Goal: Communication & Community: Answer question/provide support

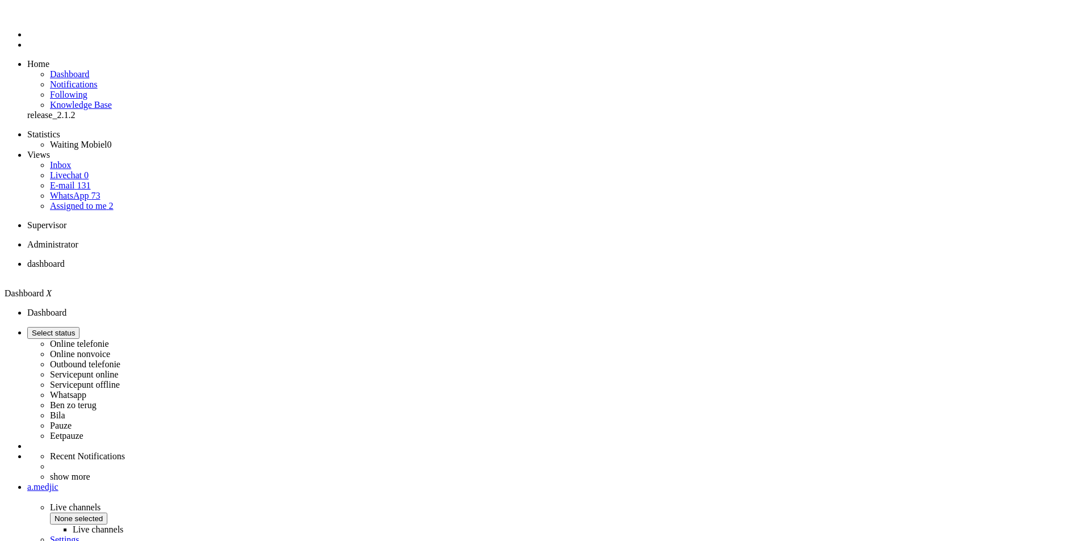
click at [80, 329] on span "away for 00:00" at bounding box center [56, 333] width 48 height 9
click at [110, 349] on label "Online nonvoice" at bounding box center [80, 354] width 60 height 10
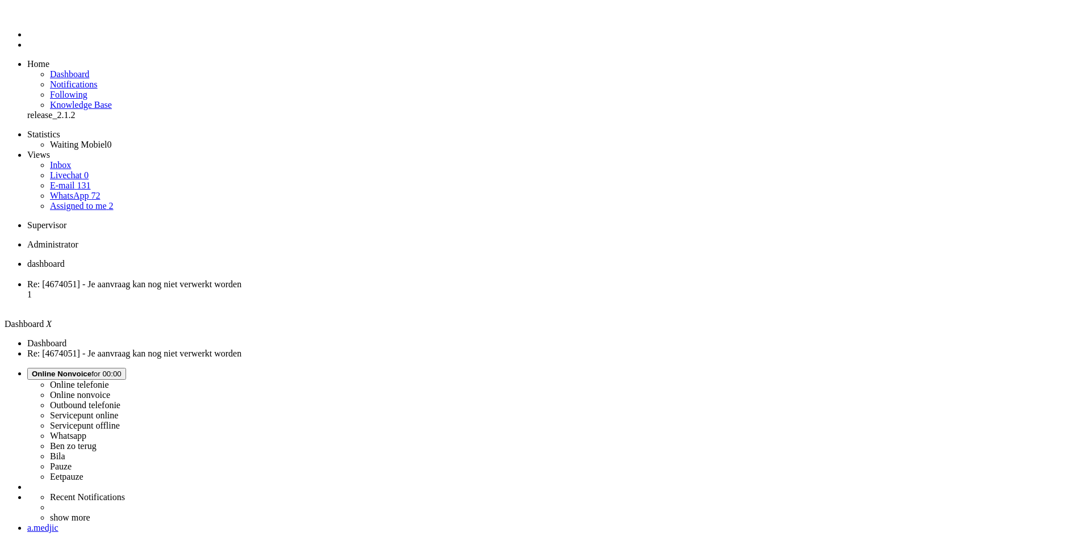
click at [241, 280] on span "Re: [4674051] - Je aanvraag kan nog niet verwerkt worden" at bounding box center [134, 285] width 214 height 10
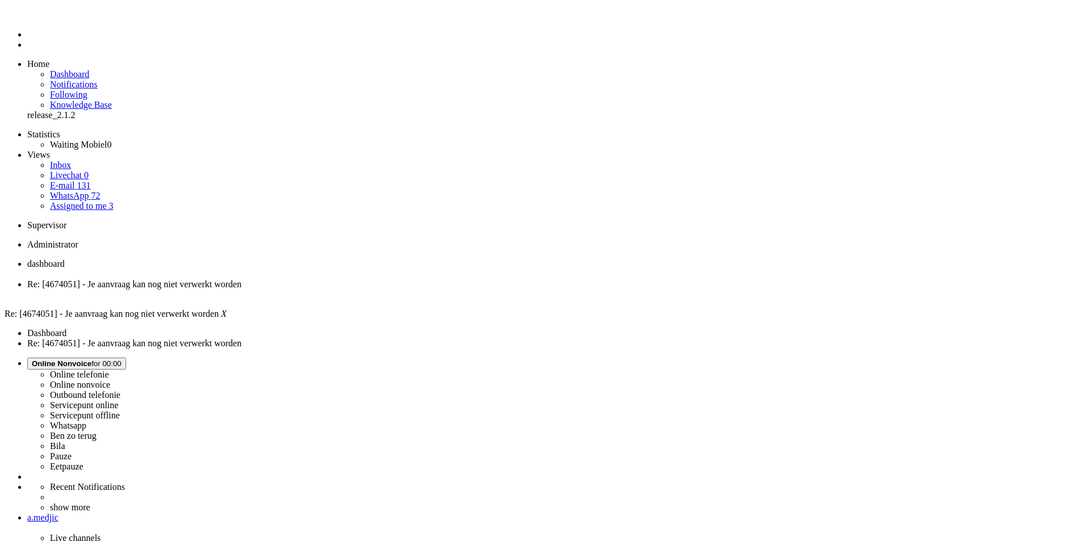
paste body "Rich Text Area. Press ALT-0 for help."
drag, startPoint x: 36, startPoint y: 2007, endPoint x: 122, endPoint y: 2009, distance: 85.8
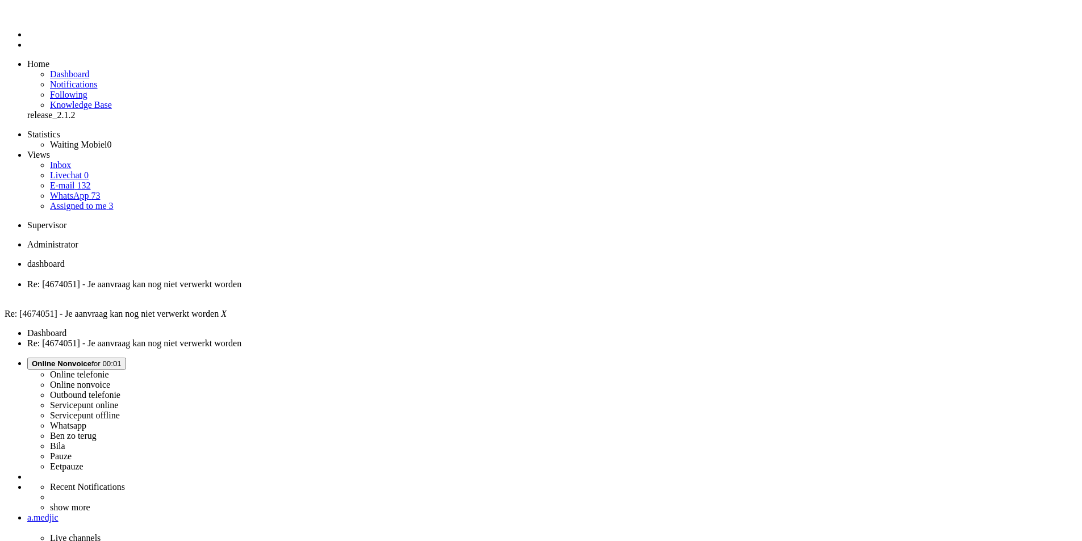
drag, startPoint x: 15, startPoint y: 2023, endPoint x: 320, endPoint y: 2083, distance: 311.0
drag, startPoint x: 239, startPoint y: 412, endPoint x: 219, endPoint y: 425, distance: 24.3
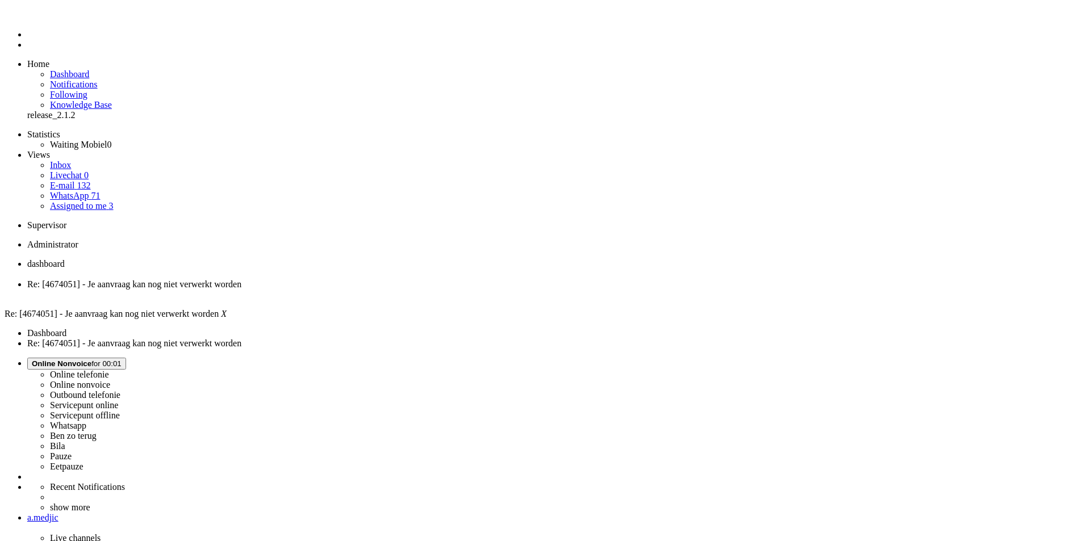
click at [325, 290] on div "Close tab" at bounding box center [552, 295] width 1050 height 10
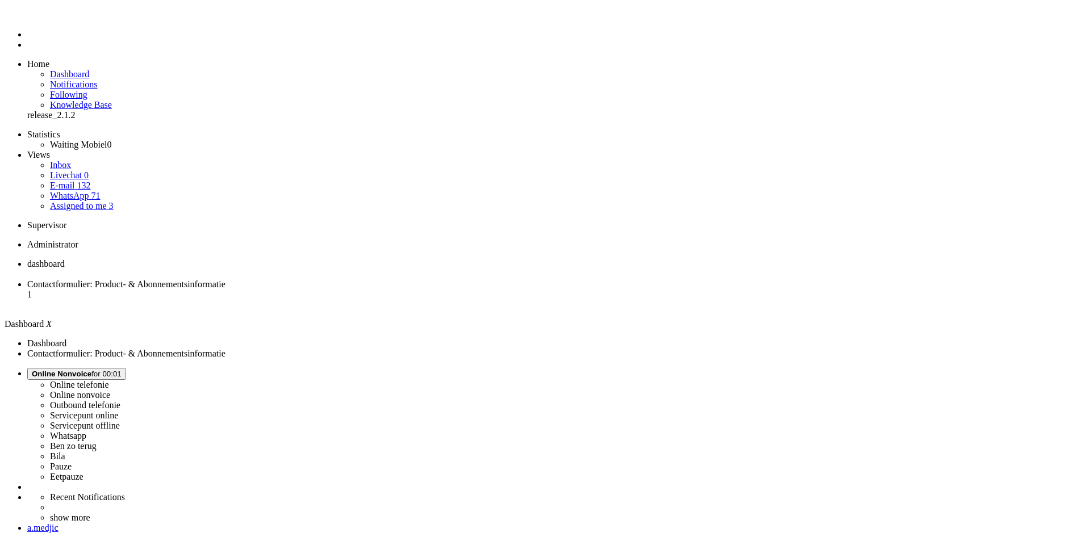
click at [275, 280] on li "Contactformulier: Product- & Abonnementsinformatie 1" at bounding box center [552, 295] width 1050 height 31
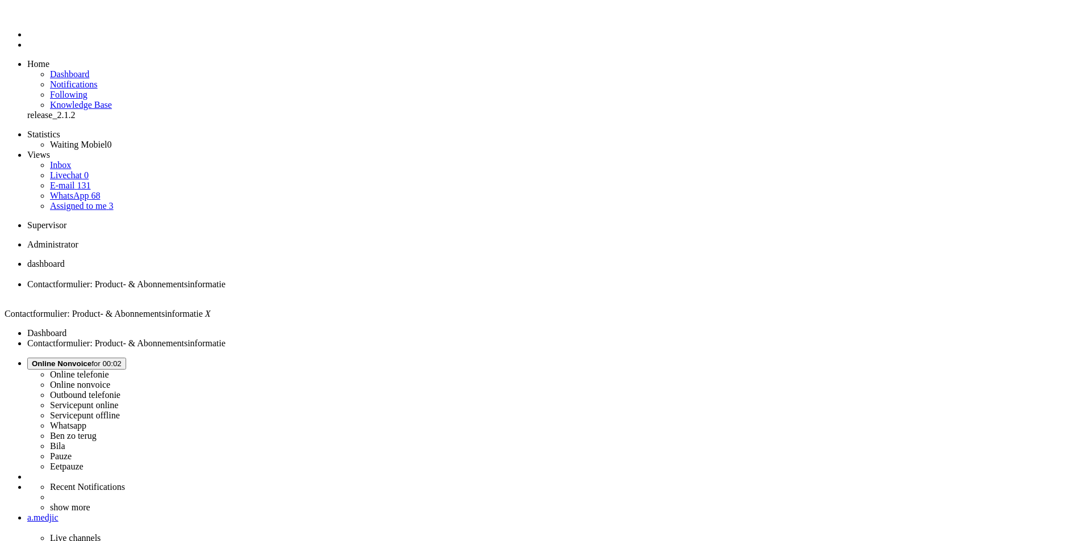
drag, startPoint x: 515, startPoint y: 396, endPoint x: 339, endPoint y: 352, distance: 182.1
copy div "Goedemorgen Ik heb een vraagje over een nieuw abonnement met telefoon. Op dit m…"
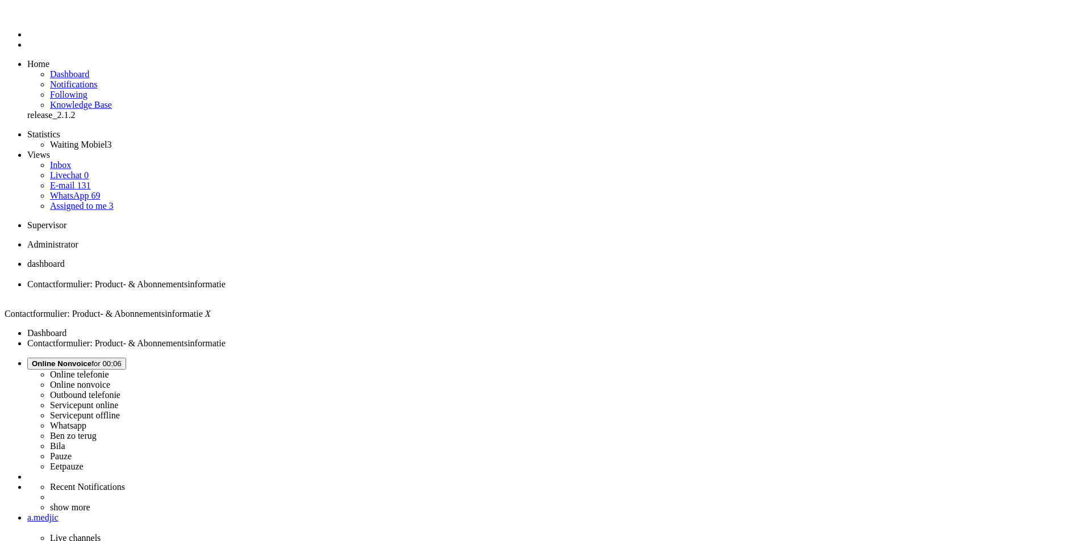
drag, startPoint x: 591, startPoint y: 2063, endPoint x: 187, endPoint y: 2072, distance: 404.0
drag, startPoint x: 633, startPoint y: 2067, endPoint x: 656, endPoint y: 2061, distance: 23.4
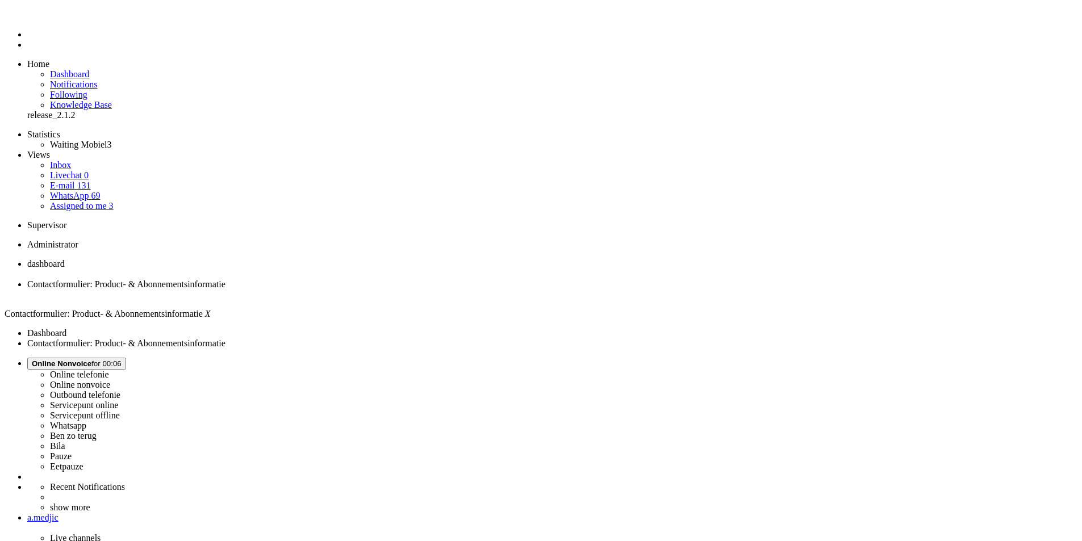
drag, startPoint x: 608, startPoint y: 2092, endPoint x: 524, endPoint y: 2092, distance: 84.1
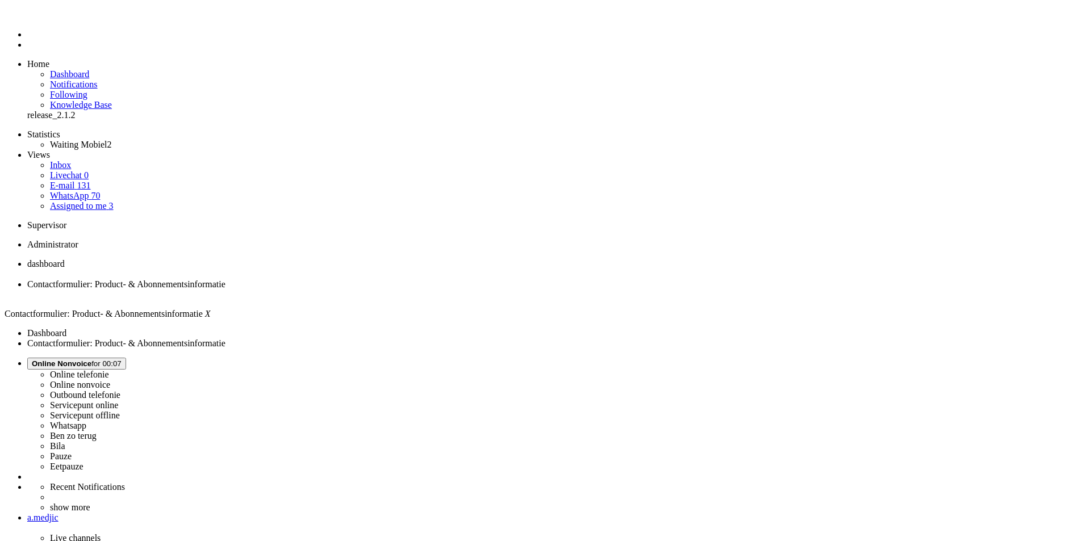
drag, startPoint x: 152, startPoint y: 2100, endPoint x: 574, endPoint y: 2088, distance: 422.3
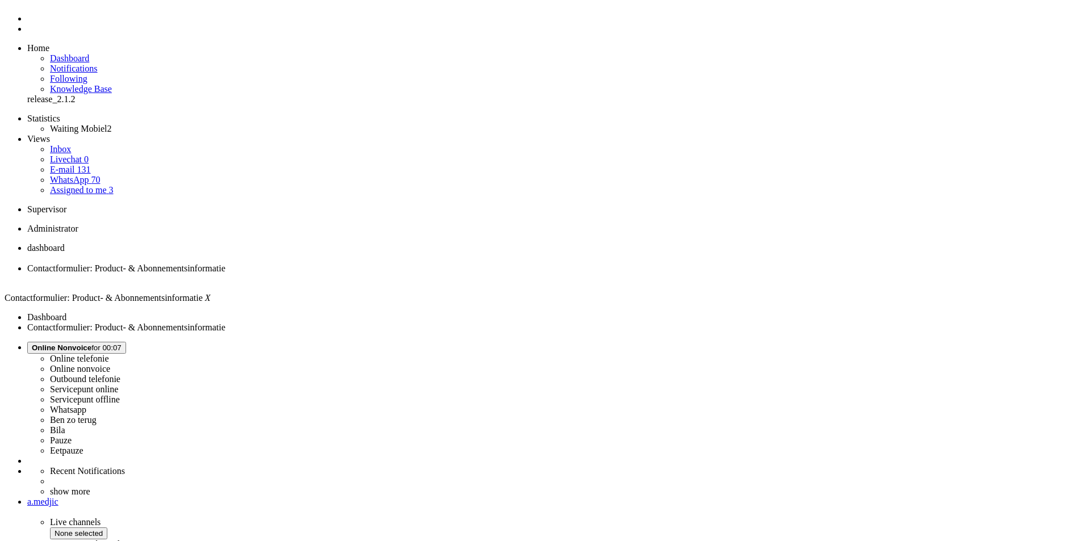
scroll to position [24, 0]
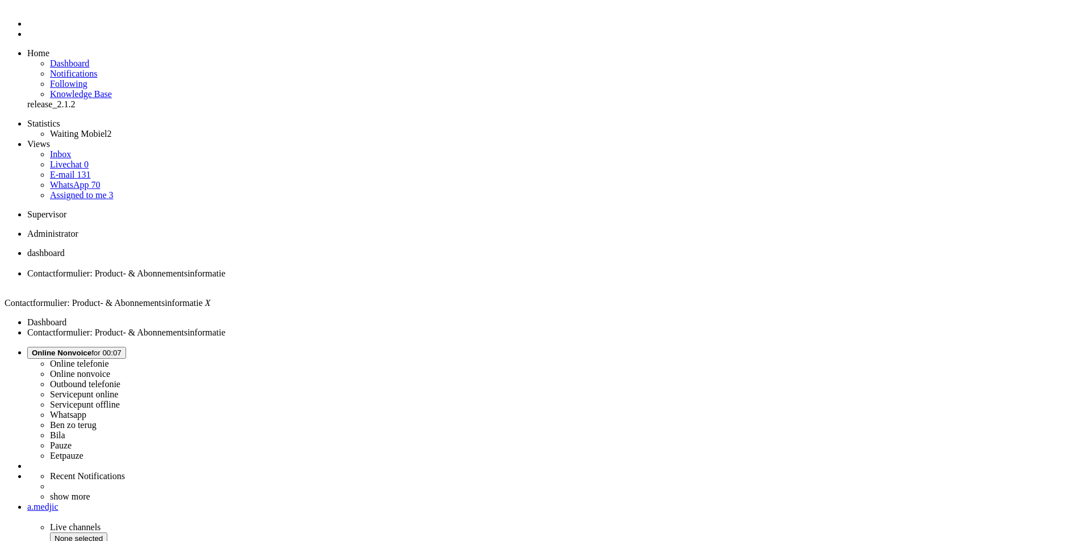
scroll to position [0, 0]
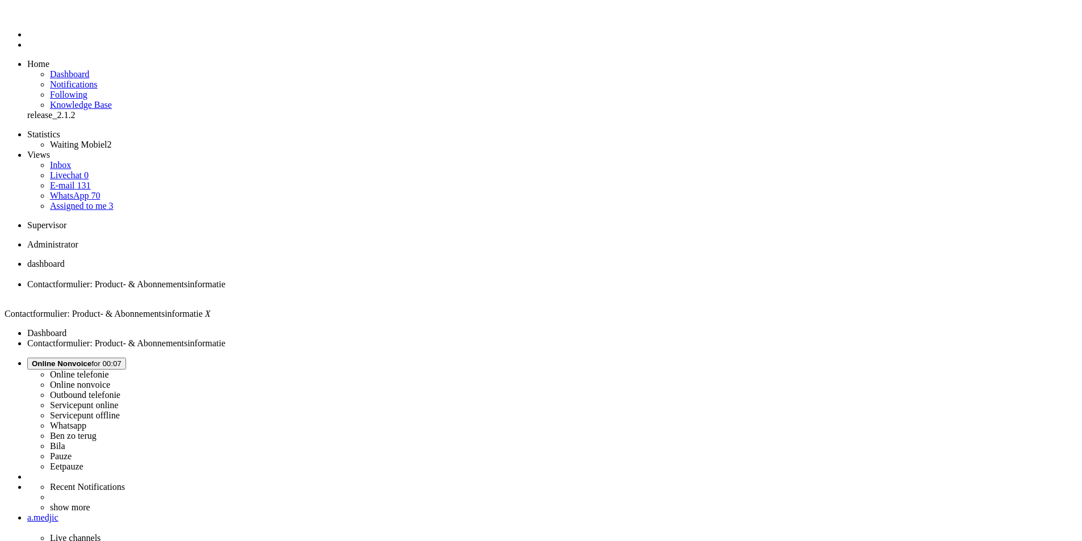
click at [91, 181] on link "E-mail 131" at bounding box center [70, 186] width 41 height 10
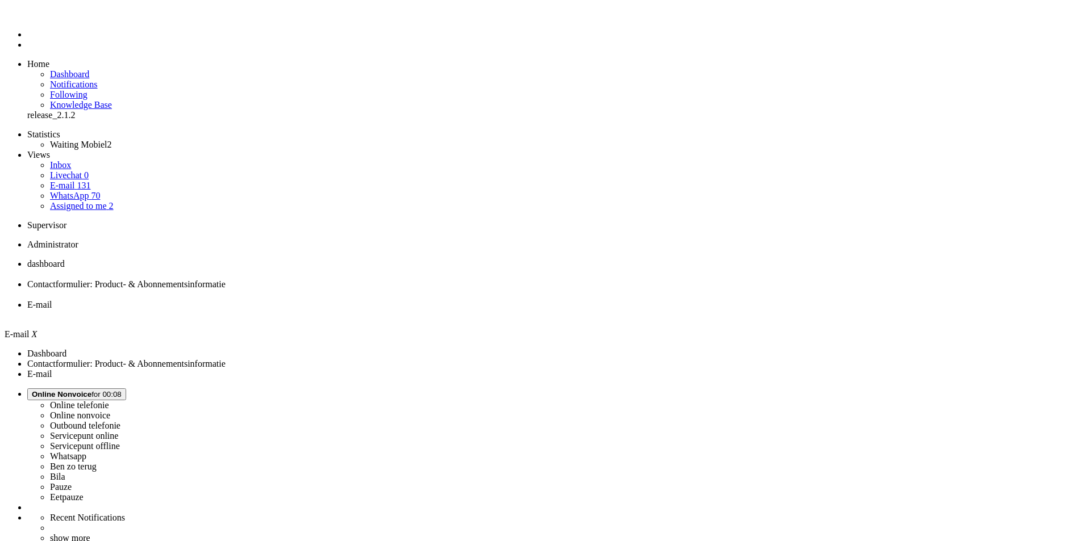
type input "2"
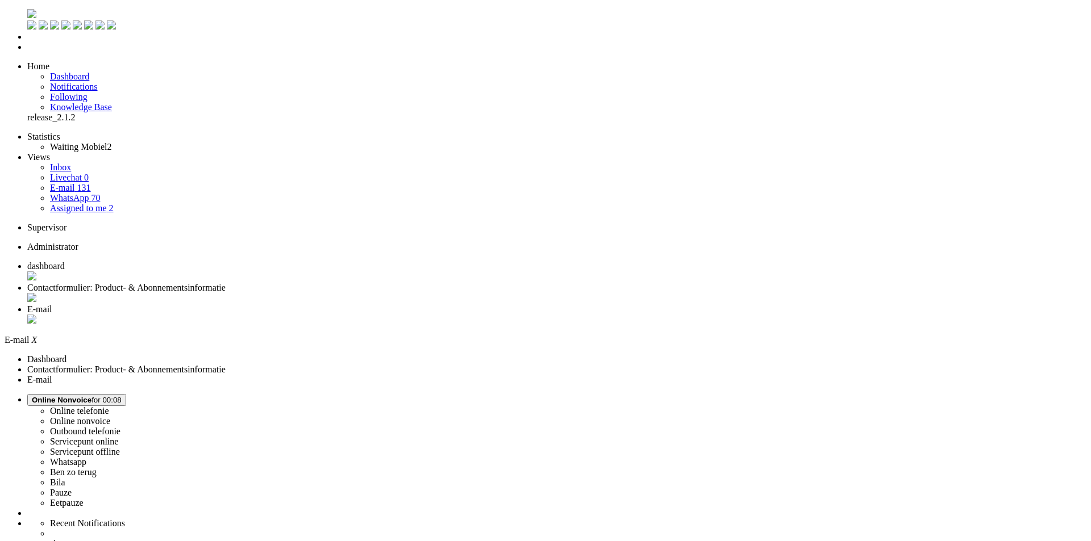
click at [423, 315] on div "Close tab" at bounding box center [556, 320] width 1059 height 11
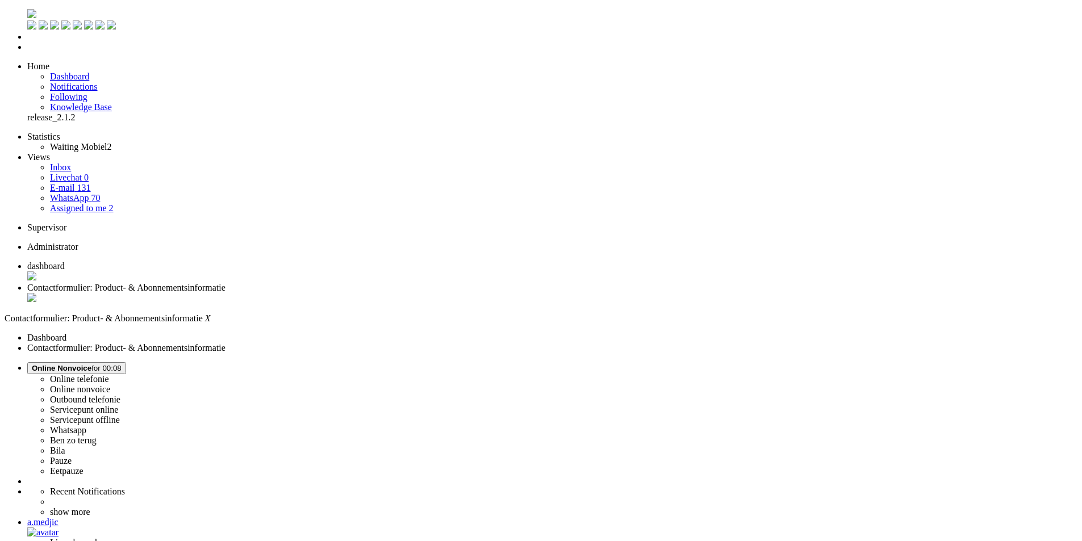
click at [329, 293] on div "Close tab" at bounding box center [552, 298] width 1050 height 11
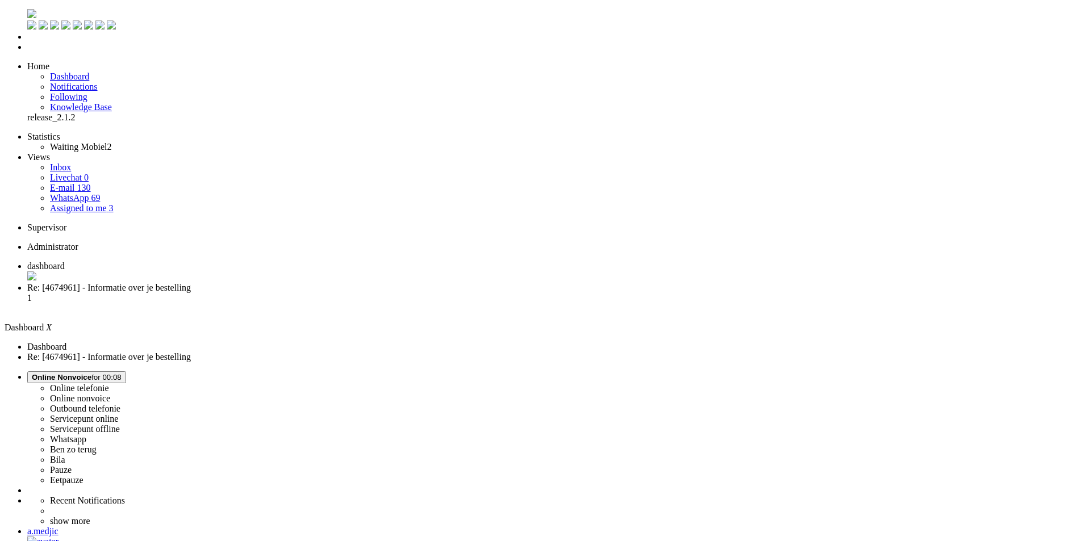
click at [296, 283] on li "Re: [4674961] - Informatie over je bestelling 1" at bounding box center [552, 298] width 1050 height 31
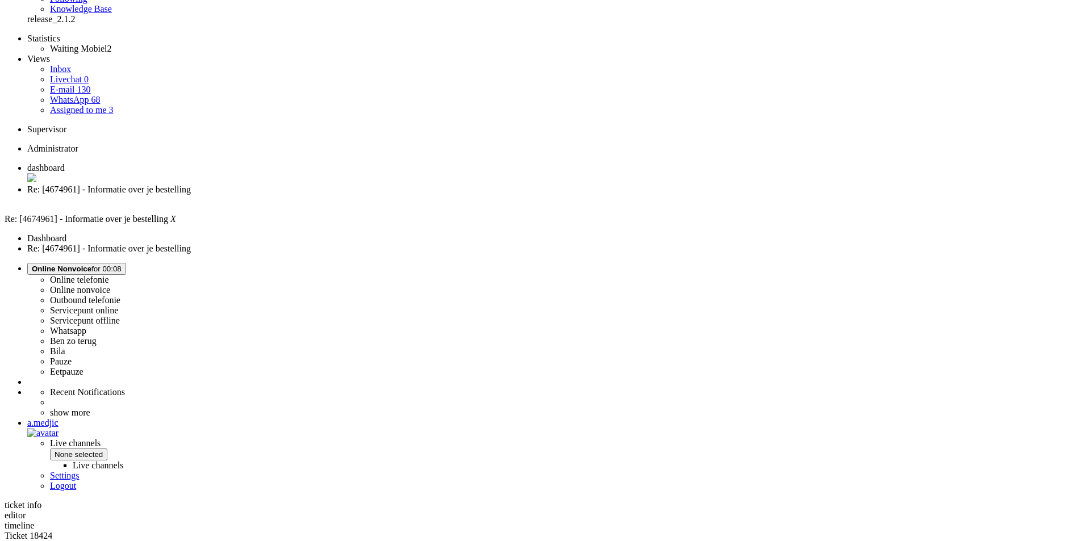
scroll to position [114, 0]
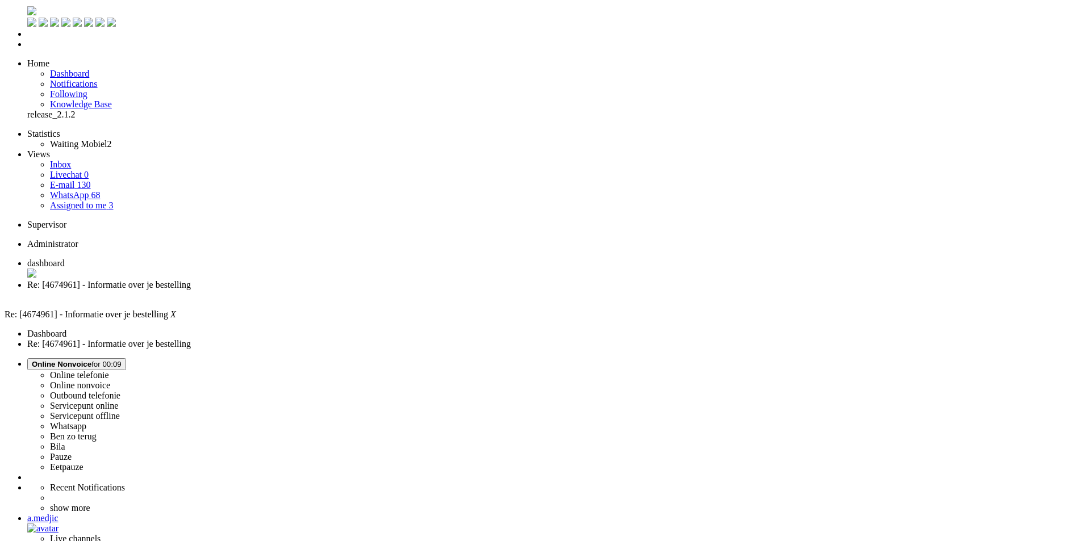
scroll to position [0, 0]
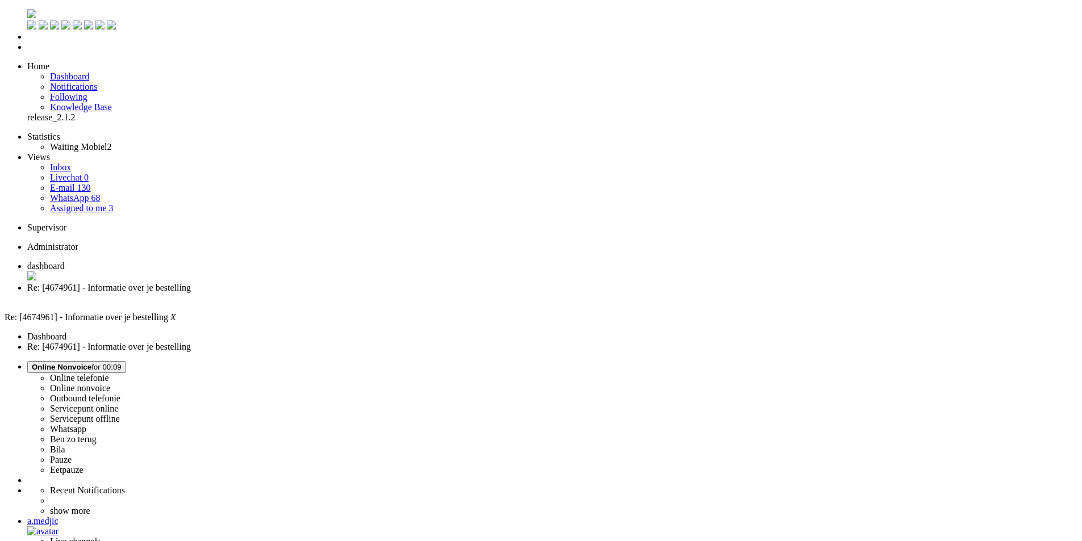
paste body "Rich Text Area. Press ALT-0 for help."
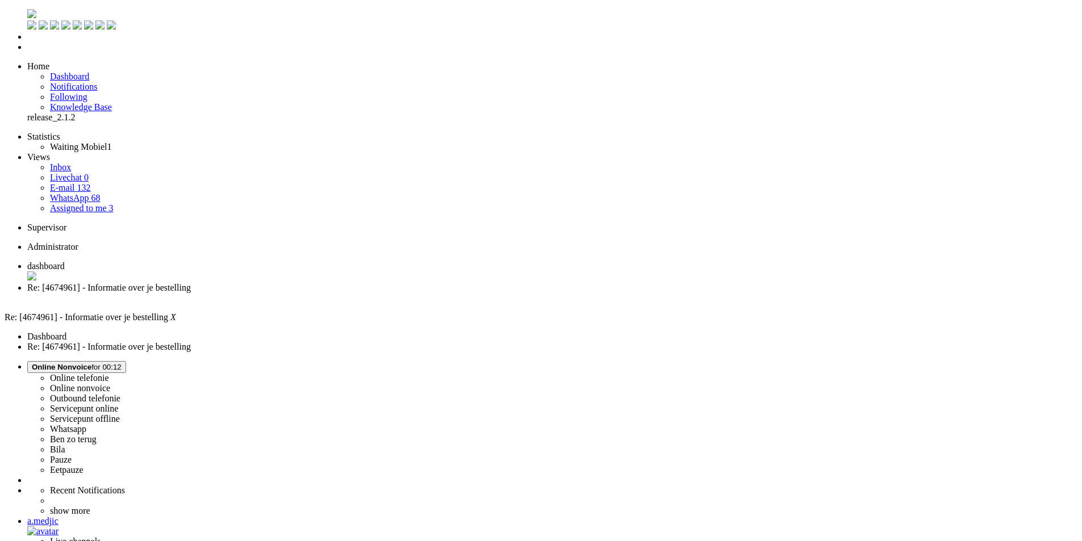
scroll to position [170, 0]
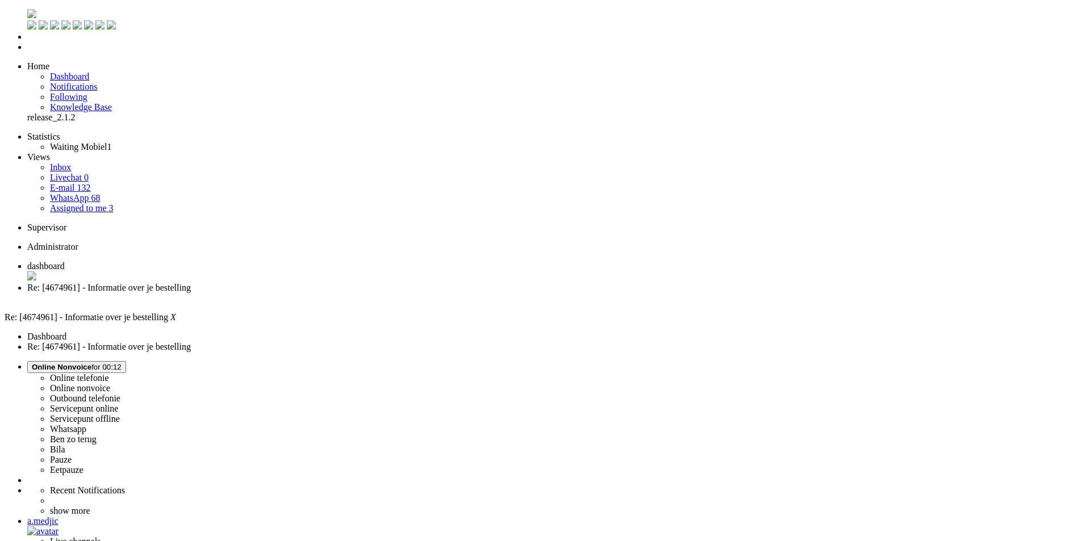
click at [328, 293] on div "Close tab" at bounding box center [552, 298] width 1050 height 10
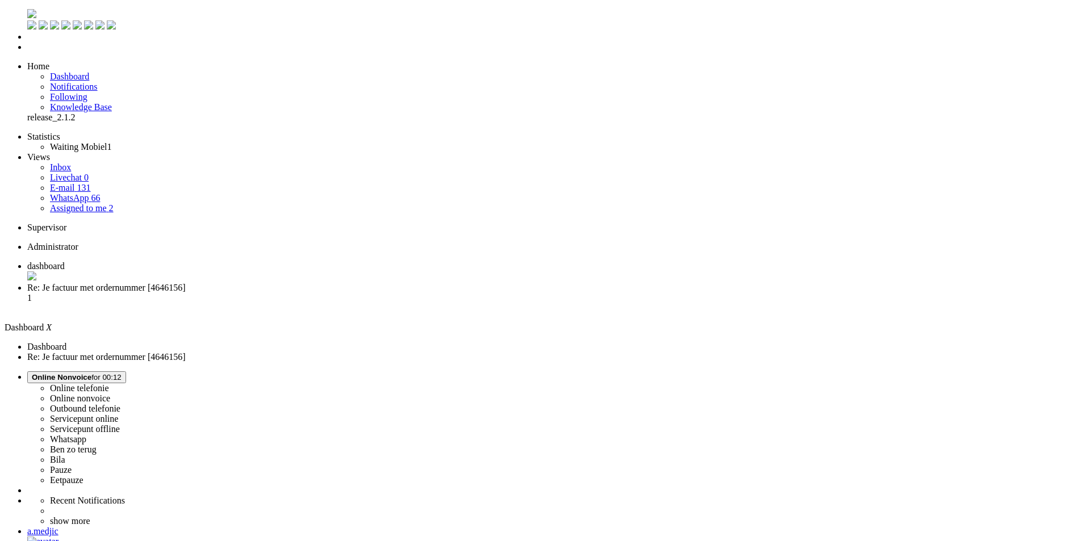
click at [186, 283] on span "Re: Je factuur met ordernummer [4646156]" at bounding box center [106, 288] width 158 height 10
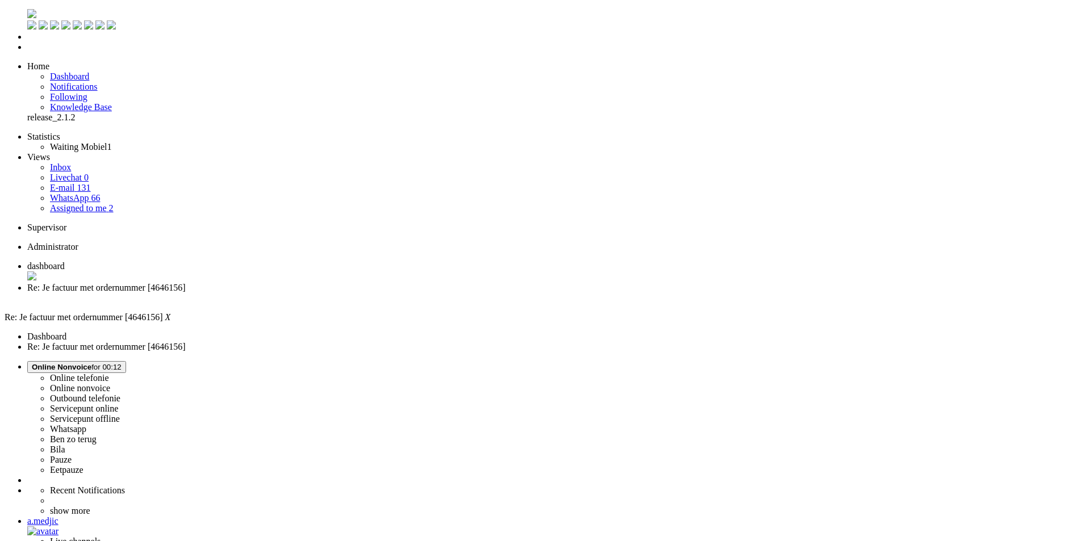
click at [91, 363] on span "Online Nonvoice" at bounding box center [62, 367] width 60 height 9
click at [86, 424] on label "Whatsapp" at bounding box center [68, 429] width 36 height 10
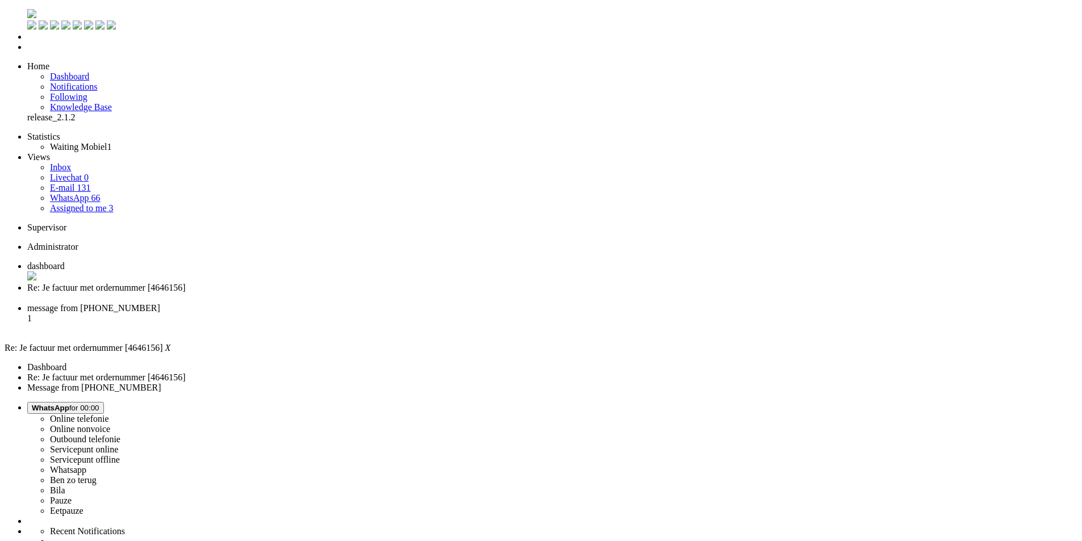
click at [329, 293] on div "Close tab" at bounding box center [552, 298] width 1050 height 10
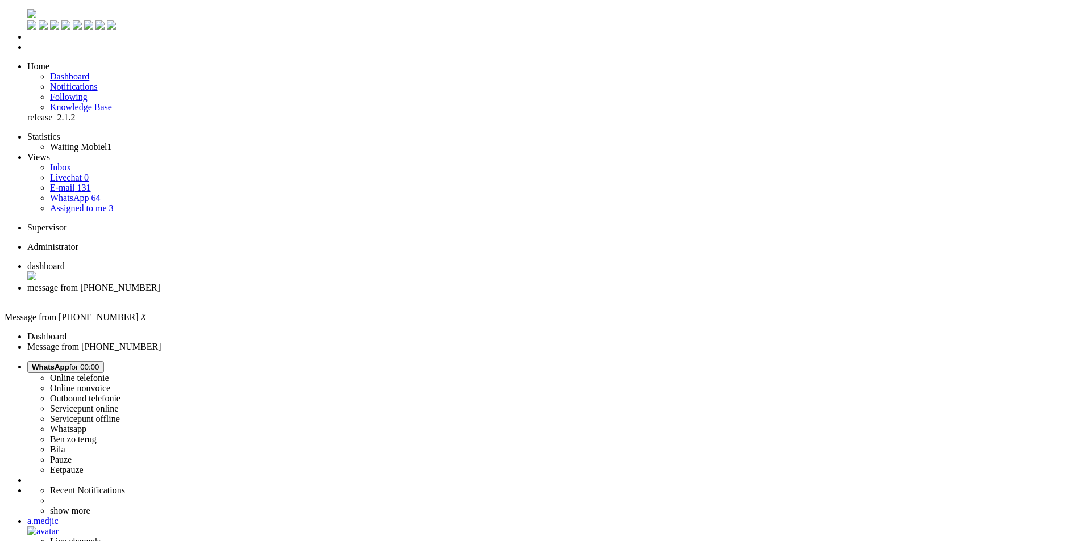
click at [99, 363] on span "WhatsApp for 00:00" at bounding box center [66, 367] width 68 height 9
click at [110, 383] on label "Online nonvoice" at bounding box center [80, 388] width 60 height 10
click at [329, 293] on div "Close tab" at bounding box center [556, 298] width 1059 height 10
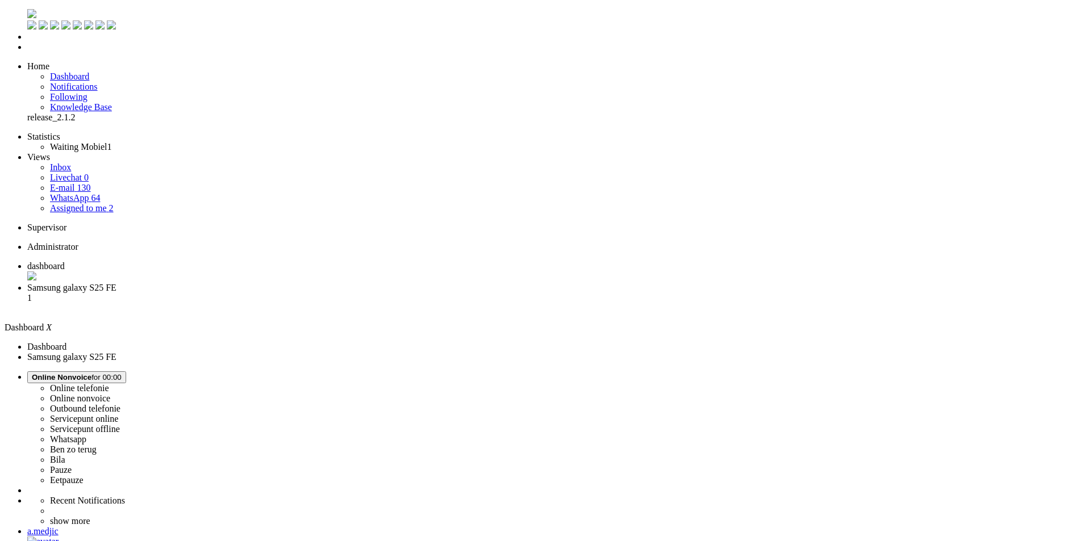
click at [116, 283] on span "Samsung galaxy S25 FE" at bounding box center [71, 288] width 89 height 10
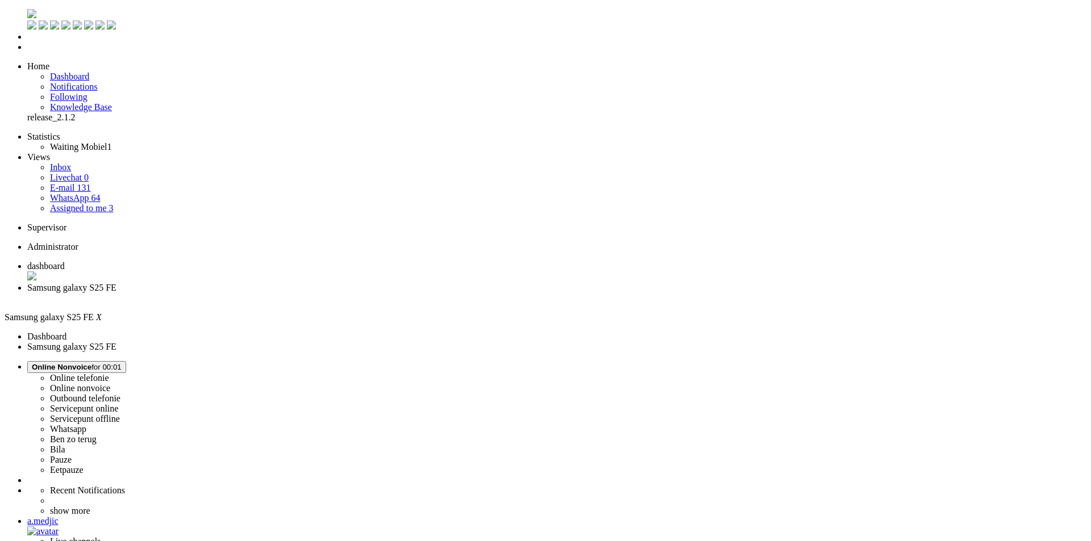
type input "toe"
drag, startPoint x: 637, startPoint y: 2018, endPoint x: -201, endPoint y: 1938, distance: 842.4
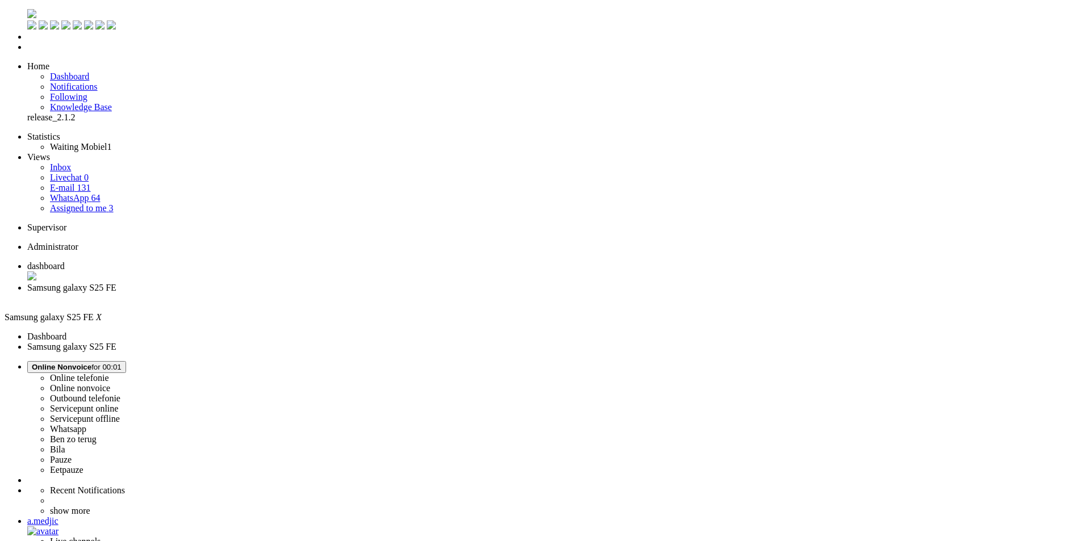
drag, startPoint x: 25, startPoint y: 2010, endPoint x: -30, endPoint y: 2004, distance: 54.9
drag, startPoint x: 73, startPoint y: 2010, endPoint x: 122, endPoint y: 2012, distance: 48.9
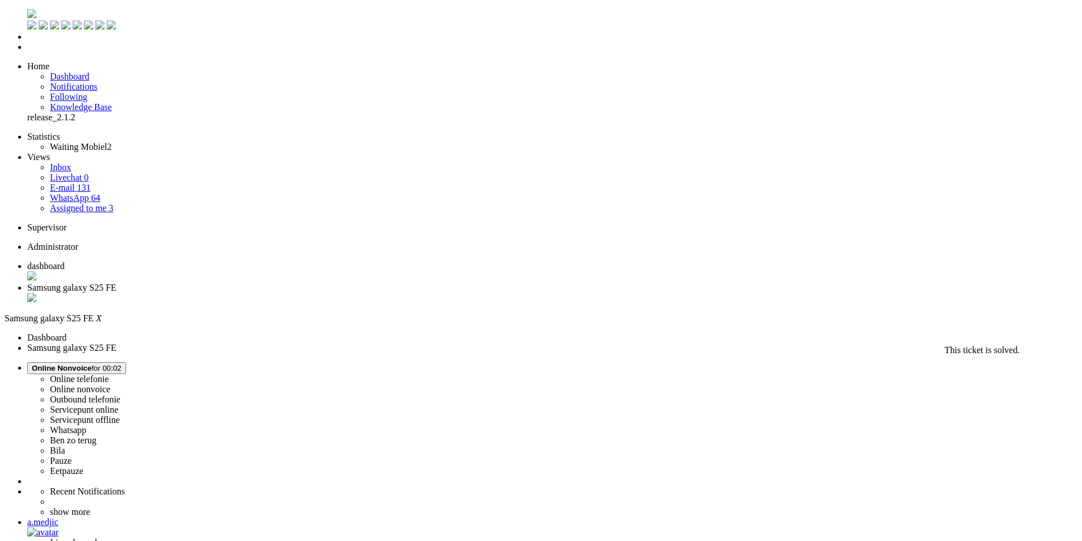
click at [327, 293] on div "Close tab" at bounding box center [552, 298] width 1050 height 11
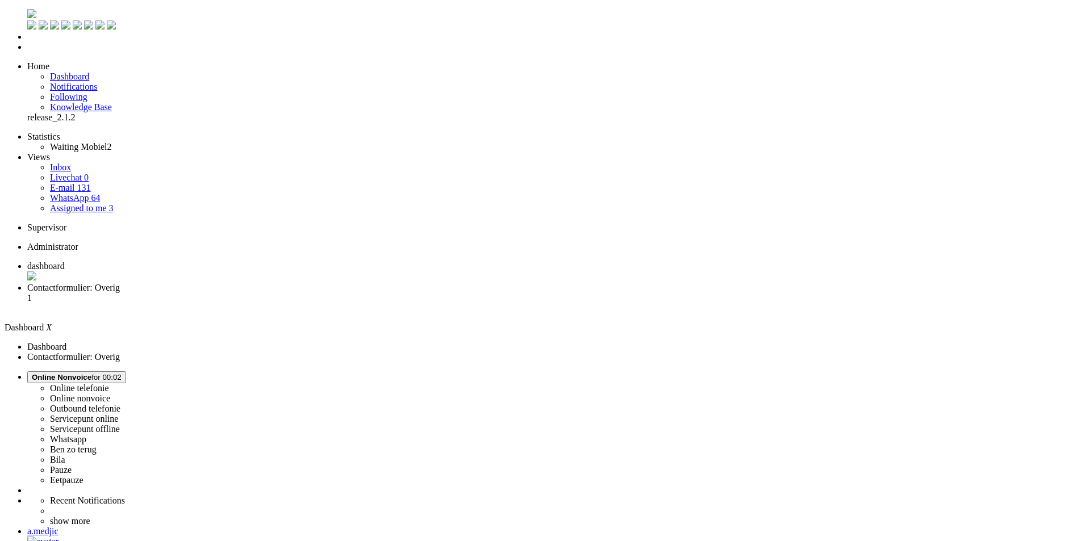
click at [120, 283] on span "Contactformulier: Overig" at bounding box center [73, 288] width 93 height 10
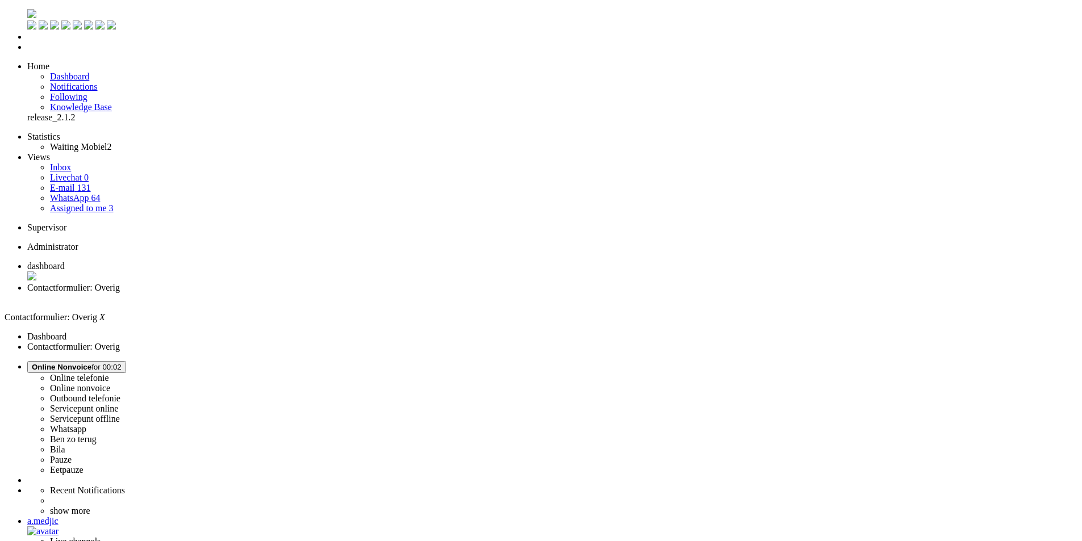
drag, startPoint x: 377, startPoint y: 358, endPoint x: 391, endPoint y: 354, distance: 14.1
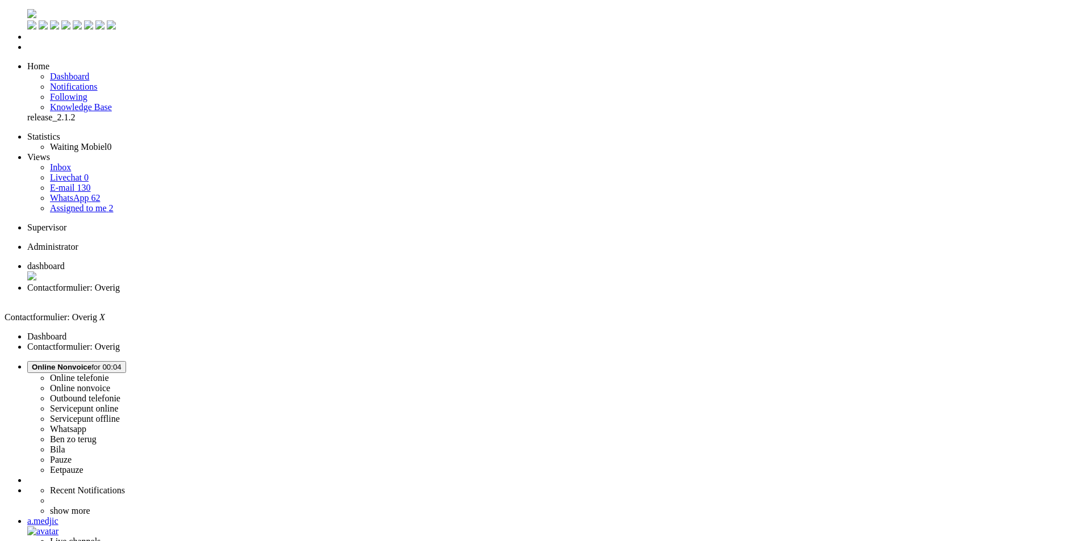
click at [326, 293] on div "Close tab" at bounding box center [552, 298] width 1050 height 10
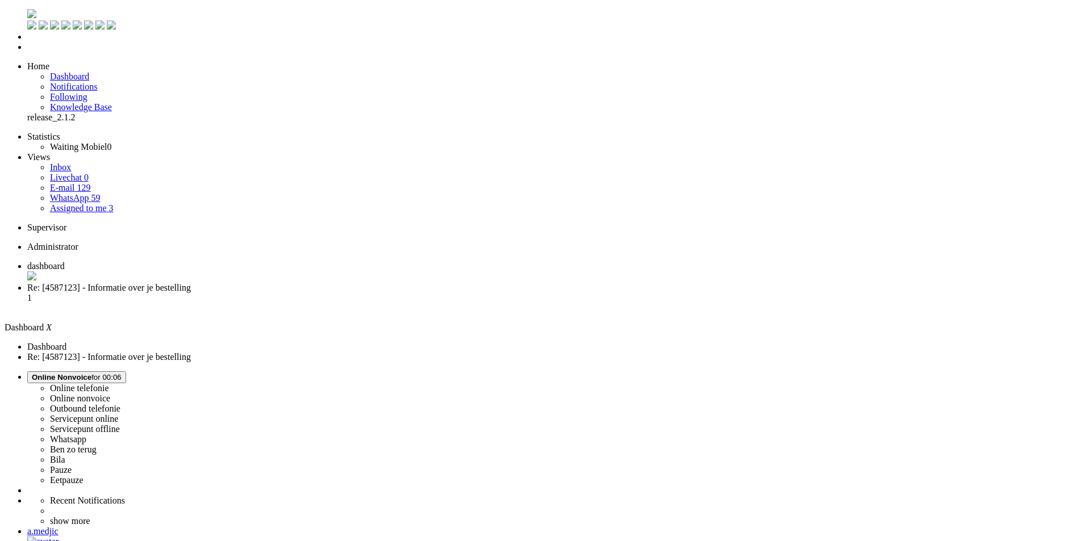
click at [287, 283] on li "Re: [4587123] - Informatie over je bestelling 1" at bounding box center [552, 298] width 1050 height 31
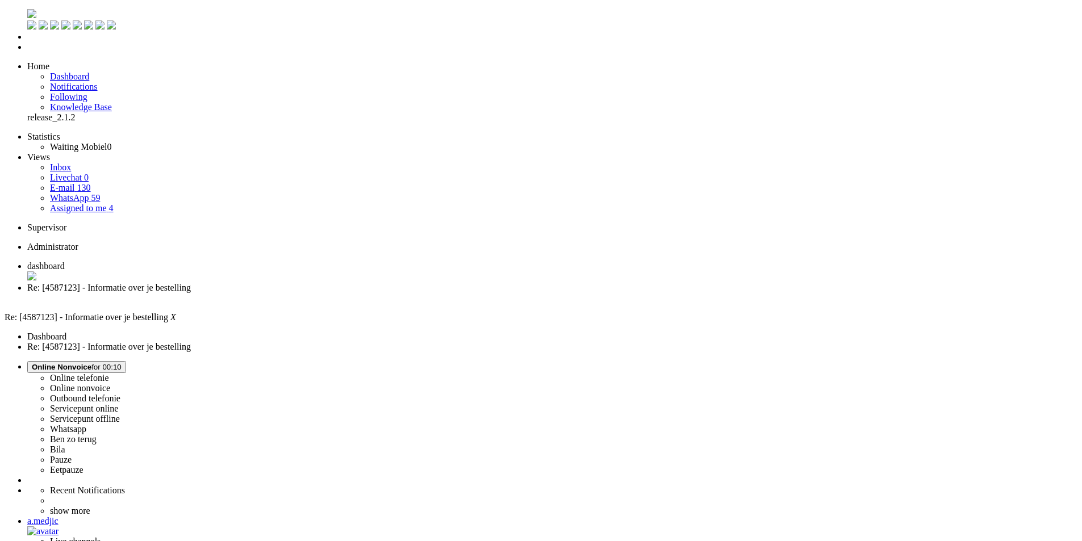
drag, startPoint x: 227, startPoint y: 412, endPoint x: 221, endPoint y: 171, distance: 240.9
drag, startPoint x: 263, startPoint y: 295, endPoint x: 255, endPoint y: 107, distance: 188.2
click at [94, 193] on link "WhatsApp 59" at bounding box center [75, 198] width 50 height 10
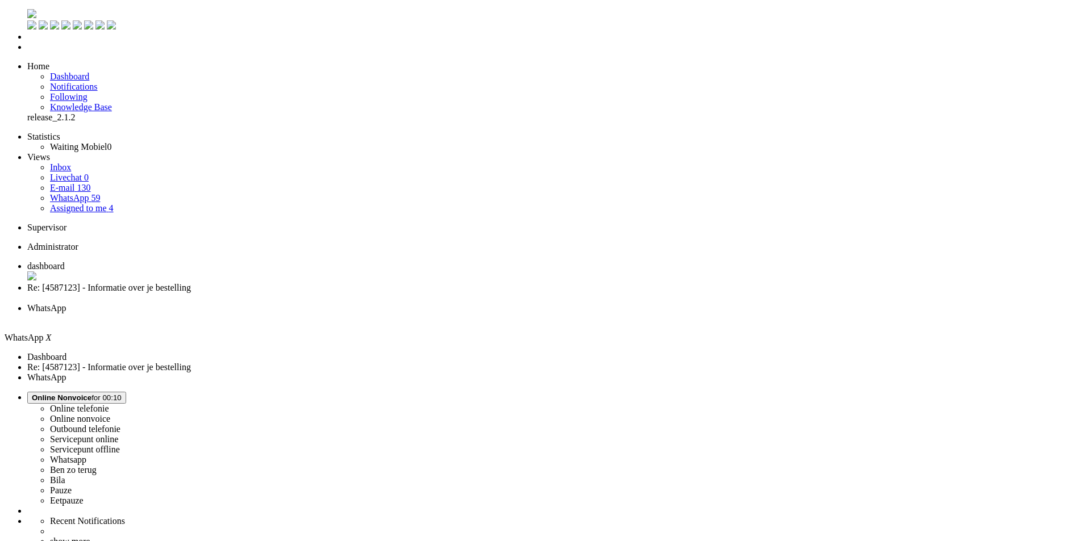
click at [424, 314] on div "Close tab" at bounding box center [556, 319] width 1059 height 10
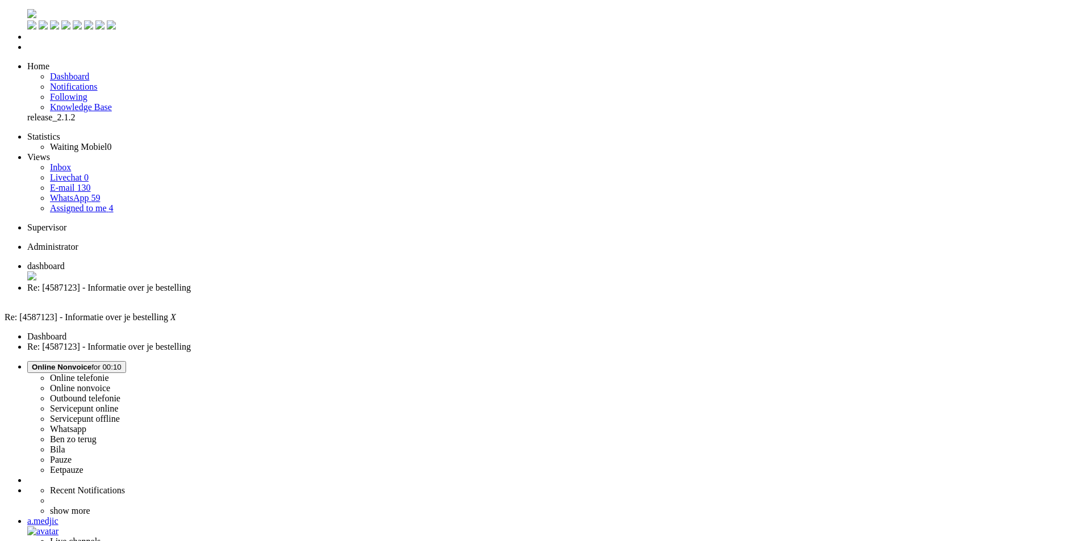
click at [327, 293] on div "Close tab" at bounding box center [552, 298] width 1050 height 10
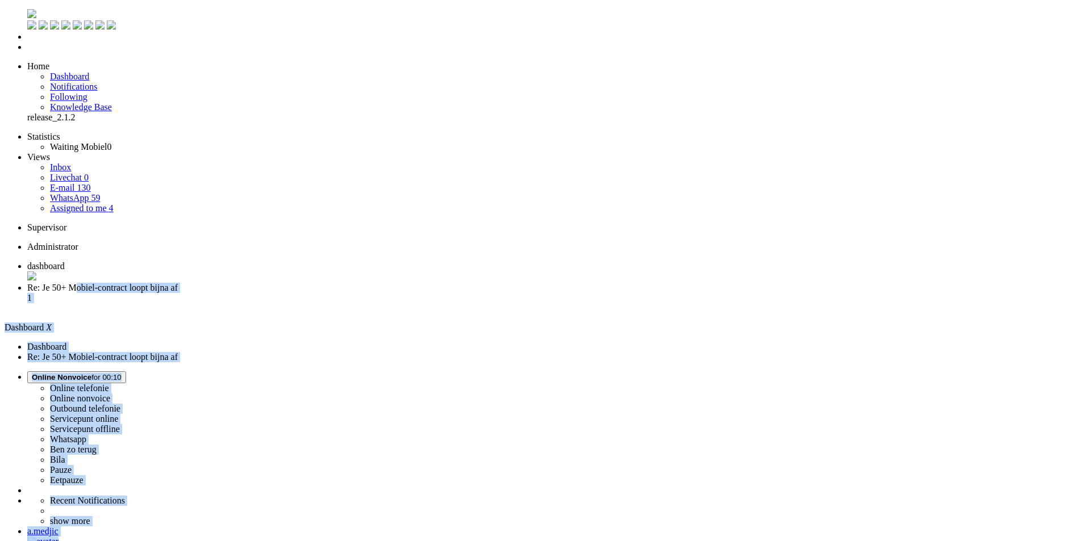
click at [291, 283] on li "Re: Je 50+ Mobiel-contract loopt bijna af 1" at bounding box center [552, 298] width 1050 height 31
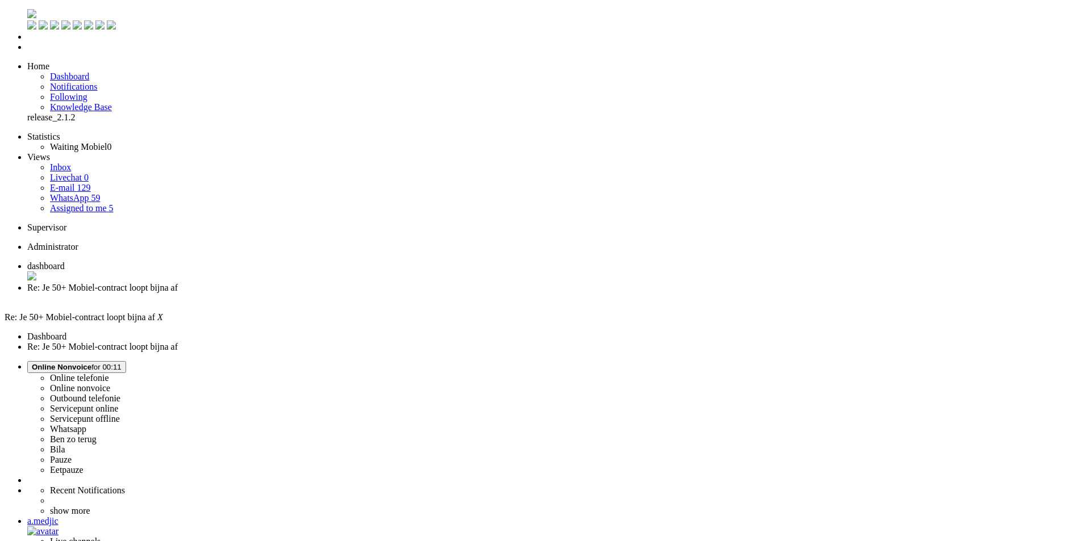
paste body "Rich Text Area. Press ALT-0 for help."
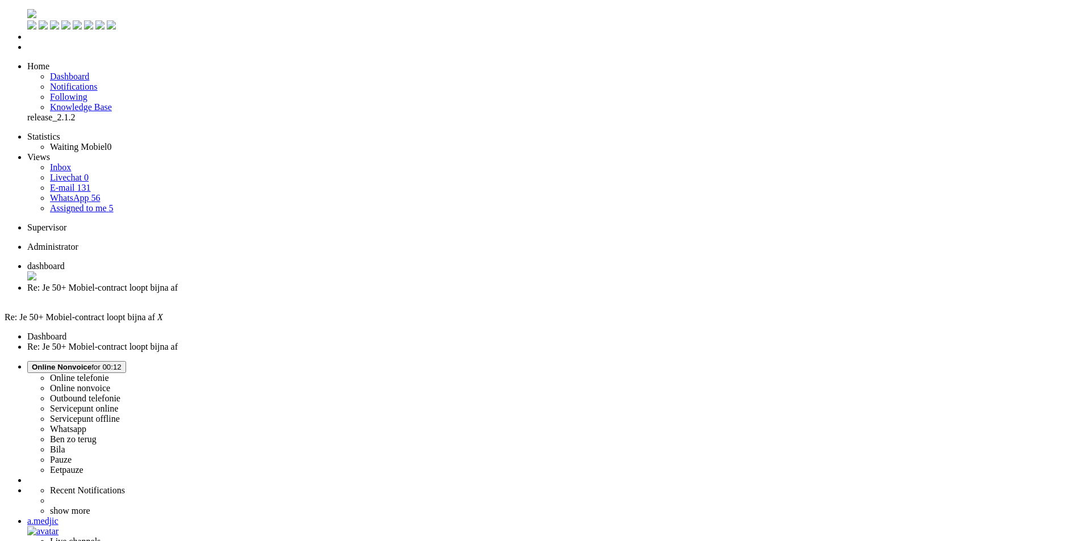
drag, startPoint x: 116, startPoint y: 2019, endPoint x: 35, endPoint y: 2016, distance: 81.9
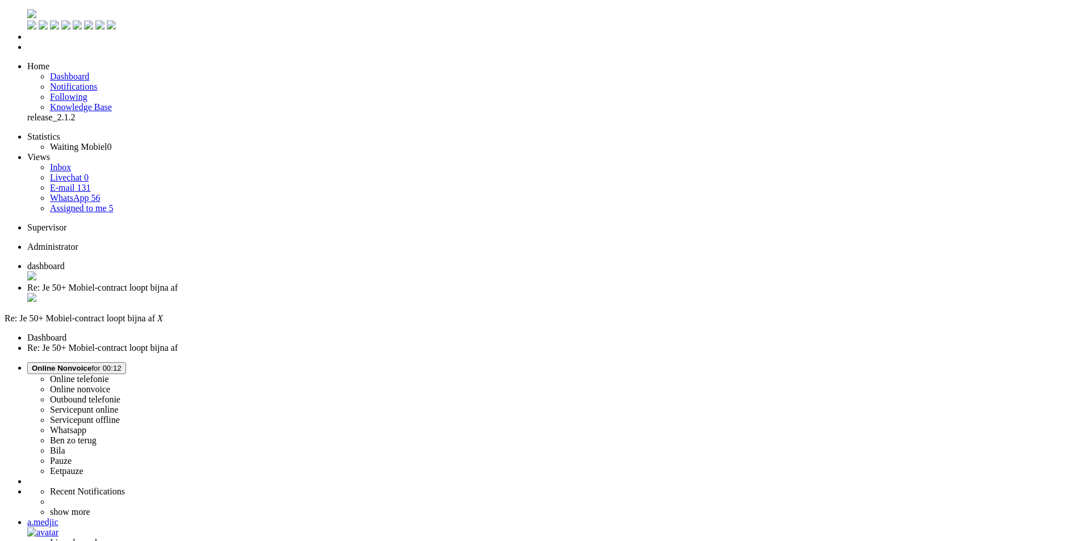
scroll to position [170, 0]
click at [329, 293] on div "Close tab" at bounding box center [552, 298] width 1050 height 11
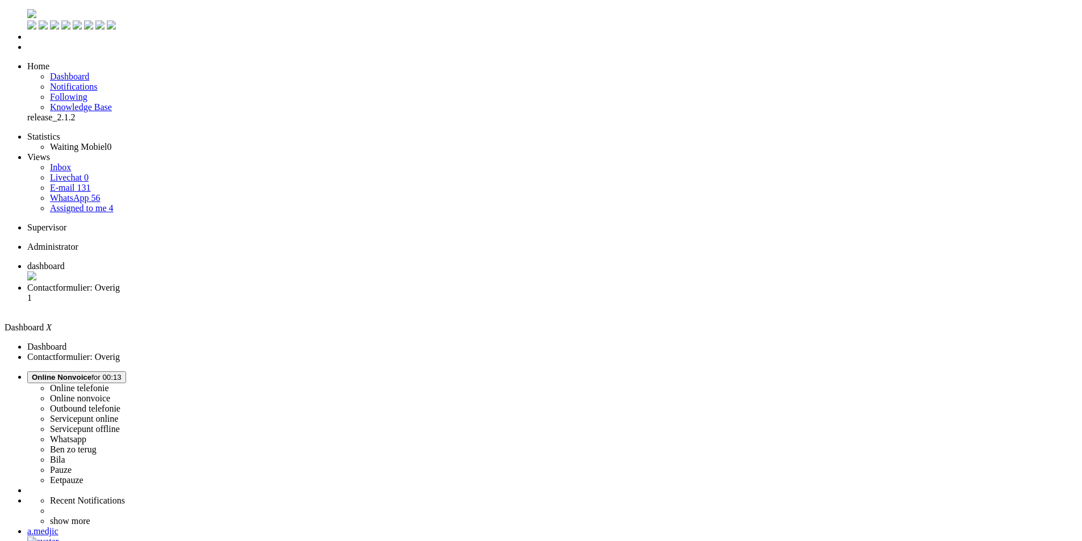
click at [120, 283] on span "Contactformulier: Overig" at bounding box center [73, 288] width 93 height 10
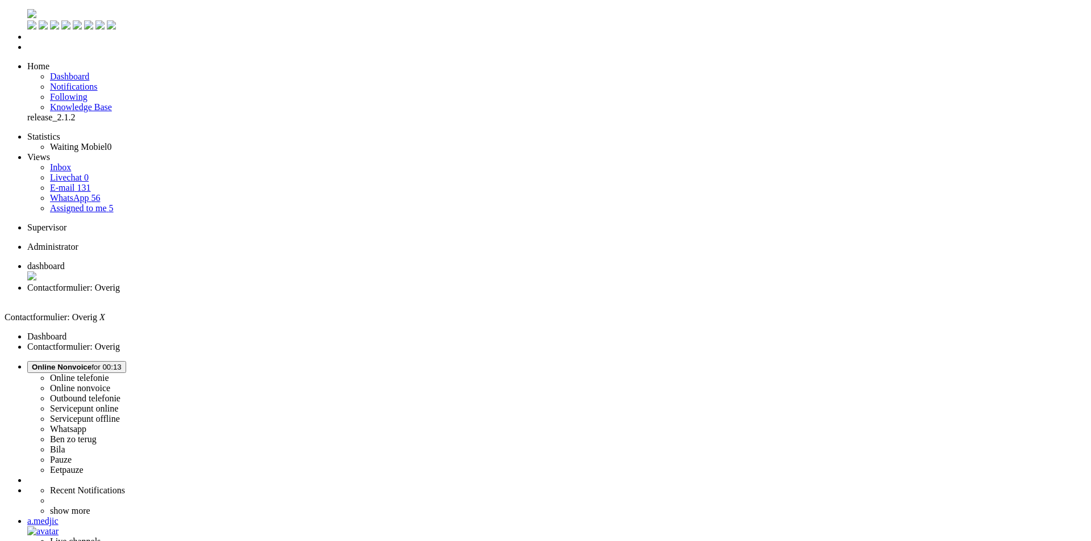
paste body "Rich Text Area. Press ALT-0 for help."
drag, startPoint x: 33, startPoint y: 2013, endPoint x: 101, endPoint y: 2010, distance: 68.2
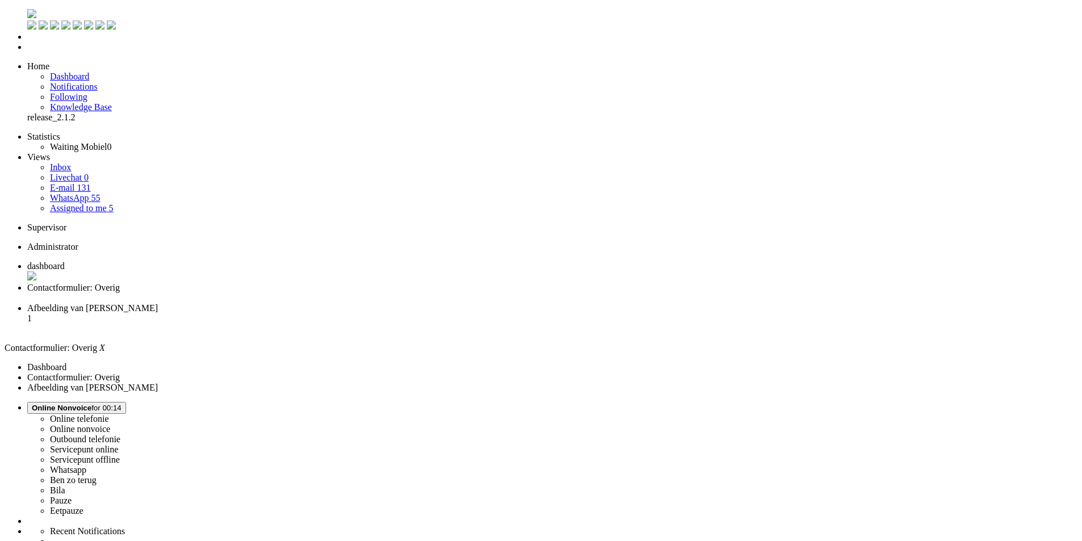
scroll to position [0, 0]
click at [328, 293] on div "Close tab" at bounding box center [552, 298] width 1050 height 10
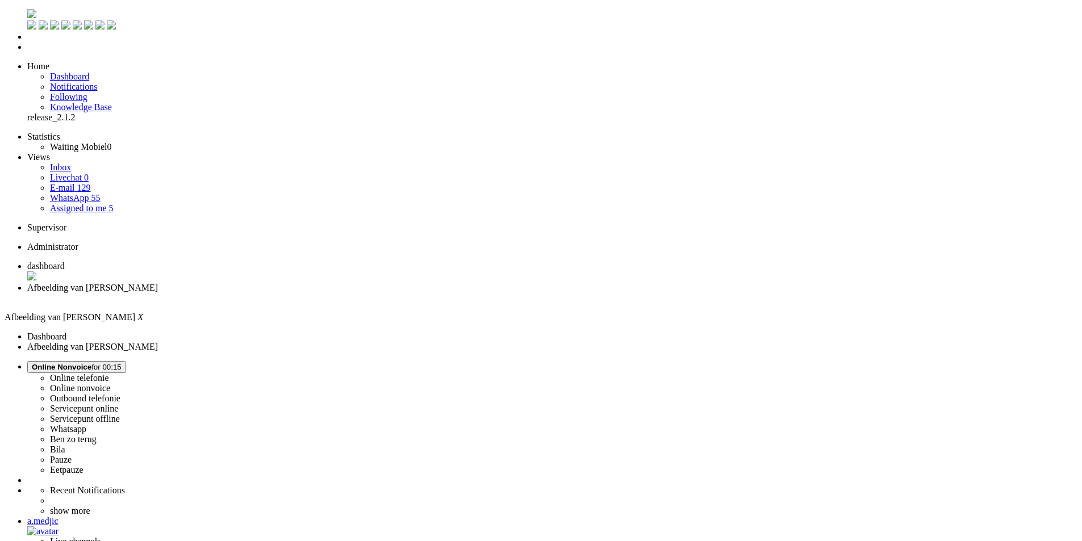
paste body "Rich Text Area. Press ALT-0 for help."
drag, startPoint x: 35, startPoint y: 2010, endPoint x: 121, endPoint y: 2013, distance: 85.8
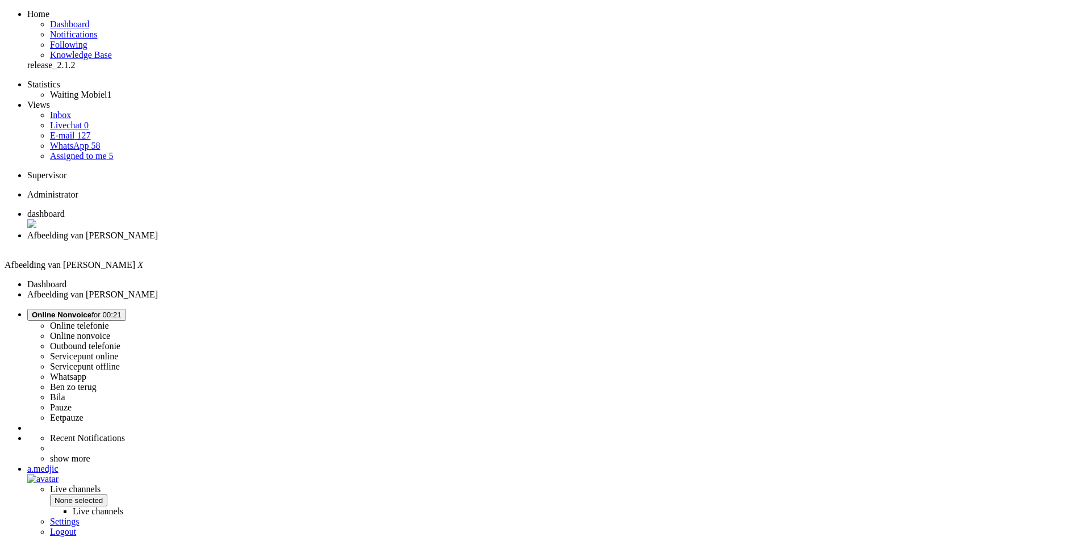
scroll to position [114, 0]
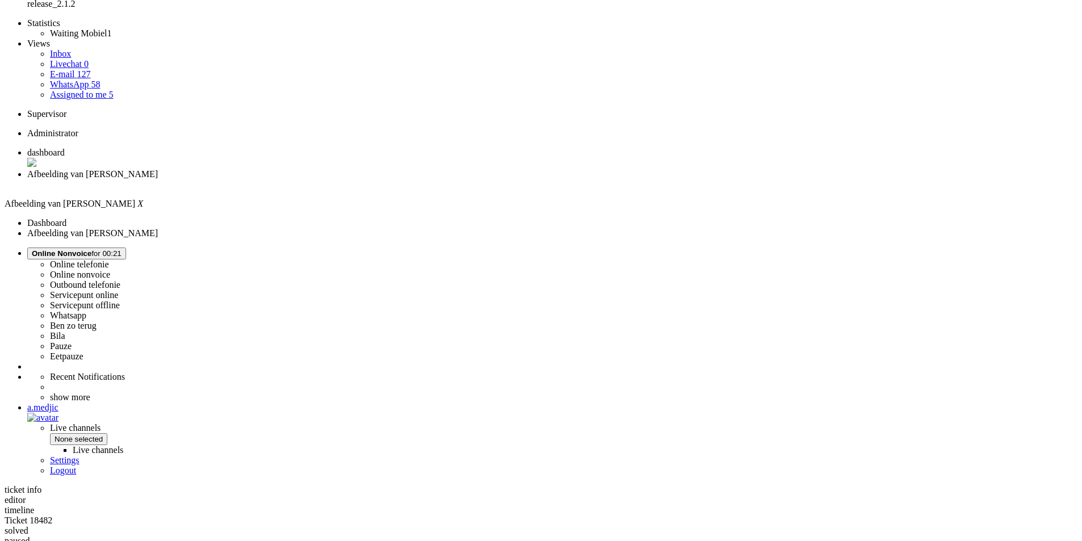
drag, startPoint x: 574, startPoint y: 397, endPoint x: 309, endPoint y: 395, distance: 264.7
copy div "Ik heb nog steeds geen bericht of mobiel ontvangen zie track en tracé hieronder"
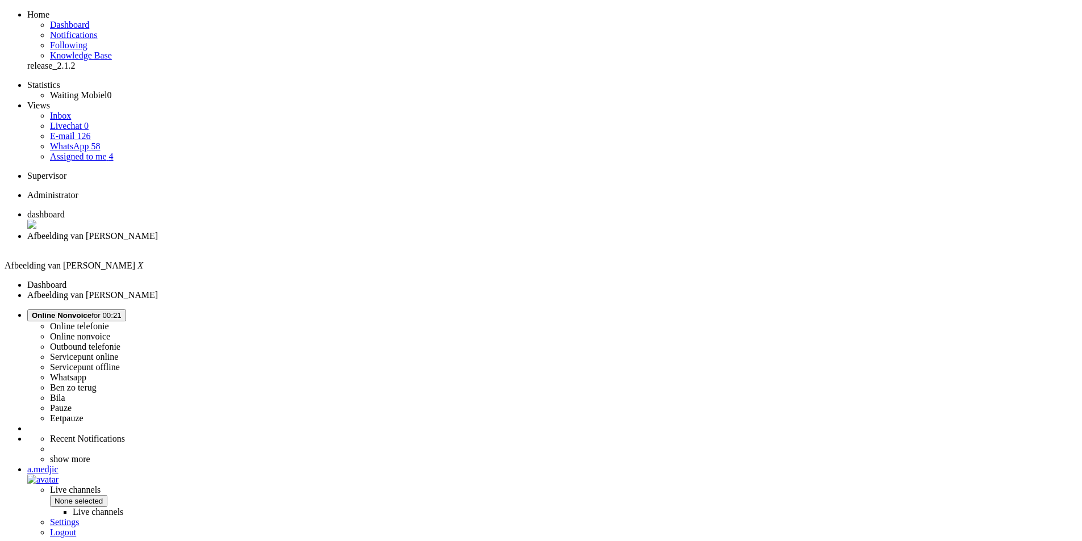
scroll to position [0, 0]
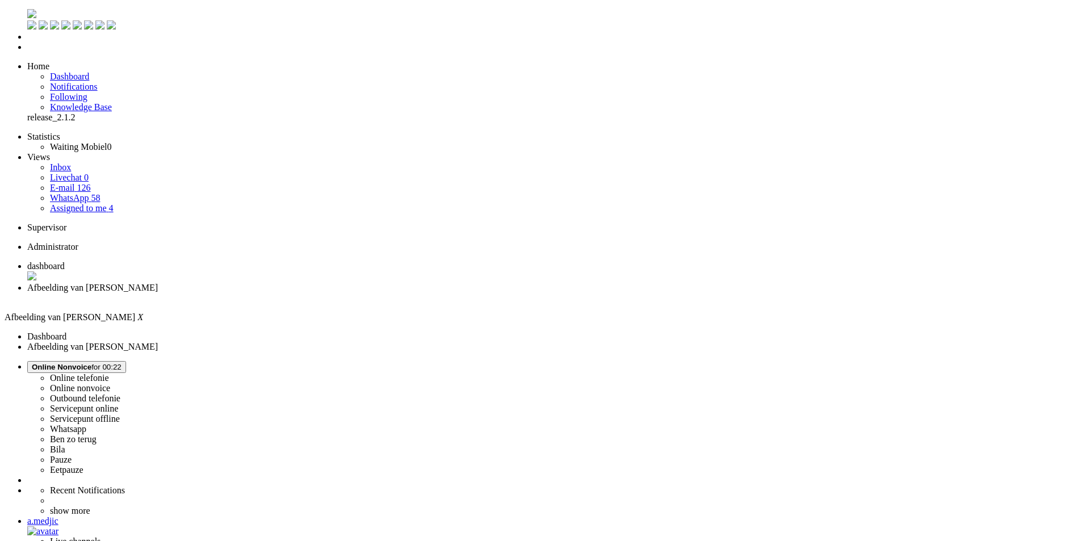
drag, startPoint x: 328, startPoint y: 15, endPoint x: 557, endPoint y: 56, distance: 232.0
click at [328, 293] on div "Close tab" at bounding box center [552, 298] width 1050 height 10
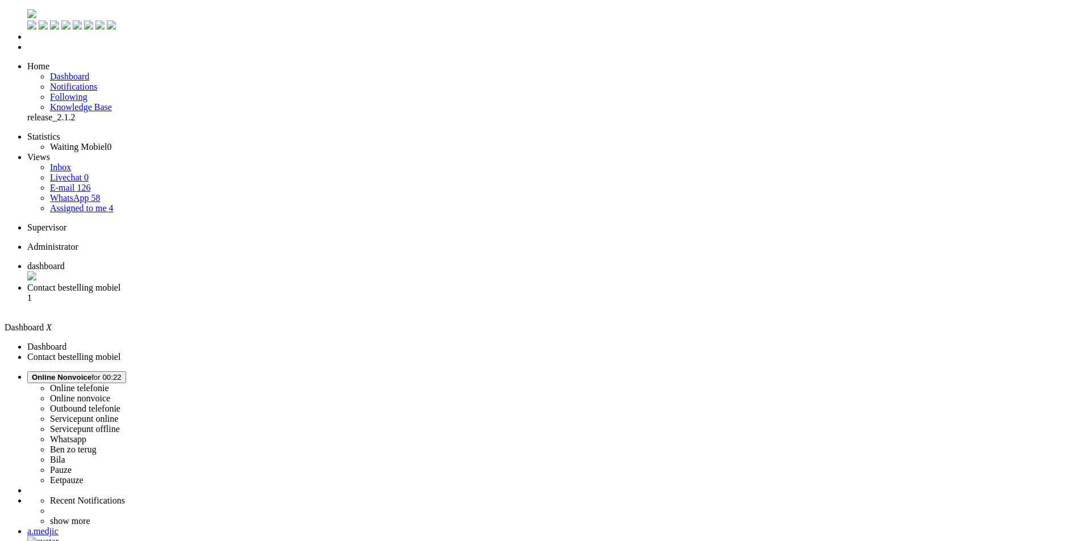
click at [120, 283] on span "Contact bestelling mobiel" at bounding box center [73, 288] width 93 height 10
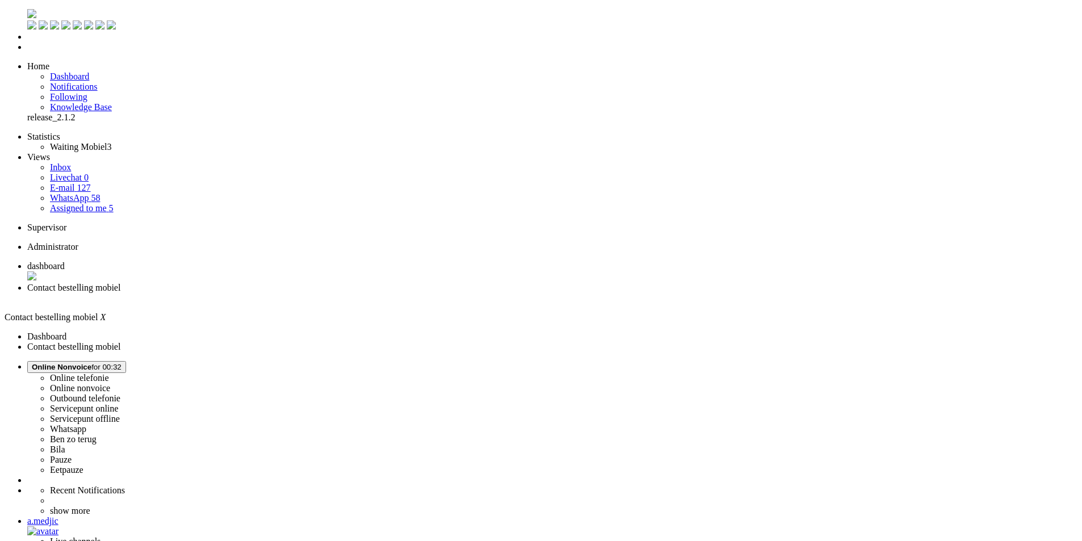
click at [328, 293] on div "Close tab" at bounding box center [552, 298] width 1050 height 10
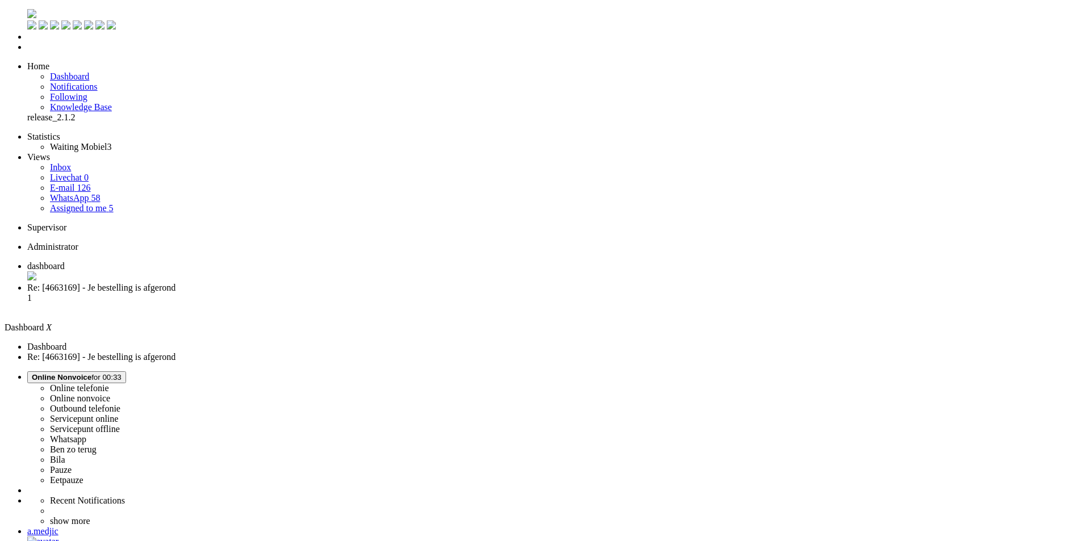
click at [176, 283] on span "Re: [4663169] - Je bestelling is afgerond" at bounding box center [101, 288] width 148 height 10
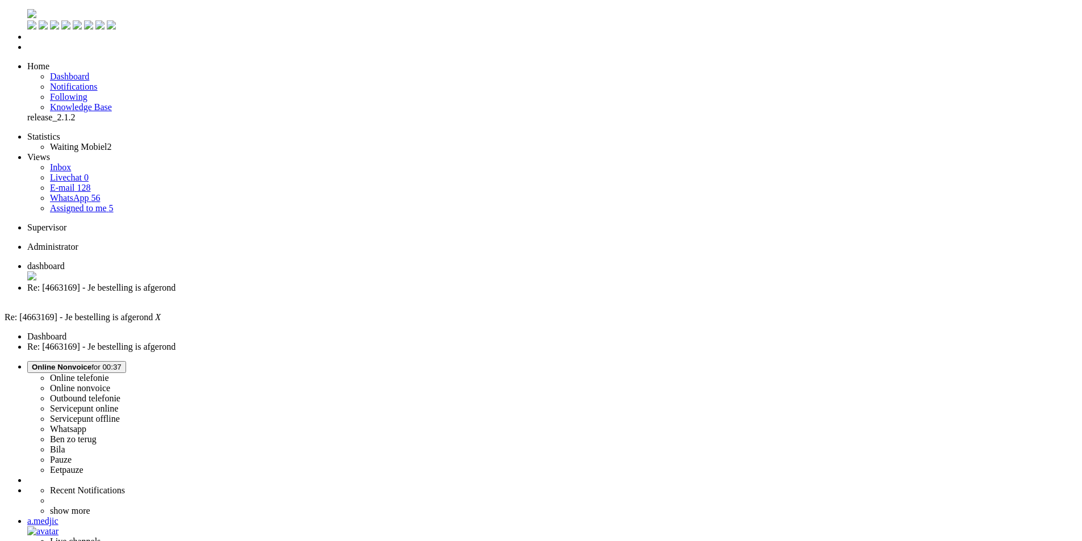
drag, startPoint x: 490, startPoint y: 381, endPoint x: 341, endPoint y: 367, distance: 149.5
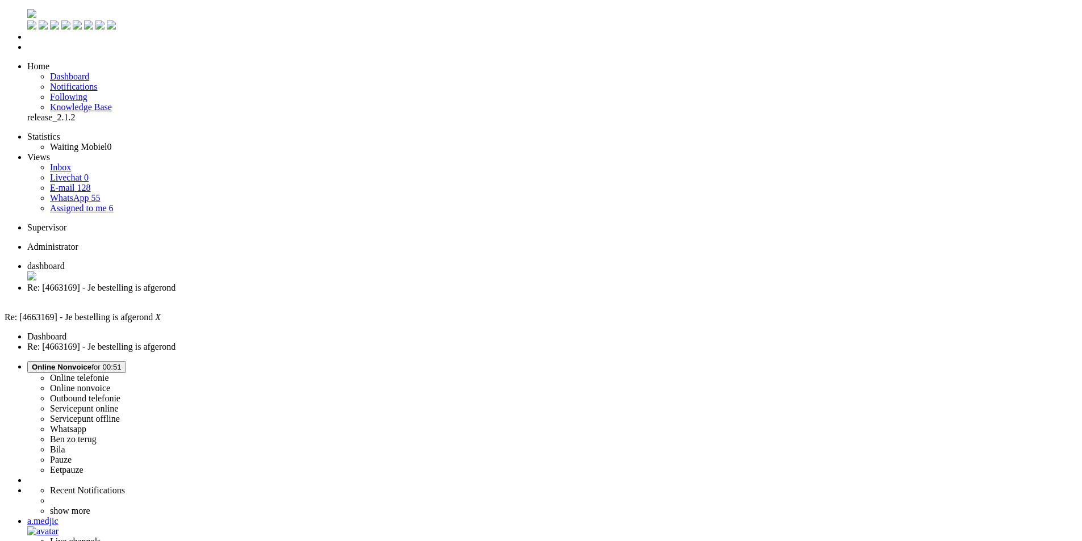
drag, startPoint x: 311, startPoint y: 501, endPoint x: 490, endPoint y: 519, distance: 179.3
copy div "Hoe lang mag het wachten duren? Wat is de verwachting qua levertijd? Ik zag al …"
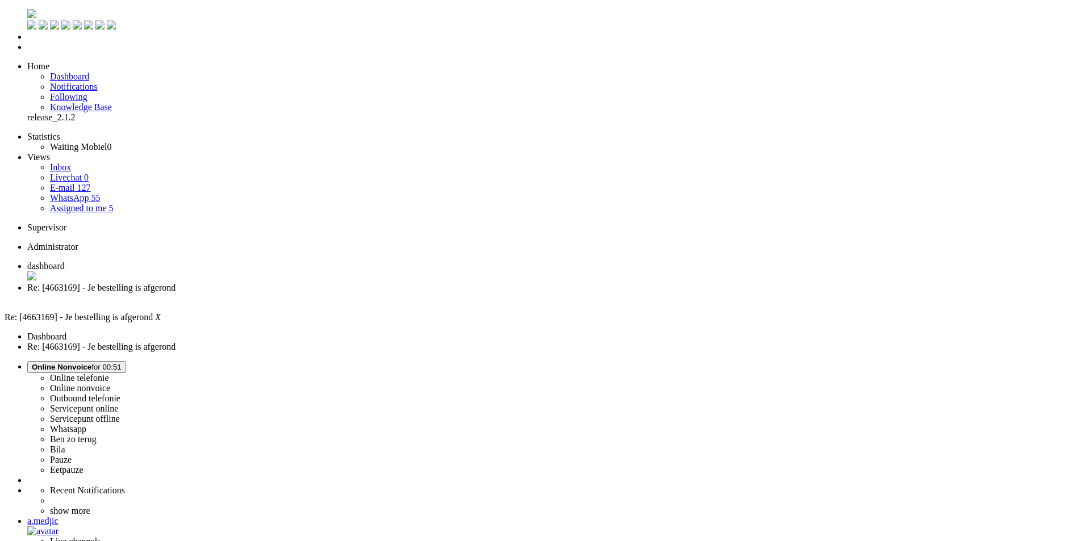
click at [330, 293] on div "Close tab" at bounding box center [552, 298] width 1050 height 10
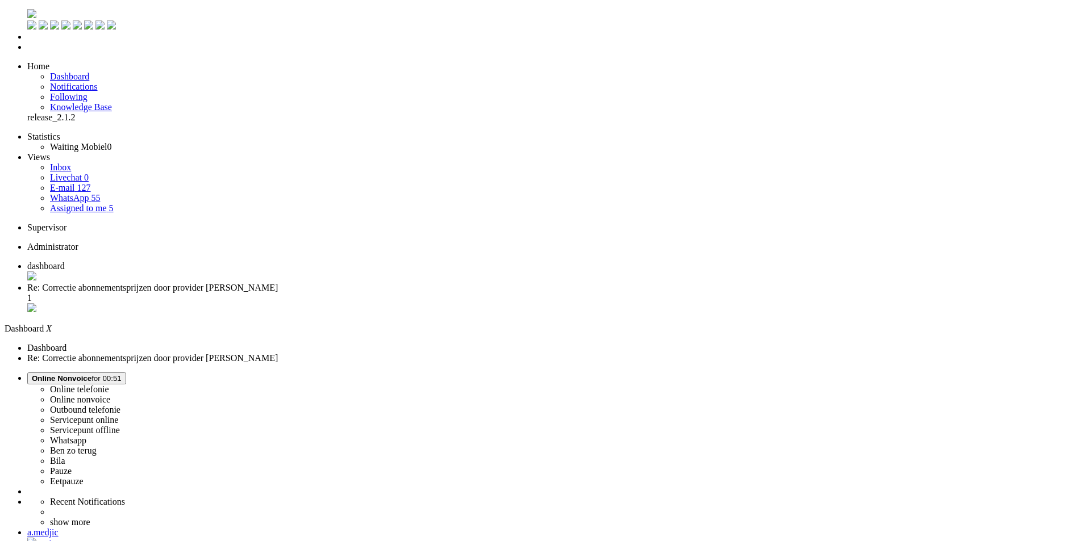
click at [278, 283] on span "Re: Correctie abonnementsprijzen door provider Ben" at bounding box center [152, 288] width 251 height 10
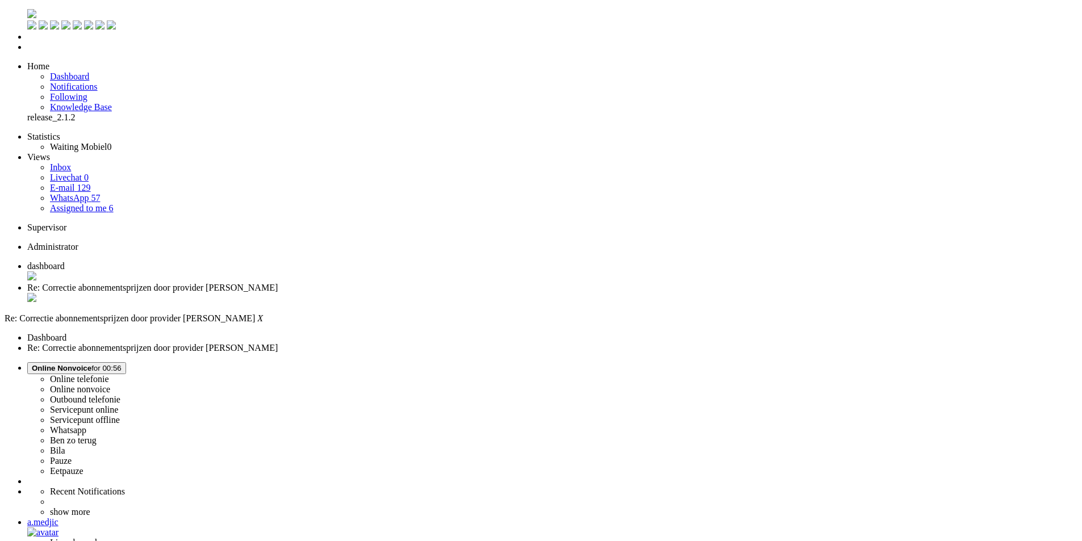
click at [330, 293] on div "Close tab" at bounding box center [552, 298] width 1050 height 11
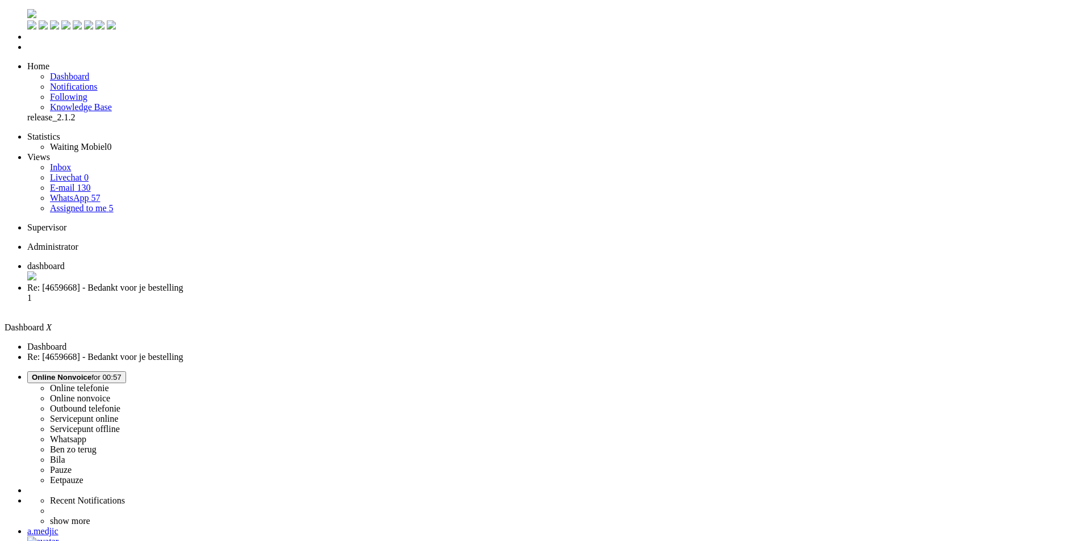
click at [183, 283] on span "Re: [4659668] - Bedankt voor je bestelling" at bounding box center [105, 288] width 156 height 10
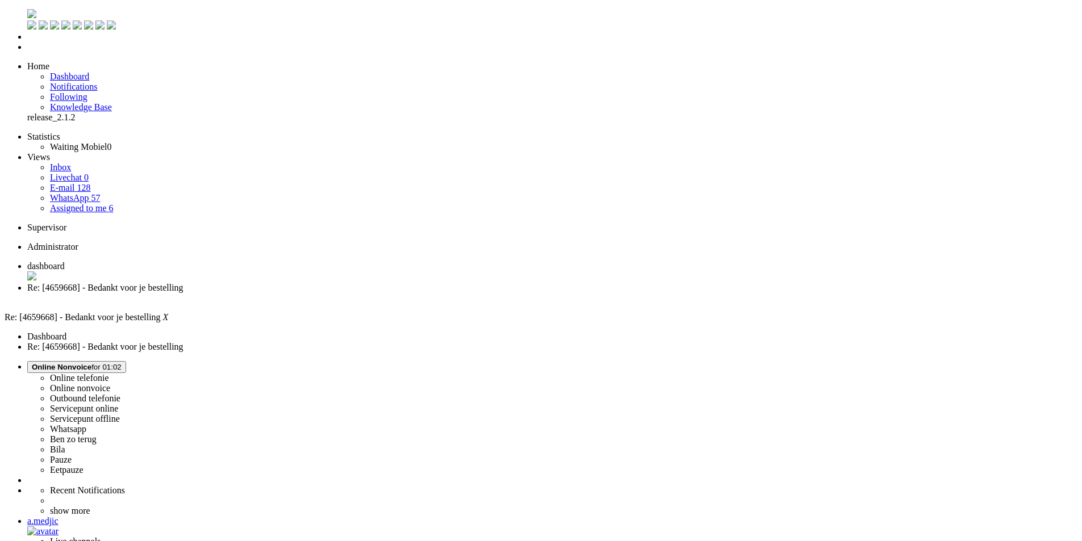
drag, startPoint x: 346, startPoint y: 2049, endPoint x: 240, endPoint y: 2049, distance: 106.2
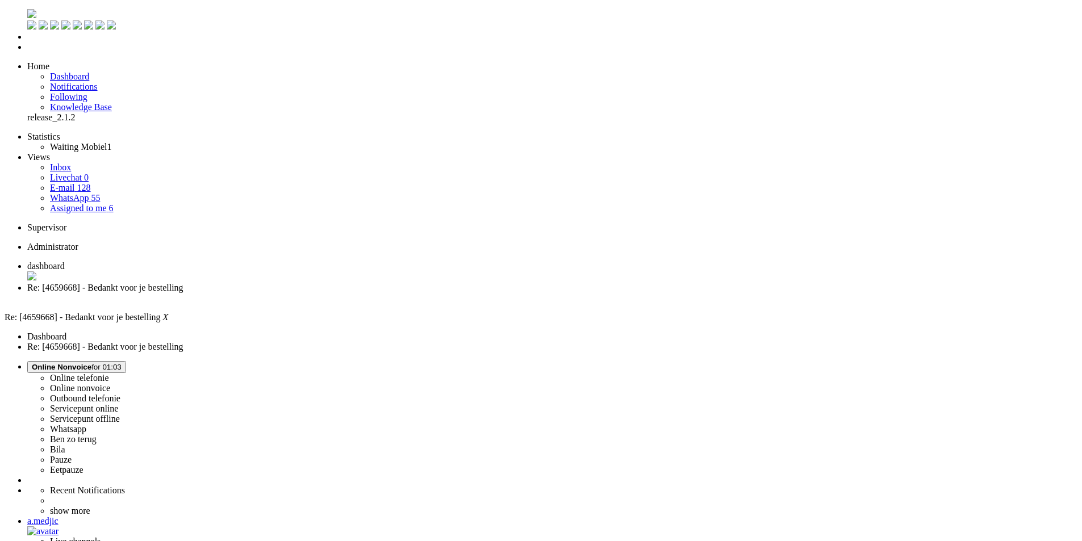
click at [326, 293] on div "Close tab" at bounding box center [552, 298] width 1050 height 10
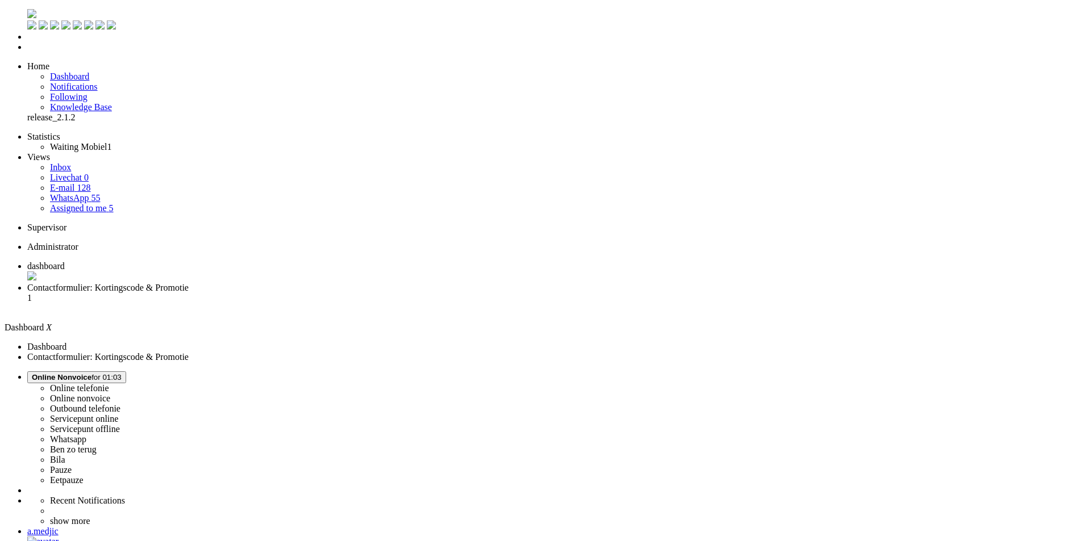
click at [189, 283] on span "Contactformulier: Kortingscode & Promotie" at bounding box center [107, 288] width 161 height 10
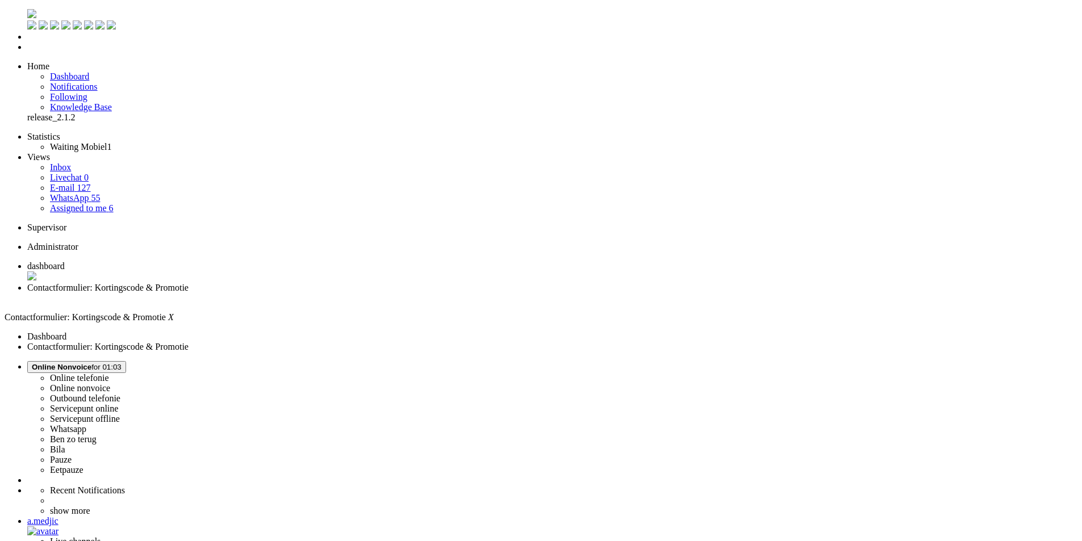
click at [325, 293] on div "Close tab" at bounding box center [552, 298] width 1050 height 10
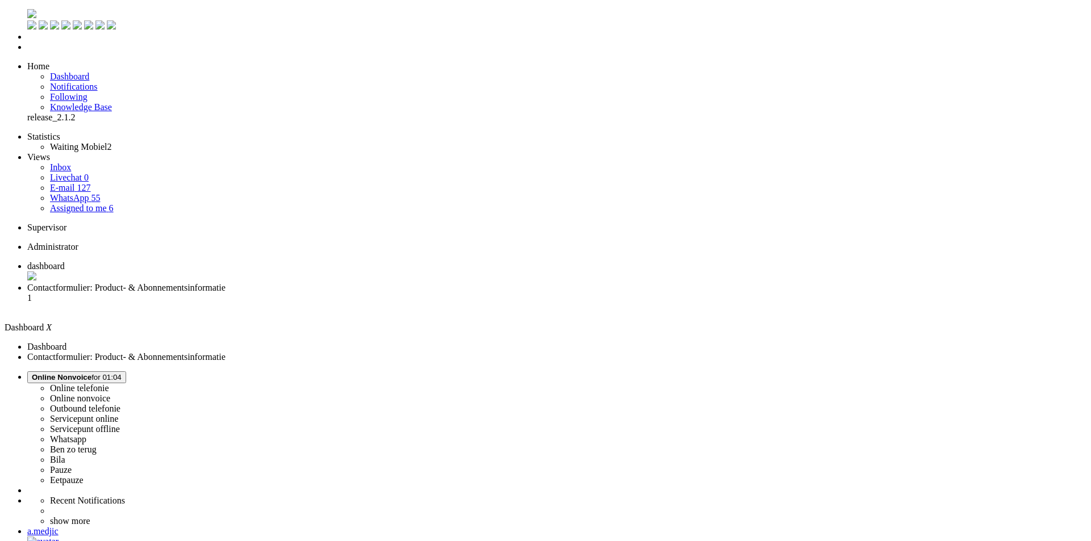
click at [226, 283] on span "Contactformulier: Product- & Abonnementsinformatie" at bounding box center [126, 288] width 198 height 10
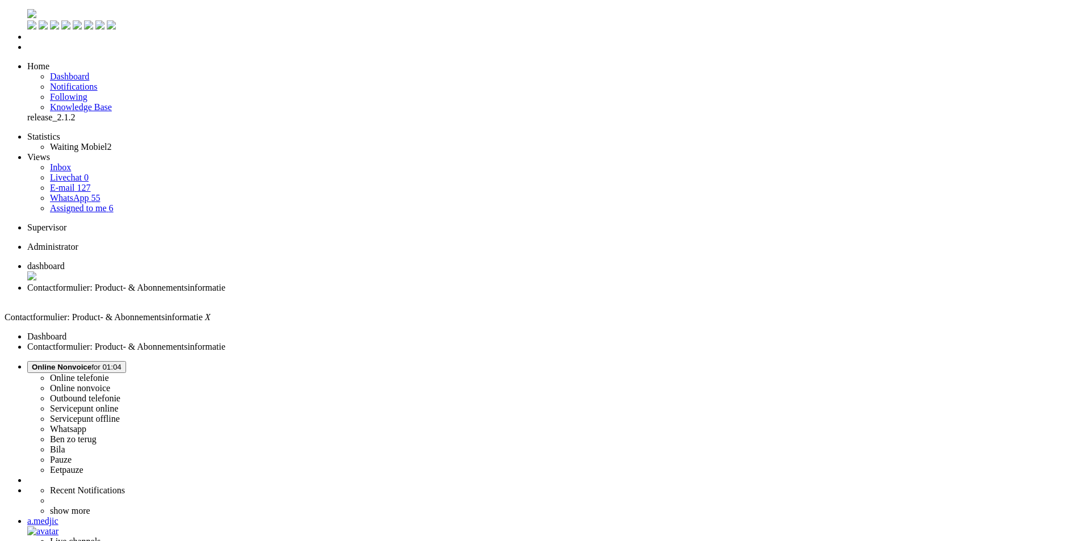
drag, startPoint x: 502, startPoint y: 365, endPoint x: 310, endPoint y: 361, distance: 192.0
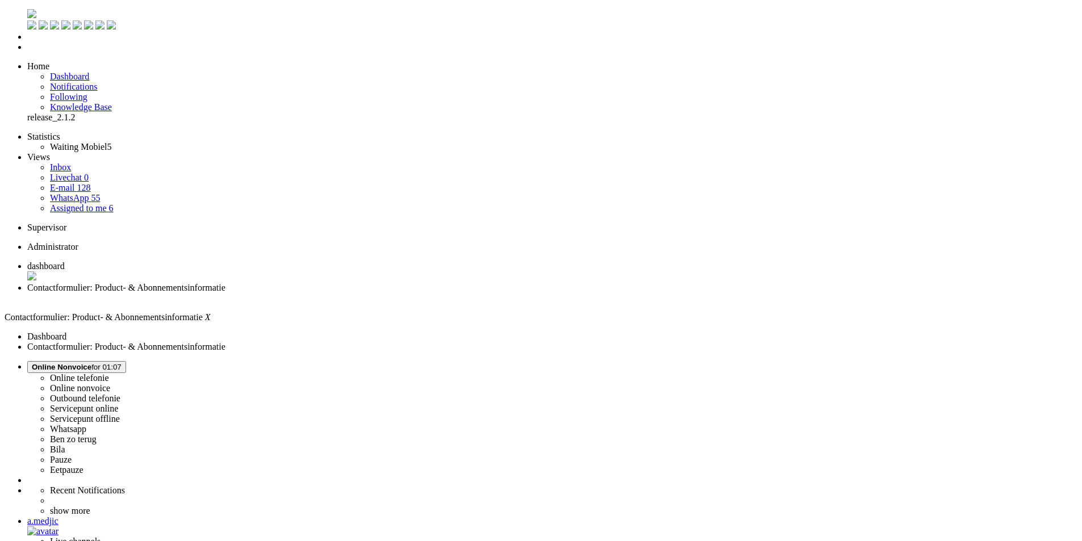
copy div "Bij deze het Vodafone klantnummer: 515750595"
drag, startPoint x: 497, startPoint y: 358, endPoint x: 442, endPoint y: 359, distance: 55.1
copy span "515750595"
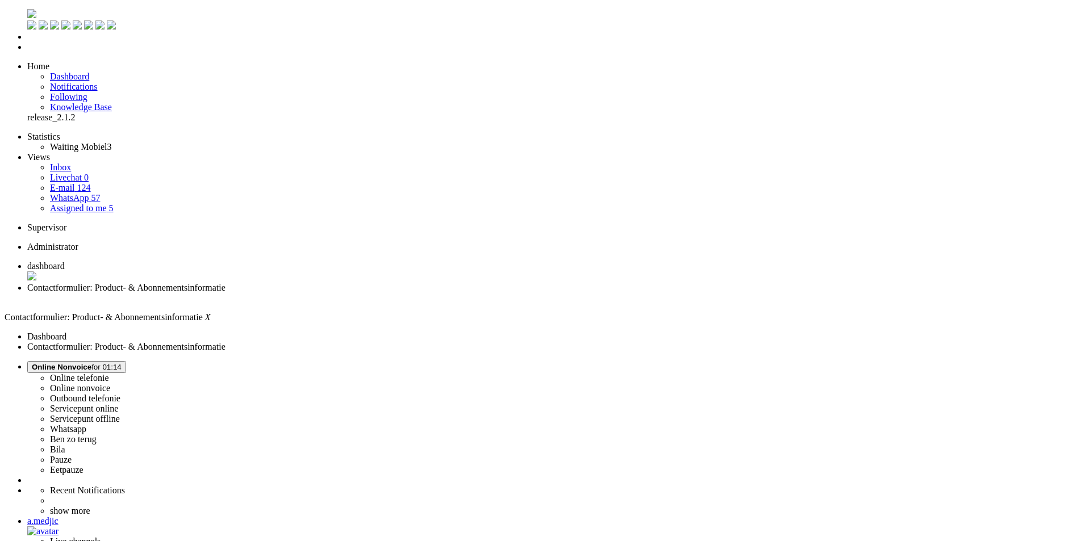
click at [95, 203] on link "Assigned to me 5" at bounding box center [82, 208] width 64 height 10
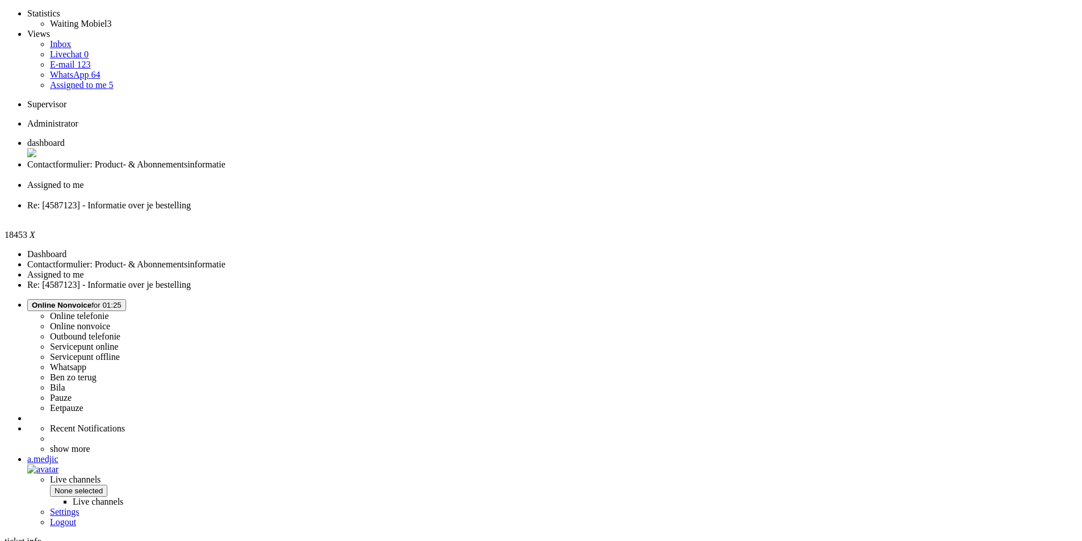
scroll to position [10, 0]
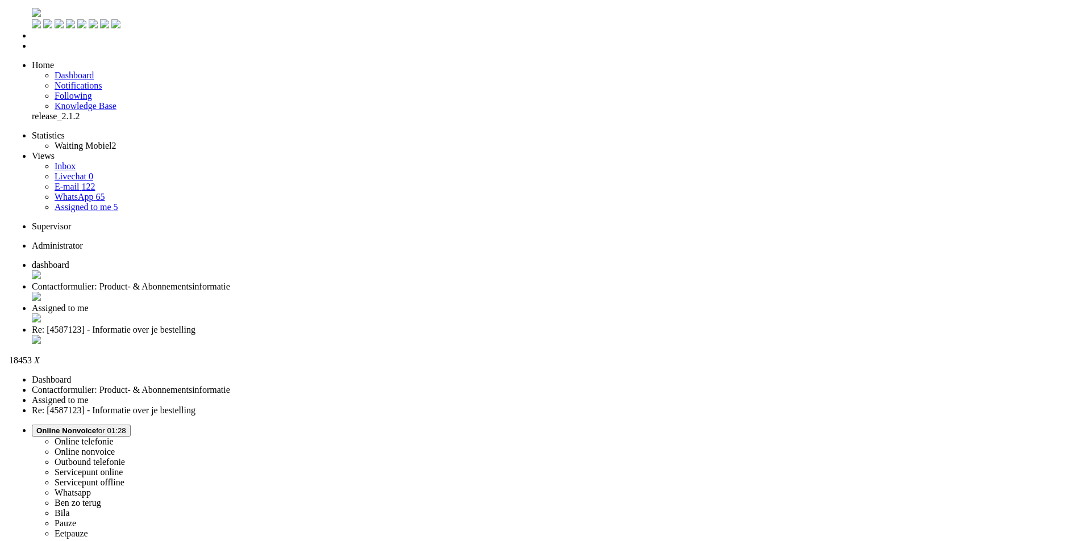
scroll to position [0, 0]
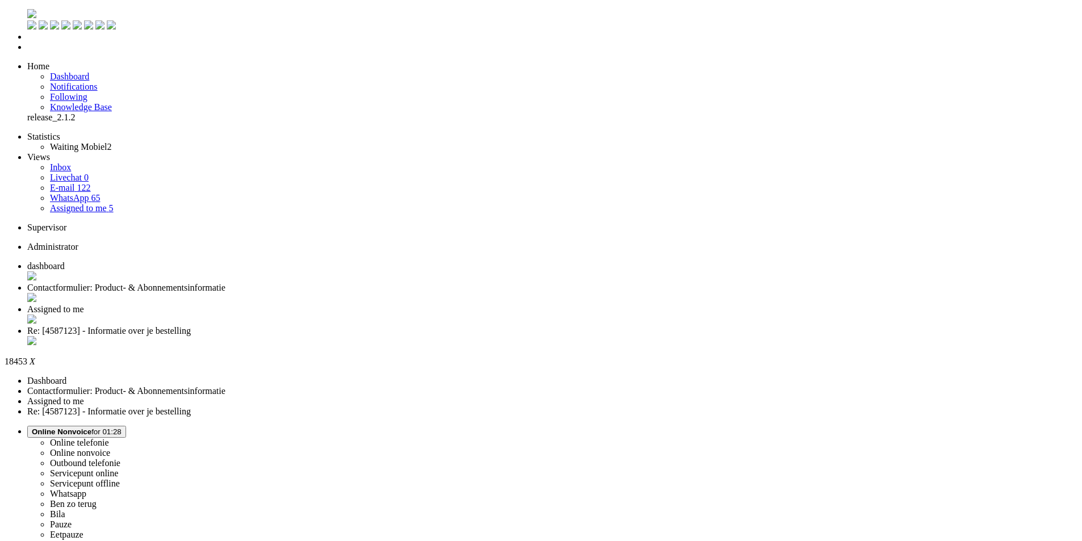
click at [522, 336] on div "Close tab" at bounding box center [552, 341] width 1050 height 11
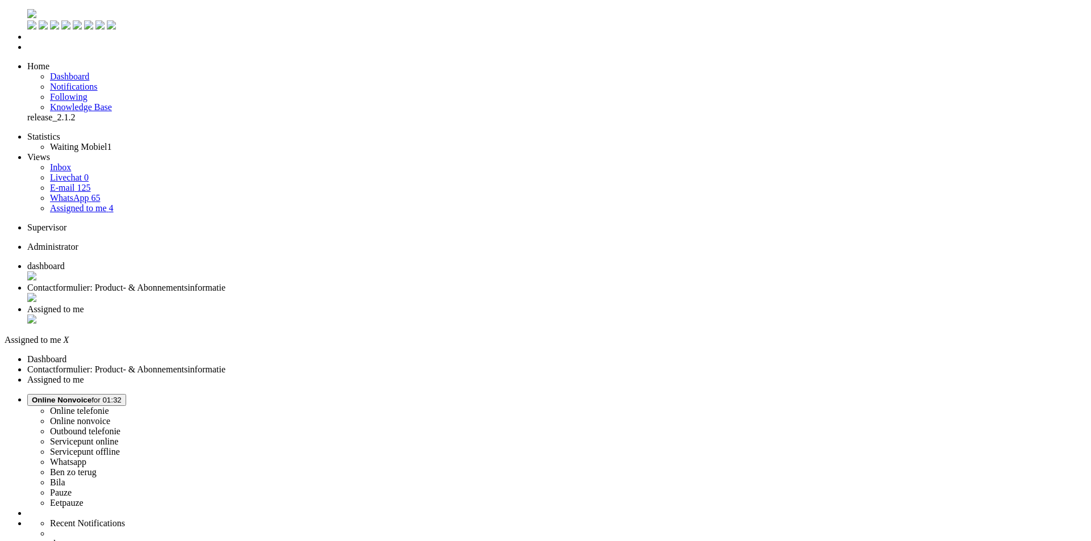
click at [278, 283] on li "Contactformulier: Product- & Abonnementsinformatie" at bounding box center [556, 294] width 1059 height 22
click at [423, 315] on div "Close tab" at bounding box center [552, 320] width 1050 height 11
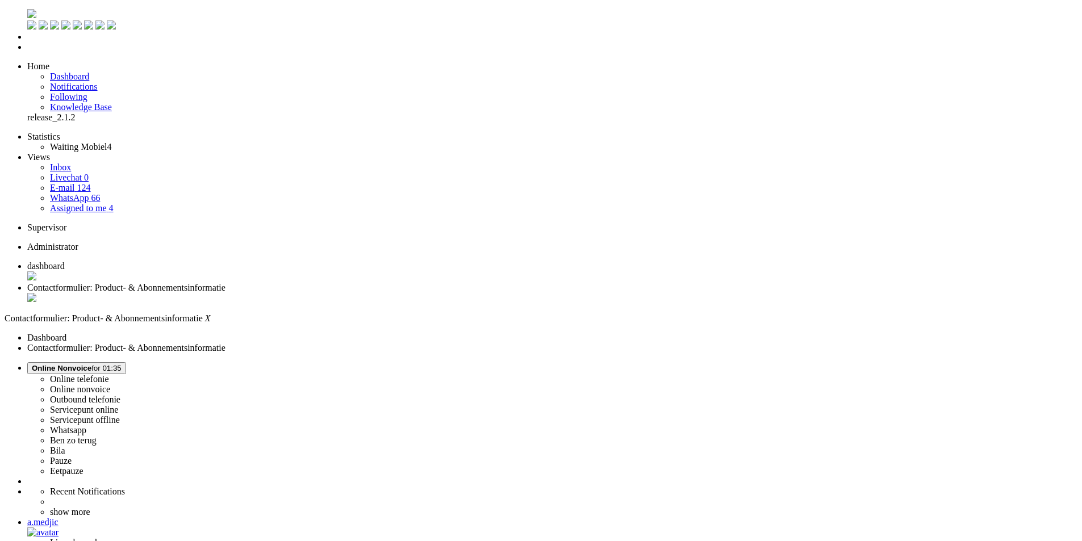
click at [328, 293] on div "Close tab" at bounding box center [552, 298] width 1050 height 11
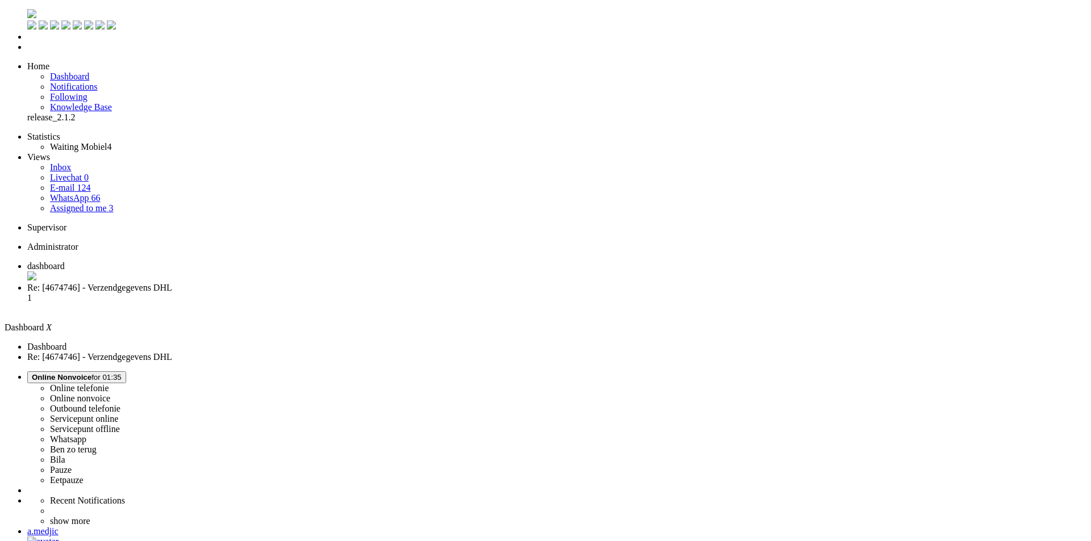
click at [172, 283] on span "Re: [4674746] - Verzendgegevens DHL" at bounding box center [99, 288] width 145 height 10
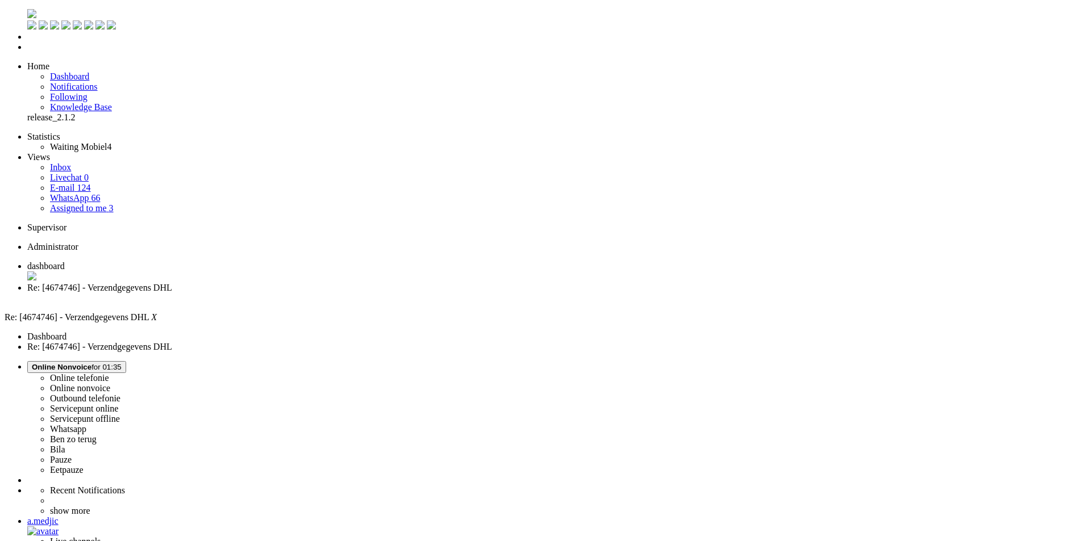
click at [65, 261] on span "dashboard" at bounding box center [45, 266] width 37 height 10
click at [172, 283] on span "Re: [4674746] - Verzendgegevens DHL" at bounding box center [99, 288] width 145 height 10
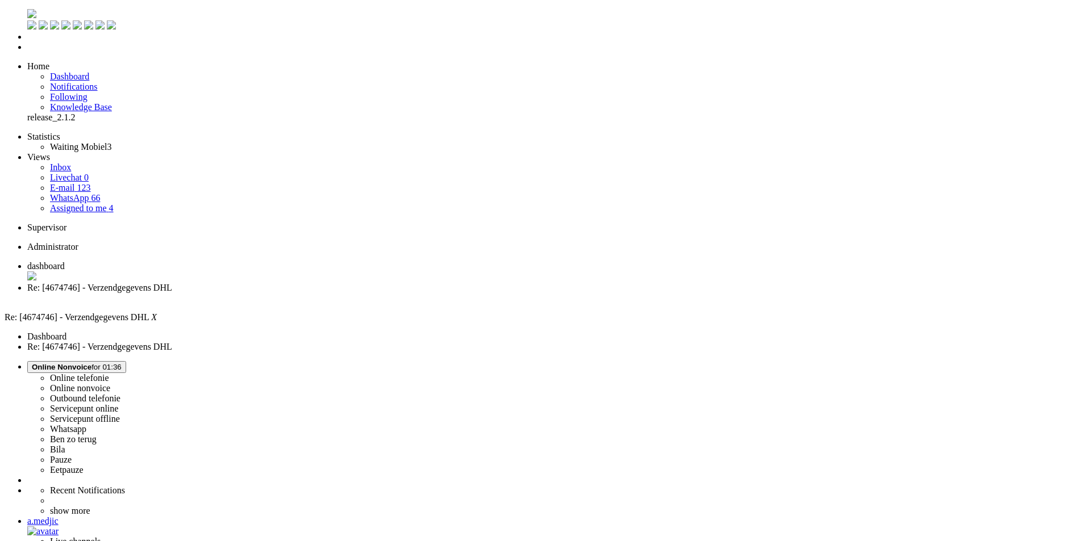
click at [126, 361] on button "Online Nonvoice for 01:37" at bounding box center [76, 367] width 99 height 12
click at [86, 424] on label "Whatsapp" at bounding box center [68, 429] width 36 height 10
click at [328, 293] on div "Close tab" at bounding box center [556, 298] width 1059 height 10
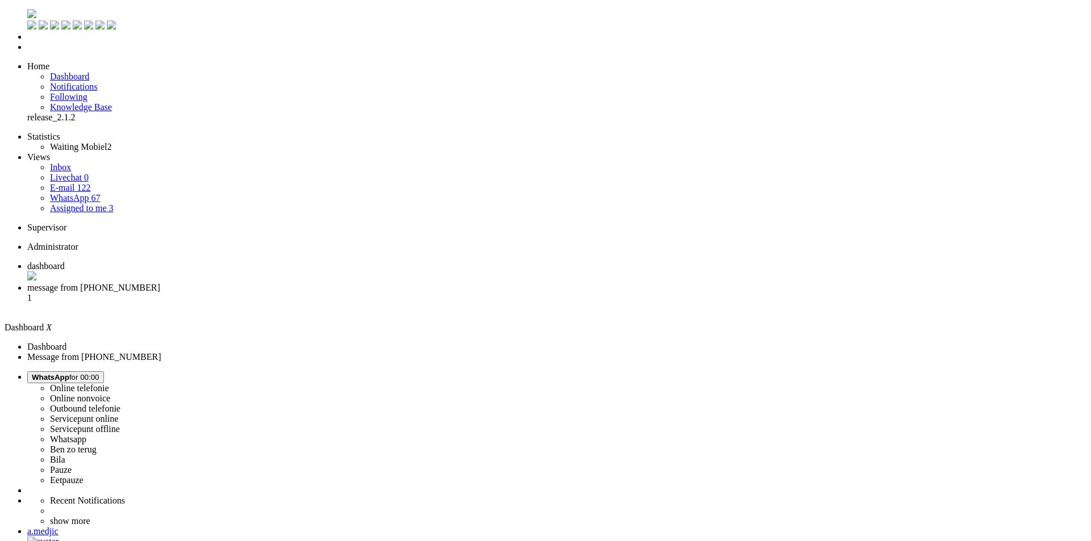
click at [160, 283] on span "message from +31623956565" at bounding box center [93, 288] width 133 height 10
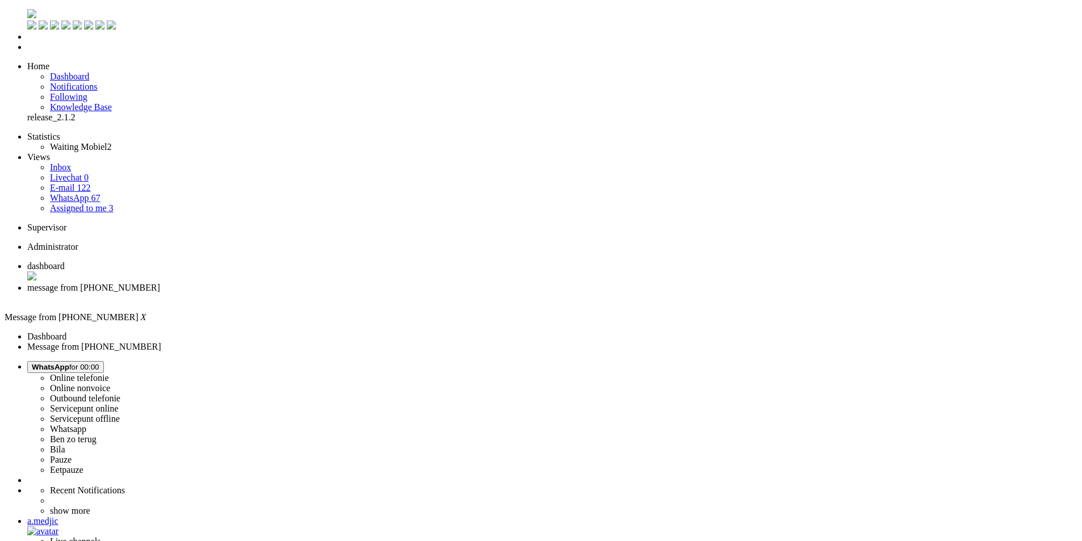
click at [99, 363] on span "WhatsApp for 00:00" at bounding box center [66, 367] width 68 height 9
click at [110, 383] on label "Online nonvoice" at bounding box center [80, 388] width 60 height 10
click at [326, 293] on div "Close tab" at bounding box center [552, 298] width 1050 height 10
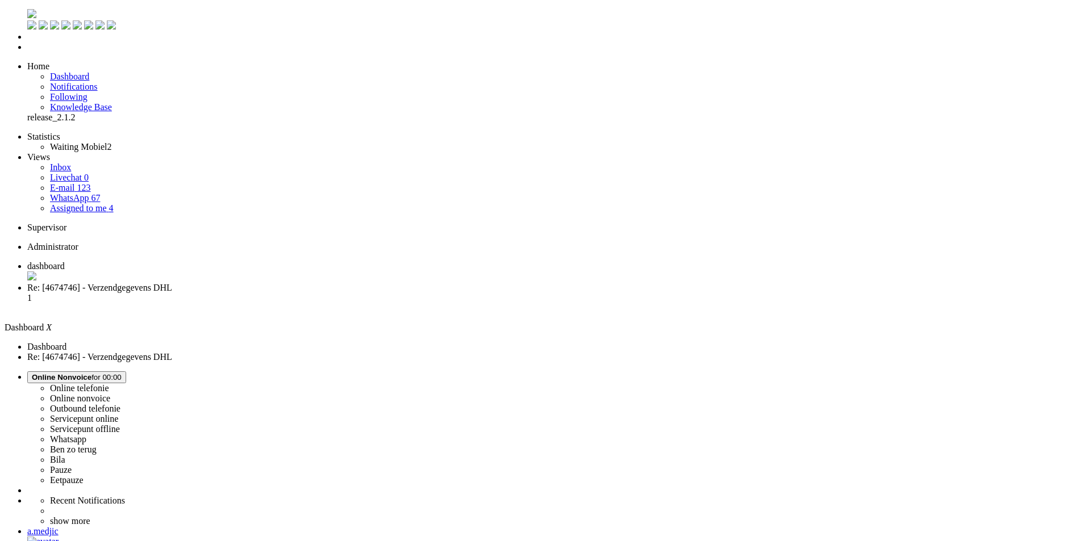
click at [307, 283] on li "Re: [4674746] - Verzendgegevens DHL 1" at bounding box center [556, 298] width 1059 height 31
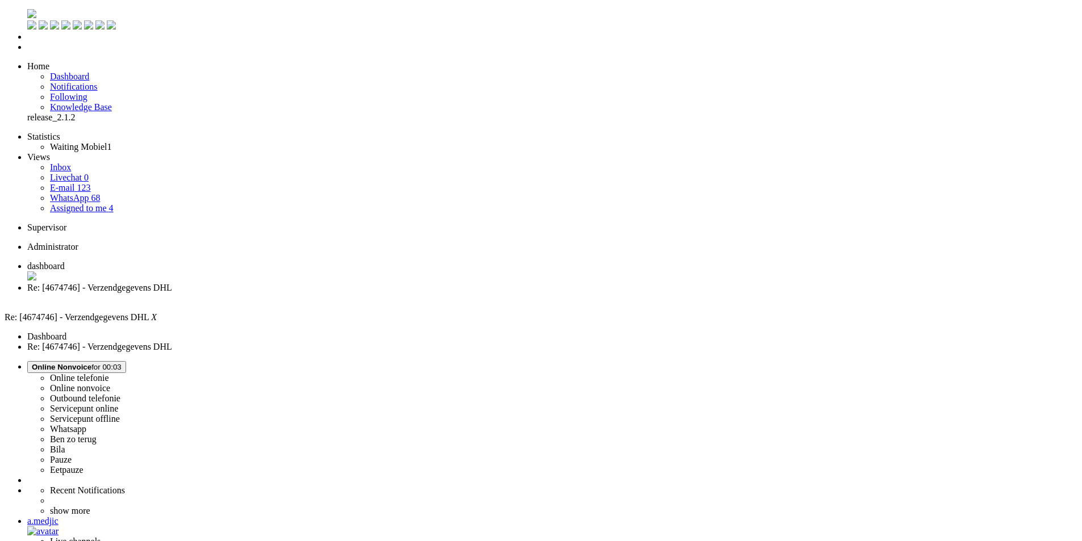
click at [329, 293] on div "Close tab" at bounding box center [552, 298] width 1050 height 10
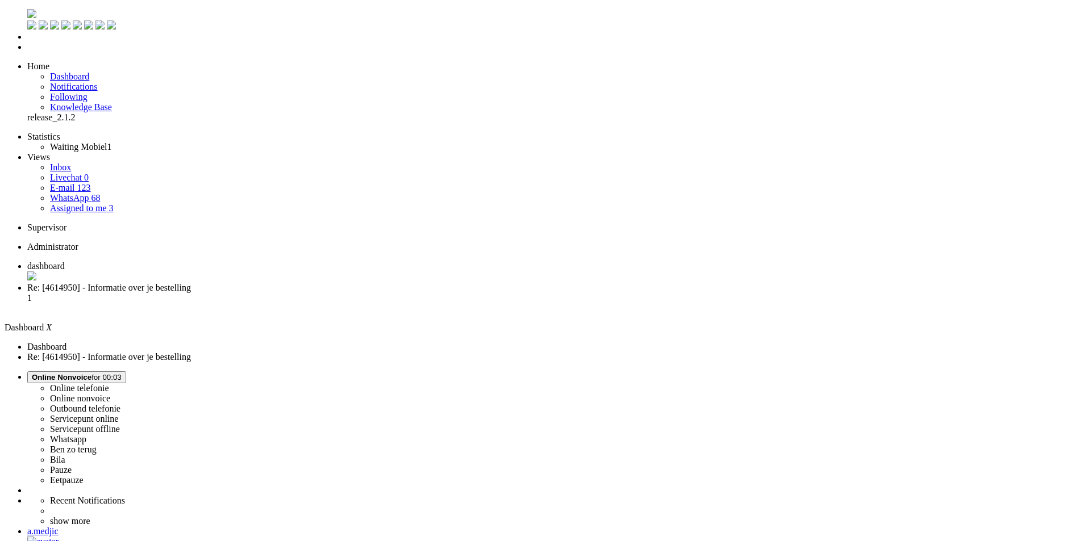
click at [191, 283] on span "Re: [4614950] - Informatie over je bestelling" at bounding box center [109, 288] width 164 height 10
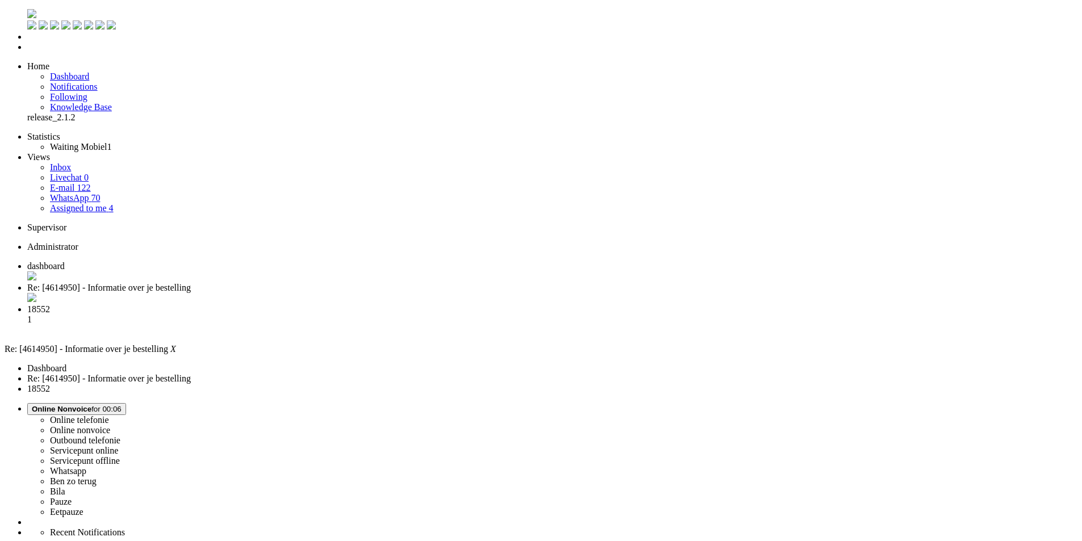
click at [329, 293] on div "Close tab" at bounding box center [552, 298] width 1050 height 11
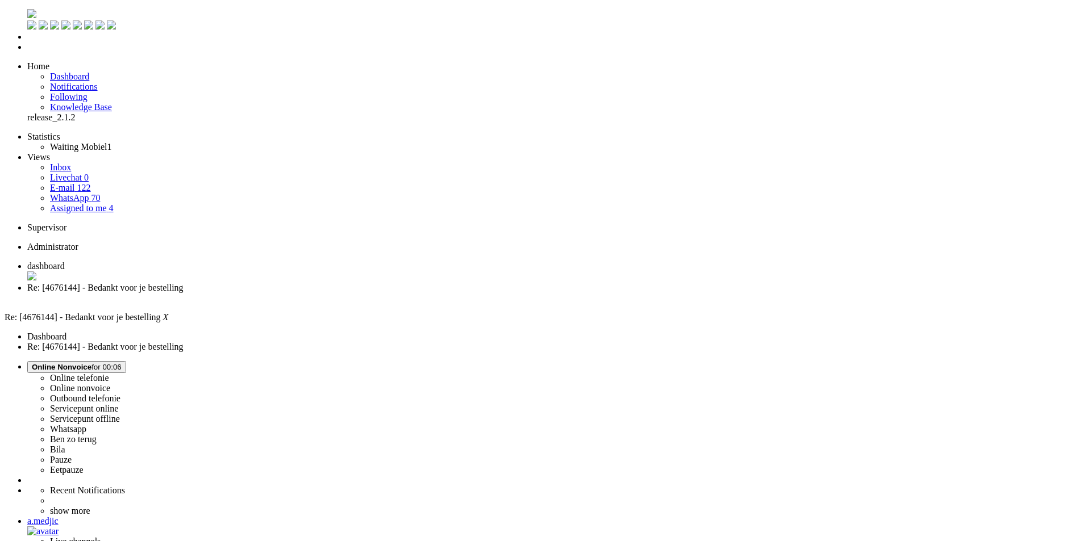
drag, startPoint x: 98, startPoint y: 2034, endPoint x: -7, endPoint y: 2010, distance: 108.3
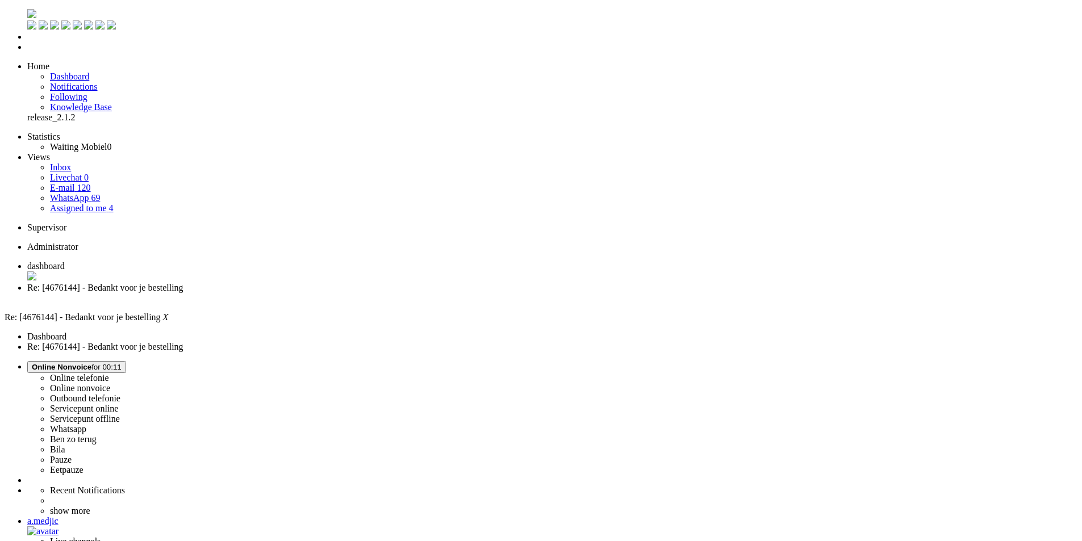
drag, startPoint x: 36, startPoint y: 2017, endPoint x: 122, endPoint y: 2018, distance: 85.8
drag, startPoint x: 289, startPoint y: 2088, endPoint x: 14, endPoint y: 2035, distance: 279.9
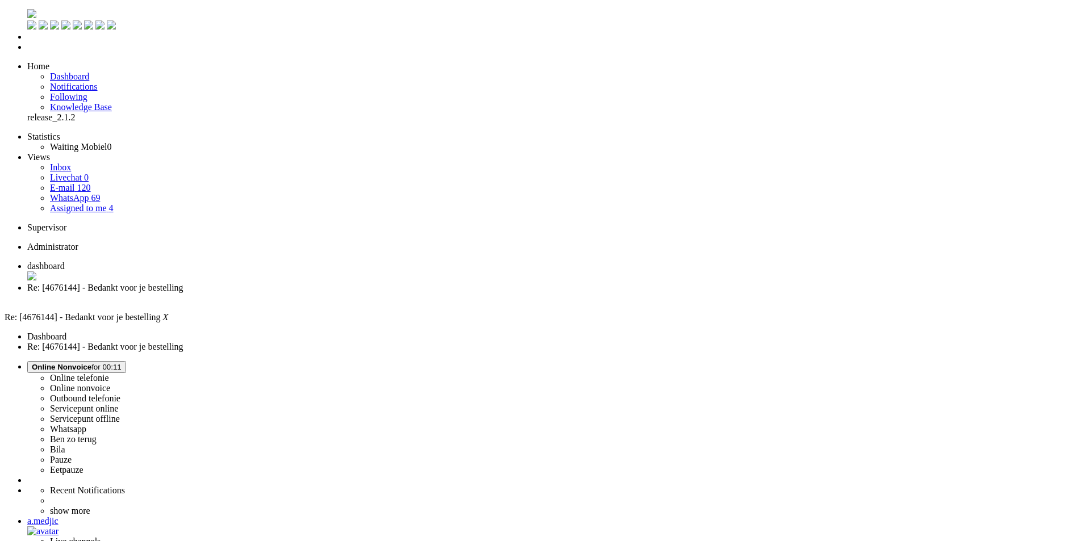
click at [329, 293] on div "Close tab" at bounding box center [552, 298] width 1050 height 10
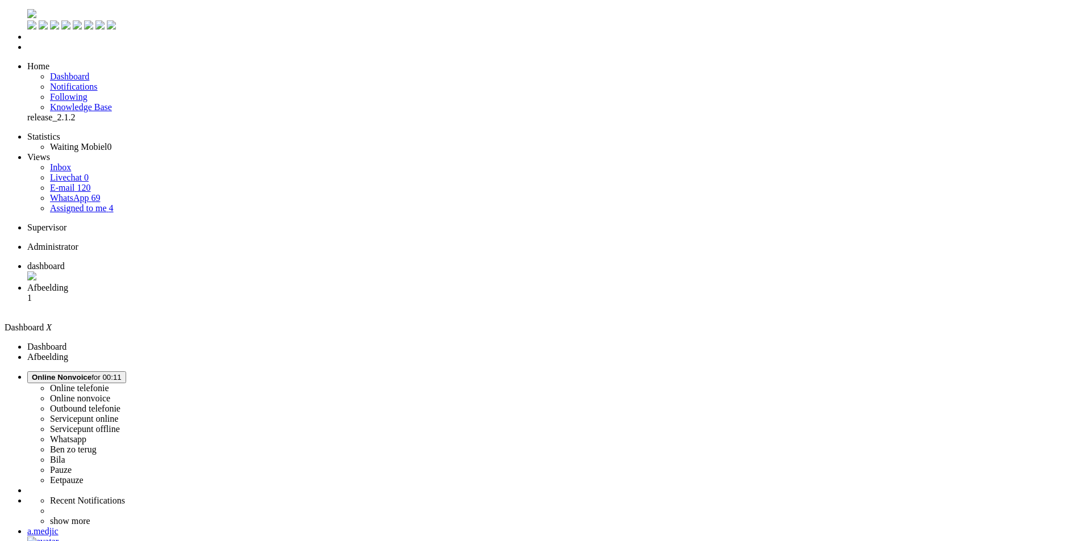
click at [68, 283] on span "Afbeelding" at bounding box center [47, 288] width 41 height 10
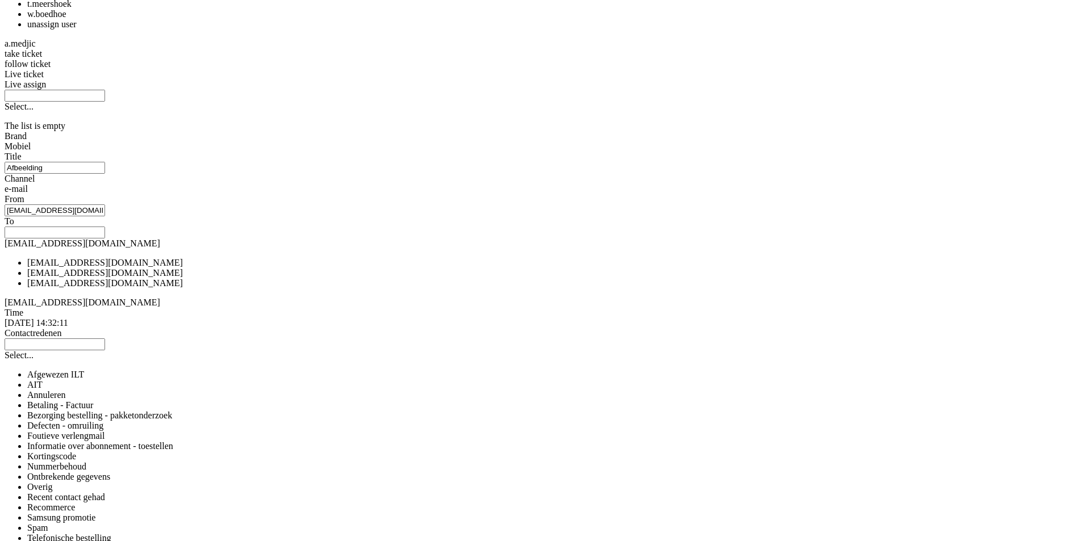
scroll to position [1363, 0]
drag, startPoint x: 355, startPoint y: 273, endPoint x: 293, endPoint y: 205, distance: 92.5
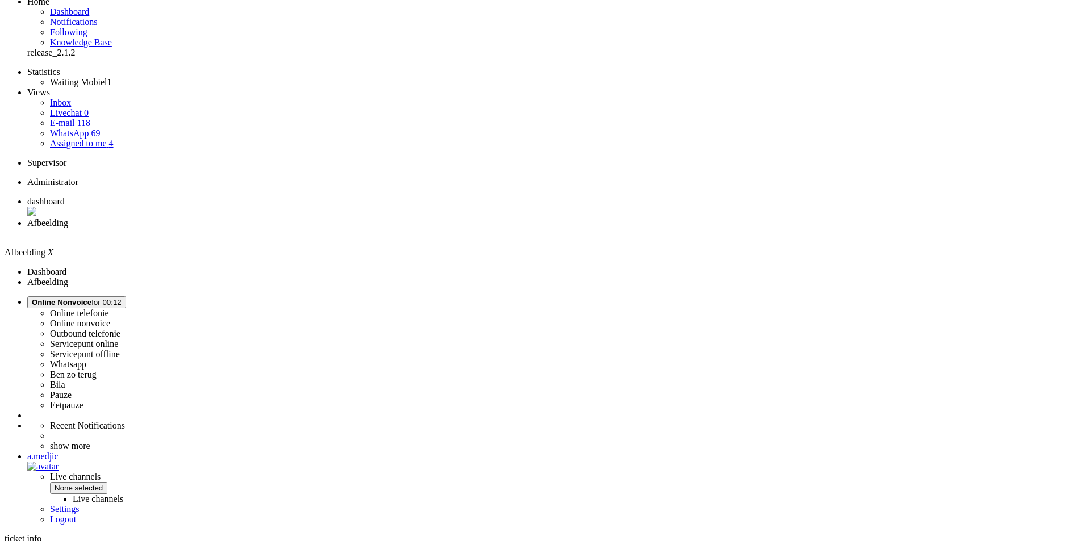
scroll to position [0, 0]
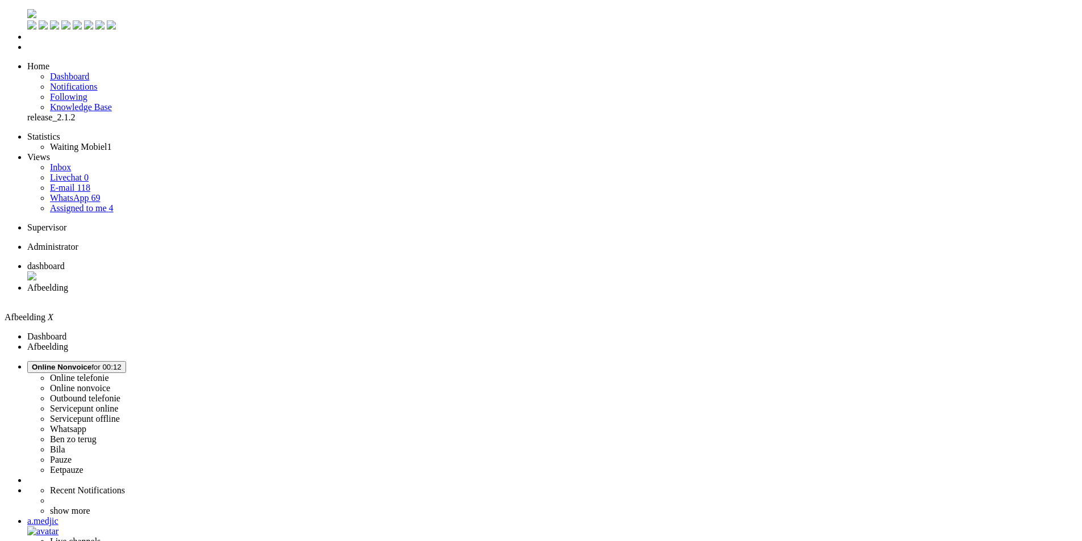
drag, startPoint x: 245, startPoint y: 278, endPoint x: 233, endPoint y: 137, distance: 140.8
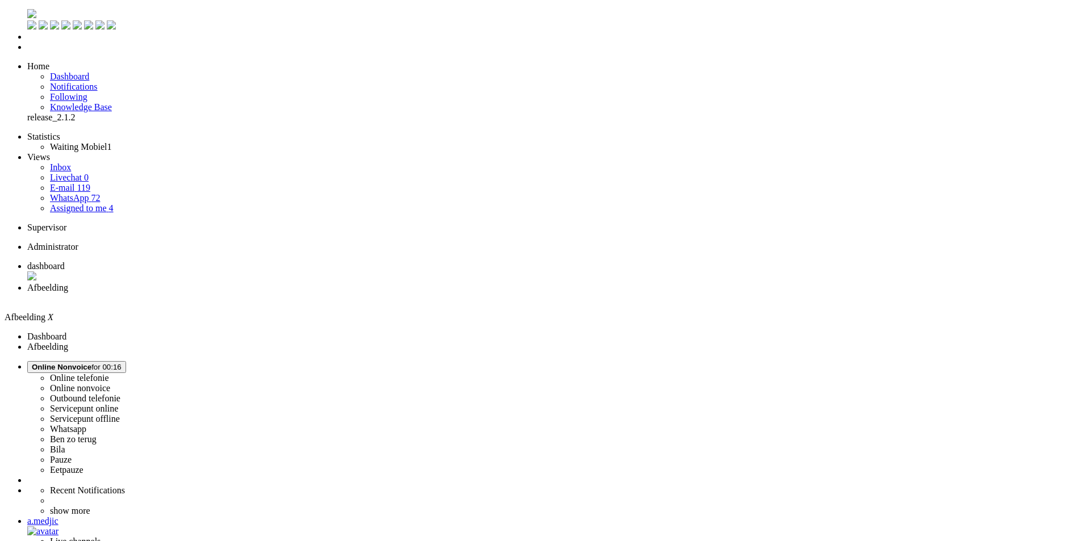
click at [329, 293] on div "Close tab" at bounding box center [552, 298] width 1050 height 10
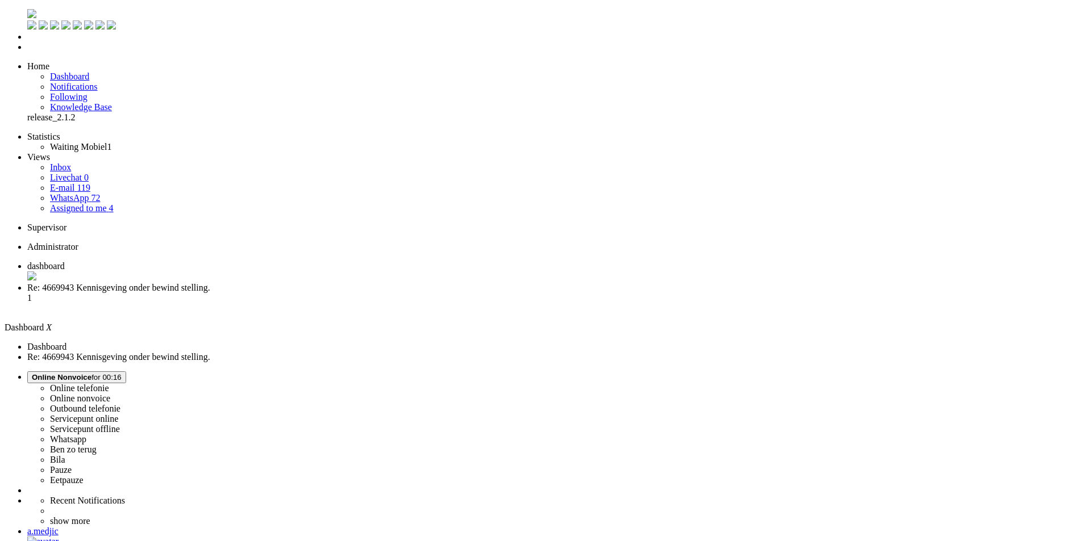
click at [210, 283] on span "Re: 4669943 Kennisgeving onder bewind stelling." at bounding box center [118, 288] width 183 height 10
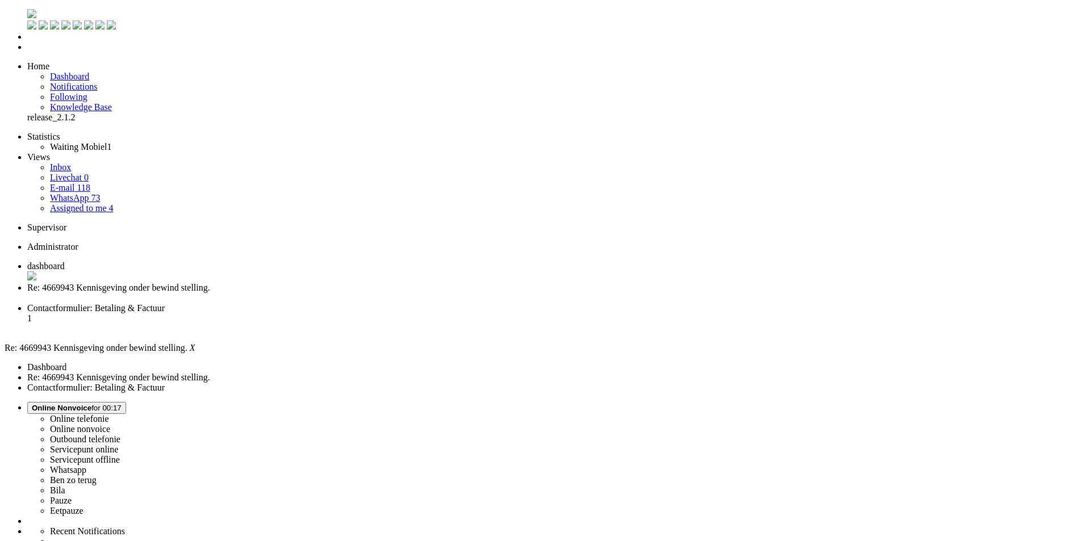
click at [326, 293] on div "Close tab" at bounding box center [552, 298] width 1050 height 10
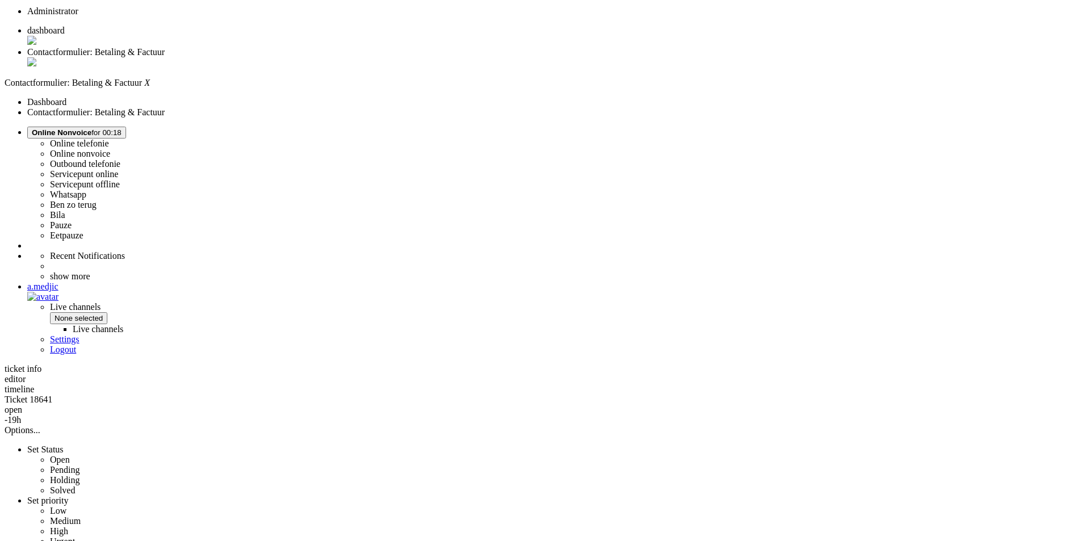
scroll to position [216, 0]
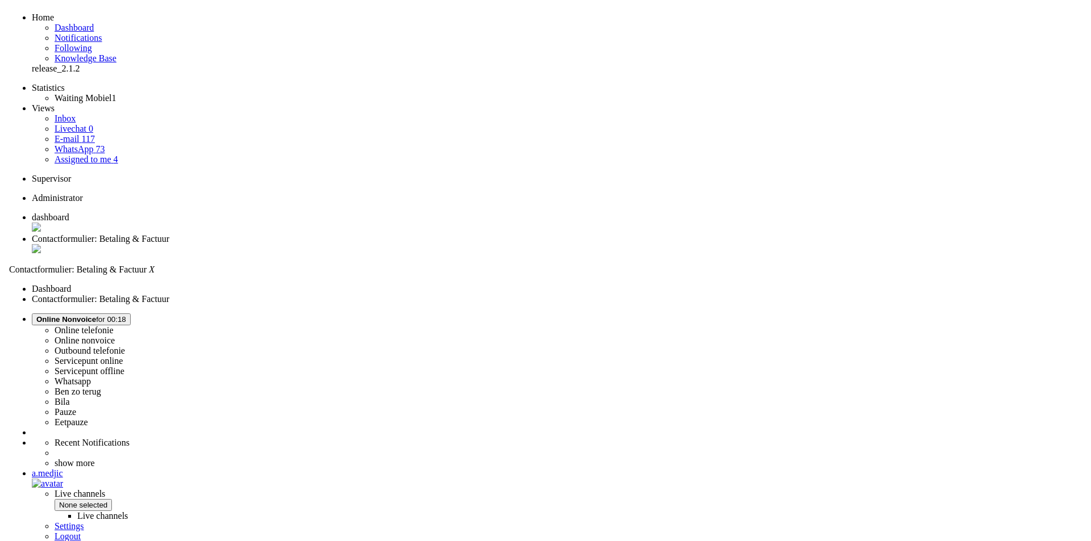
scroll to position [0, 0]
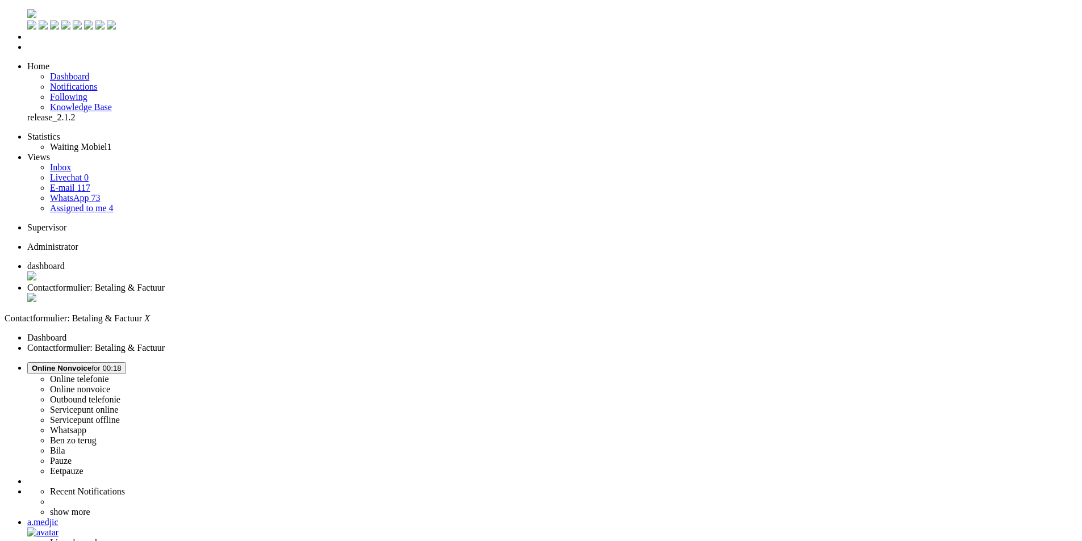
click at [328, 293] on div "Close tab" at bounding box center [552, 298] width 1050 height 11
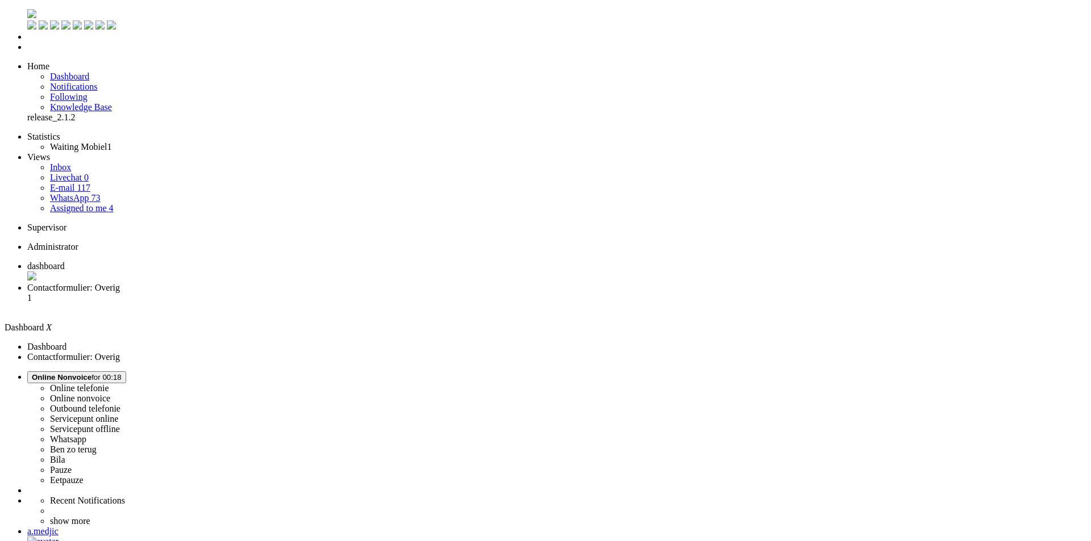
click at [120, 283] on span "Contactformulier: Overig" at bounding box center [73, 288] width 93 height 10
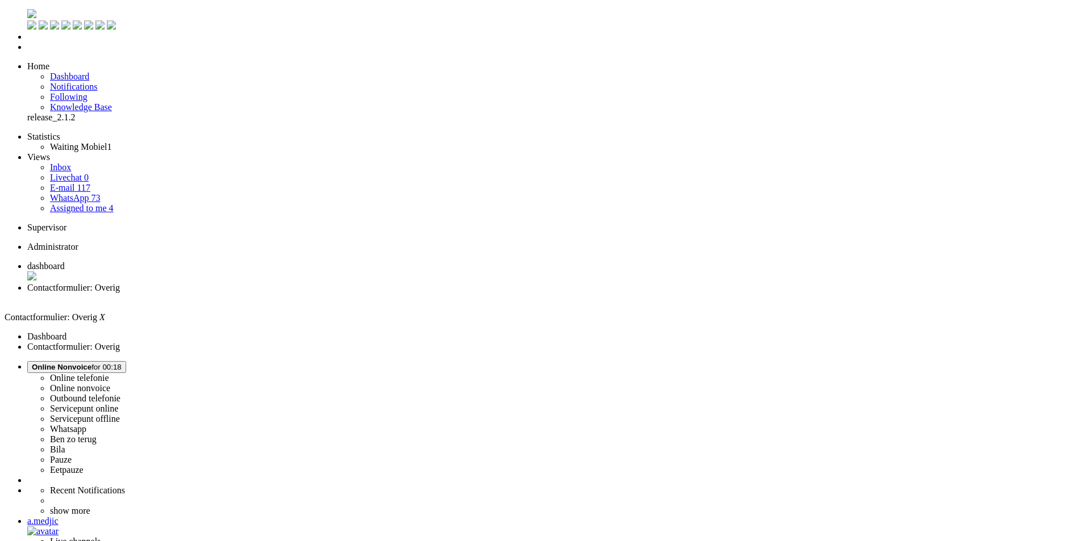
drag, startPoint x: 227, startPoint y: 2052, endPoint x: 84, endPoint y: 2051, distance: 143.2
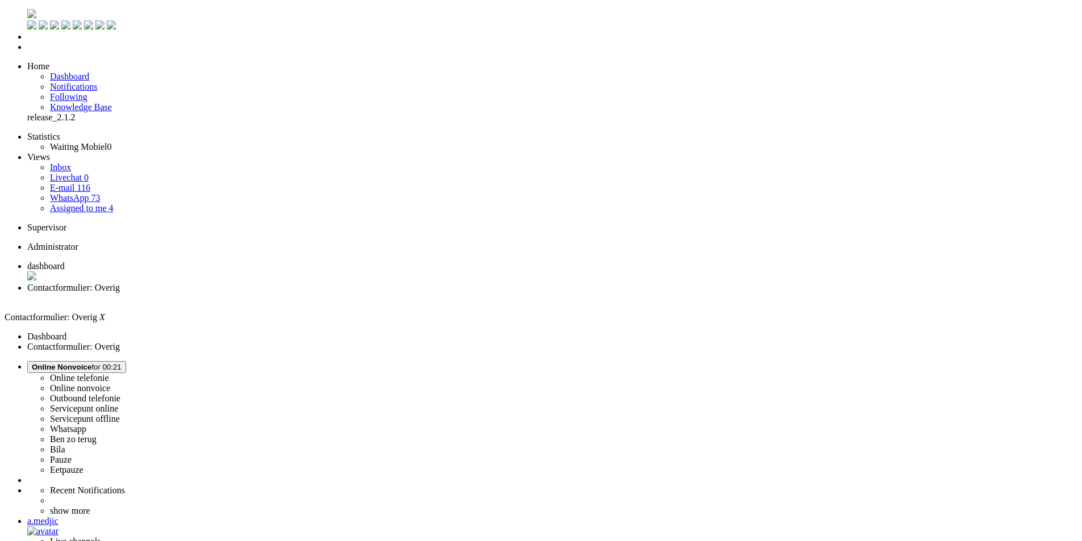
drag, startPoint x: 365, startPoint y: 2049, endPoint x: 336, endPoint y: 2049, distance: 29.5
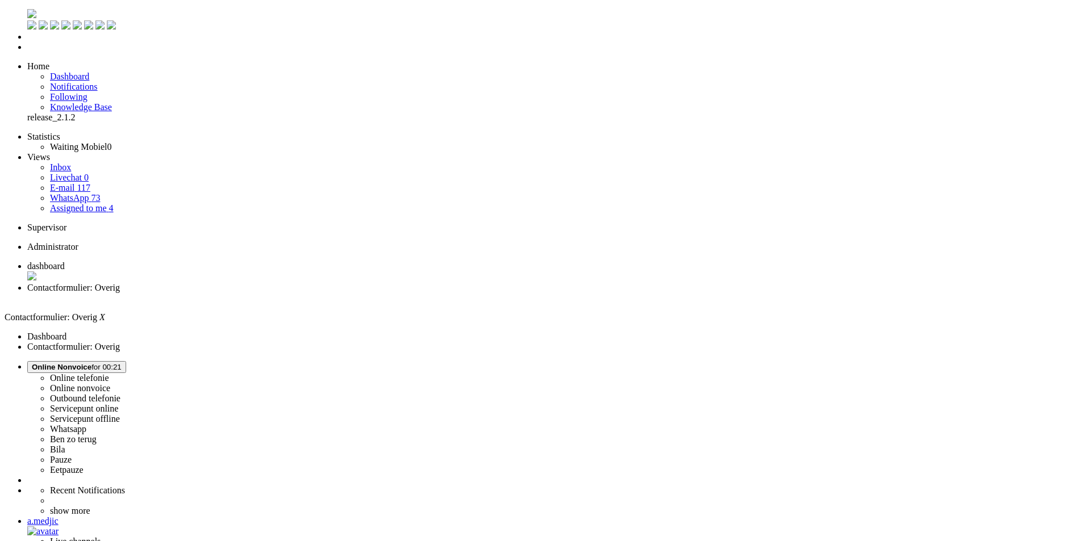
paste input "https://www.mobiel.nl/smartphone/apple/iphone-17-pro"
type input "https://www.mobiel.nl/smartphone/apple/iphone-17-pro"
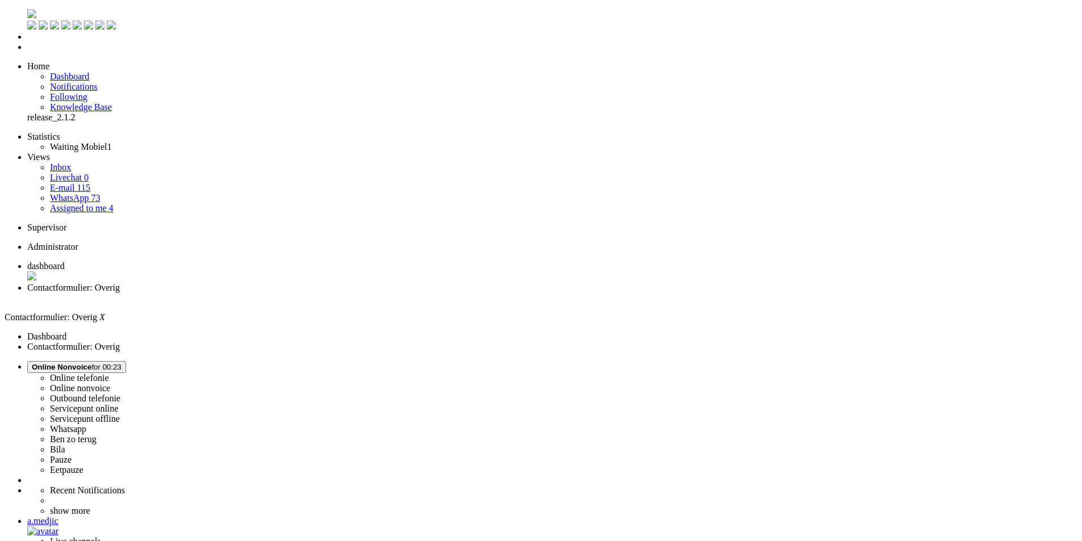
click at [329, 293] on div "Close tab" at bounding box center [552, 298] width 1050 height 10
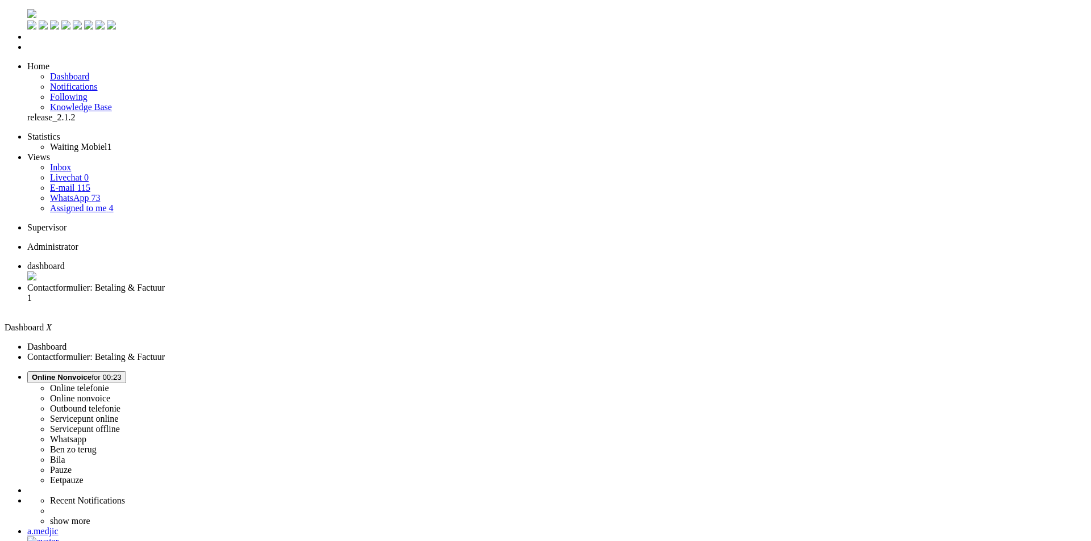
click at [165, 283] on span "Contactformulier: Betaling & Factuur" at bounding box center [95, 288] width 137 height 10
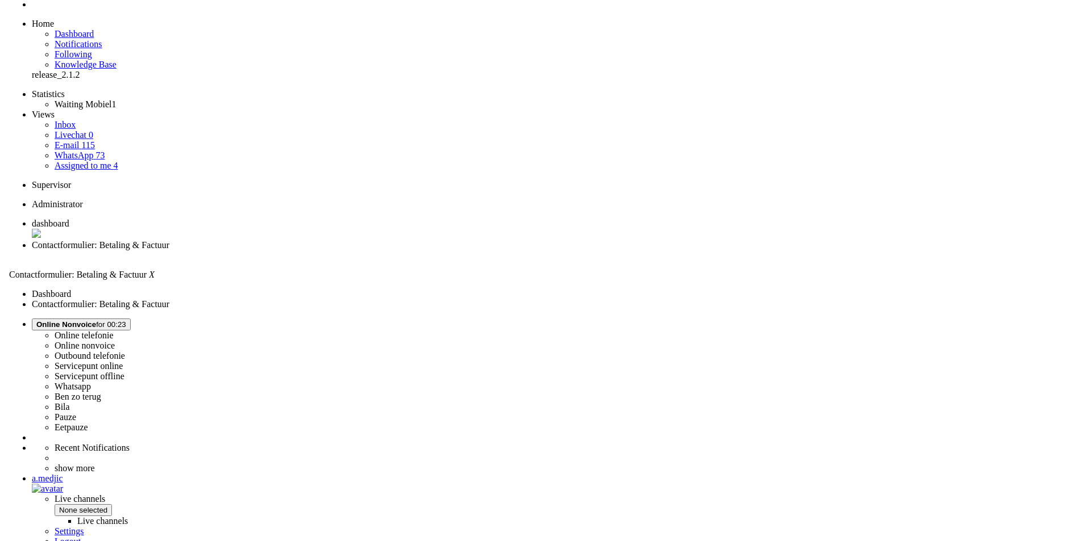
scroll to position [0, 0]
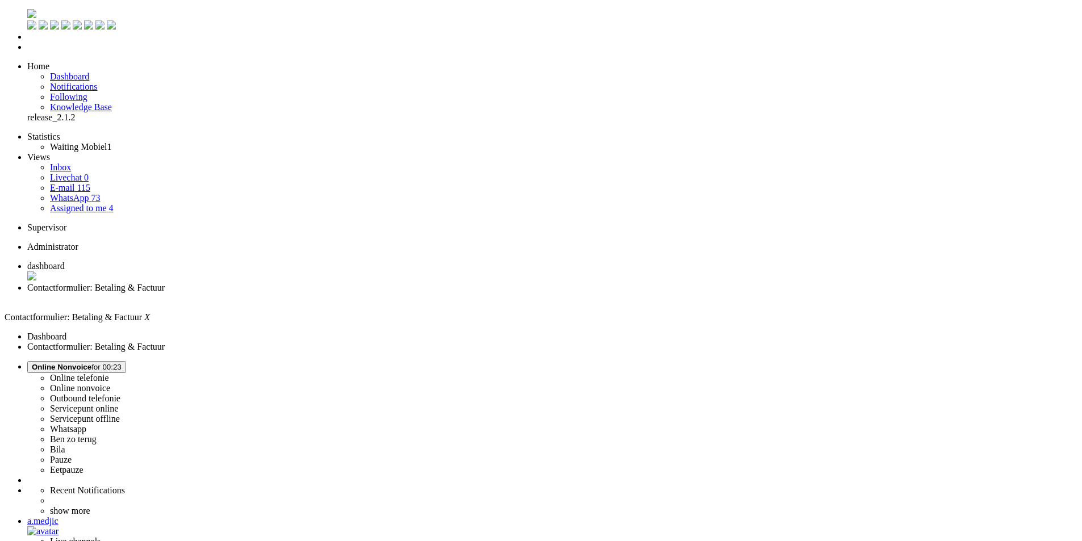
click at [325, 293] on div "Close tab" at bounding box center [552, 298] width 1050 height 10
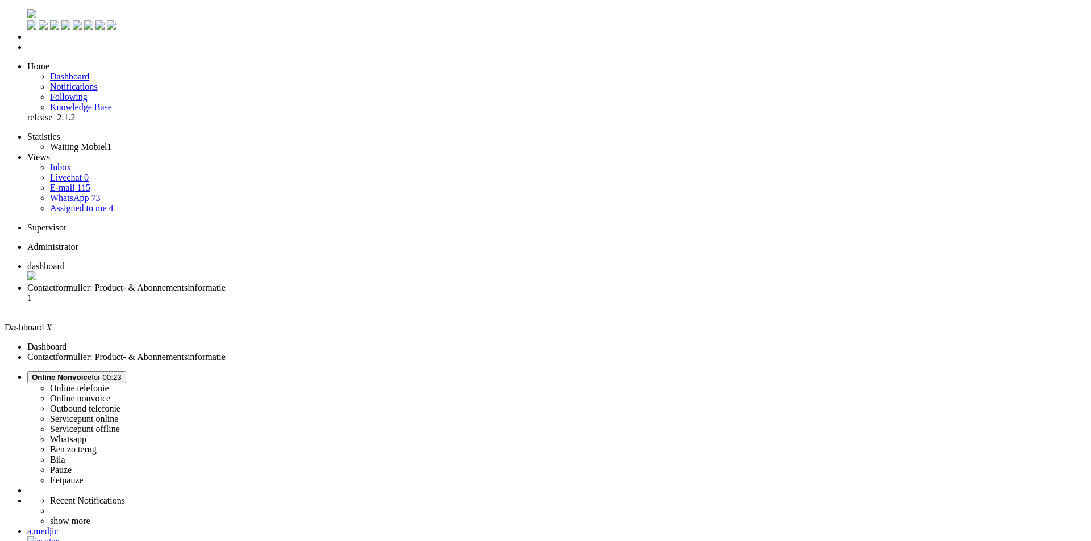
click at [226, 283] on span "Contactformulier: Product- & Abonnementsinformatie" at bounding box center [126, 288] width 198 height 10
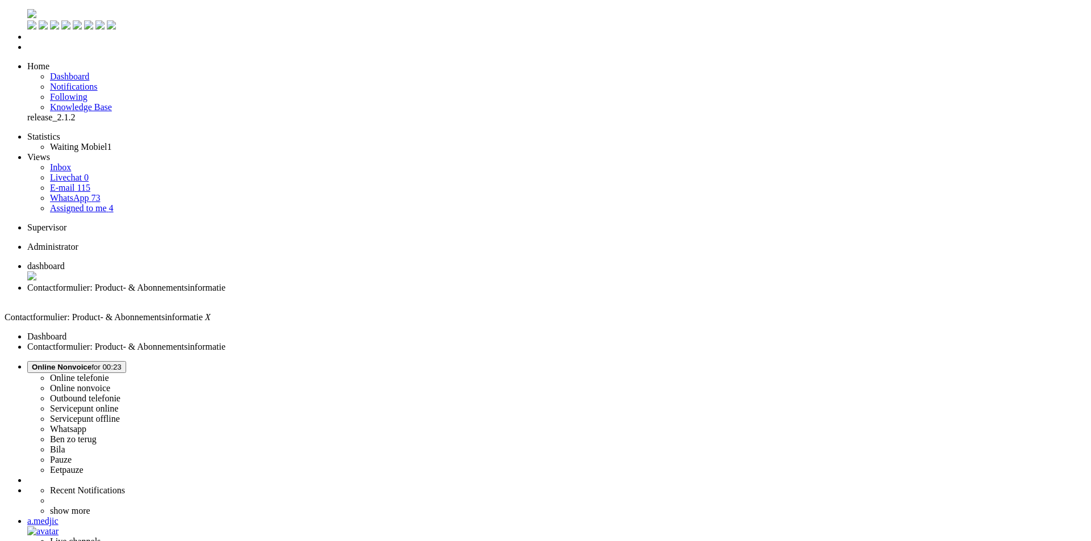
copy div "4659898"
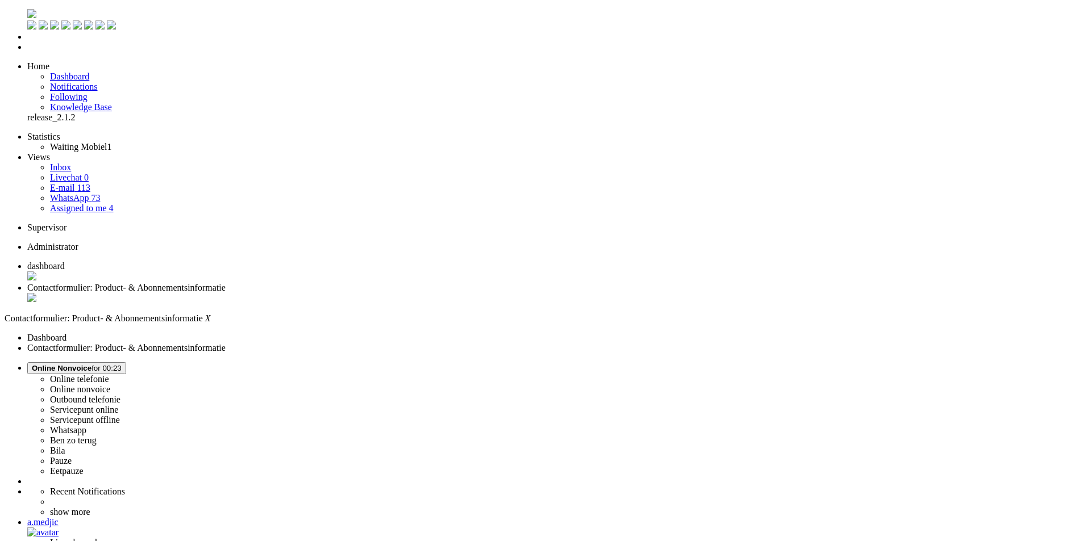
drag, startPoint x: 273, startPoint y: 2054, endPoint x: 284, endPoint y: 2039, distance: 18.8
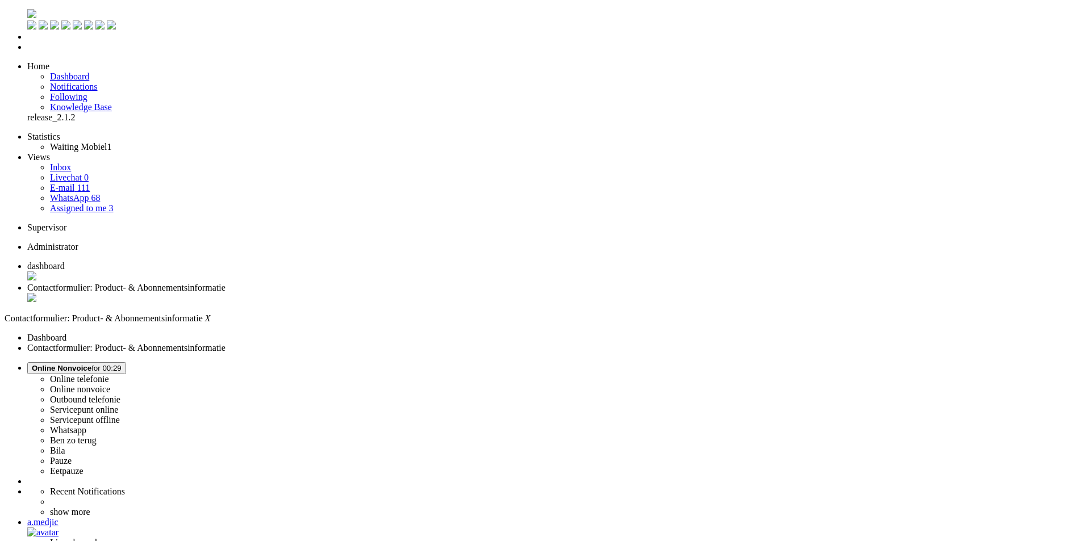
click at [328, 293] on div "Close tab" at bounding box center [552, 298] width 1050 height 11
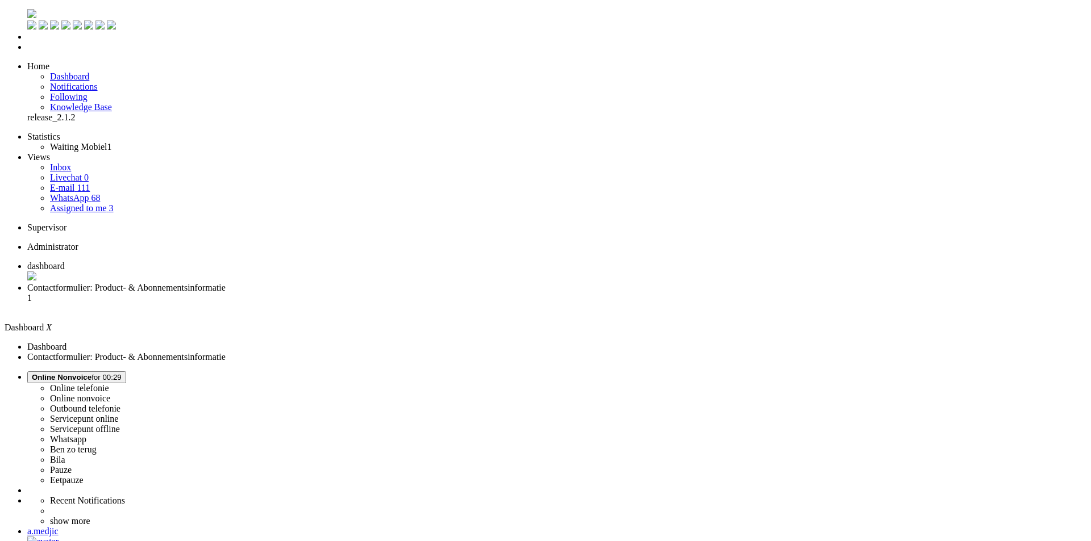
click at [226, 283] on span "Contactformulier: Product- & Abonnementsinformatie" at bounding box center [126, 288] width 198 height 10
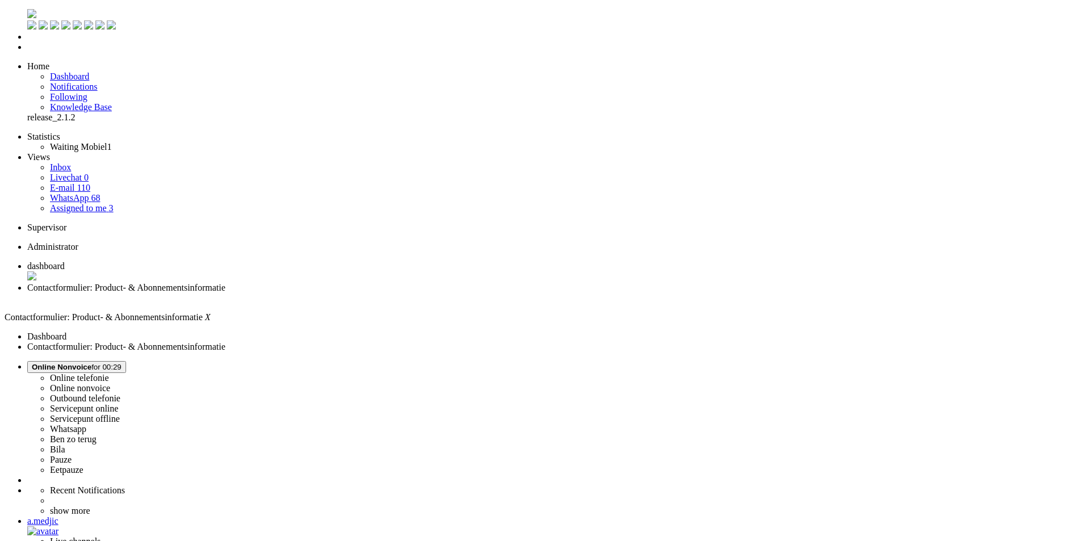
click at [328, 293] on div "Close tab" at bounding box center [552, 298] width 1050 height 10
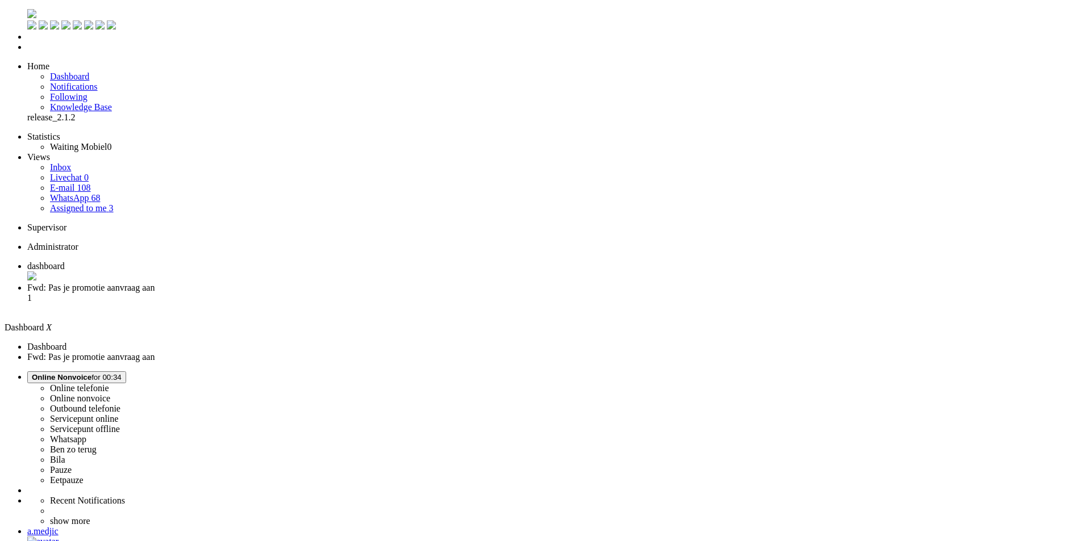
click at [155, 283] on span "Fwd: Pas je promotie aanvraag aan" at bounding box center [90, 288] width 127 height 10
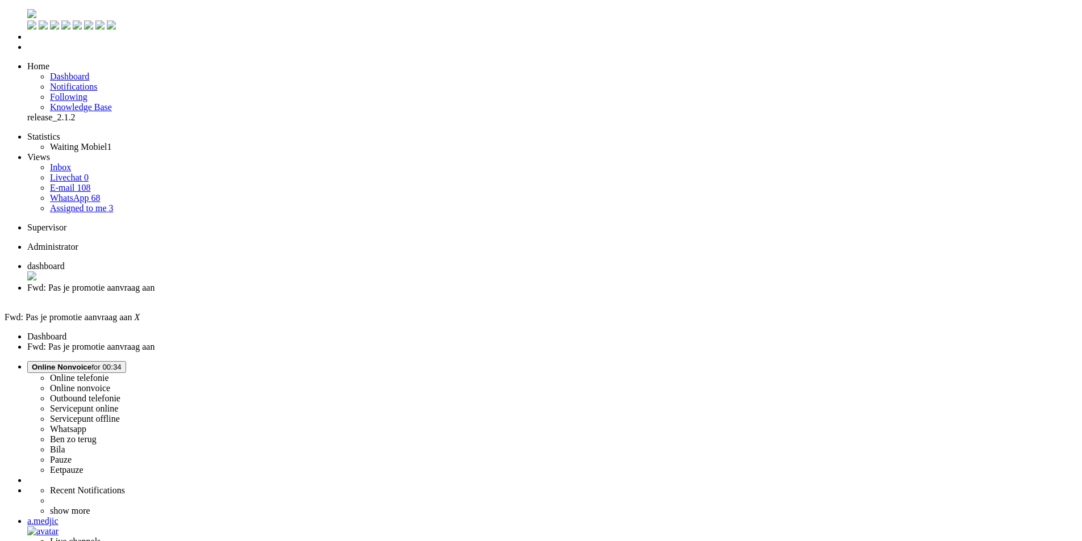
drag, startPoint x: 381, startPoint y: 306, endPoint x: 386, endPoint y: 56, distance: 250.6
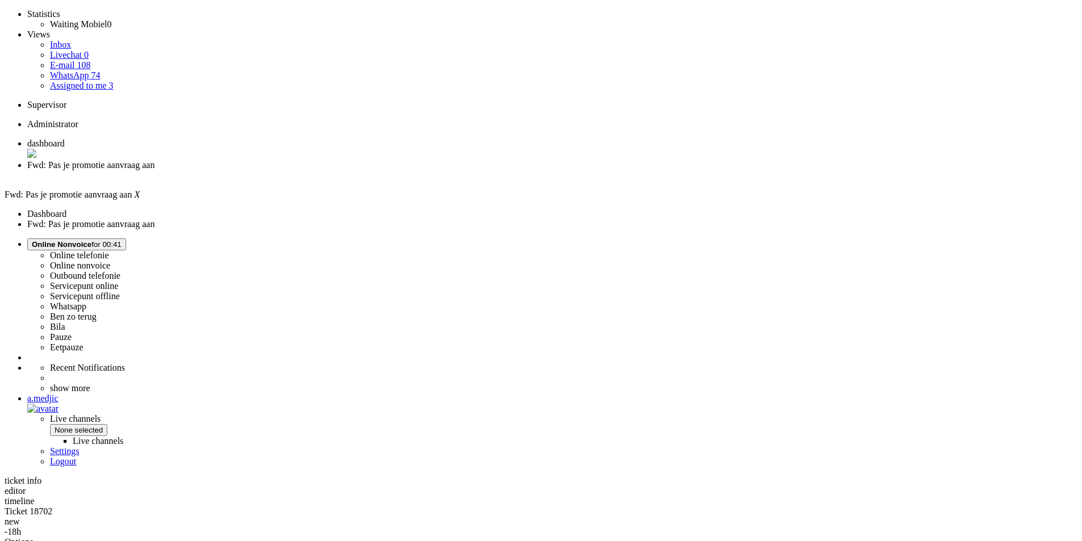
scroll to position [0, 0]
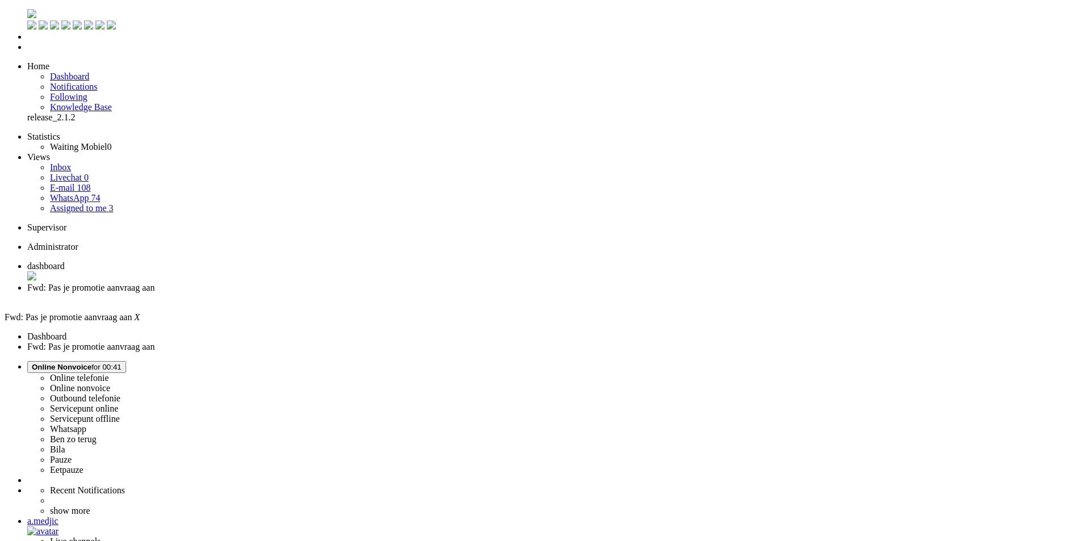
drag, startPoint x: 56, startPoint y: 2027, endPoint x: 37, endPoint y: 2028, distance: 18.8
click at [326, 293] on div "Close tab" at bounding box center [552, 298] width 1050 height 11
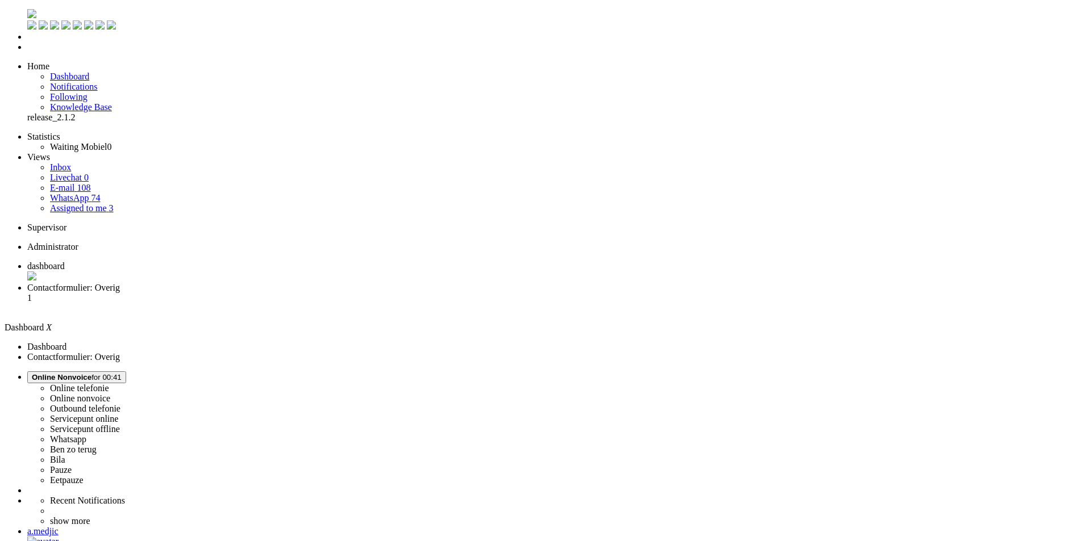
click at [120, 283] on span "Contactformulier: Overig" at bounding box center [73, 288] width 93 height 10
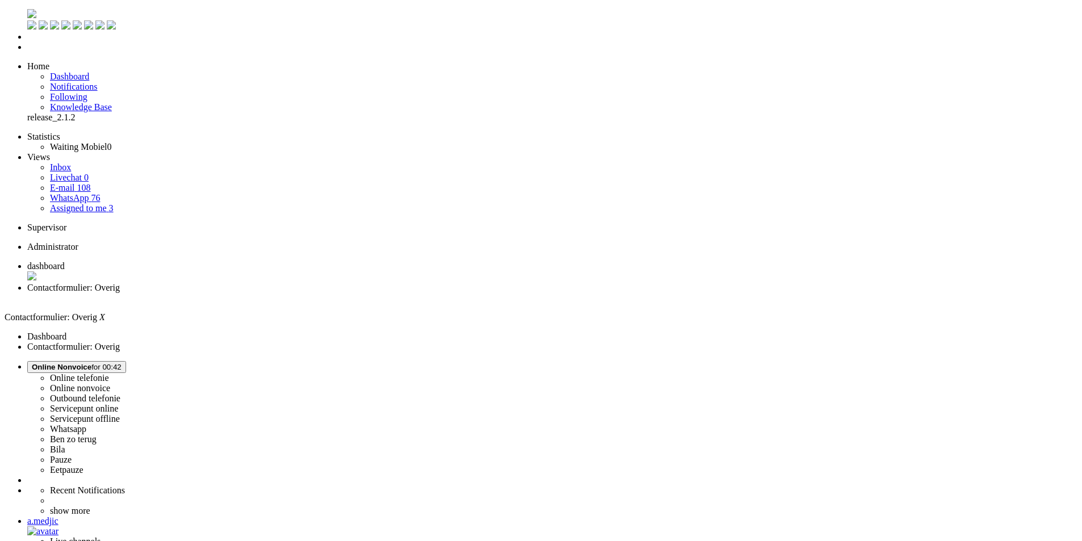
paste body "Rich Text Area. Press ALT-0 for help."
drag, startPoint x: 36, startPoint y: 2012, endPoint x: 106, endPoint y: 2012, distance: 69.9
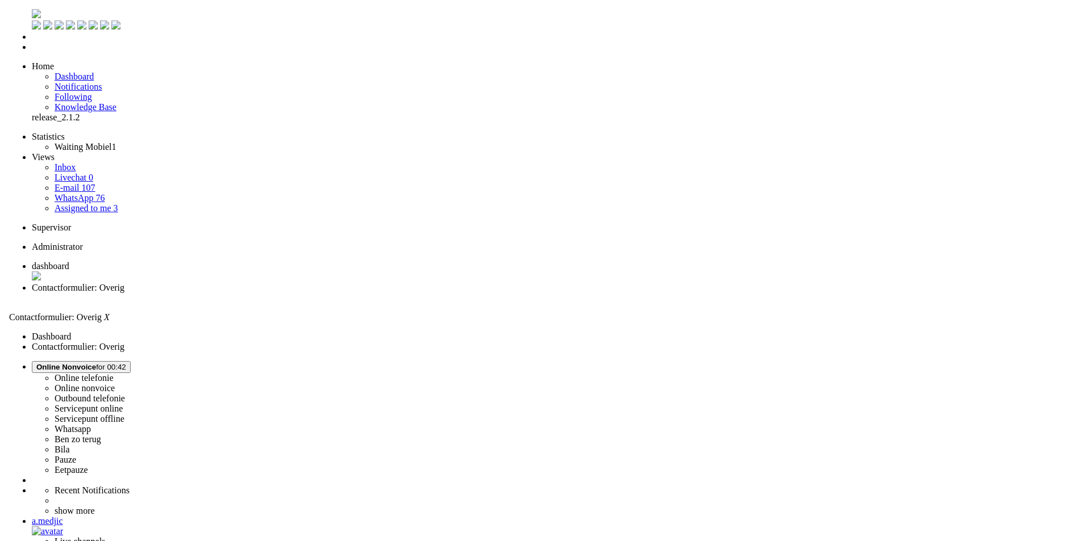
scroll to position [170, 0]
click at [329, 293] on div "Close tab" at bounding box center [552, 298] width 1050 height 10
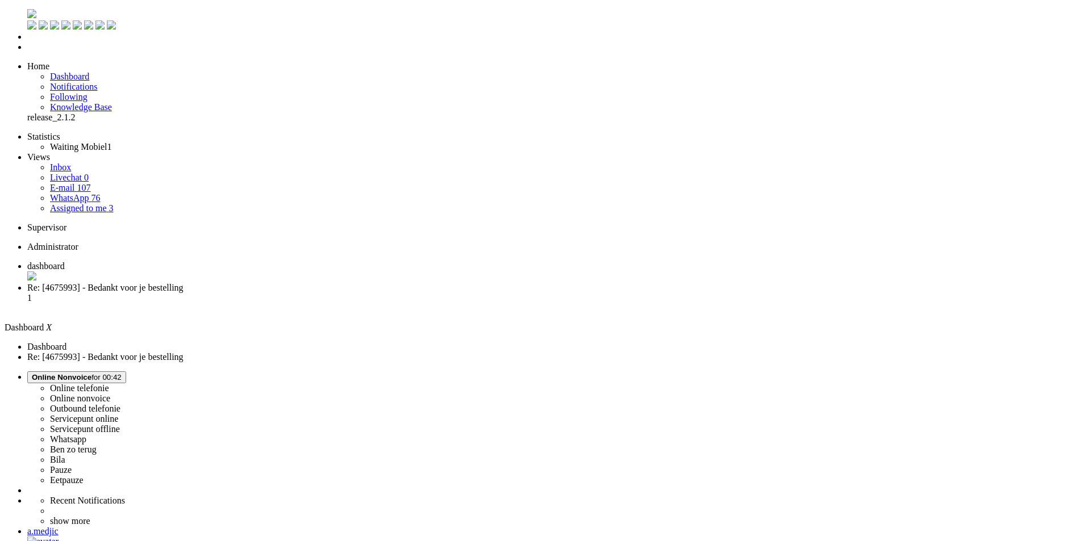
click at [183, 283] on span "Re: [4675993] - Bedankt voor je bestelling" at bounding box center [105, 288] width 156 height 10
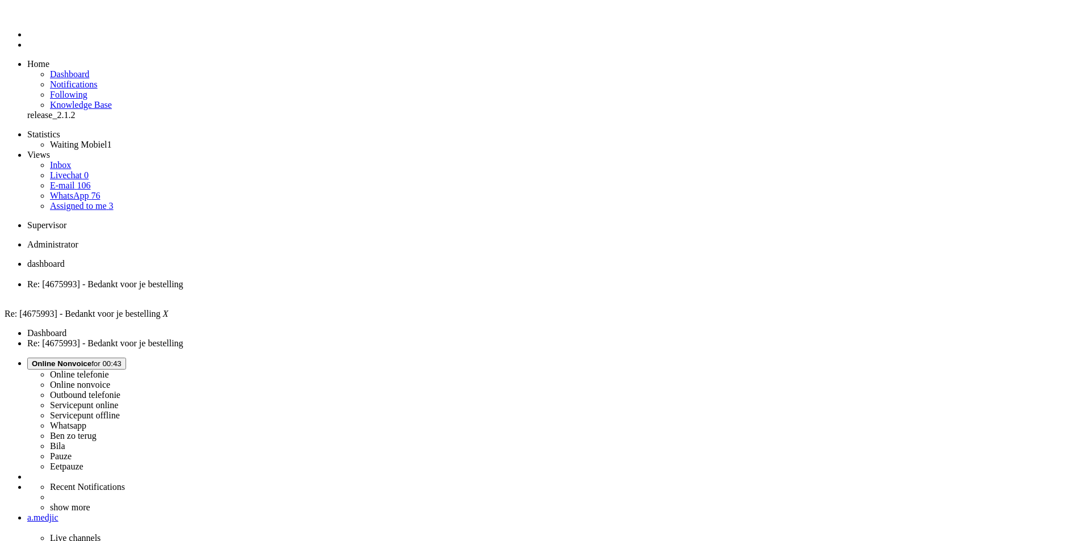
paste body "Rich Text Area. Press ALT-0 for help."
copy div "Johanna"
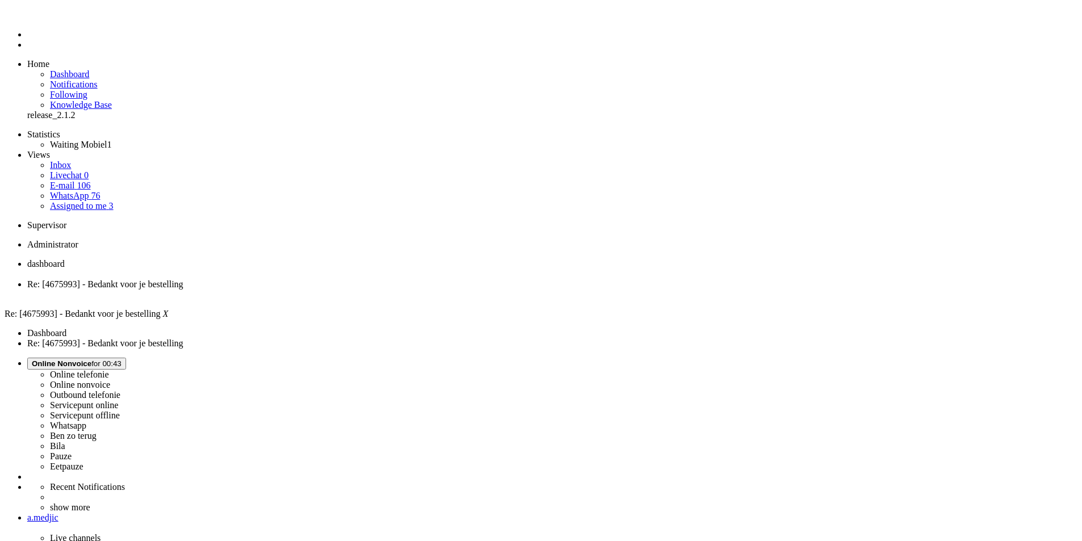
drag, startPoint x: 35, startPoint y: 2008, endPoint x: 121, endPoint y: 2005, distance: 85.8
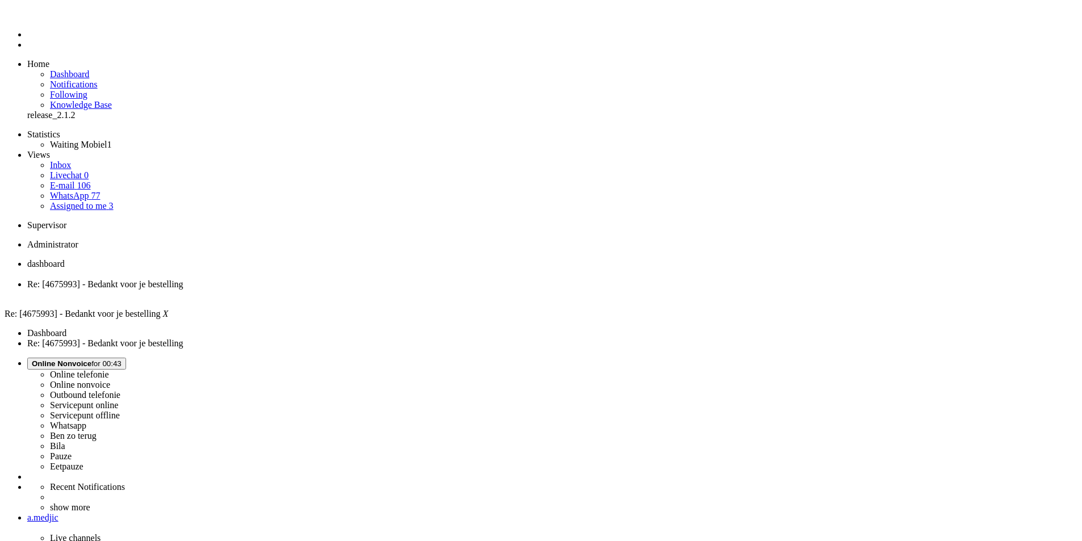
click at [328, 290] on div "Close tab" at bounding box center [552, 295] width 1050 height 10
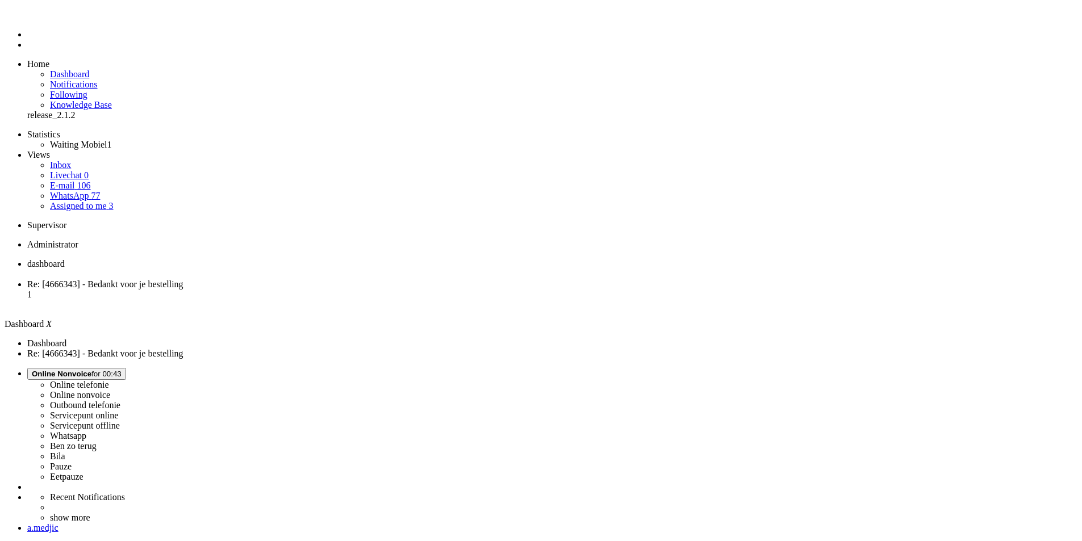
click at [183, 280] on span "Re: [4666343] - Bedankt voor je bestelling" at bounding box center [105, 285] width 156 height 10
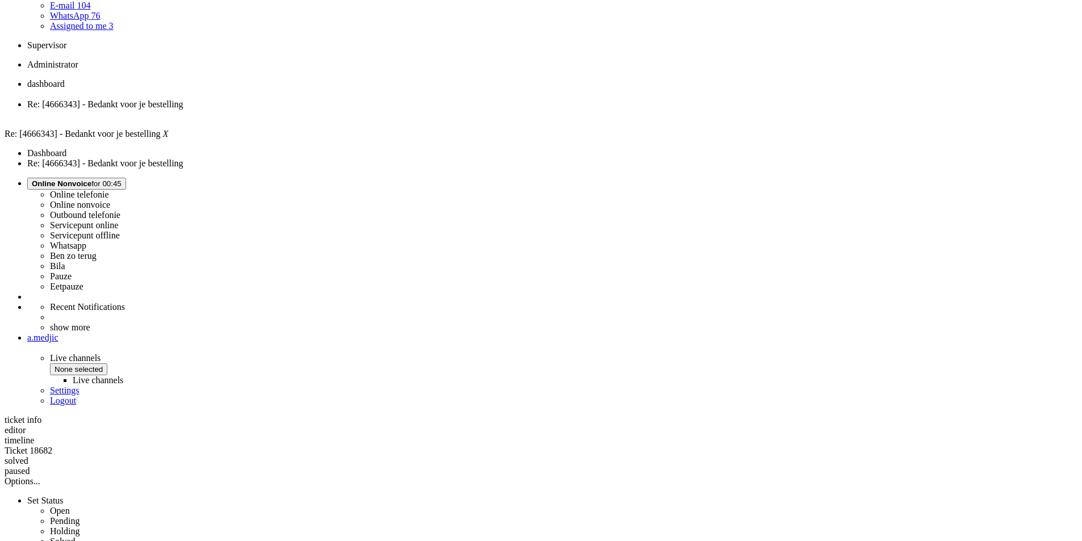
scroll to position [181, 0]
drag, startPoint x: 381, startPoint y: 335, endPoint x: 312, endPoint y: 302, distance: 76.2
drag, startPoint x: 365, startPoint y: 320, endPoint x: 309, endPoint y: 300, distance: 59.3
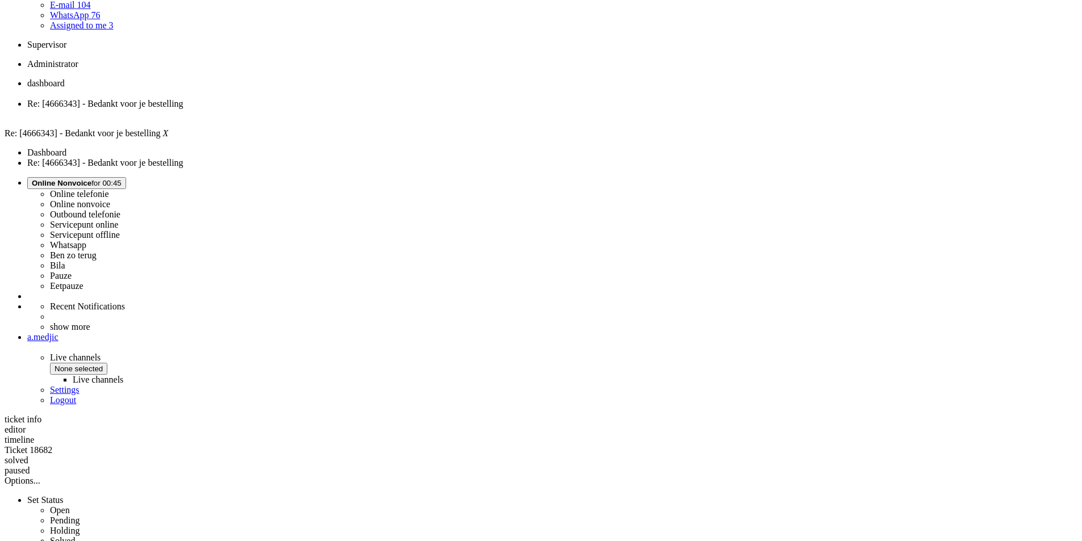
copy div "Ik heb vorige week een nieuwe mobiel bij jullie besteld, met abonnement. Nu dac…"
drag, startPoint x: 429, startPoint y: 204, endPoint x: 352, endPoint y: 191, distance: 78.3
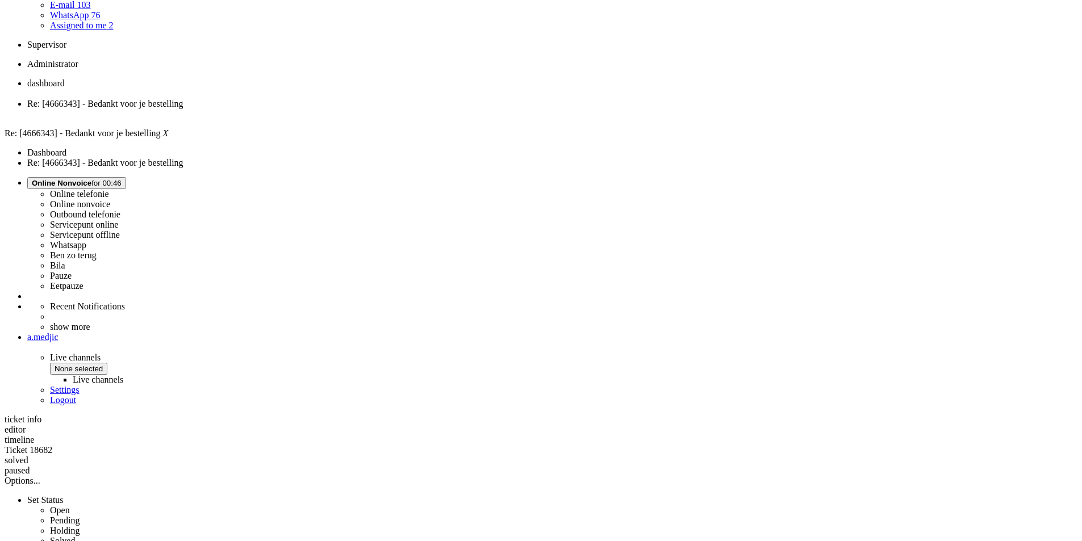
drag, startPoint x: 415, startPoint y: 195, endPoint x: 313, endPoint y: 190, distance: 101.8
copy p "Wij zien dat het abonnement is gestart op 01-09-2025. Dit zal dus de laatste fa…"
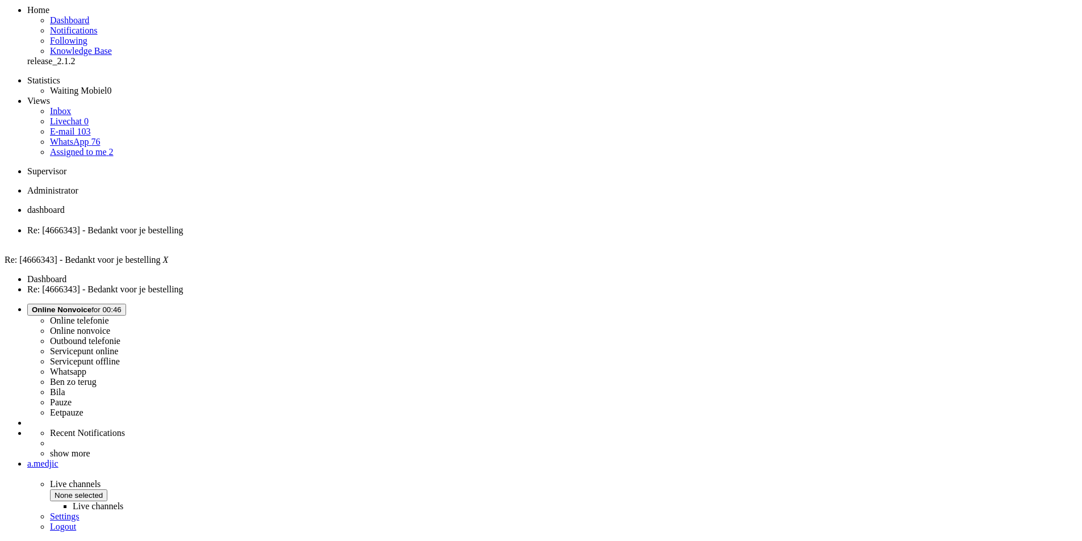
scroll to position [0, 0]
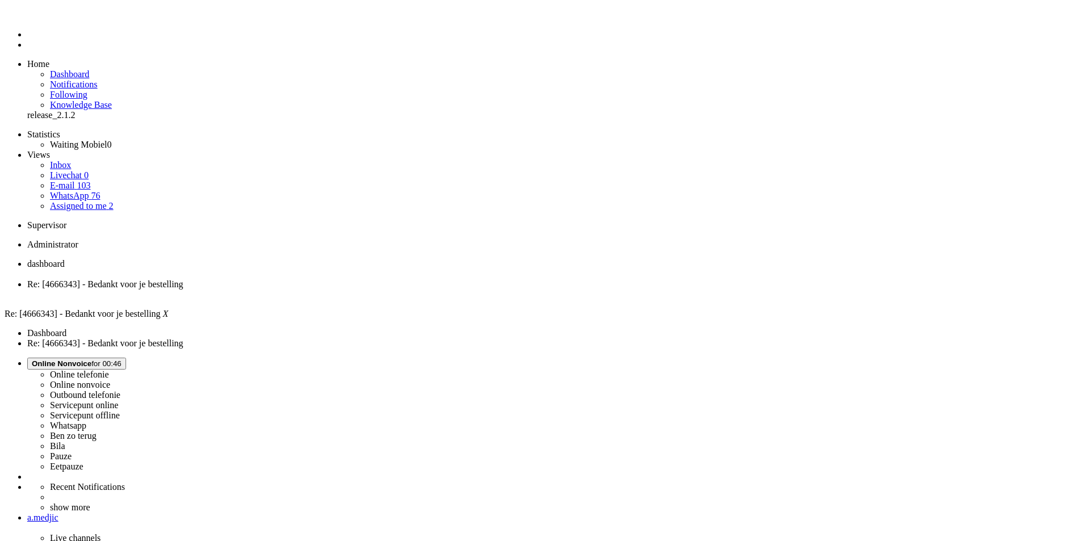
click at [328, 290] on div "Close tab" at bounding box center [552, 295] width 1050 height 10
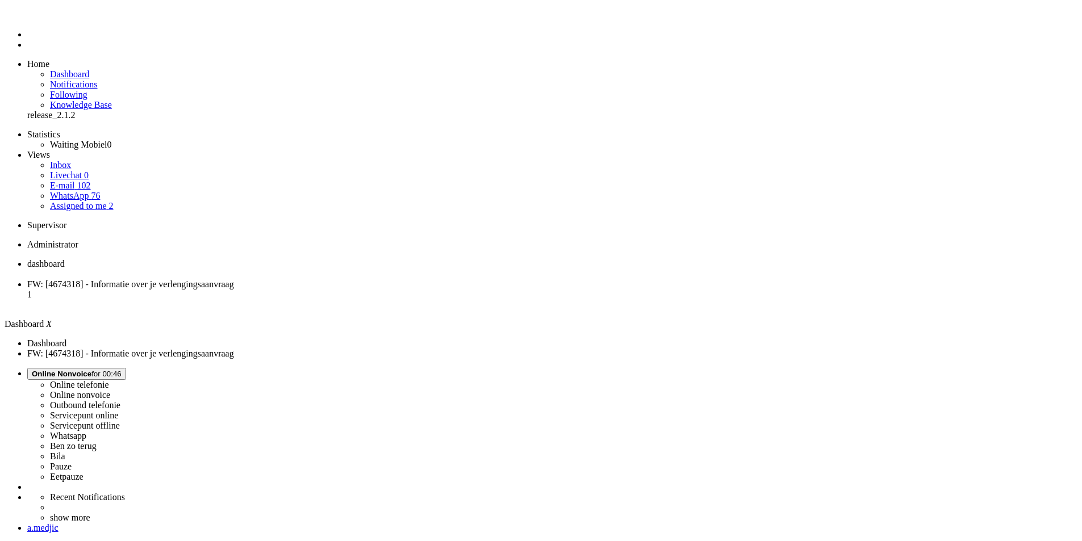
click at [234, 280] on span "FW: [4674318] - Informatie over je verlengingsaanvraag" at bounding box center [130, 285] width 207 height 10
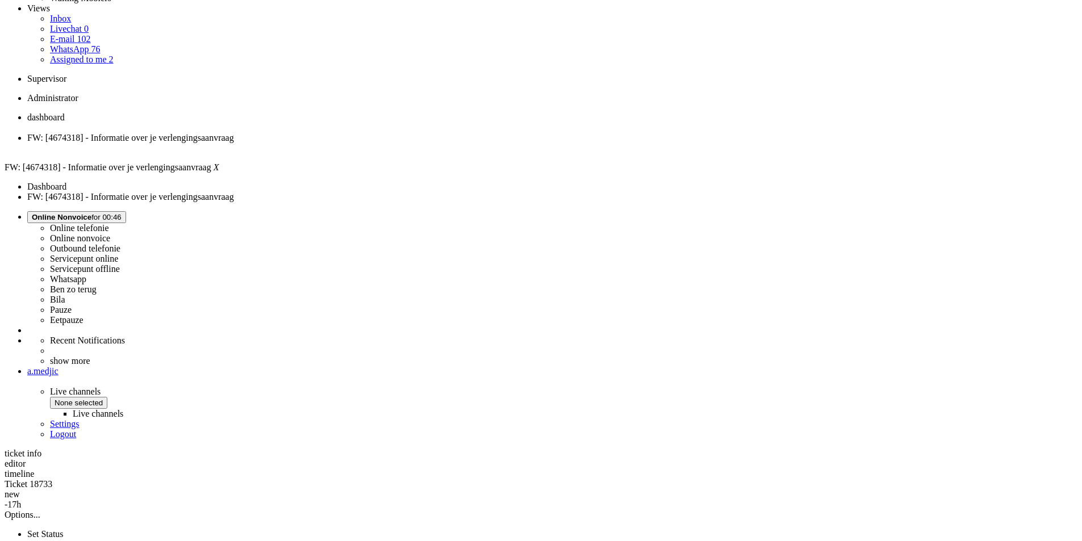
scroll to position [227, 0]
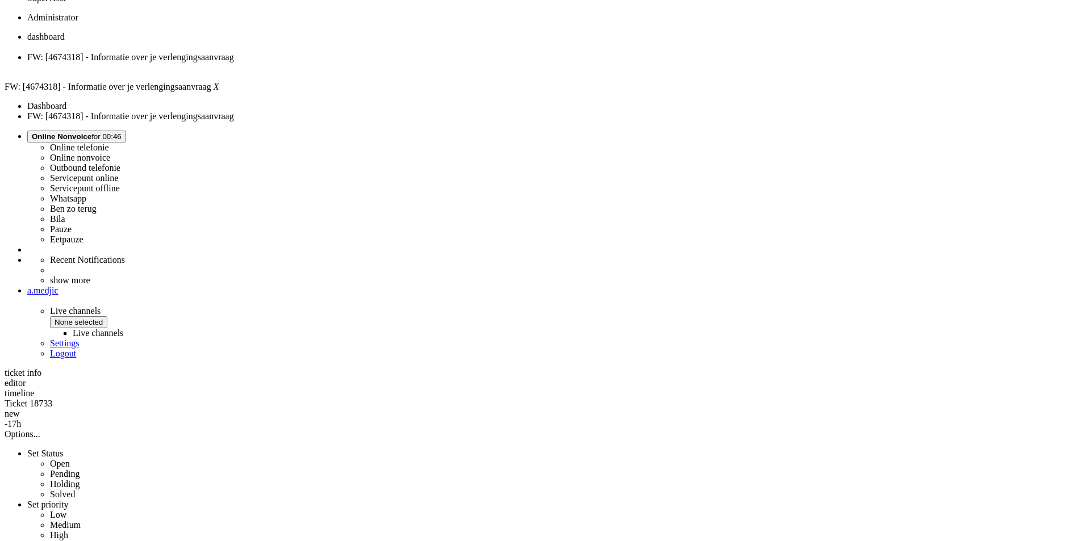
copy font "4674318"
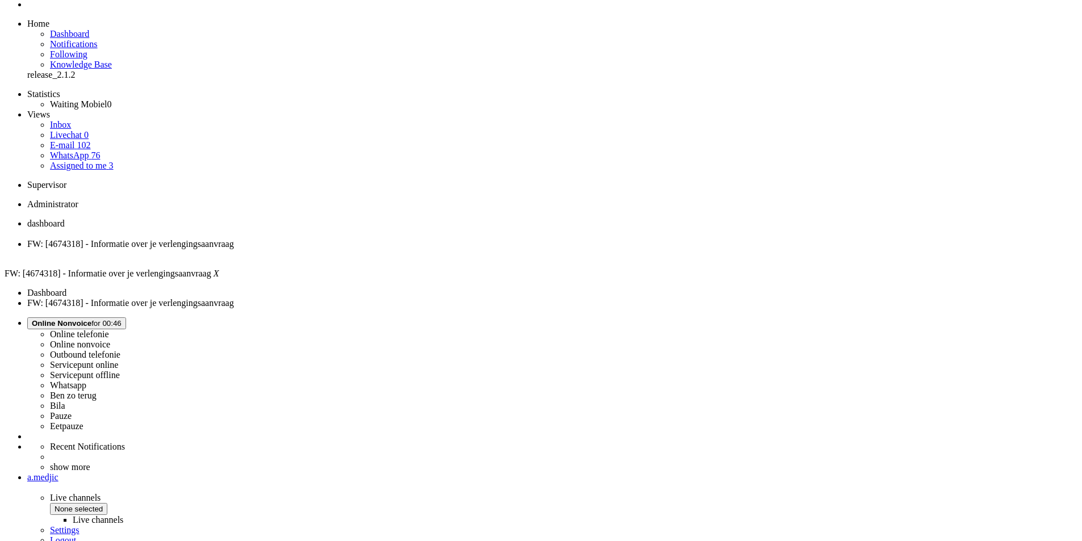
scroll to position [0, 0]
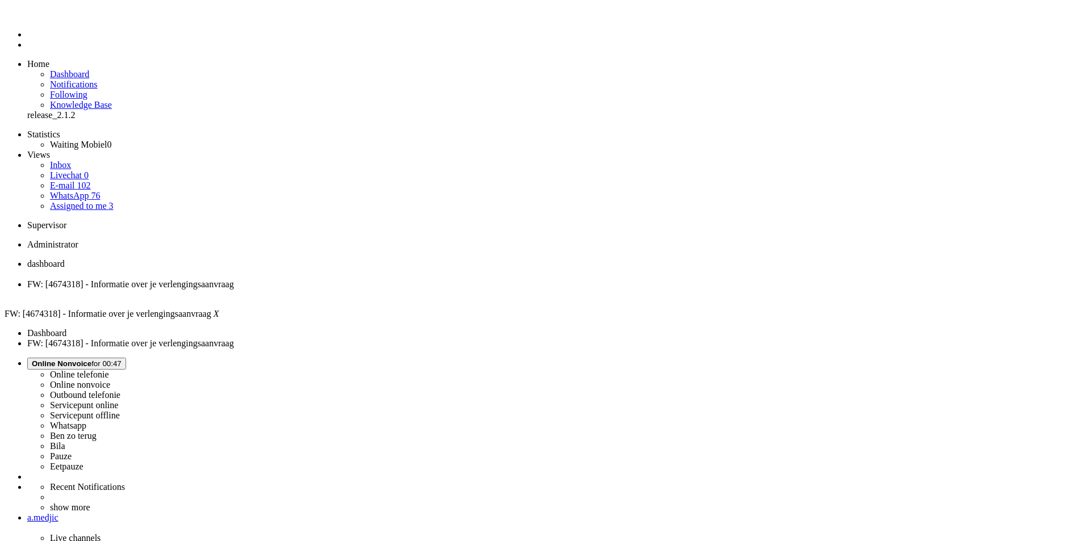
click at [327, 290] on div "Close tab" at bounding box center [552, 295] width 1050 height 10
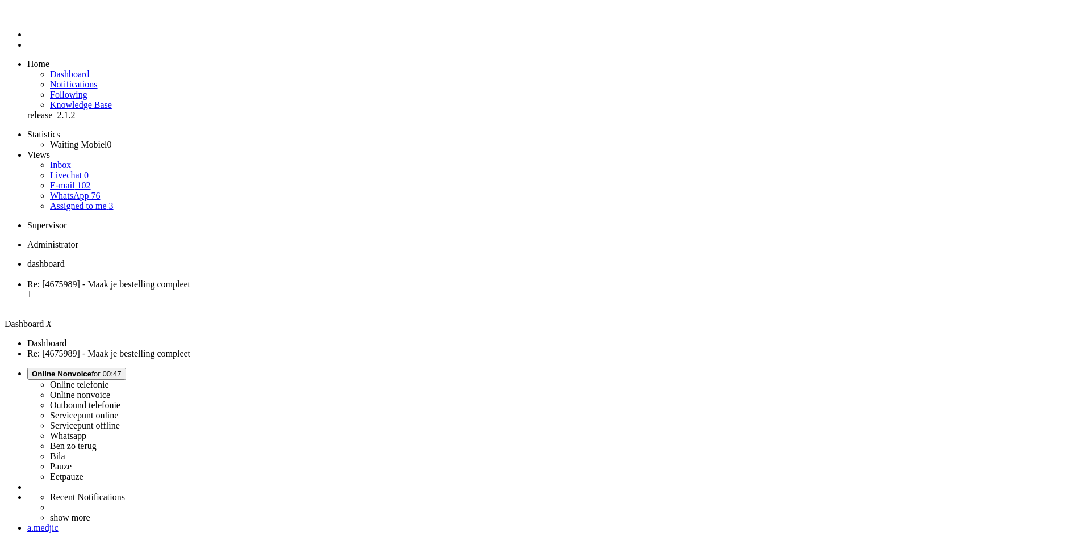
click at [190, 280] on span "Re: [4675989] - Maak je bestelling compleet" at bounding box center [108, 285] width 163 height 10
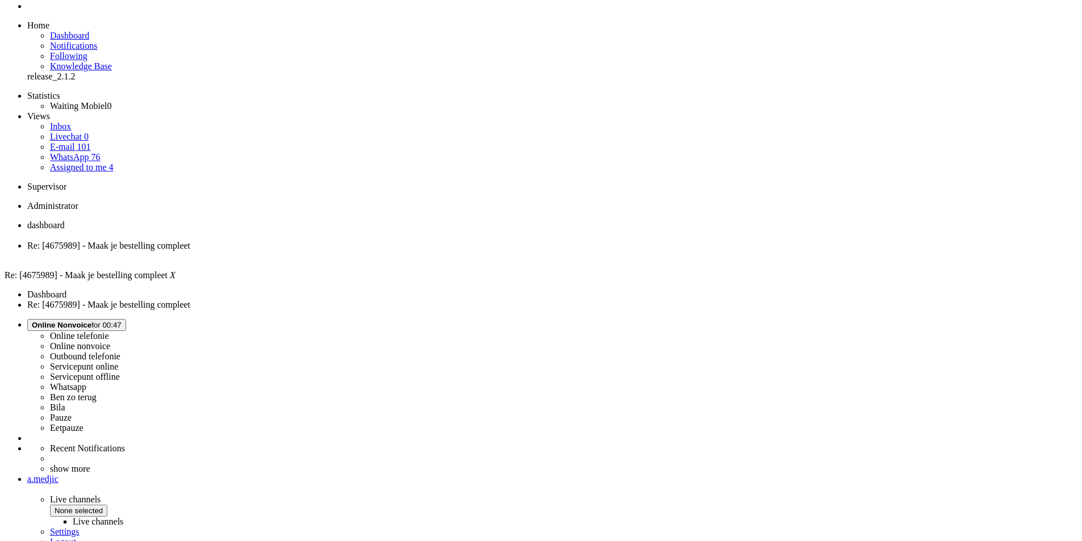
scroll to position [74, 0]
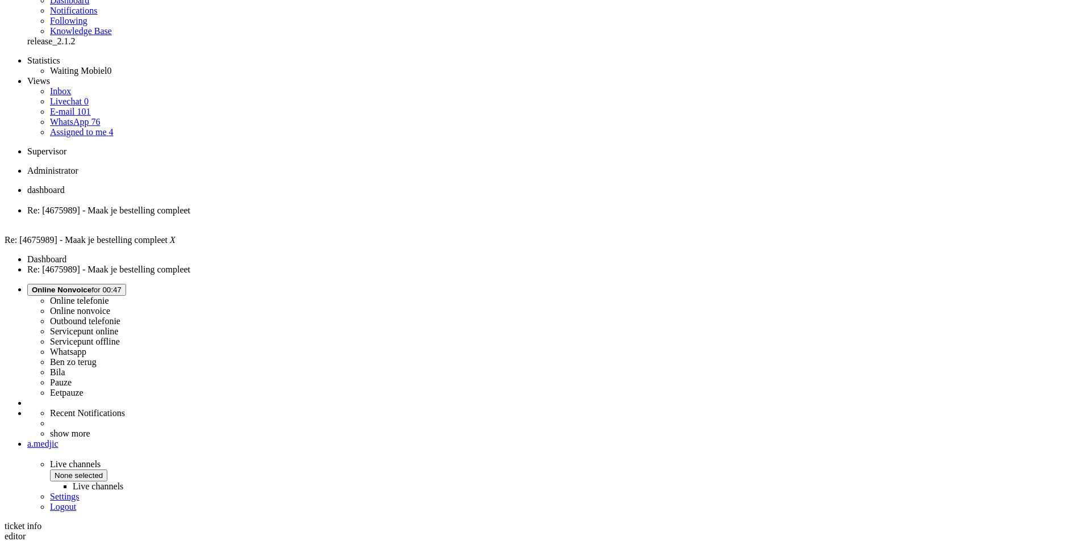
drag, startPoint x: 340, startPoint y: 281, endPoint x: 578, endPoint y: 270, distance: 238.3
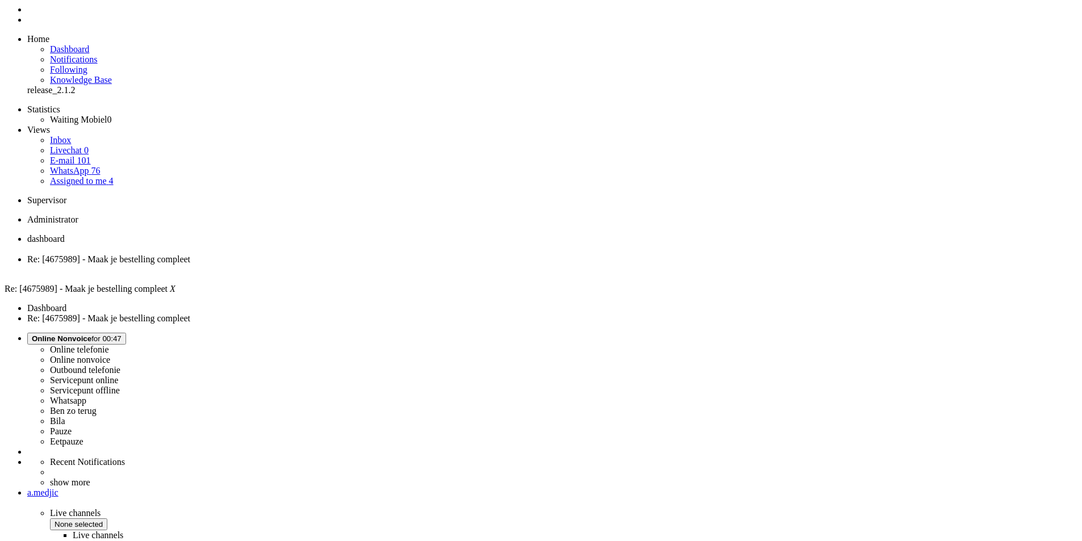
scroll to position [0, 0]
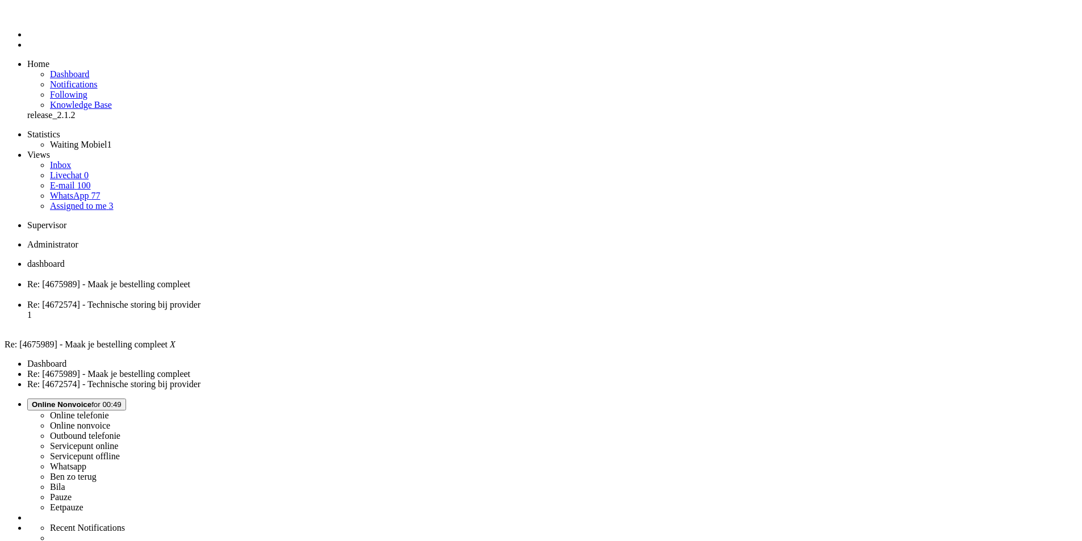
scroll to position [0, 0]
click at [329, 290] on div "Close tab" at bounding box center [552, 295] width 1050 height 10
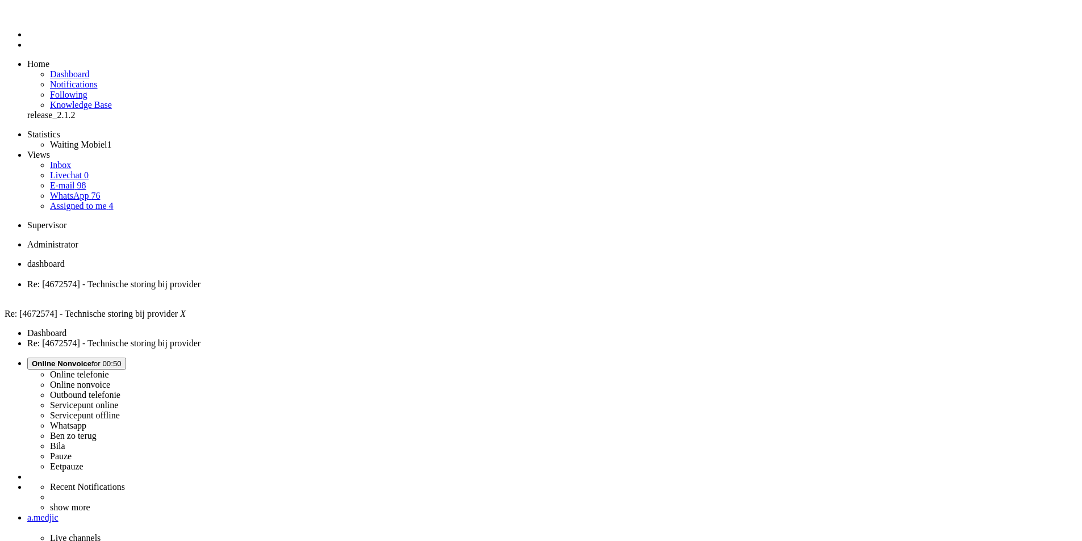
click at [328, 290] on div "Close tab" at bounding box center [552, 295] width 1050 height 10
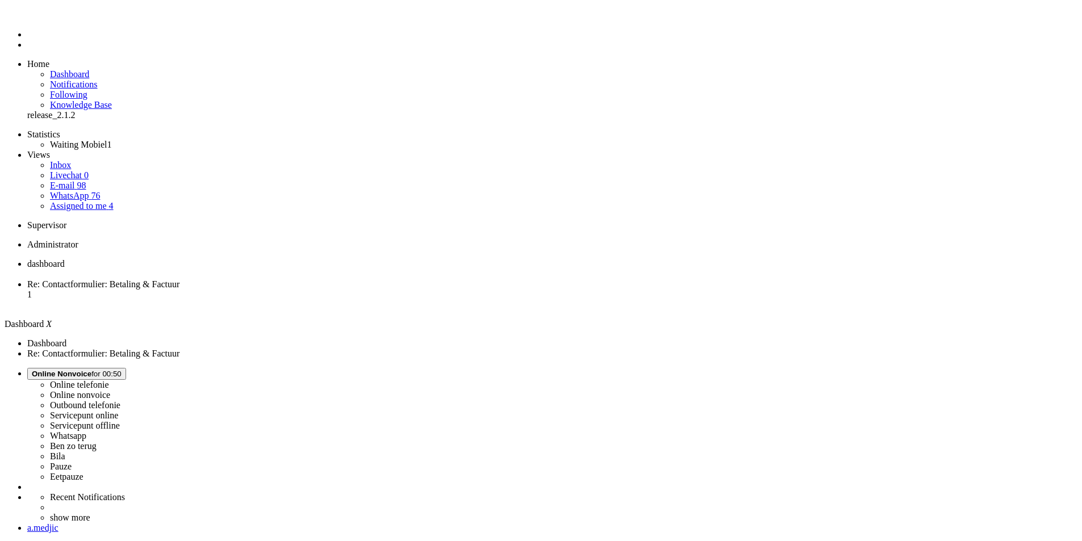
click at [258, 280] on li "Re: Contactformulier: Betaling & Factuur 1" at bounding box center [552, 295] width 1050 height 31
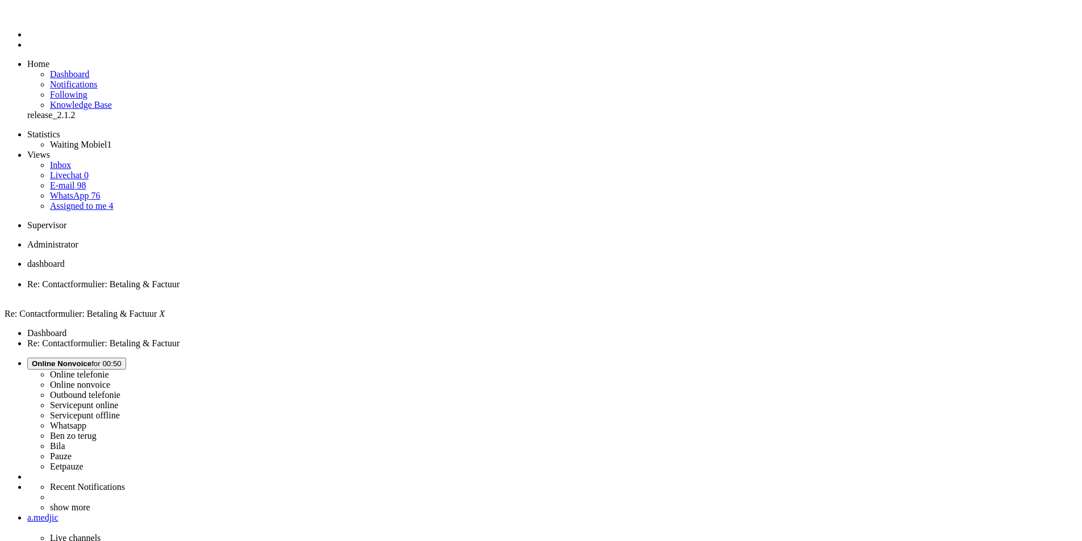
click at [122, 360] on span "Online Nonvoice for 00:50" at bounding box center [77, 364] width 90 height 9
click at [84, 462] on label "Eetpauze" at bounding box center [67, 467] width 34 height 10
click at [65, 259] on span "dashboard" at bounding box center [45, 264] width 37 height 10
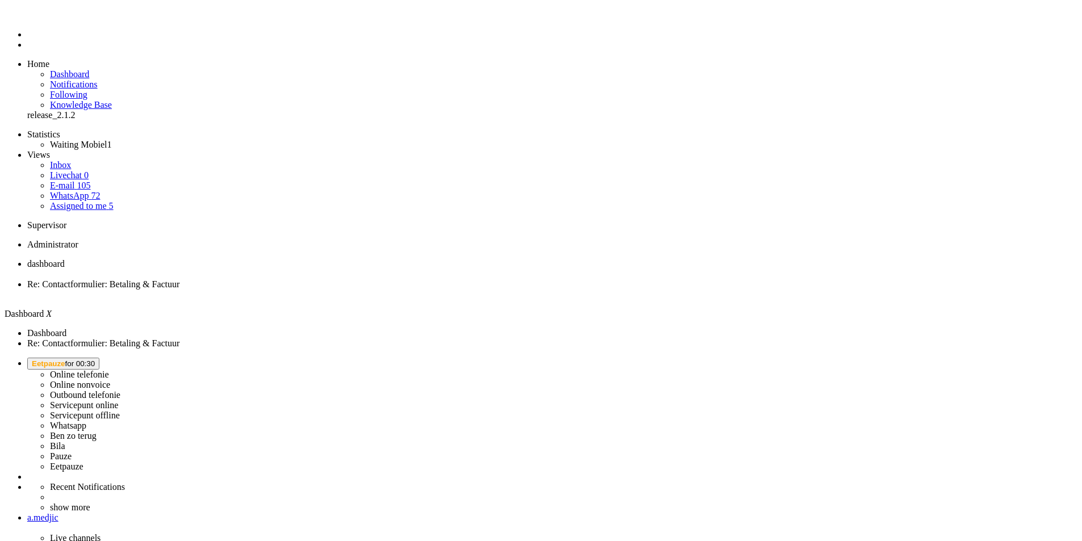
click at [95, 360] on span "Eetpauze for 00:30" at bounding box center [63, 364] width 63 height 9
click at [109, 370] on label "Online telefonie" at bounding box center [79, 375] width 59 height 10
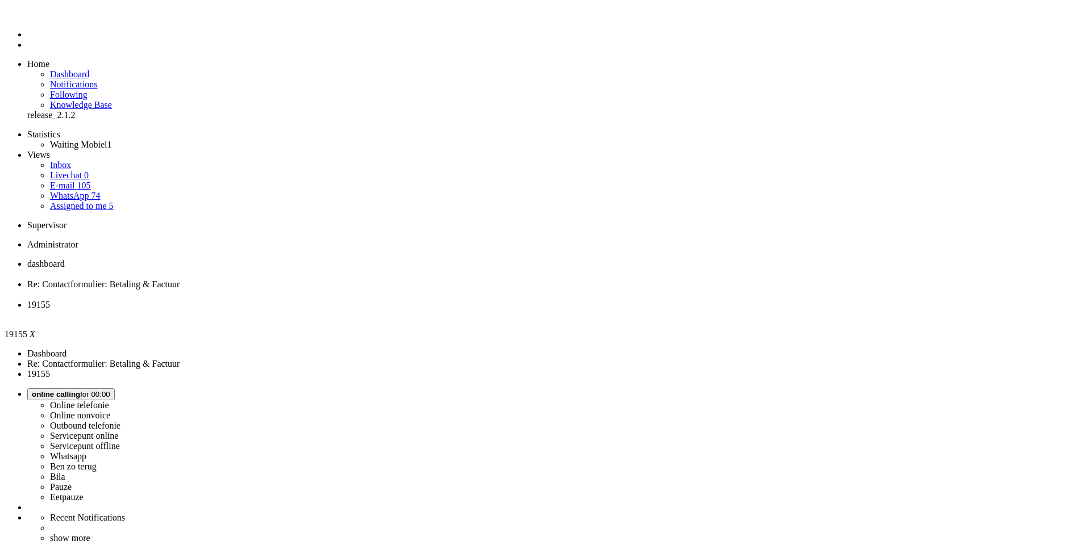
click at [994, 9] on div at bounding box center [546, 9] width 1082 height 0
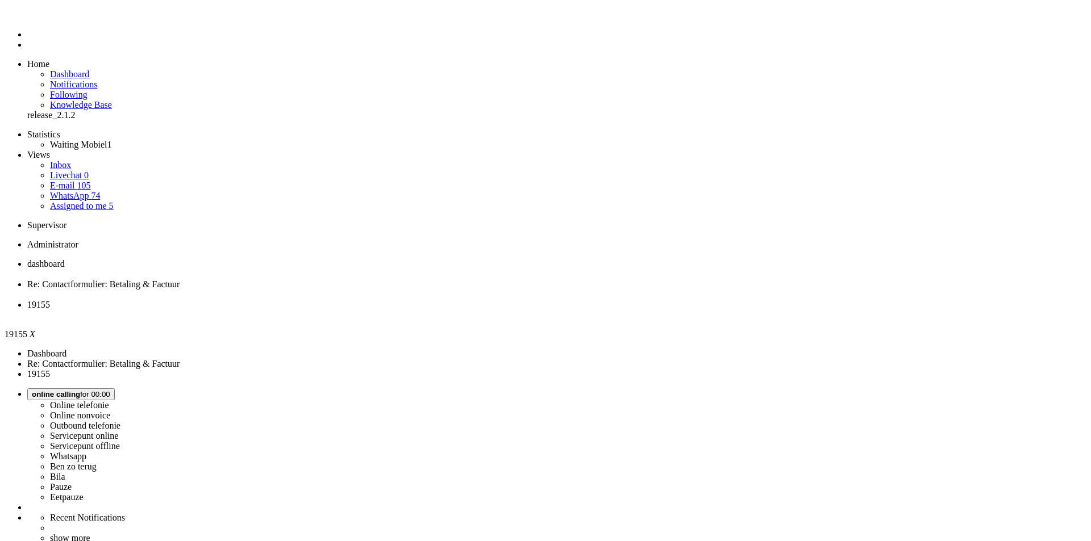
click at [0, 0] on icon at bounding box center [0, 0] width 0 height 0
drag, startPoint x: 203, startPoint y: 362, endPoint x: 181, endPoint y: 344, distance: 28.3
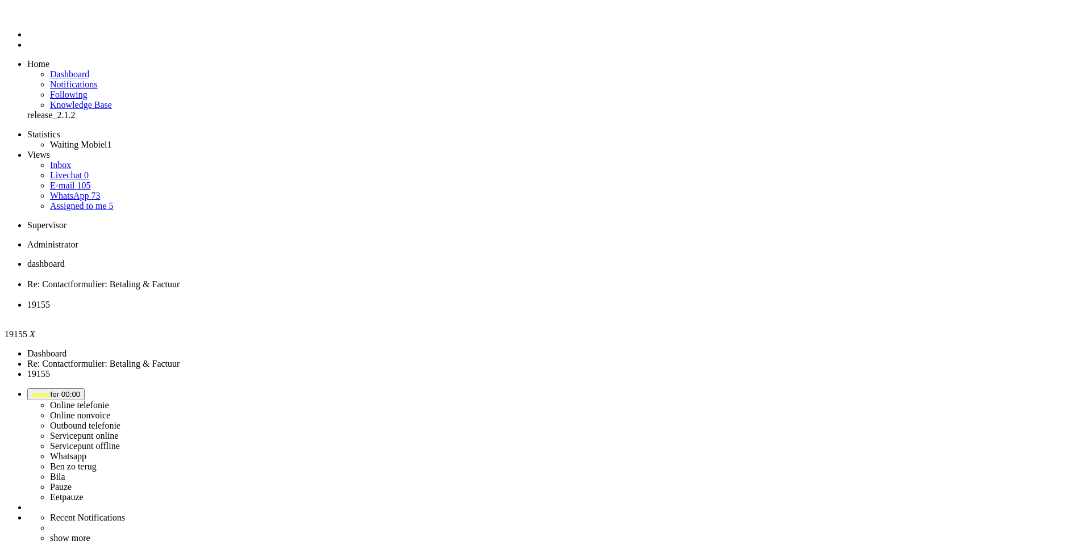
click at [85, 389] on button "away for 00:00" at bounding box center [55, 395] width 57 height 12
click at [109, 401] on label "Online telefonie" at bounding box center [79, 406] width 59 height 10
click at [425, 310] on div "Close tab" at bounding box center [556, 315] width 1059 height 10
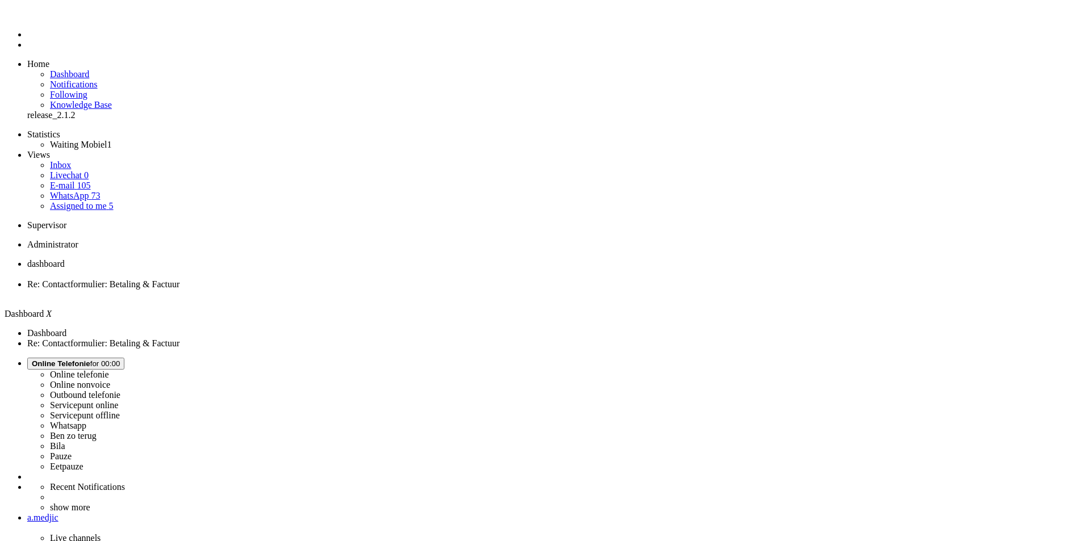
click at [180, 280] on span "Re: Contactformulier: Betaling & Factuur" at bounding box center [103, 285] width 152 height 10
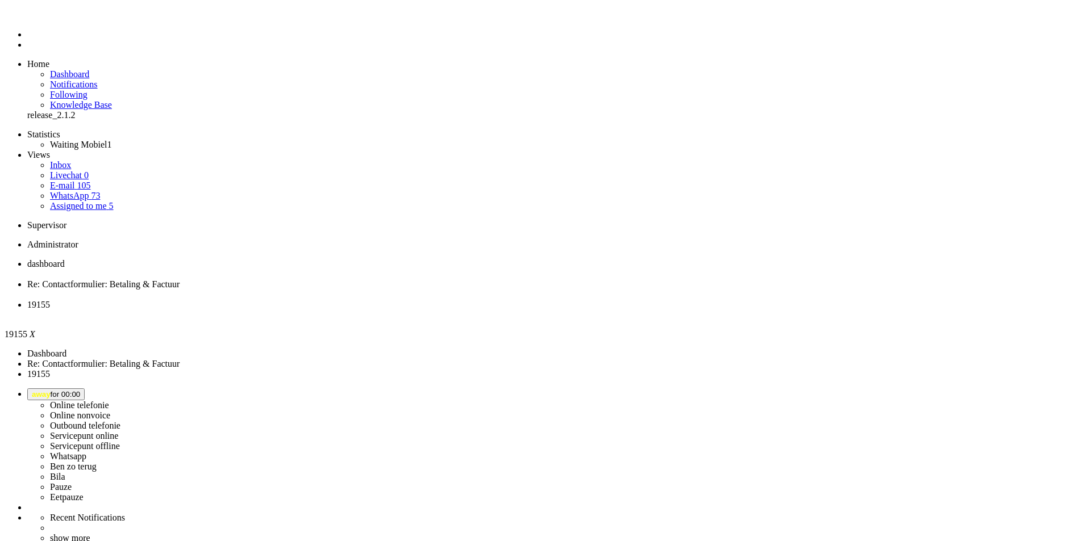
click at [423, 310] on div "Close tab" at bounding box center [556, 315] width 1059 height 10
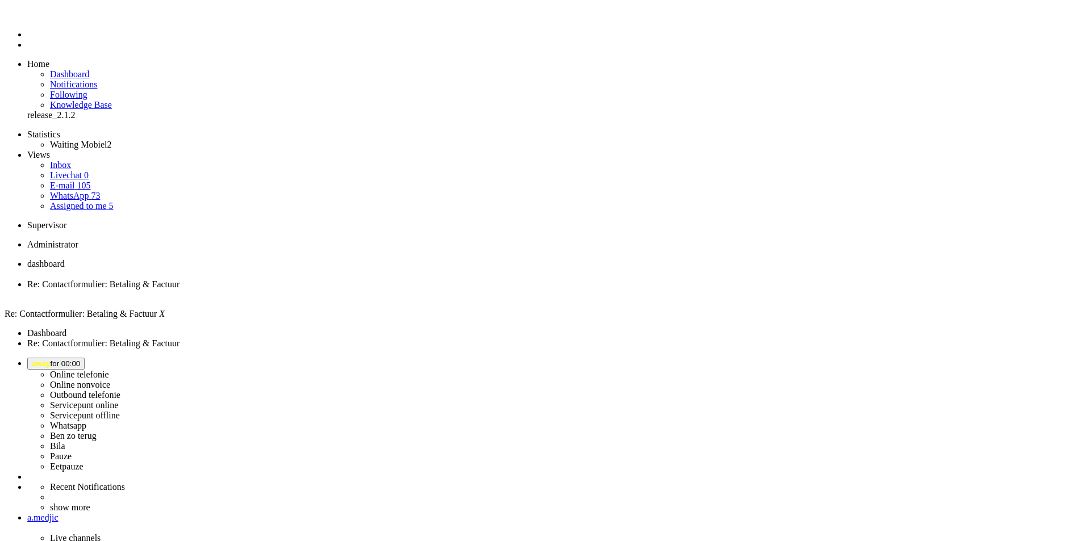
click at [27, 17] on img "Omnidesk" at bounding box center [37, 17] width 20 height 0
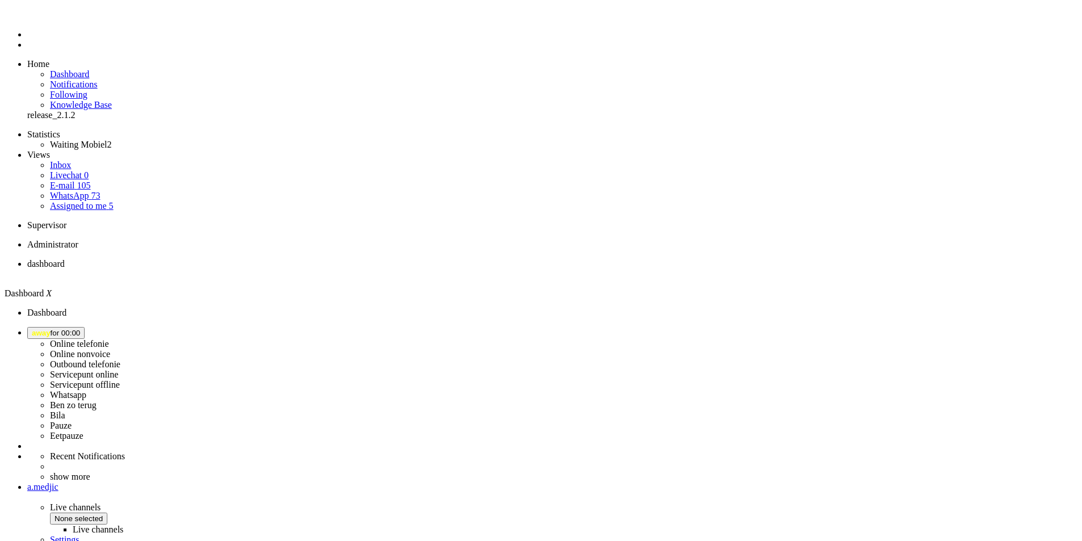
click at [955, 327] on li "Online telefonie Online nonvoice Outbound telefonie Servicepunt online Servicep…" at bounding box center [552, 384] width 1050 height 114
click at [80, 329] on span "away for 00:00" at bounding box center [56, 333] width 48 height 9
click at [109, 339] on label "Online telefonie" at bounding box center [79, 344] width 59 height 10
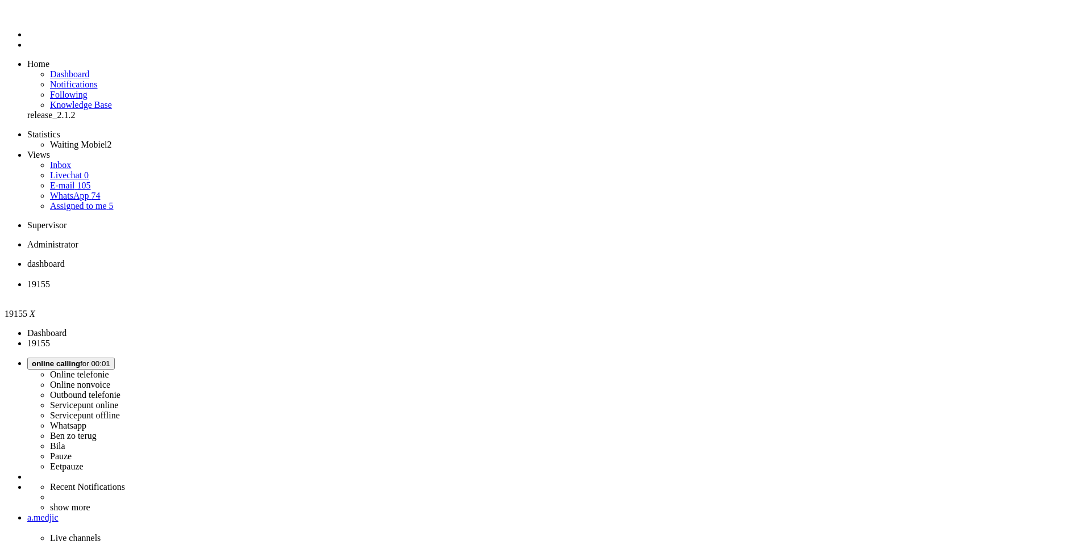
click at [326, 290] on div "Close tab" at bounding box center [556, 295] width 1059 height 10
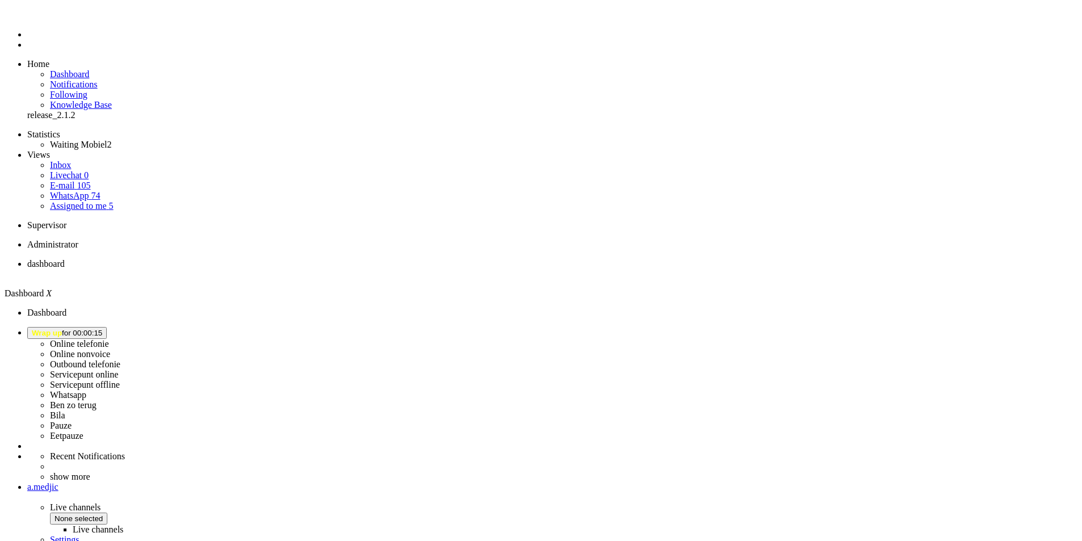
click at [102, 329] on span "Wrap up for 00:02:02" at bounding box center [67, 333] width 70 height 9
click at [109, 339] on label "Online telefonie" at bounding box center [79, 344] width 59 height 10
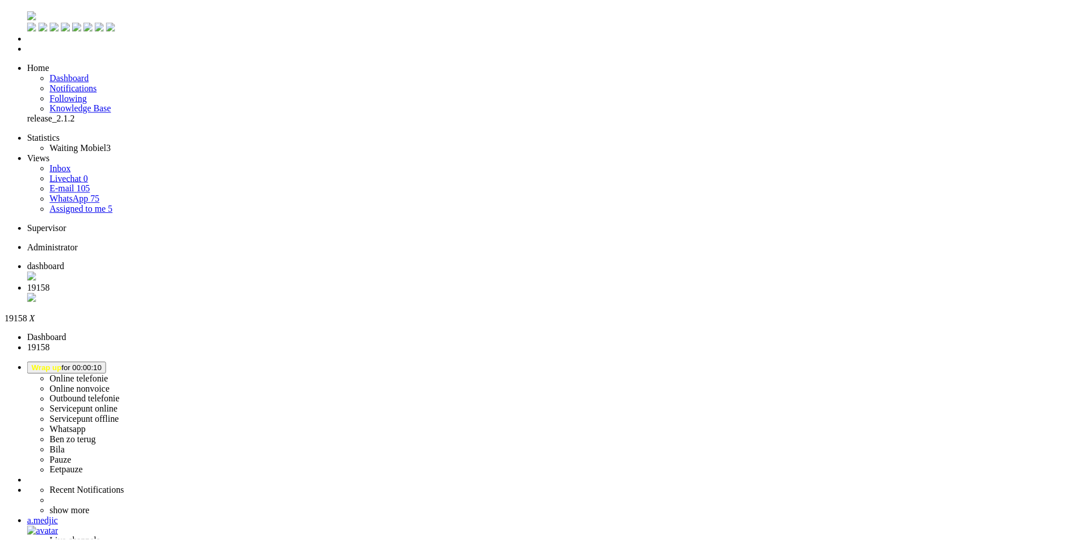
scroll to position [170, 0]
click at [332, 293] on div "Close tab" at bounding box center [556, 298] width 1059 height 11
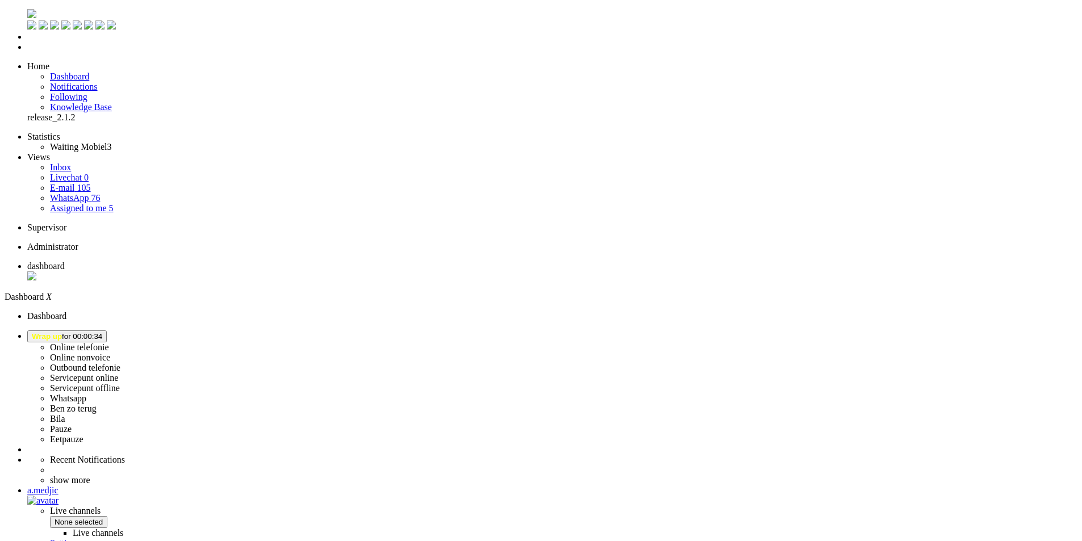
click at [105, 203] on link "Assigned to me 5" at bounding box center [82, 208] width 64 height 10
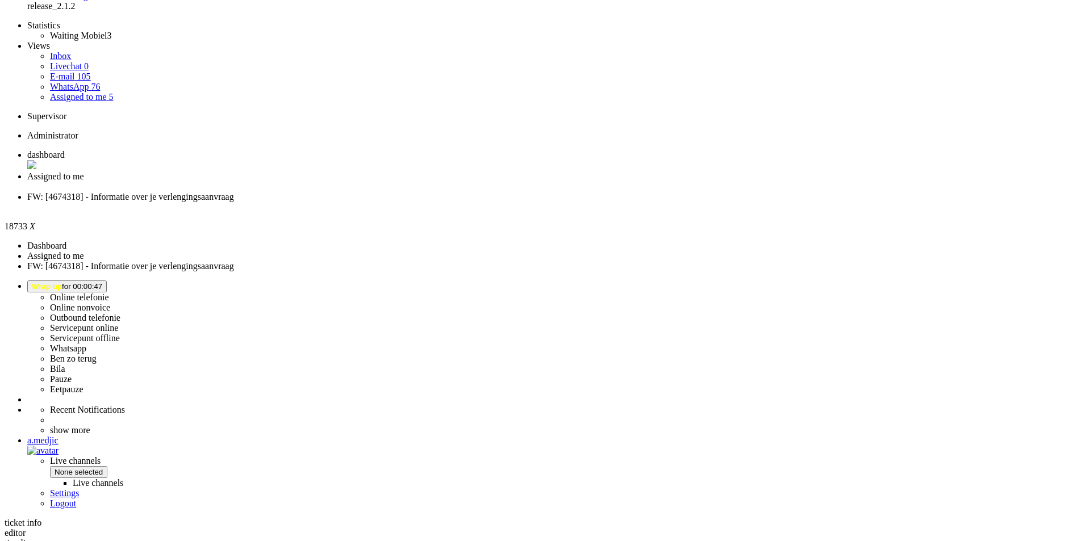
scroll to position [227, 0]
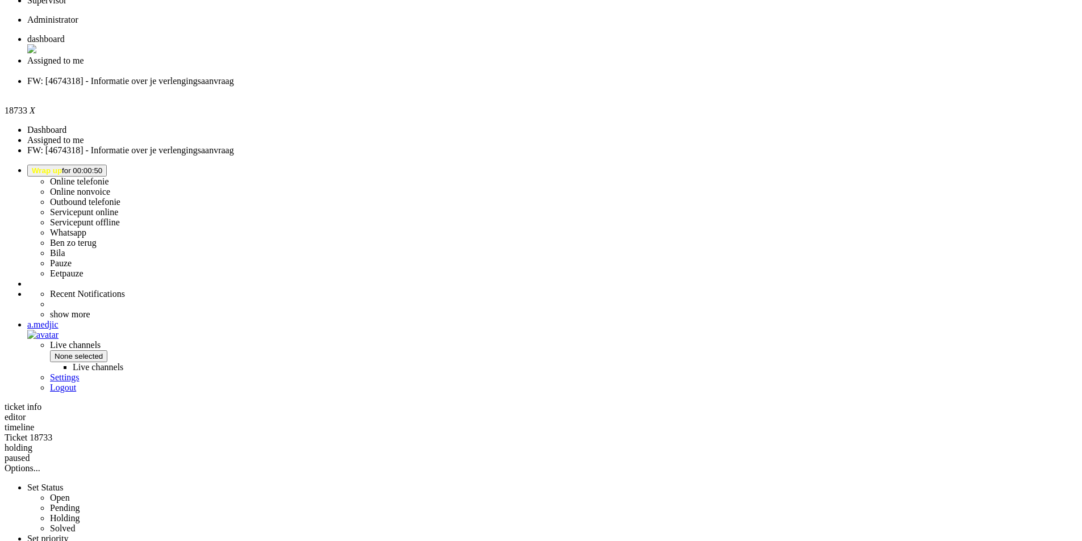
copy font "4674318"
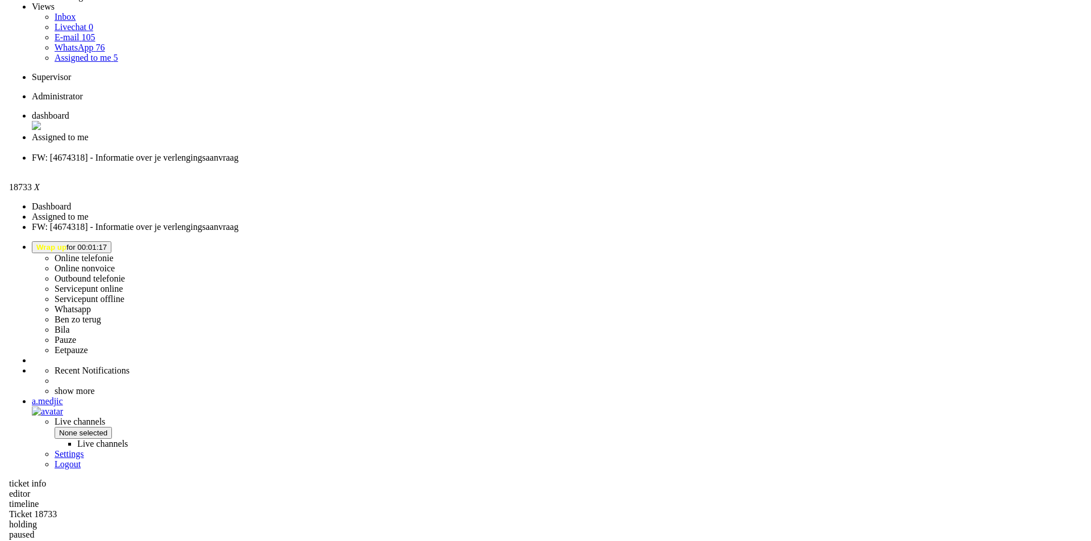
scroll to position [0, 0]
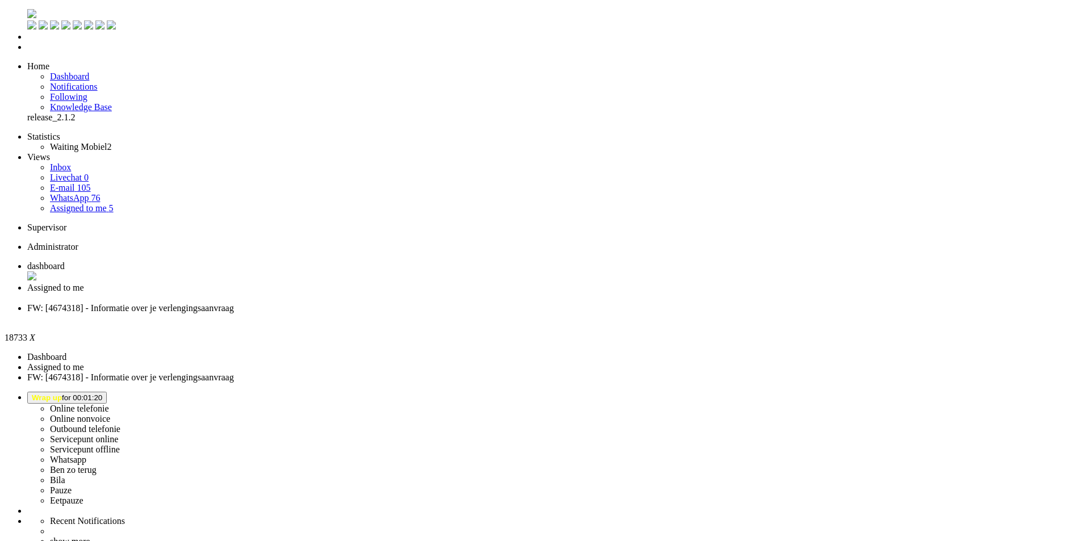
click at [425, 314] on div "Close tab" at bounding box center [552, 319] width 1050 height 10
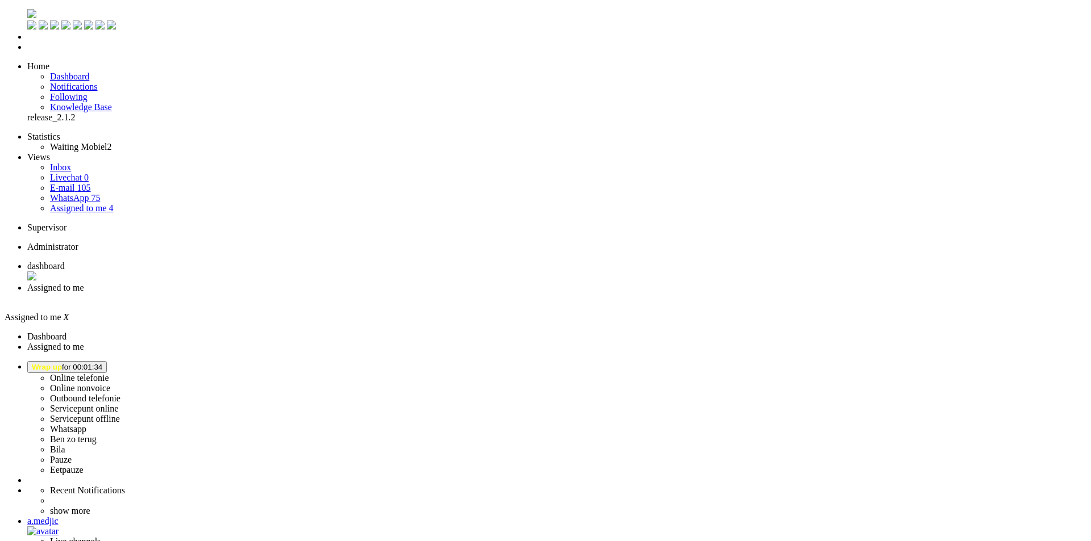
click at [327, 293] on div "Close tab" at bounding box center [556, 298] width 1059 height 10
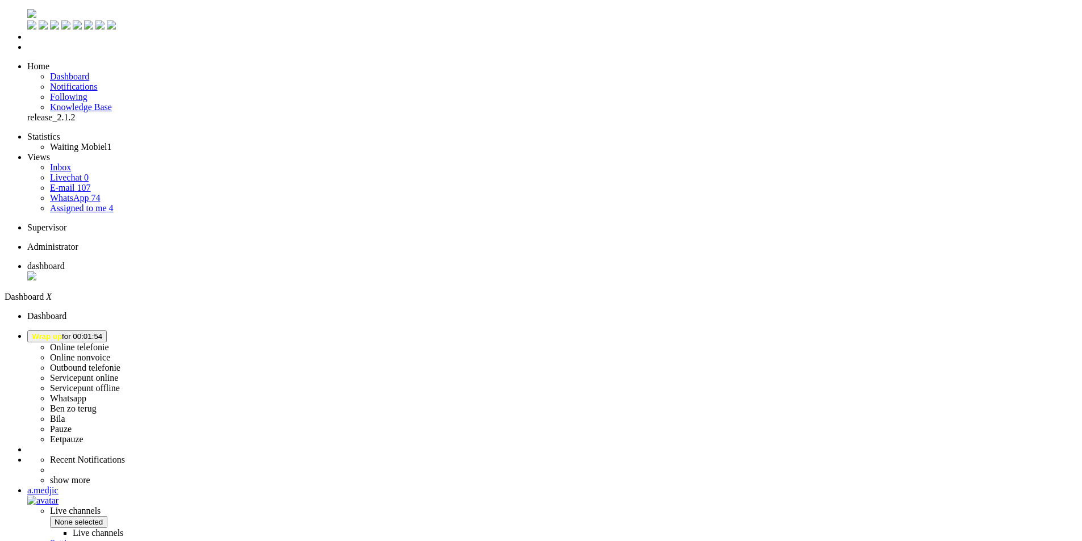
click at [107, 331] on button "Wrap up for 00:01:54" at bounding box center [67, 337] width 80 height 12
click at [109, 343] on label "Online telefonie" at bounding box center [79, 348] width 59 height 10
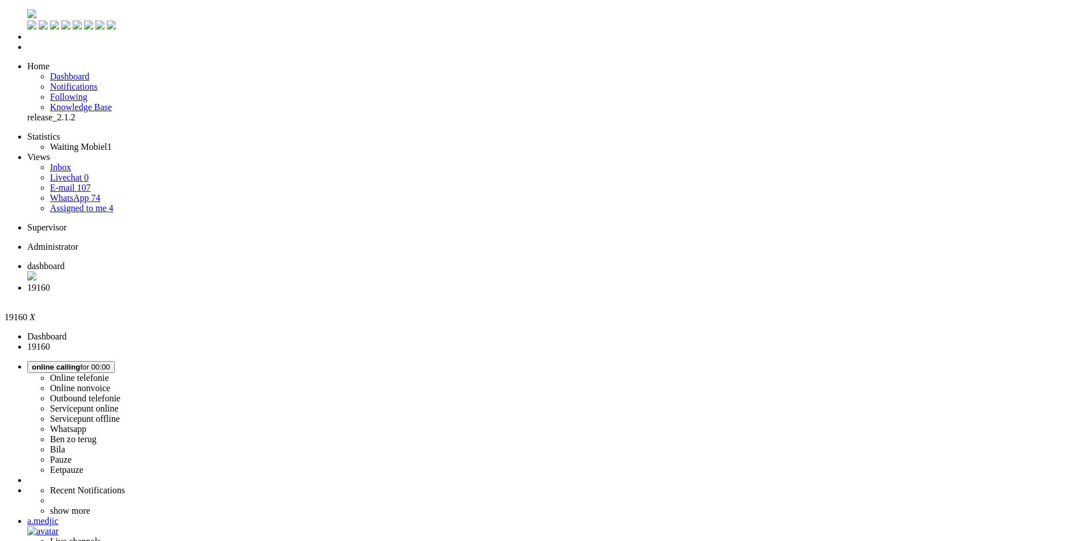
copy div "4674390"
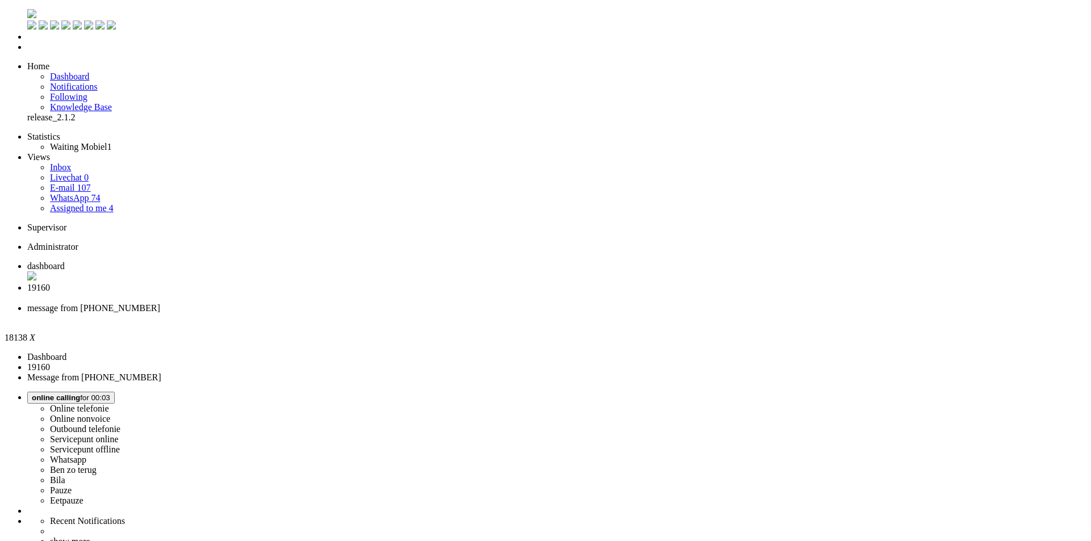
type input "reeds"
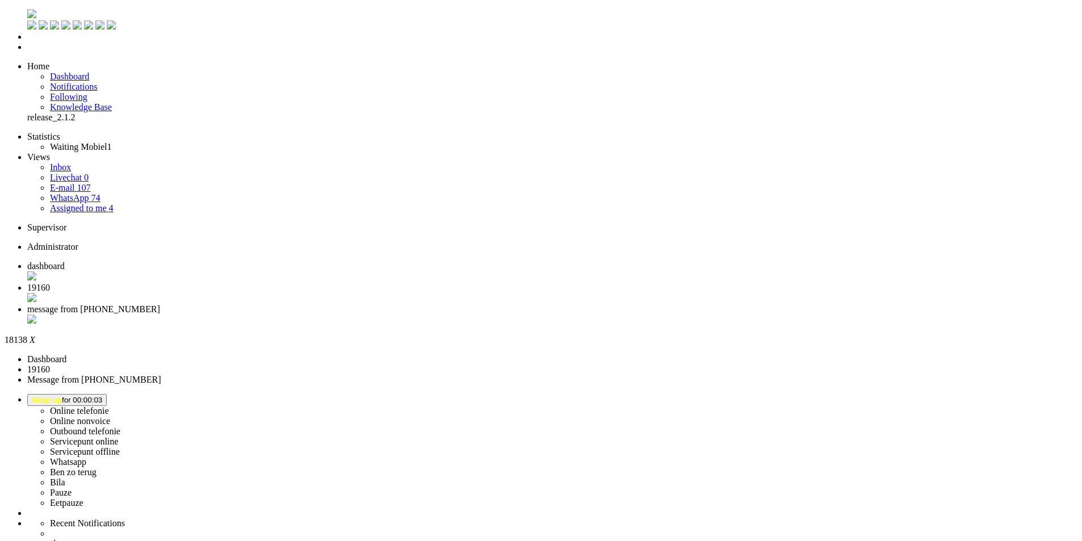
click at [423, 315] on div "Close tab" at bounding box center [552, 320] width 1050 height 11
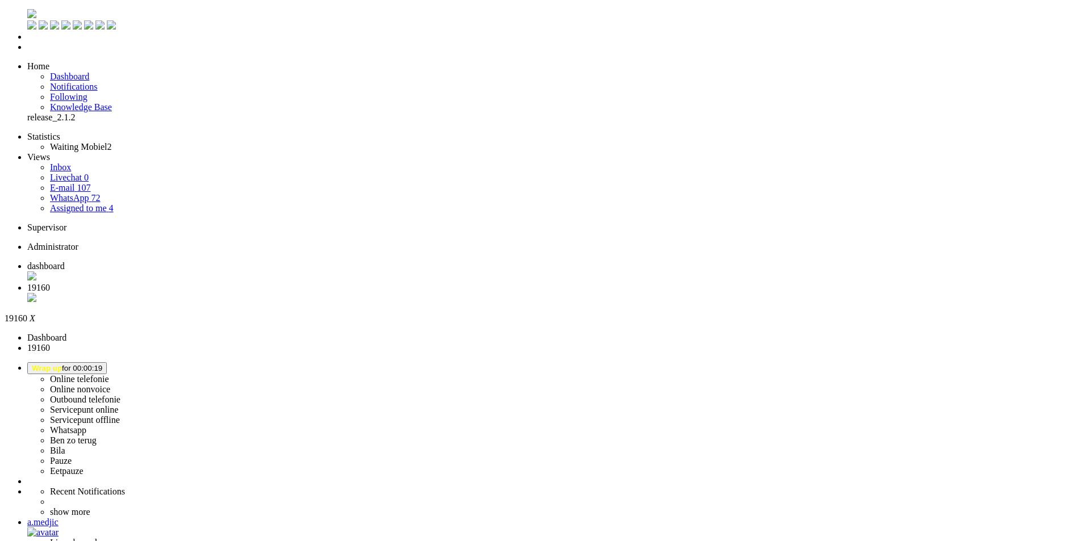
click at [328, 293] on div "Close tab" at bounding box center [556, 298] width 1059 height 11
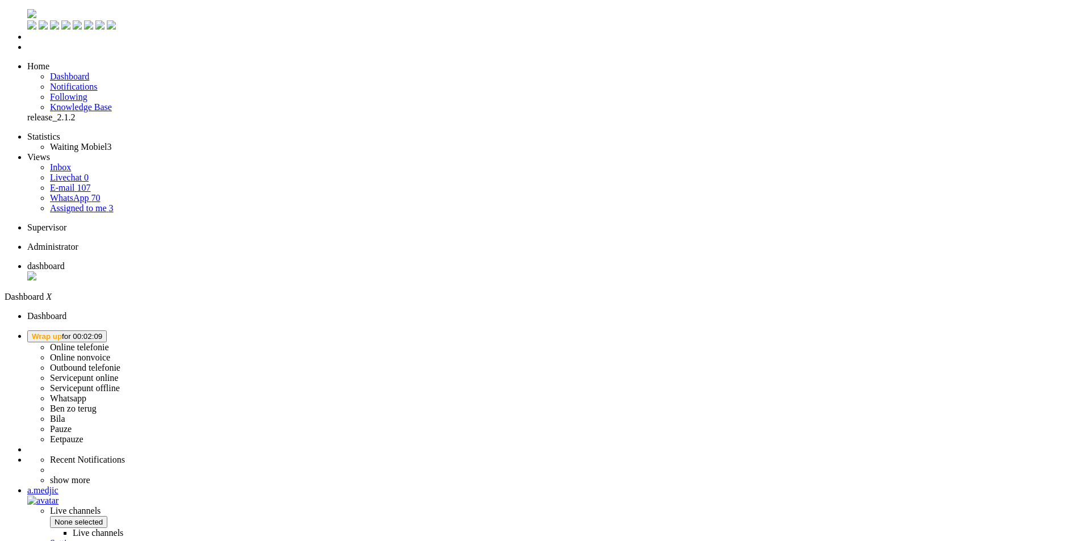
click at [107, 331] on button "Wrap up for 00:02:09" at bounding box center [67, 337] width 80 height 12
click at [109, 343] on label "Online telefonie" at bounding box center [79, 348] width 59 height 10
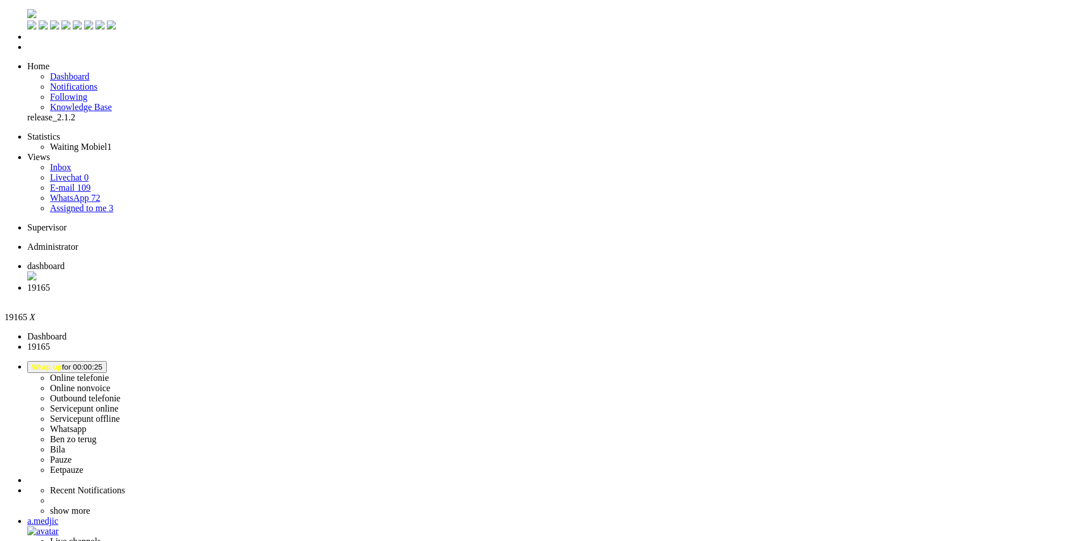
click at [329, 293] on div "Close tab" at bounding box center [556, 298] width 1059 height 10
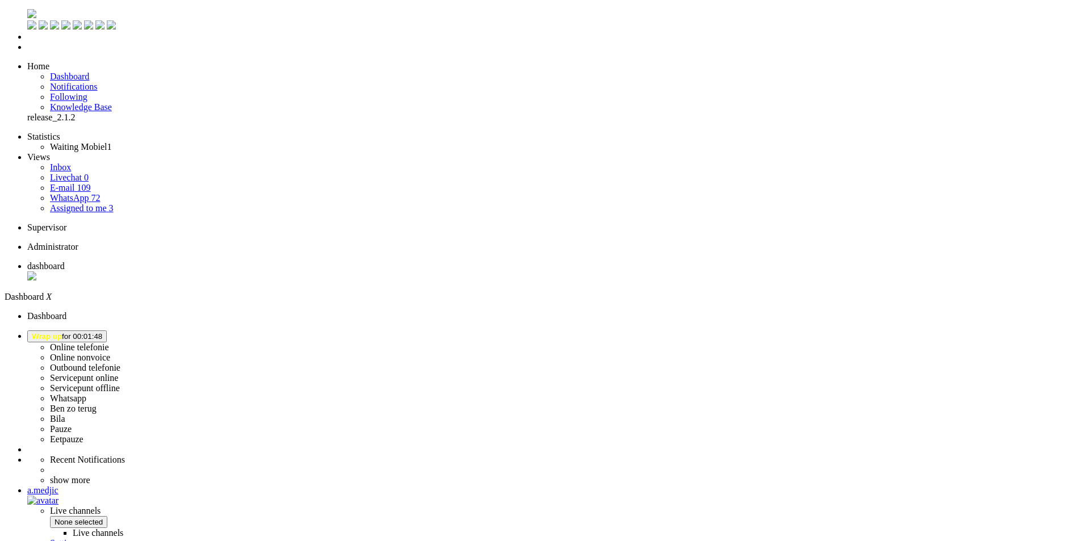
click at [102, 332] on span "Wrap up for 00:01:48" at bounding box center [67, 336] width 70 height 9
click at [109, 343] on label "Online telefonie" at bounding box center [79, 348] width 59 height 10
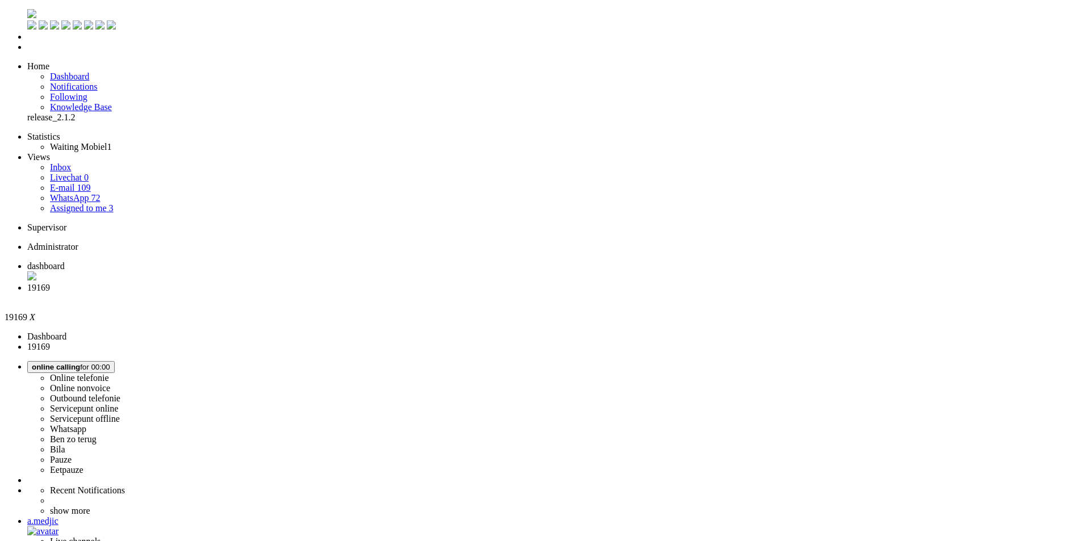
copy div "4676939"
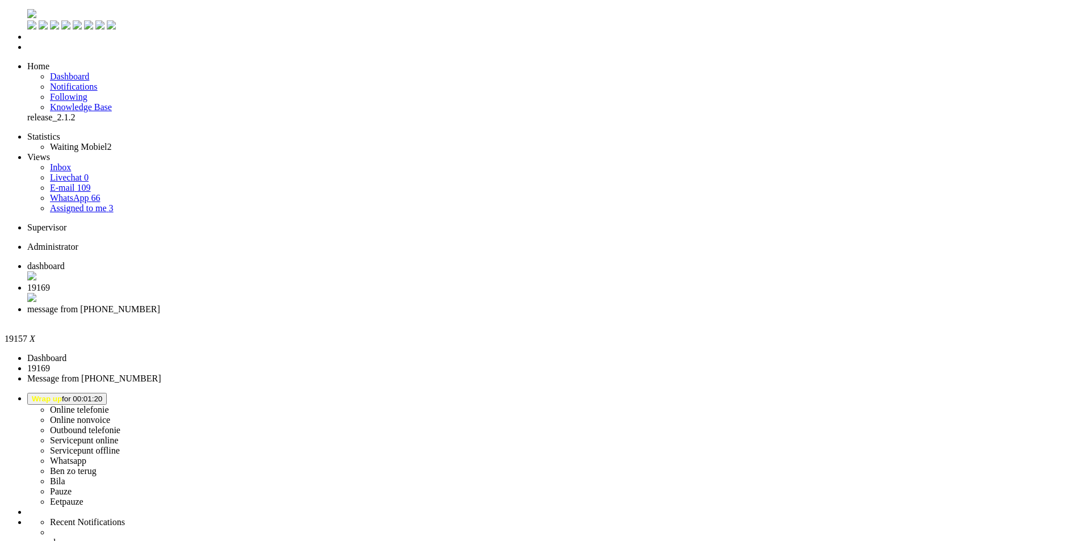
type input "reed"
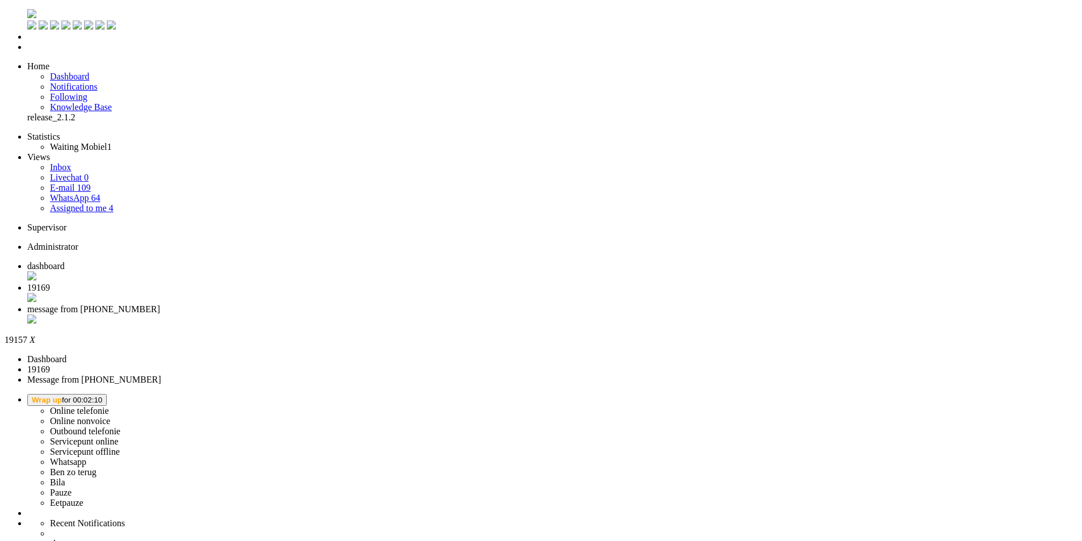
click at [425, 315] on div "Close tab" at bounding box center [552, 320] width 1050 height 11
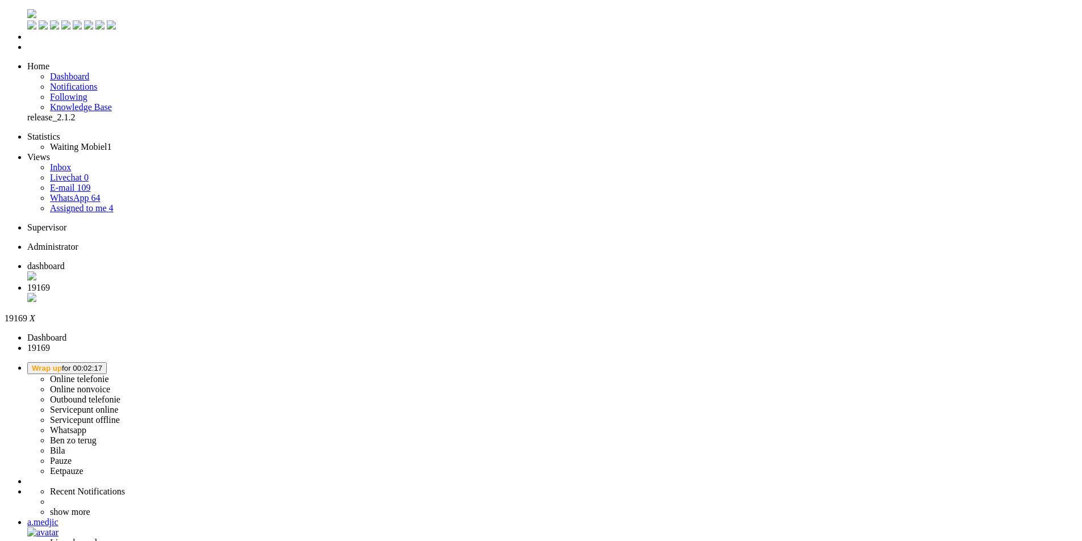
click at [327, 293] on div "Close tab" at bounding box center [552, 298] width 1050 height 11
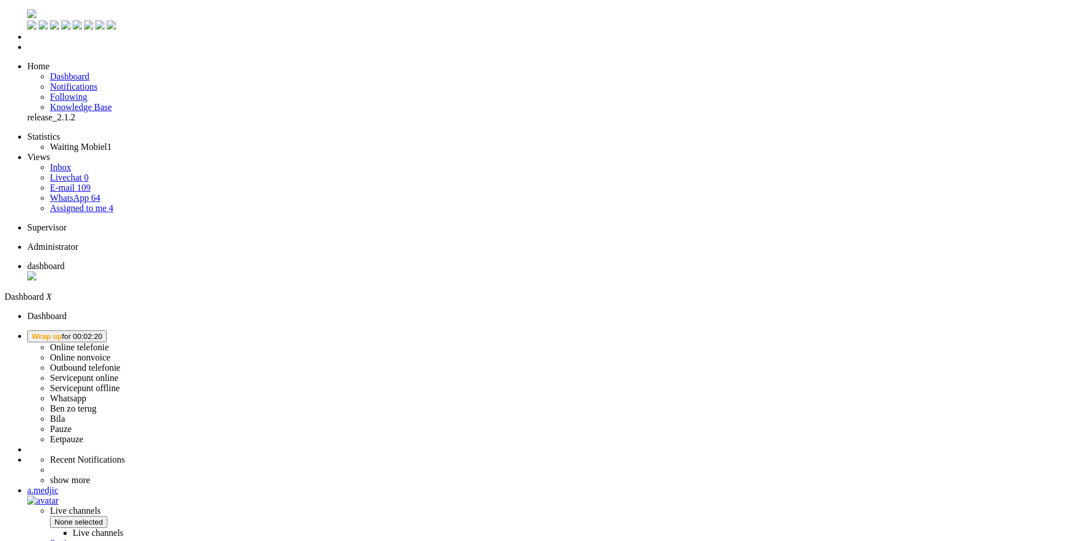
click at [107, 331] on button "Wrap up for 00:02:20" at bounding box center [67, 337] width 80 height 12
click at [109, 343] on label "Online telefonie" at bounding box center [79, 348] width 59 height 10
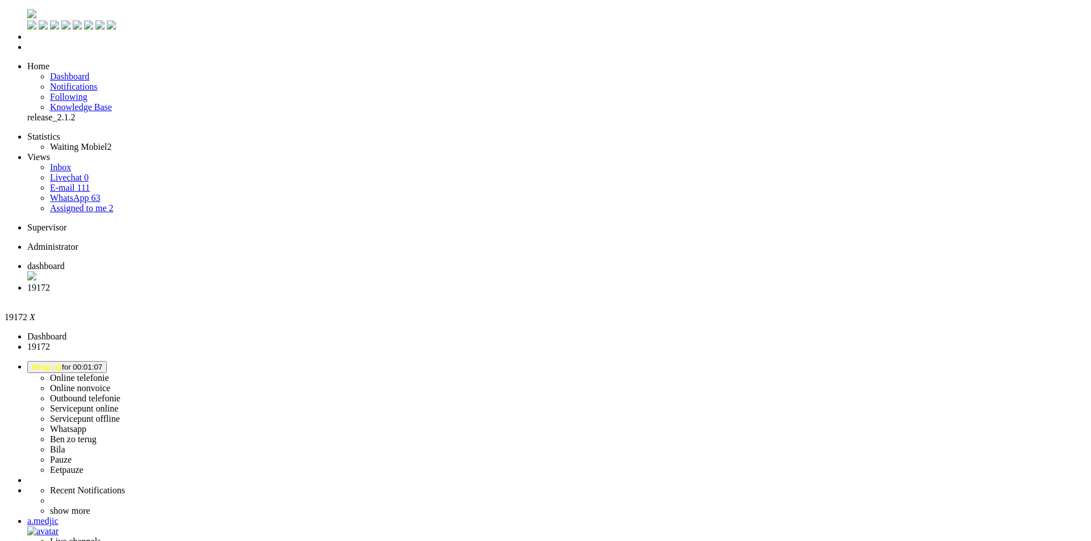
scroll to position [170, 0]
click at [328, 293] on div "Close tab" at bounding box center [556, 298] width 1059 height 10
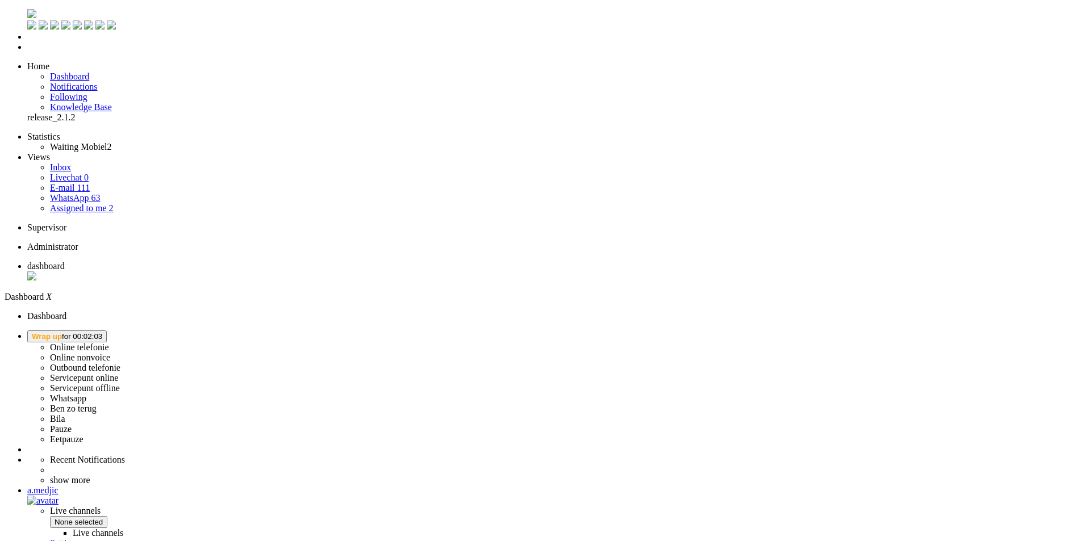
click at [102, 332] on span "Wrap up for 00:02:03" at bounding box center [67, 336] width 70 height 9
click at [109, 343] on label "Online telefonie" at bounding box center [79, 348] width 59 height 10
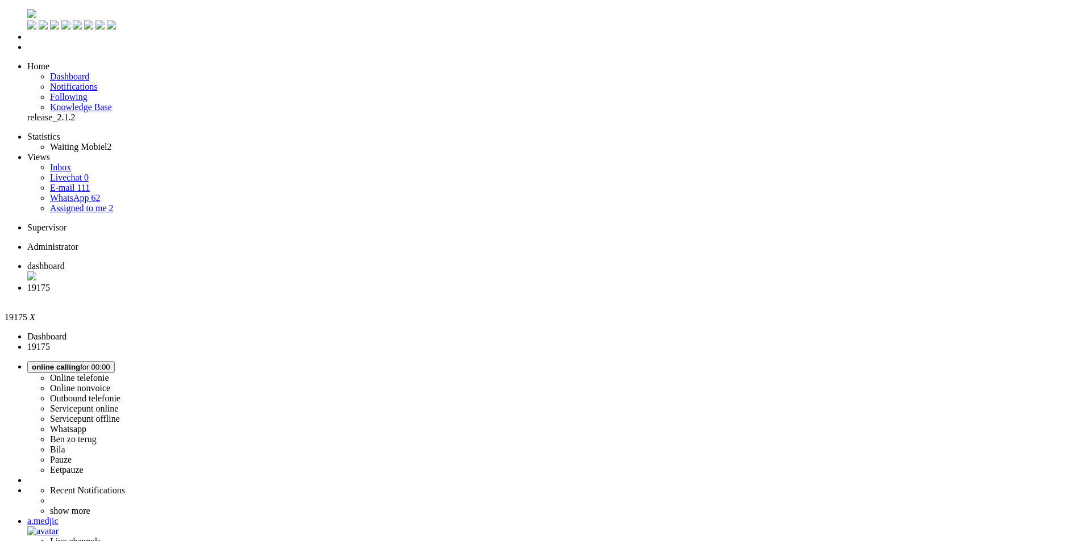
drag, startPoint x: 676, startPoint y: 10, endPoint x: 990, endPoint y: 63, distance: 318.7
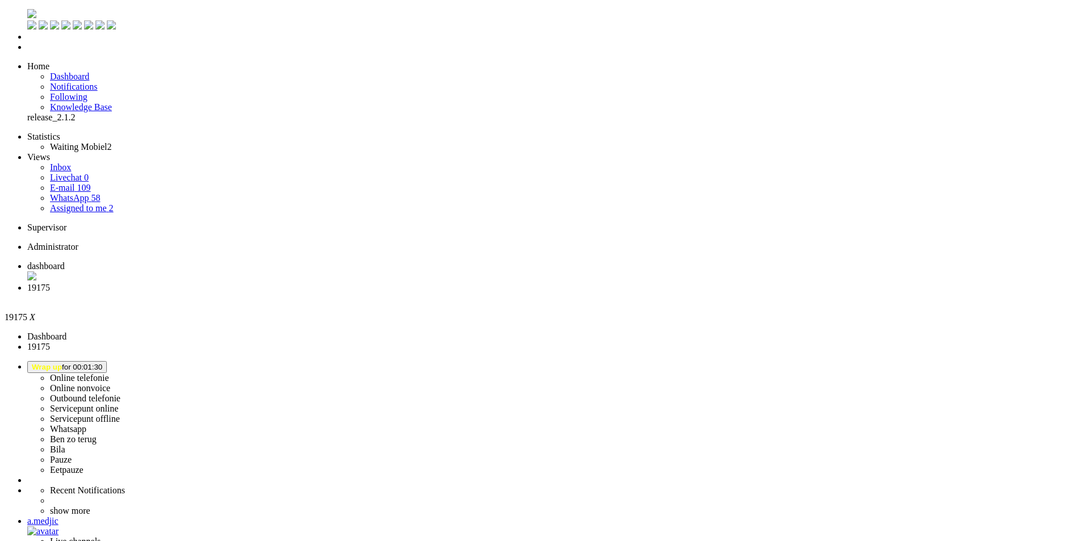
click at [102, 363] on span "Wrap up for 00:01:33" at bounding box center [67, 367] width 70 height 9
click at [97, 435] on label "Ben zo terug" at bounding box center [73, 440] width 47 height 10
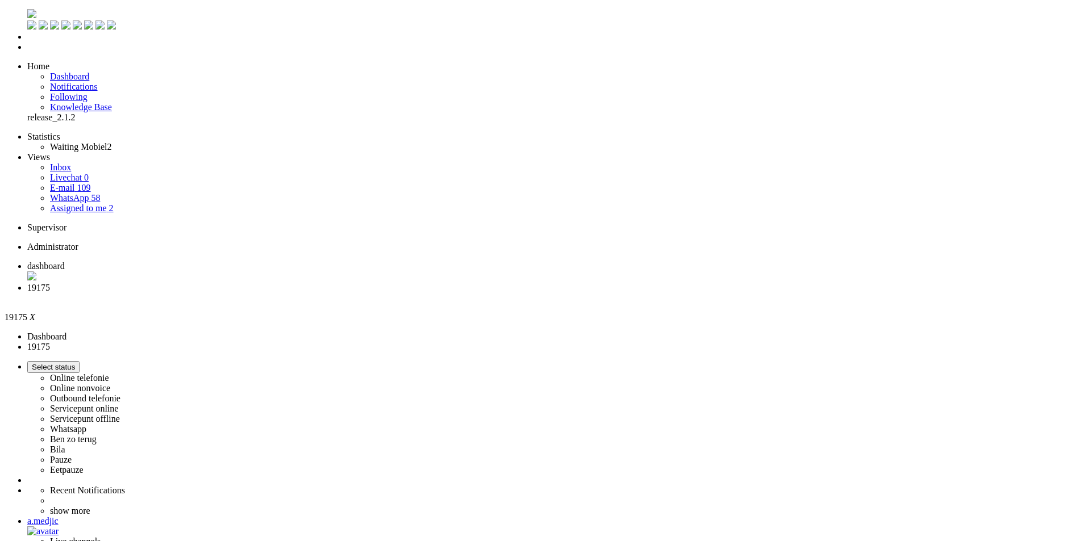
click at [327, 293] on div "Close tab" at bounding box center [556, 298] width 1059 height 10
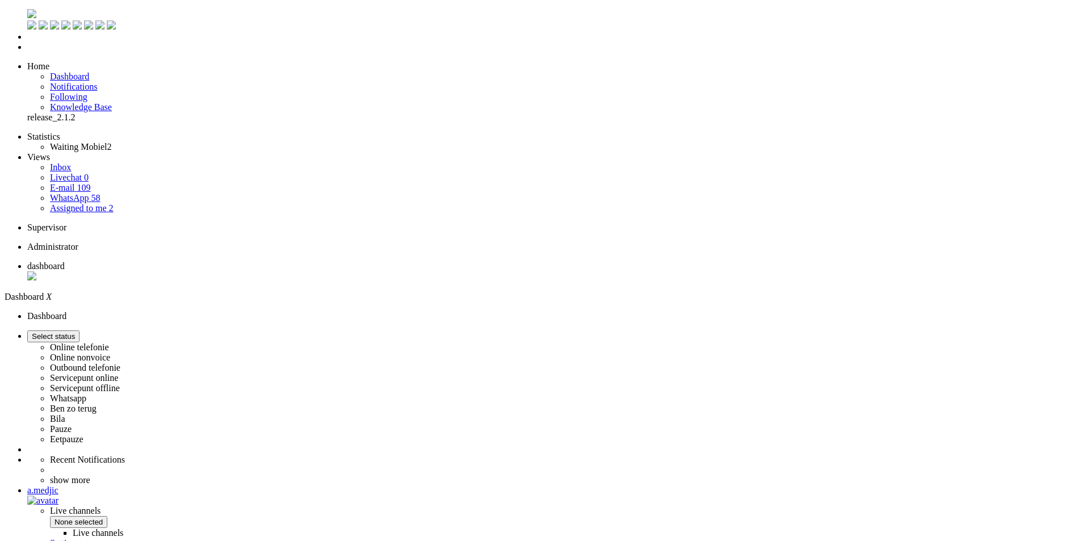
click at [377, 261] on ul "dashboard" at bounding box center [541, 272] width 1073 height 22
click at [956, 331] on li "Online telefonie Online nonvoice Outbound telefonie Servicepunt online Servicep…" at bounding box center [552, 388] width 1050 height 114
click at [107, 332] on span "Ben zo terug for 00:00" at bounding box center [70, 336] width 76 height 9
click at [109, 343] on label "Online telefonie" at bounding box center [79, 348] width 59 height 10
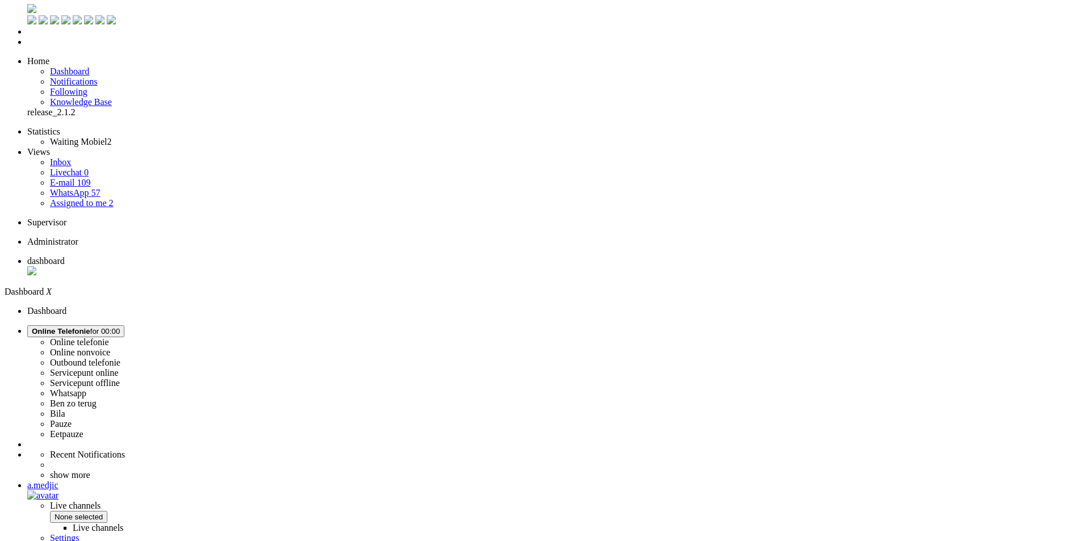
scroll to position [82, 0]
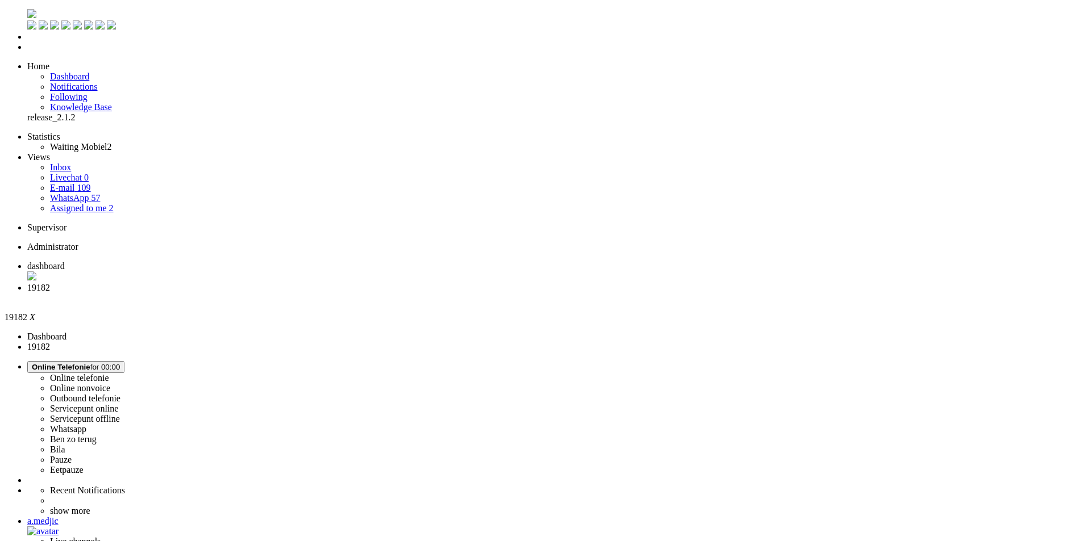
drag, startPoint x: 385, startPoint y: 210, endPoint x: 351, endPoint y: 212, distance: 33.6
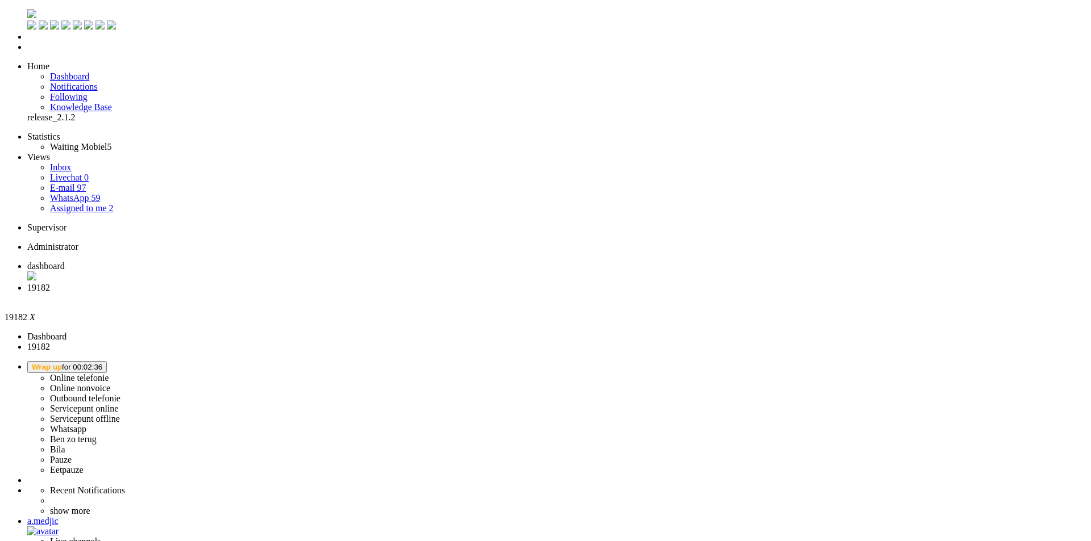
click at [326, 293] on div "Close tab" at bounding box center [556, 298] width 1059 height 10
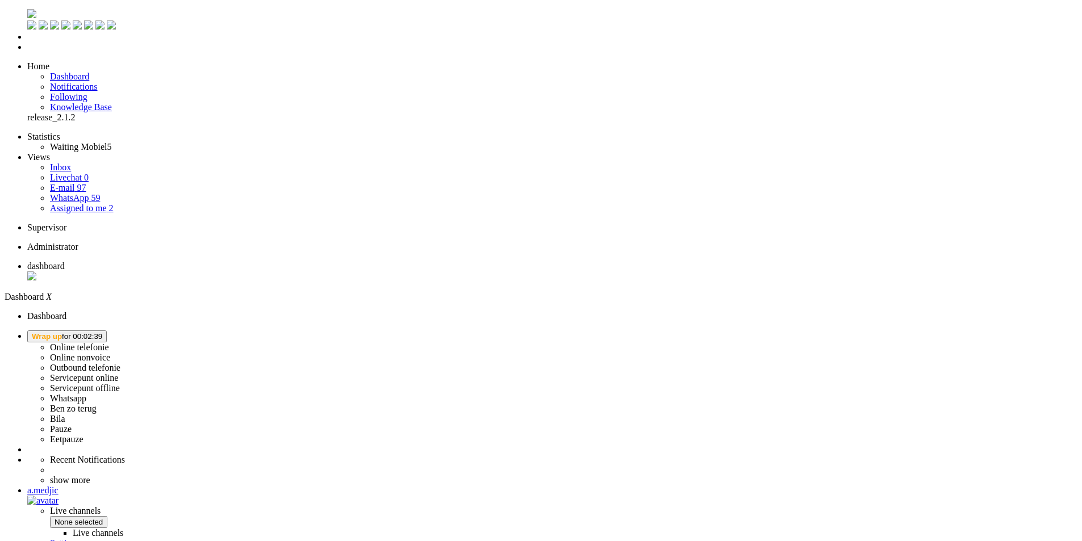
click at [955, 331] on li "Online telefonie Online nonvoice Outbound telefonie Servicepunt online Servicep…" at bounding box center [552, 388] width 1050 height 114
click at [102, 332] on span "Wrap up for 00:02:39" at bounding box center [67, 336] width 70 height 9
click at [109, 343] on label "Online telefonie" at bounding box center [79, 348] width 59 height 10
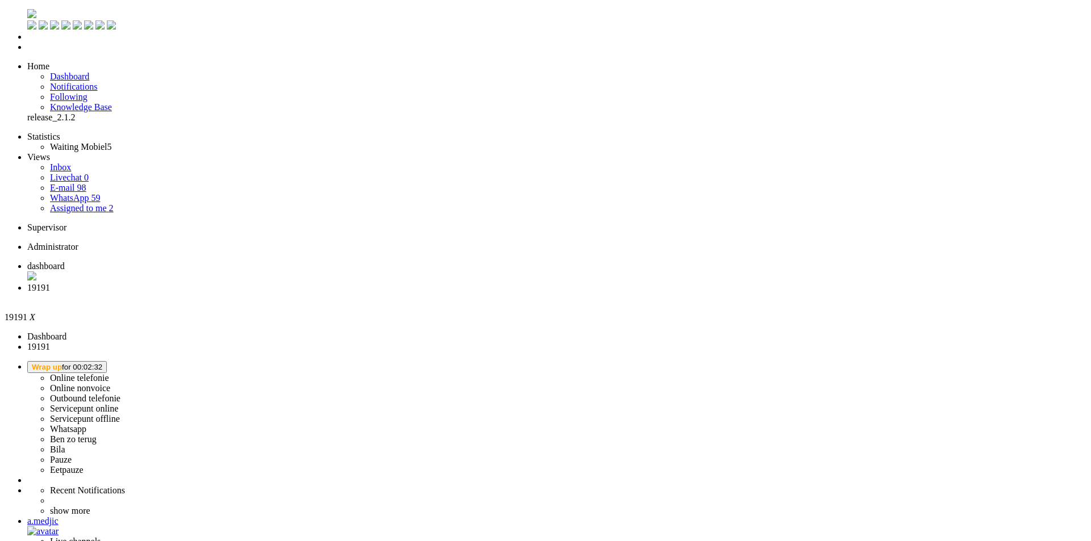
click at [102, 363] on span "Wrap up for 00:02:35" at bounding box center [67, 367] width 70 height 9
click at [110, 383] on label "Online nonvoice" at bounding box center [80, 388] width 60 height 10
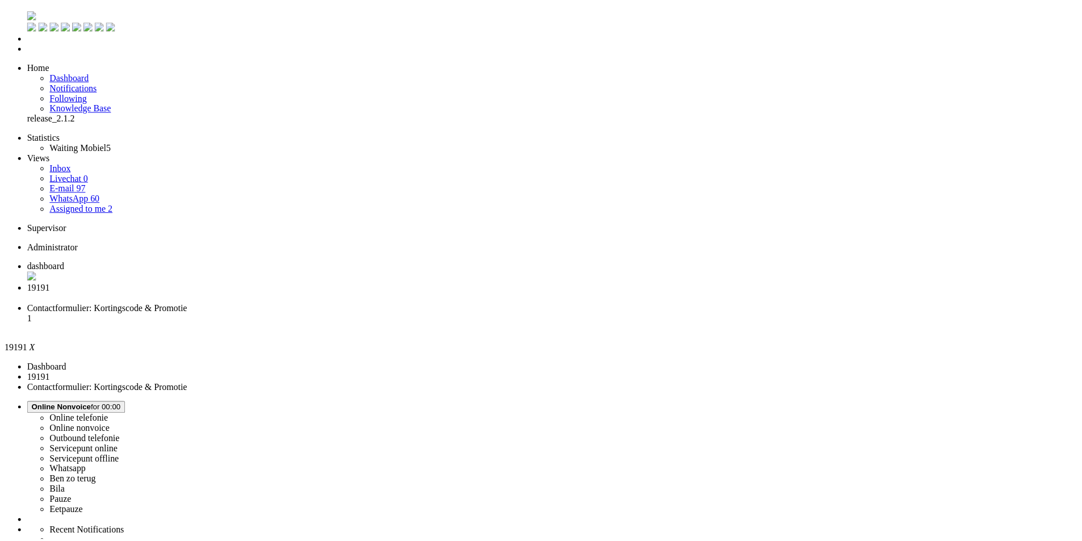
scroll to position [0, 0]
click at [189, 304] on span "Contactformulier: Kortingscode & Promotie" at bounding box center [107, 309] width 161 height 10
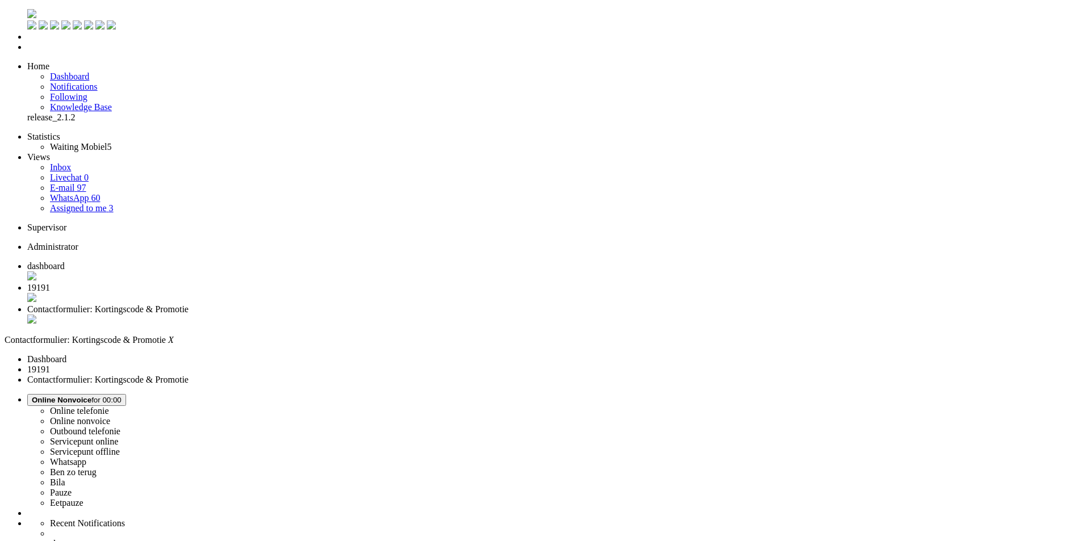
click at [289, 283] on li "19191" at bounding box center [552, 294] width 1050 height 22
click at [326, 293] on div "Close tab" at bounding box center [556, 298] width 1059 height 11
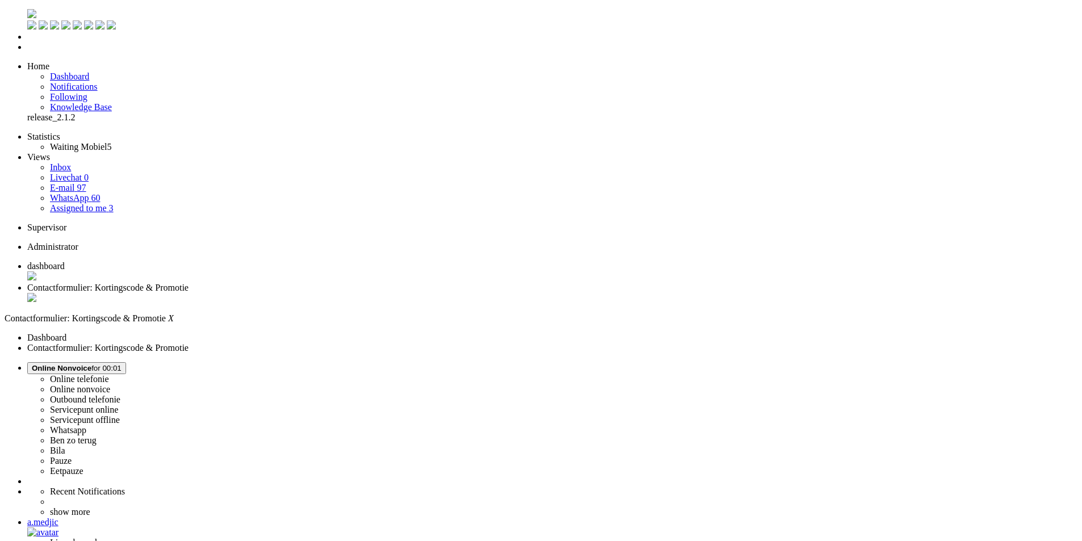
click at [934, 362] on li "Online telefonie Online nonvoice Outbound telefonie Servicepunt online Servicep…" at bounding box center [552, 419] width 1050 height 114
click at [126, 362] on button "Online Nonvoice for 00:01" at bounding box center [76, 368] width 99 height 12
click at [109, 374] on label "Online telefonie" at bounding box center [79, 379] width 59 height 10
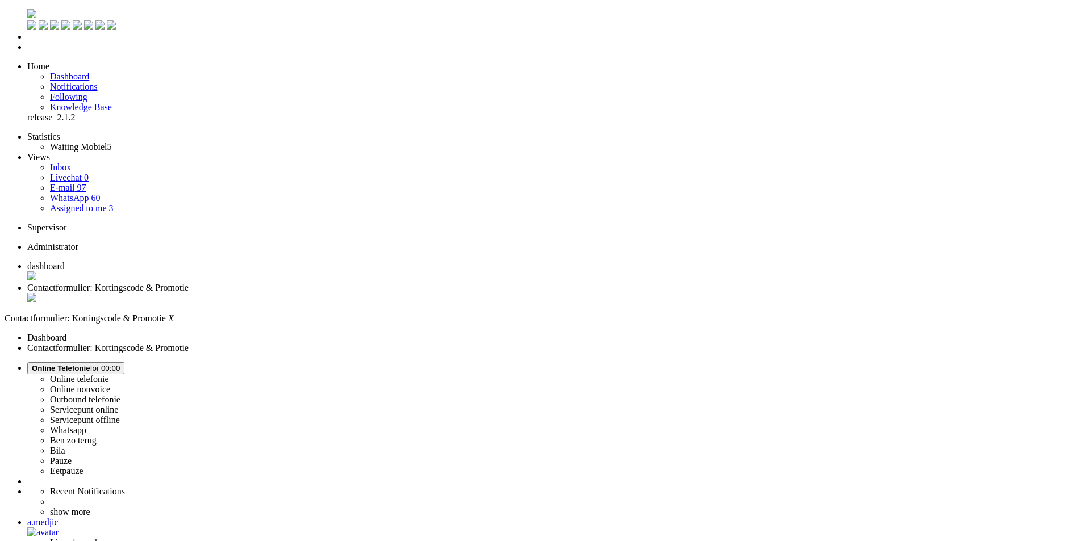
click at [323, 293] on div "Close tab" at bounding box center [552, 298] width 1050 height 11
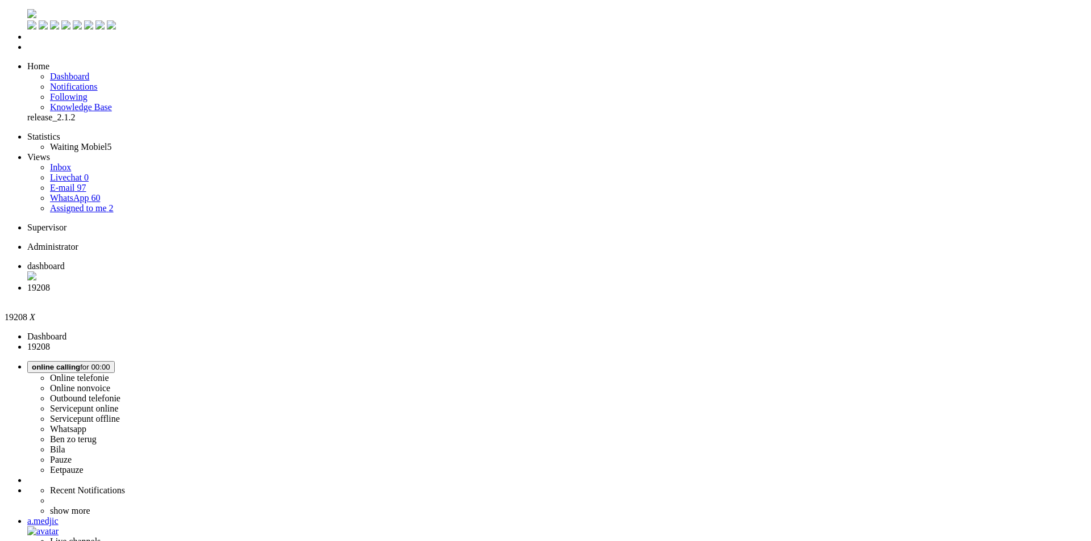
copy div "4676195"
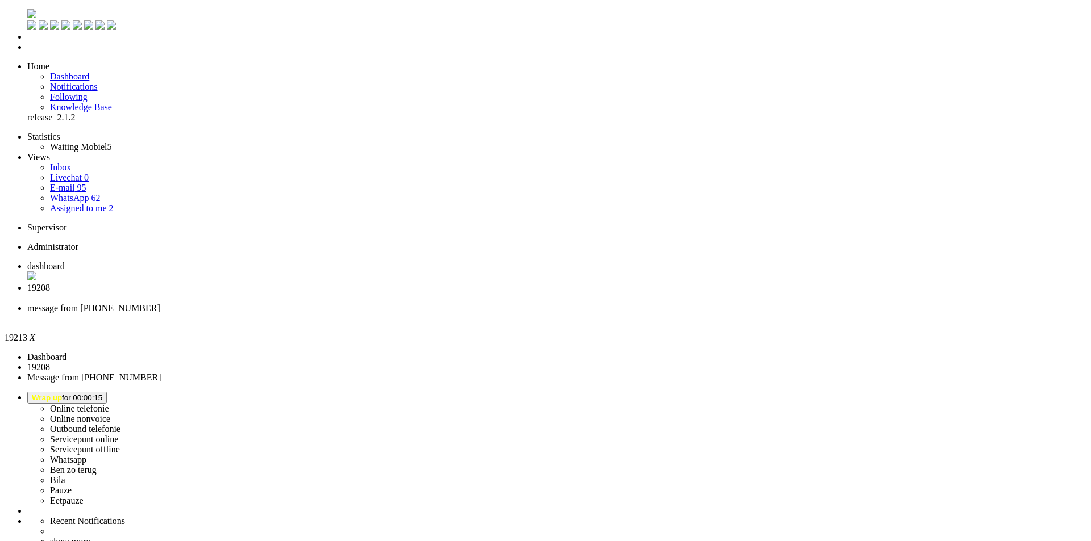
type input "ree"
drag, startPoint x: 398, startPoint y: 174, endPoint x: 399, endPoint y: 164, distance: 10.3
drag, startPoint x: 290, startPoint y: 1909, endPoint x: -132, endPoint y: 1897, distance: 422.8
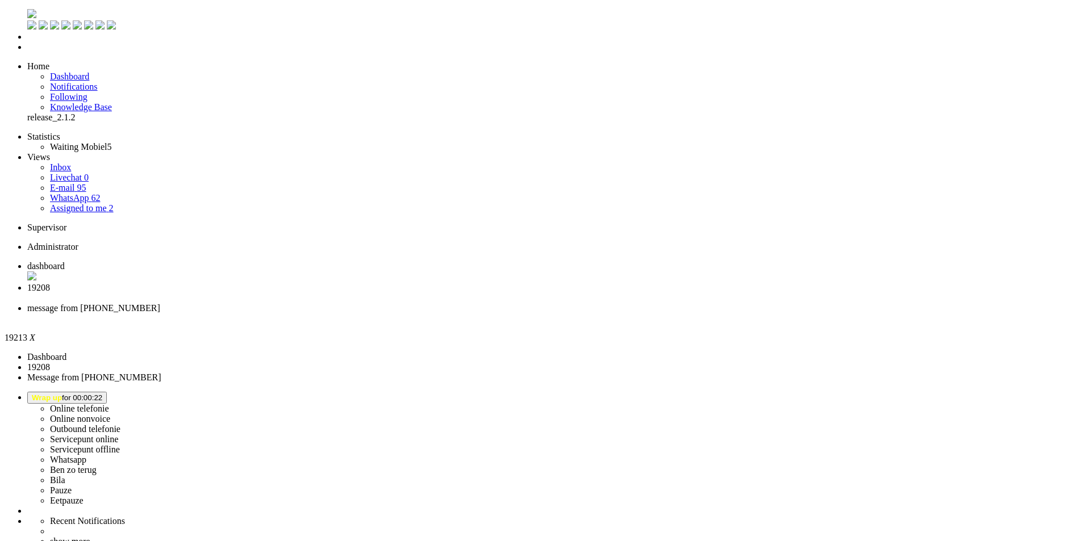
copy body "Goedemiddag, bedankt voor je bericht! Ik zie dat je al geholpen bent door één v…"
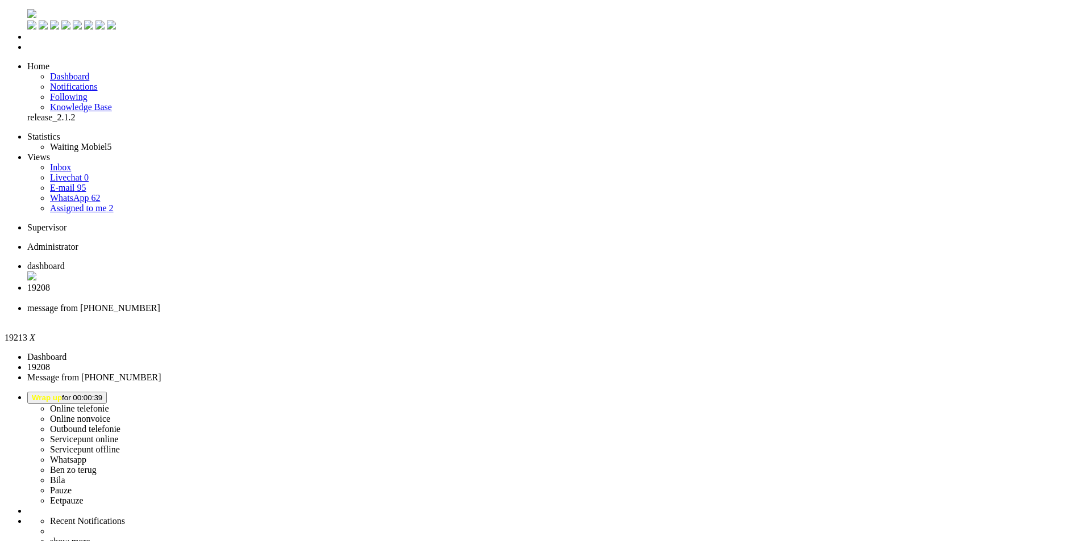
drag, startPoint x: 329, startPoint y: 1908, endPoint x: 299, endPoint y: 1910, distance: 30.7
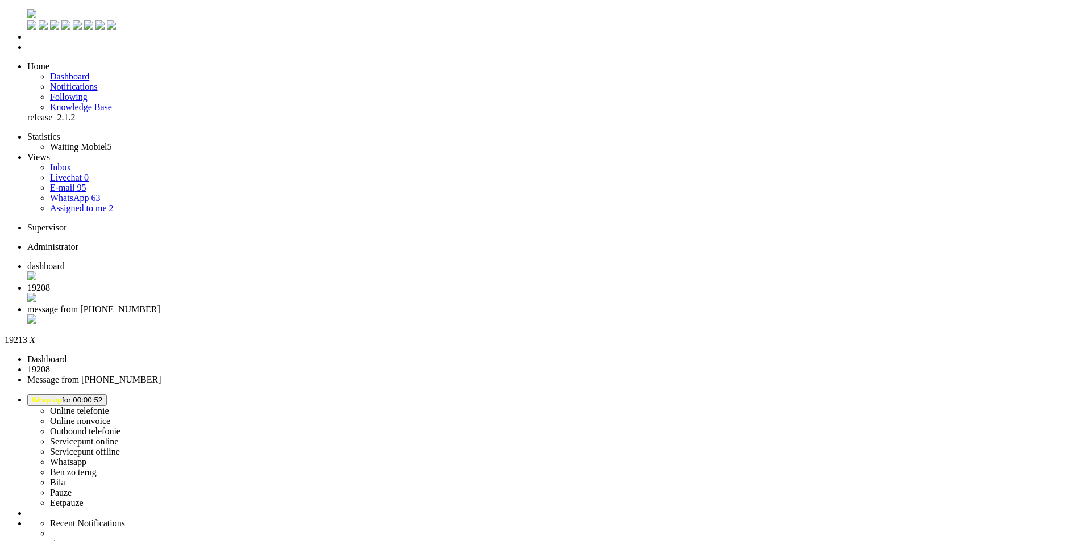
click at [427, 315] on div "Close tab" at bounding box center [556, 320] width 1059 height 11
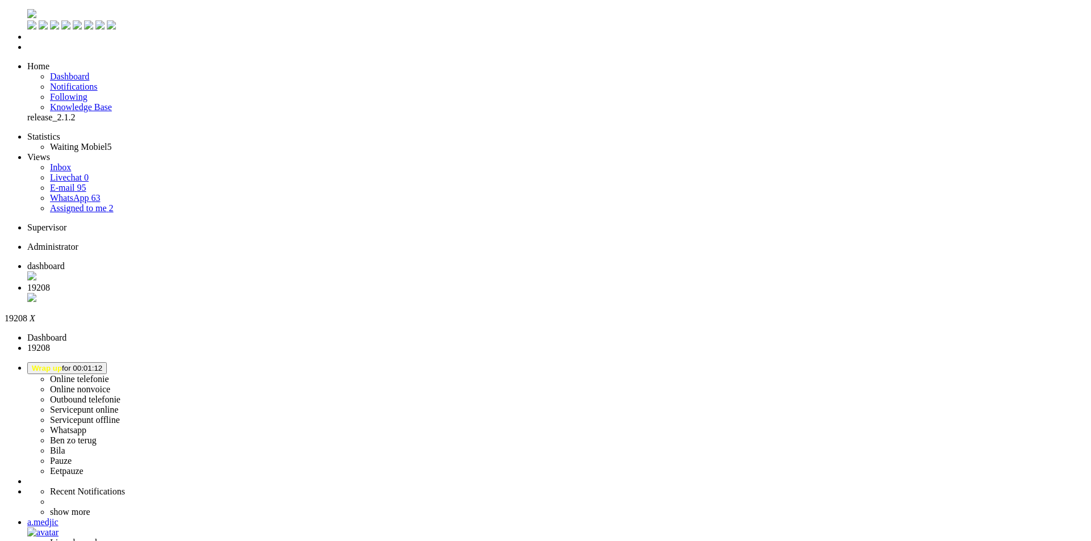
click at [330, 293] on div "Close tab" at bounding box center [556, 298] width 1059 height 11
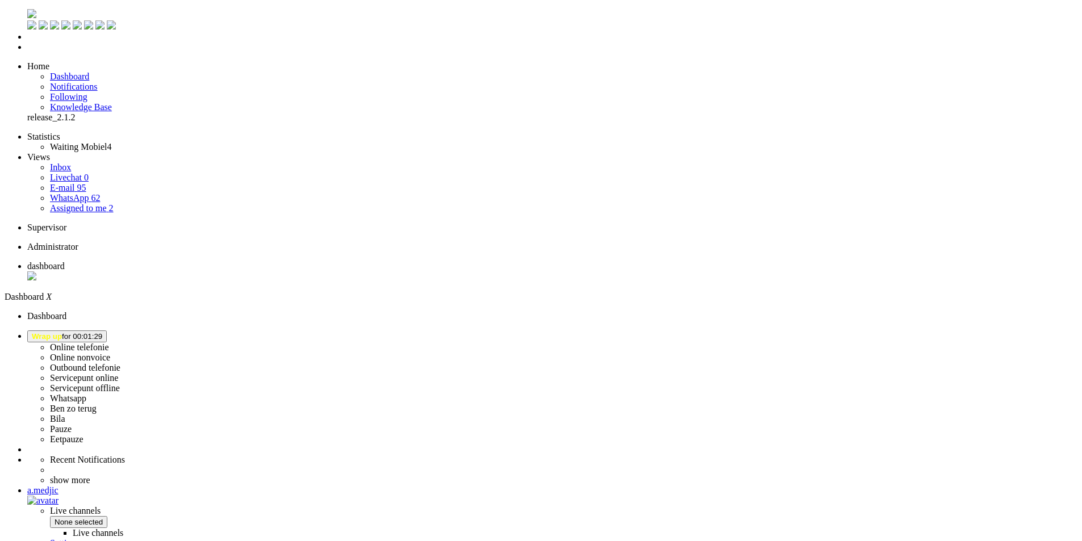
click at [102, 332] on span "Wrap up for 00:01:29" at bounding box center [67, 336] width 70 height 9
click at [109, 343] on label "Online telefonie" at bounding box center [79, 348] width 59 height 10
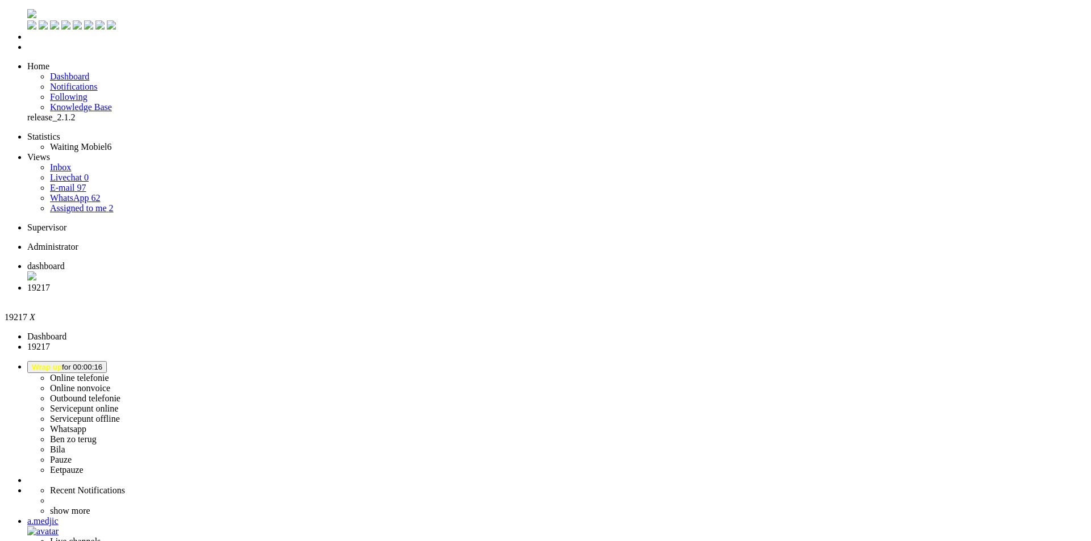
click at [325, 293] on div "Close tab" at bounding box center [556, 298] width 1059 height 10
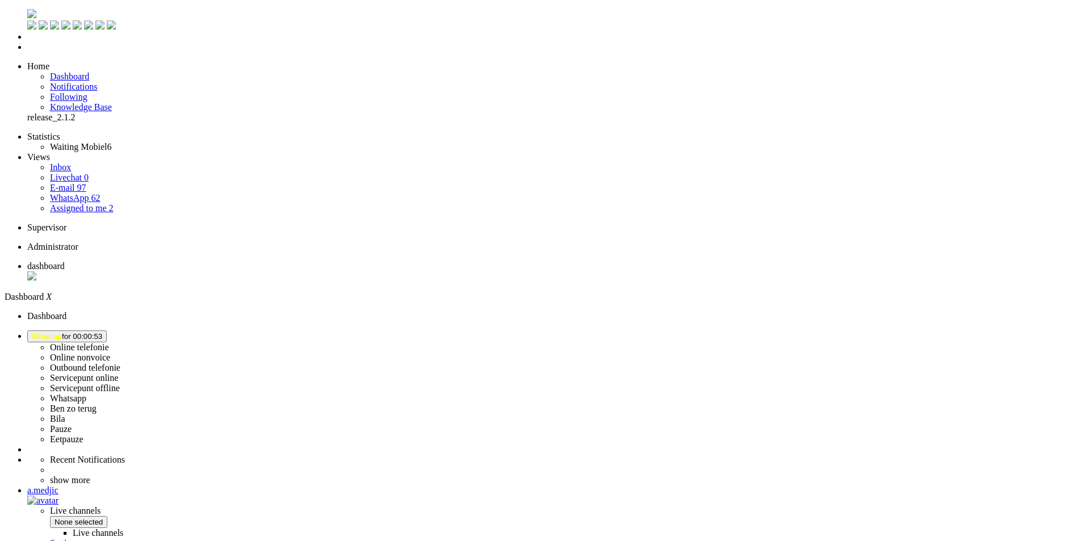
drag, startPoint x: 961, startPoint y: 21, endPoint x: 957, endPoint y: 27, distance: 7.4
click at [107, 331] on button "Wrap up for 00:00:53" at bounding box center [67, 337] width 80 height 12
click at [109, 343] on label "Online telefonie" at bounding box center [79, 348] width 59 height 10
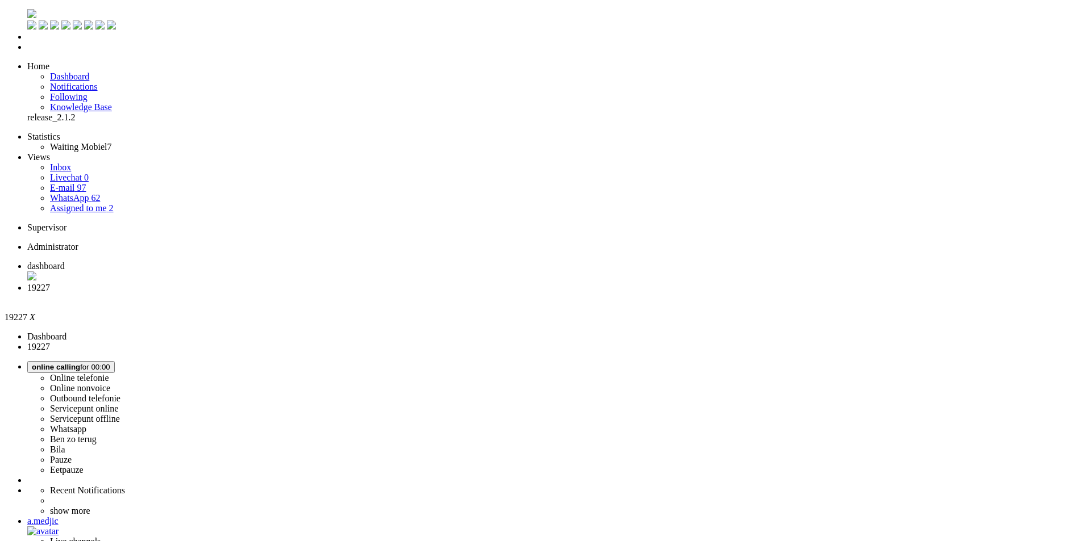
click at [190, 261] on li "dashboard" at bounding box center [556, 272] width 1059 height 22
click at [292, 283] on li "19227" at bounding box center [552, 293] width 1050 height 20
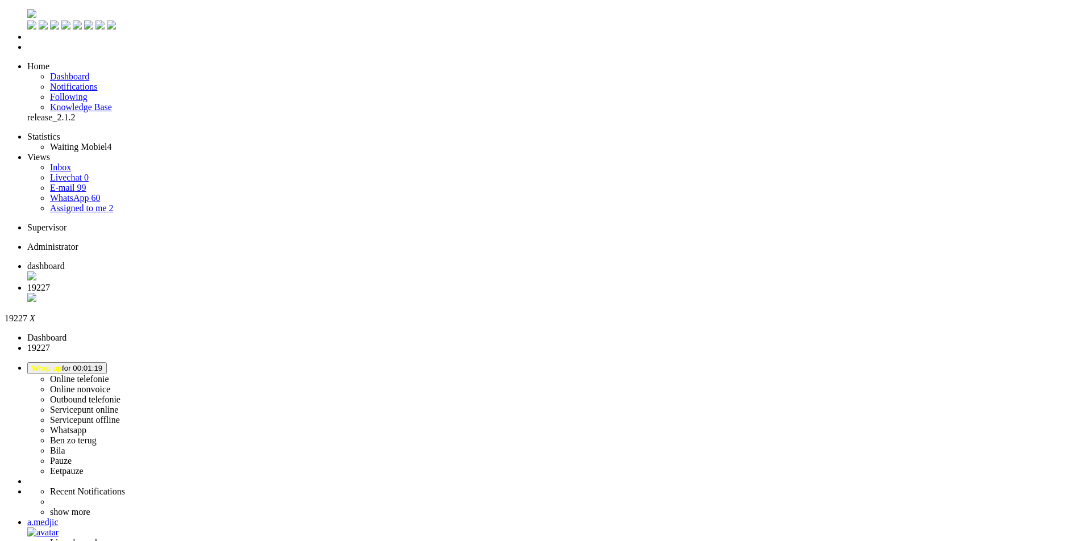
click at [107, 362] on button "Wrap up for 00:01:23" at bounding box center [67, 368] width 80 height 12
click at [72, 456] on label "Pauze" at bounding box center [61, 461] width 22 height 10
click at [326, 293] on div "Close tab" at bounding box center [556, 298] width 1059 height 11
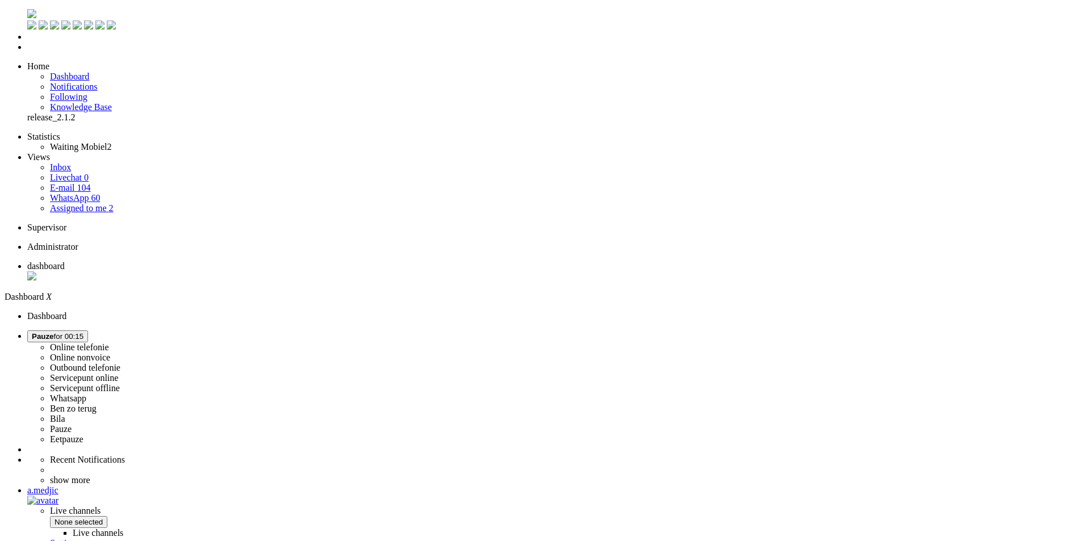
click at [88, 331] on button "Pauze for 00:15" at bounding box center [57, 337] width 61 height 12
click at [109, 343] on label "Online telefonie" at bounding box center [79, 348] width 59 height 10
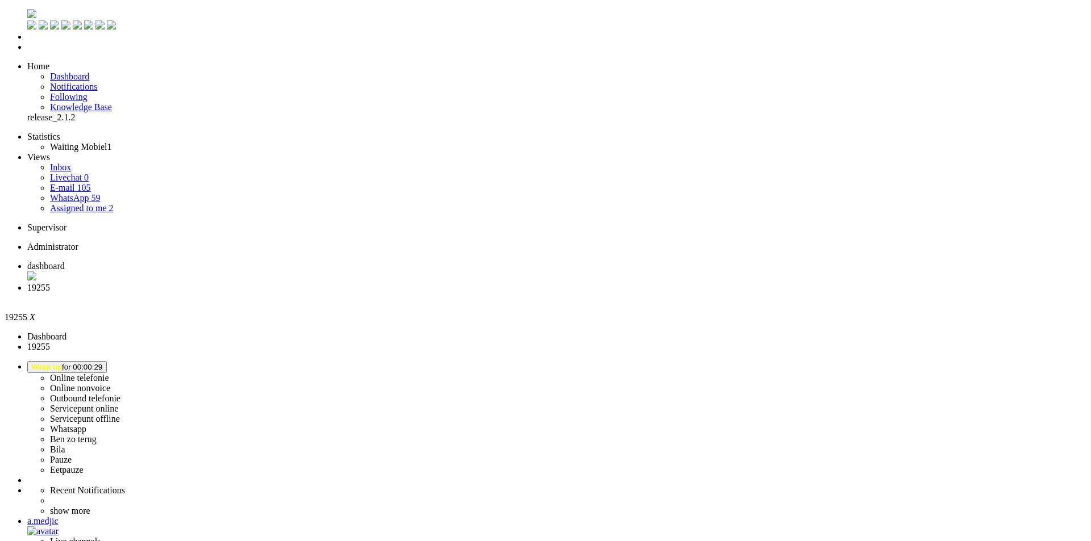
click at [329, 293] on div "Close tab" at bounding box center [556, 298] width 1059 height 10
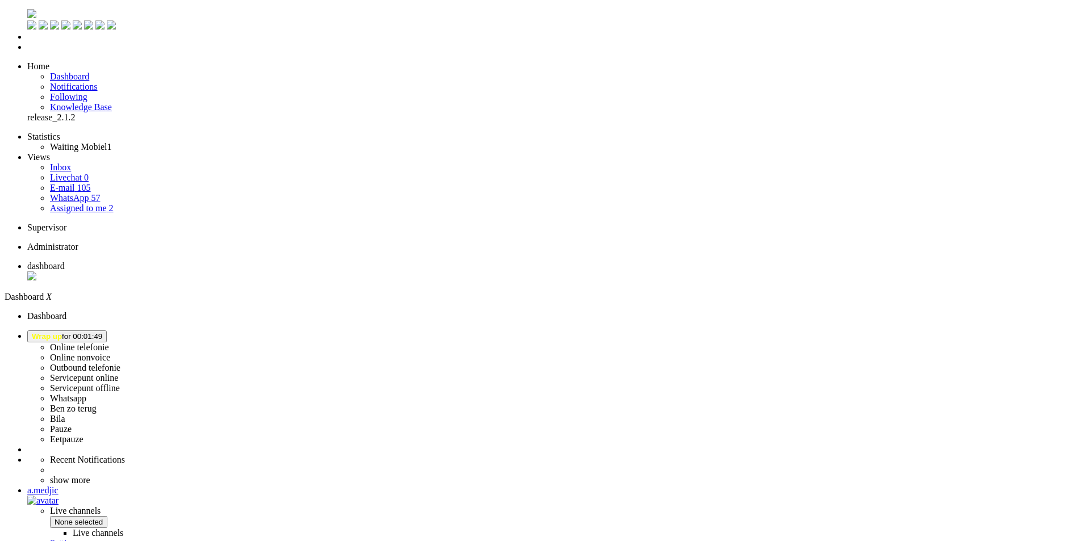
click at [102, 332] on span "Wrap up for 00:01:49" at bounding box center [67, 336] width 70 height 9
click at [109, 343] on label "Online telefonie" at bounding box center [79, 348] width 59 height 10
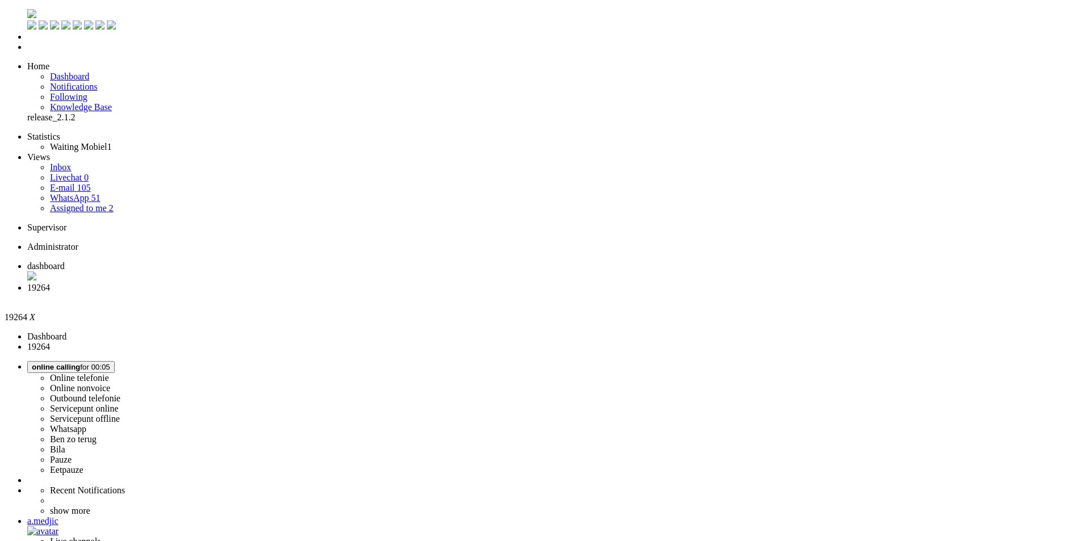
drag, startPoint x: 404, startPoint y: 456, endPoint x: 381, endPoint y: 454, distance: 22.8
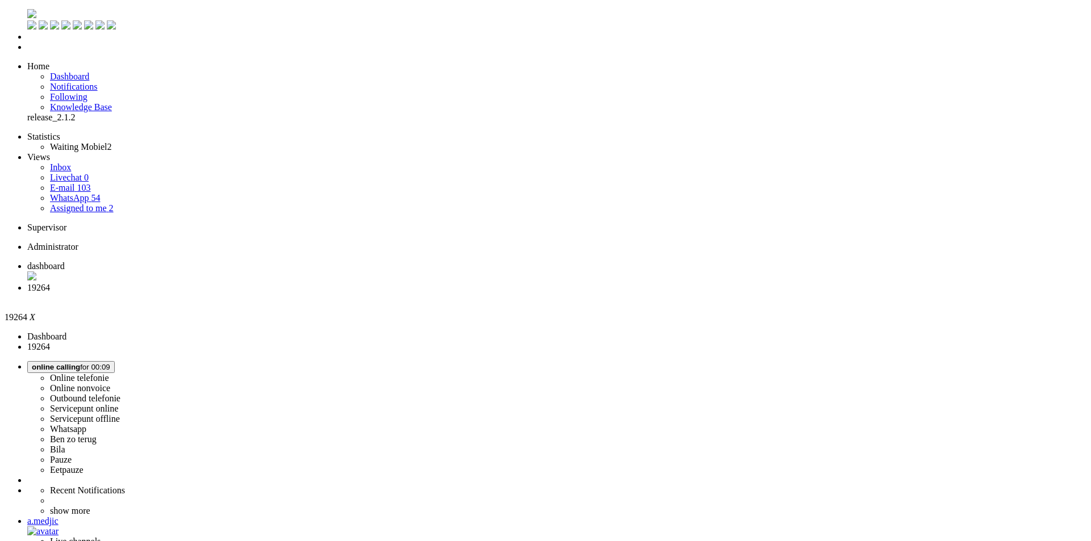
click at [331, 293] on div "Close tab" at bounding box center [556, 298] width 1059 height 11
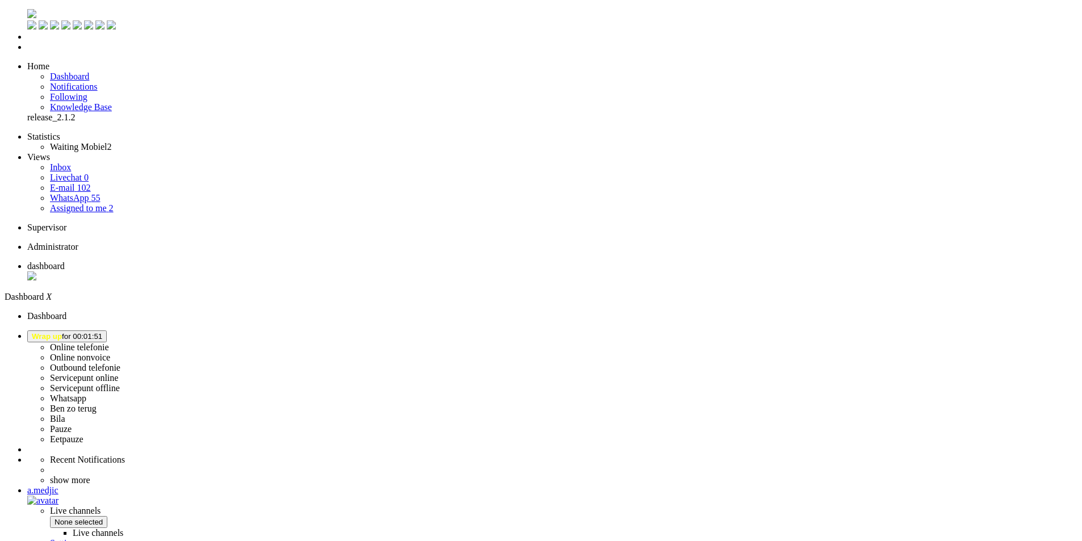
click at [107, 331] on button "Wrap up for 00:01:51" at bounding box center [67, 337] width 80 height 12
click at [109, 343] on label "Online telefonie" at bounding box center [79, 348] width 59 height 10
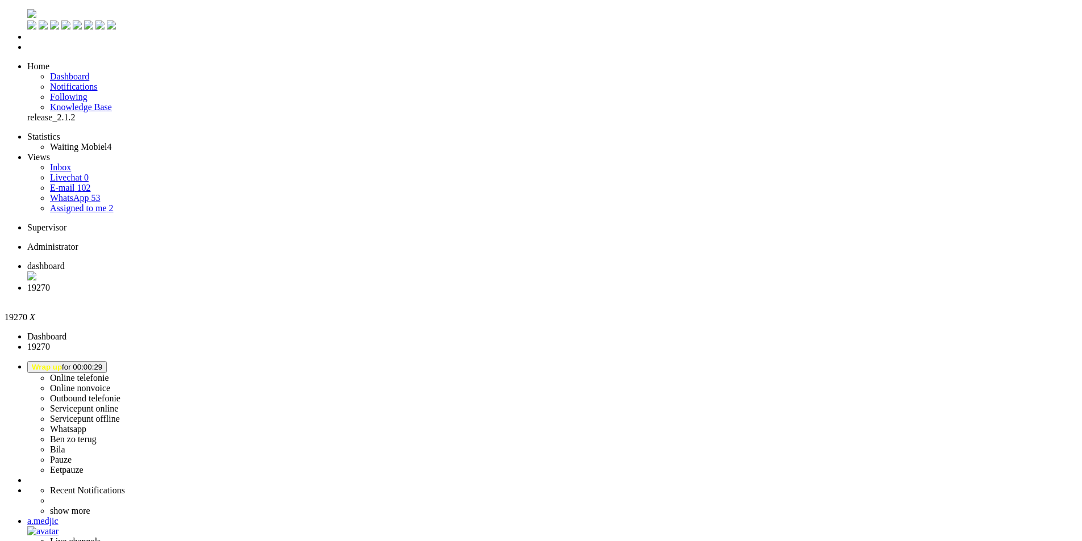
click at [327, 293] on div "Close tab" at bounding box center [552, 298] width 1050 height 10
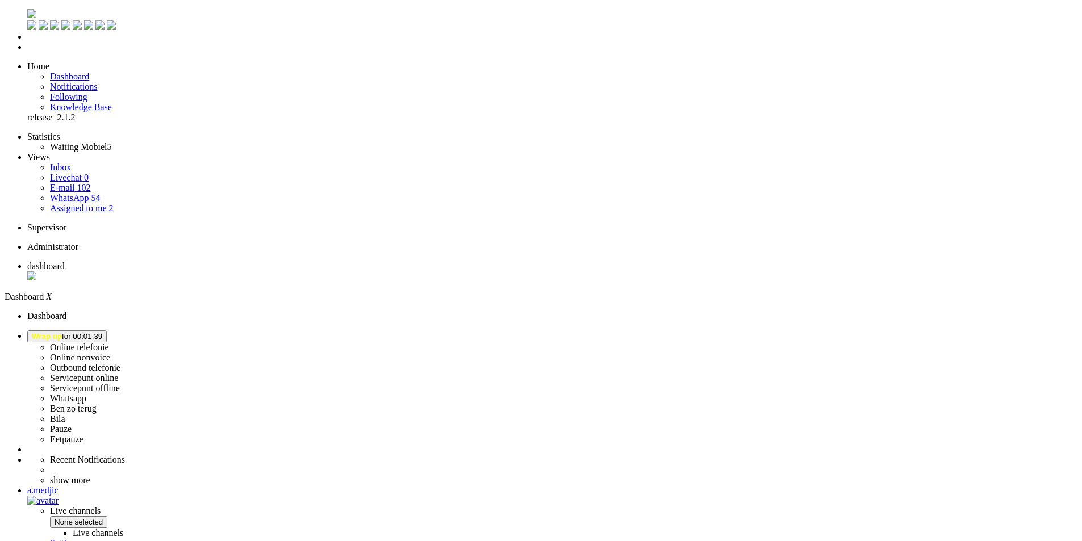
click at [102, 332] on span "Wrap up for 00:02:50" at bounding box center [67, 336] width 70 height 9
click at [97, 404] on label "Ben zo terug" at bounding box center [73, 409] width 47 height 10
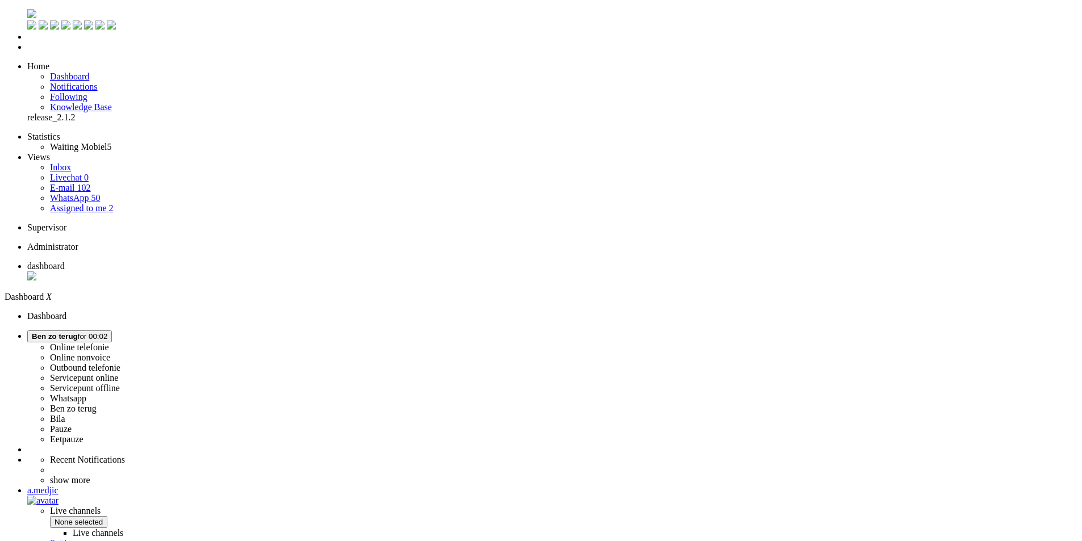
click at [107, 332] on span "Ben zo terug for 00:02" at bounding box center [70, 336] width 76 height 9
click at [109, 343] on label "Online telefonie" at bounding box center [79, 348] width 59 height 10
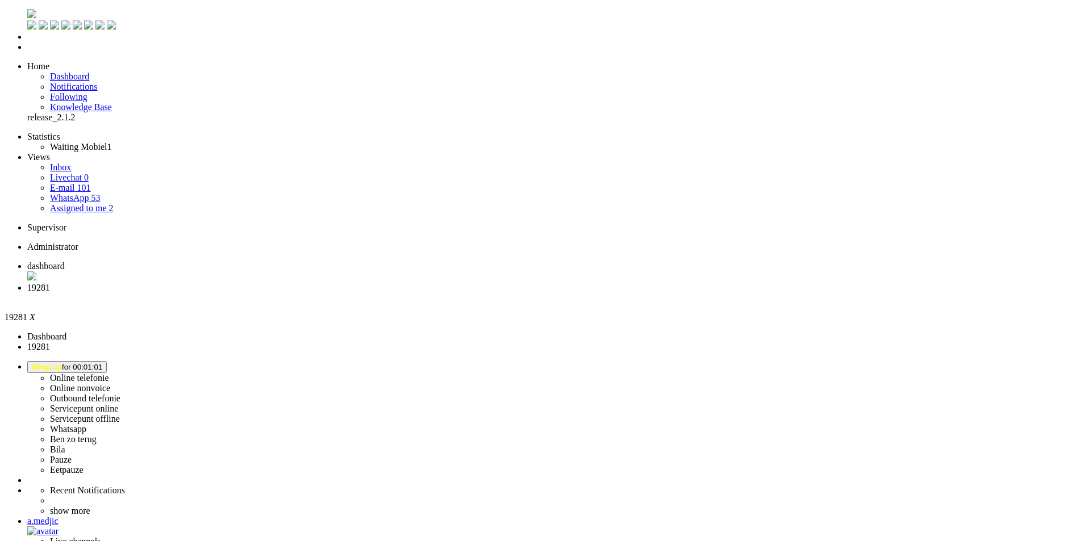
scroll to position [170, 0]
click at [65, 261] on span "dashboard" at bounding box center [45, 266] width 37 height 10
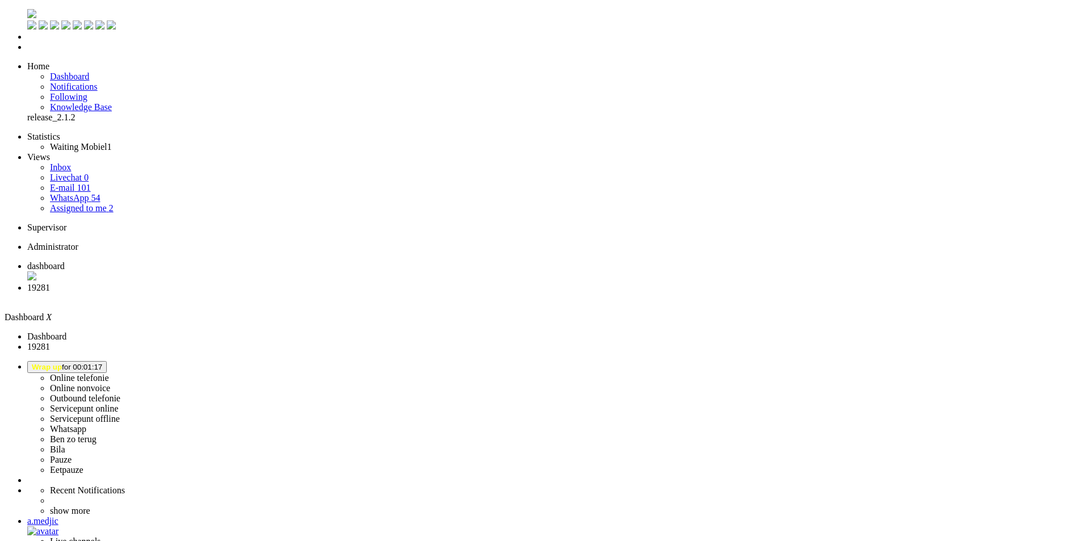
click at [287, 283] on li "19281" at bounding box center [552, 293] width 1050 height 20
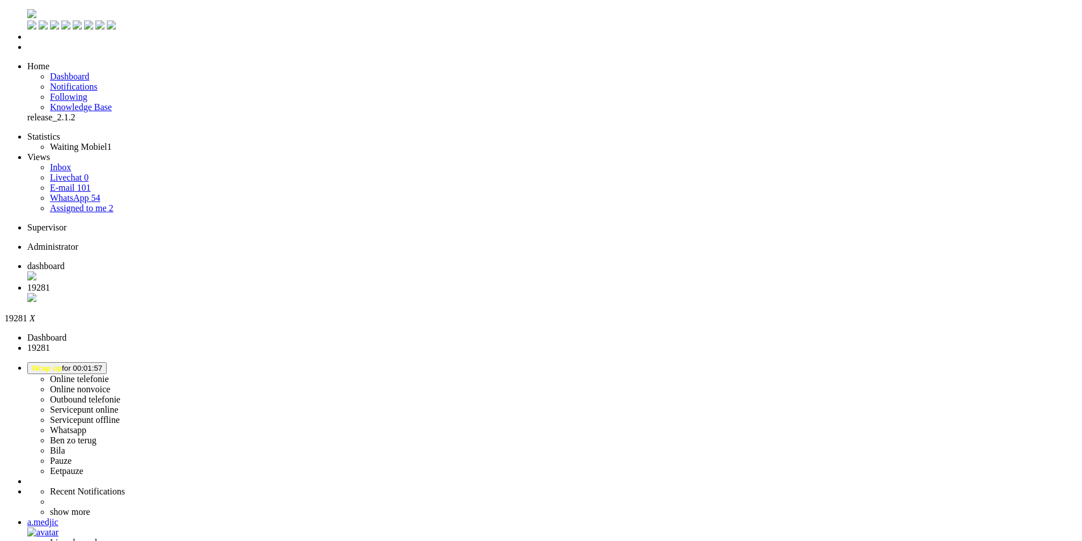
click at [102, 364] on span "Wrap up for 00:02:01" at bounding box center [67, 368] width 70 height 9
click at [109, 374] on label "Online telefonie" at bounding box center [79, 379] width 59 height 10
click at [327, 283] on li "19281" at bounding box center [552, 294] width 1050 height 22
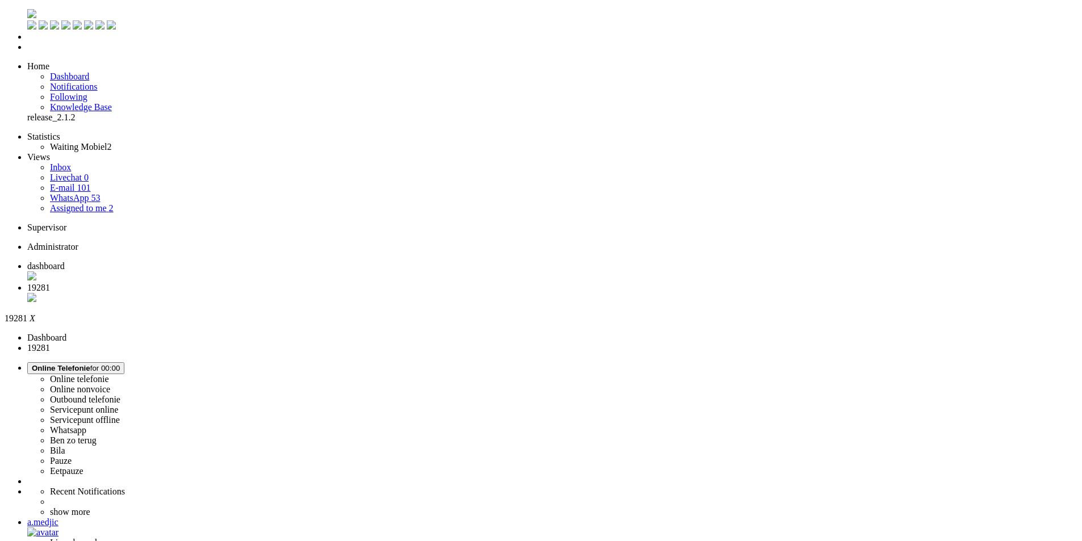
click at [327, 293] on div "Close tab" at bounding box center [552, 298] width 1050 height 11
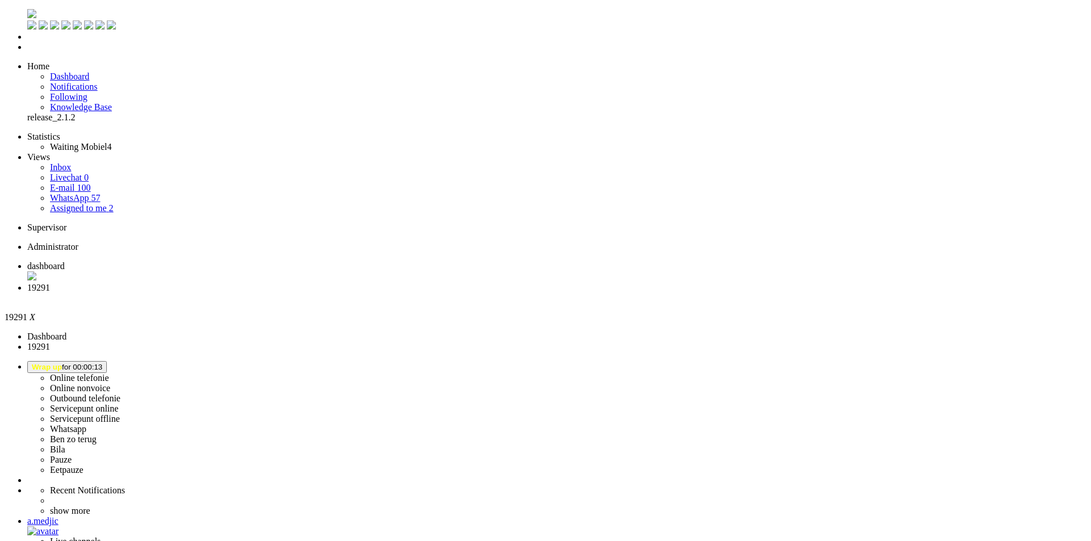
click at [327, 293] on div "Close tab" at bounding box center [556, 298] width 1059 height 10
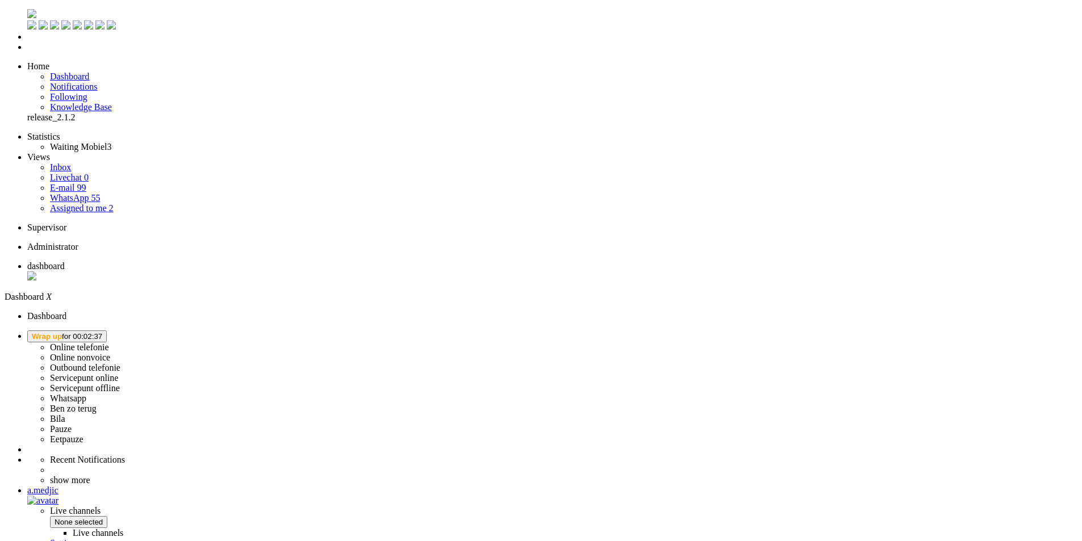
click at [943, 331] on li "Online telefonie Online nonvoice Outbound telefonie Servicepunt online Servicep…" at bounding box center [552, 388] width 1050 height 114
click at [102, 332] on span "Wrap up for 00:02:37" at bounding box center [67, 336] width 70 height 9
click at [109, 343] on label "Online telefonie" at bounding box center [79, 348] width 59 height 10
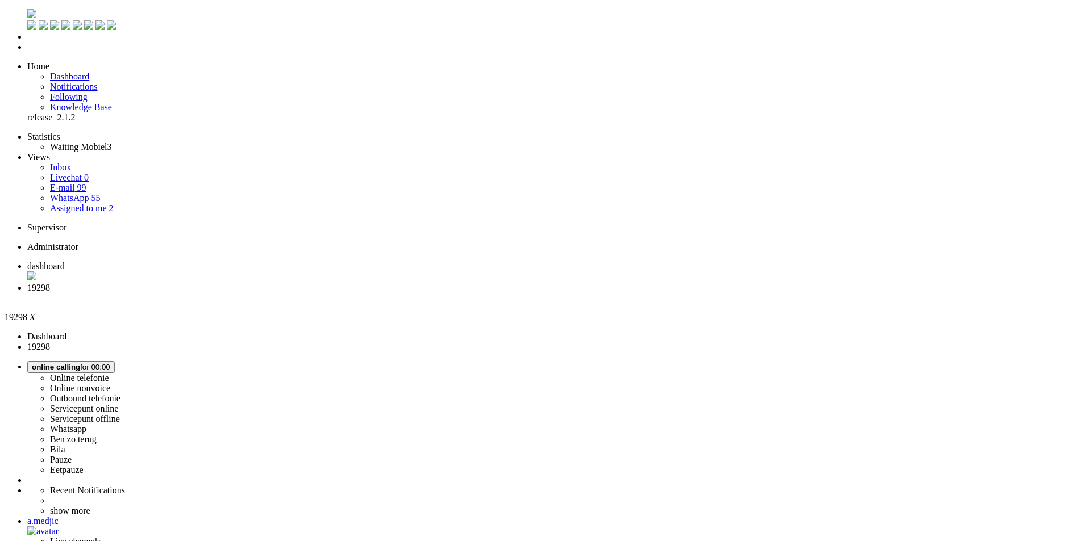
drag, startPoint x: 251, startPoint y: 188, endPoint x: 240, endPoint y: 195, distance: 12.8
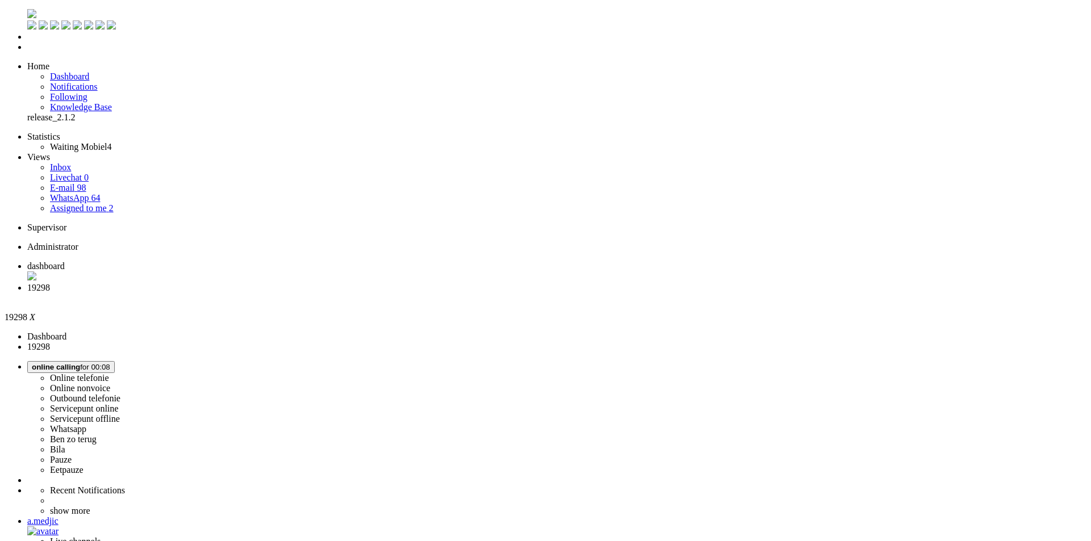
click at [102, 363] on span "Wrap up for 00:01:53" at bounding box center [67, 367] width 70 height 9
click at [110, 383] on label "Online nonvoice" at bounding box center [80, 388] width 60 height 10
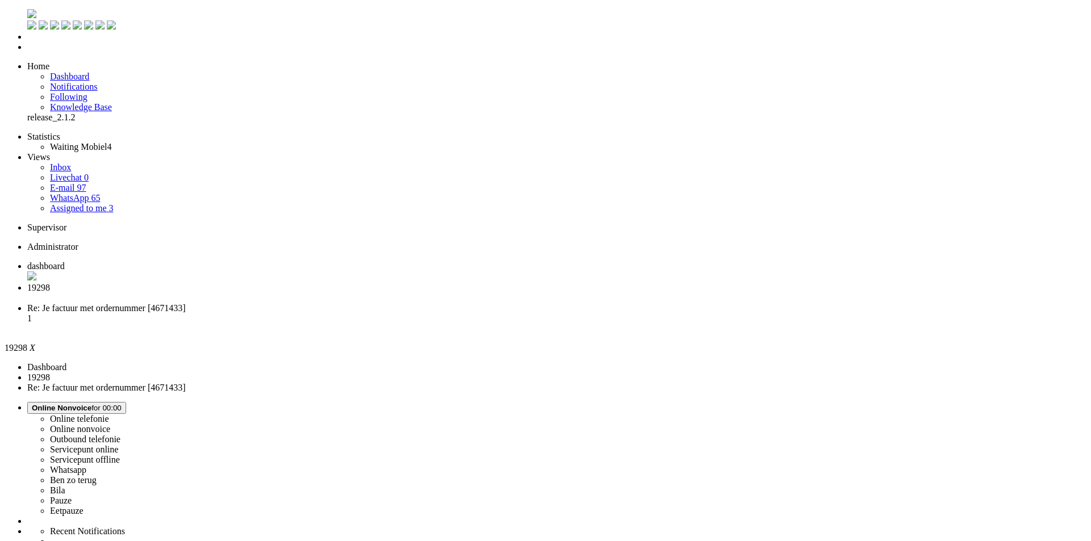
click at [122, 404] on span "Online Nonvoice for 00:00" at bounding box center [77, 408] width 90 height 9
click at [109, 414] on label "Online telefonie" at bounding box center [79, 419] width 59 height 10
click at [390, 304] on li "Re: Je factuur met ordernummer [4671433] 1" at bounding box center [556, 320] width 1059 height 32
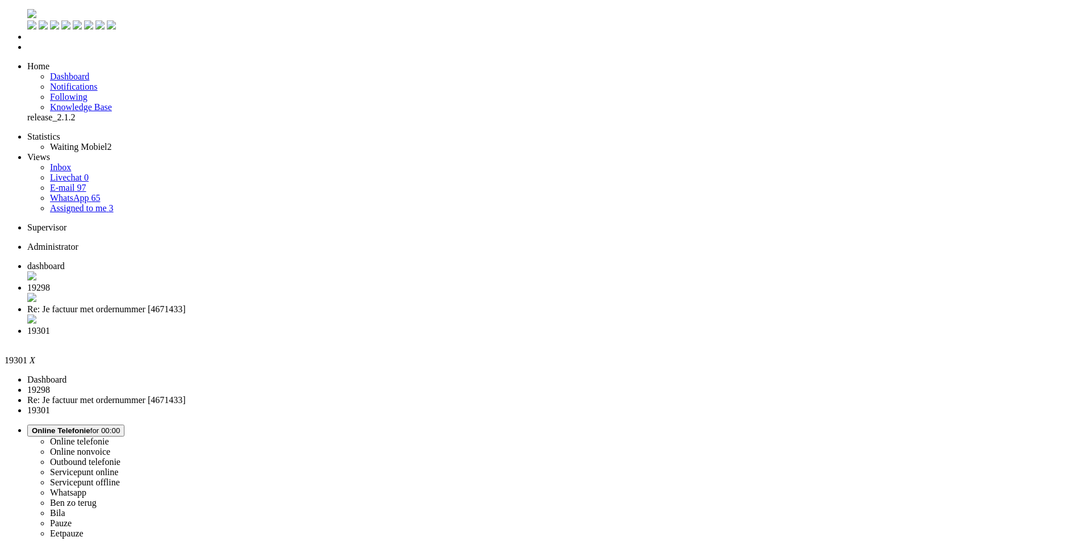
click at [186, 304] on span "Re: Je factuur met ordernummer [4671433]" at bounding box center [106, 309] width 158 height 10
click at [426, 315] on div "Close tab" at bounding box center [552, 320] width 1050 height 11
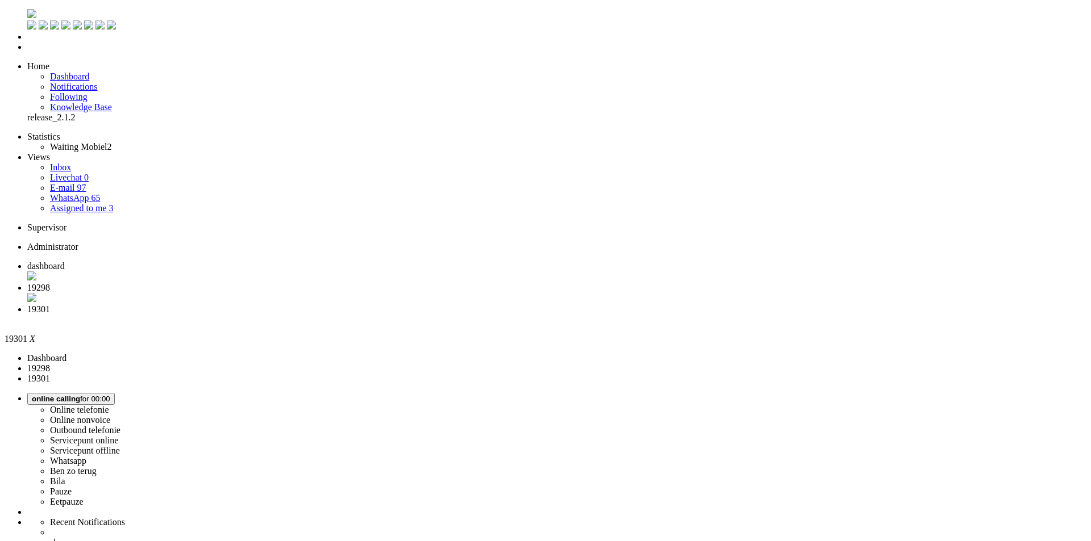
click at [50, 283] on span "19298" at bounding box center [38, 288] width 23 height 10
click at [50, 304] on span "19301" at bounding box center [38, 309] width 23 height 10
click at [50, 283] on span "19298" at bounding box center [38, 288] width 23 height 10
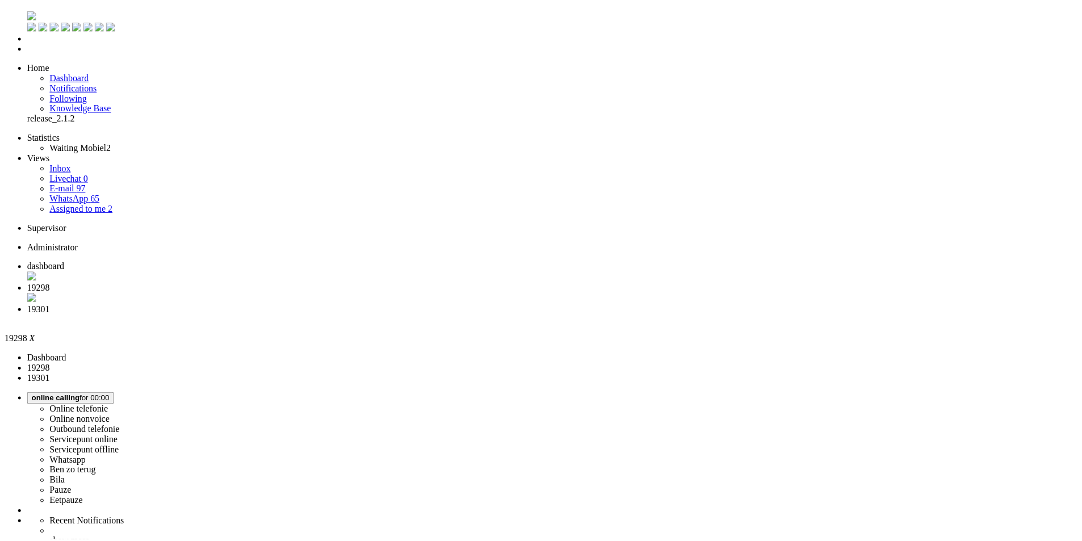
scroll to position [170, 0]
drag, startPoint x: 219, startPoint y: 378, endPoint x: 222, endPoint y: 340, distance: 38.2
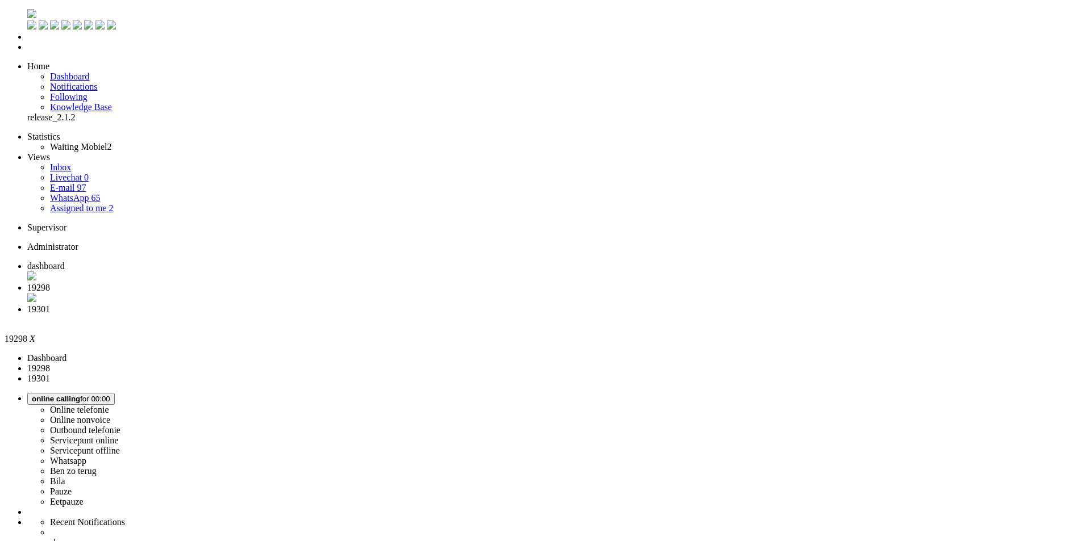
click at [327, 293] on div "Close tab" at bounding box center [556, 298] width 1059 height 11
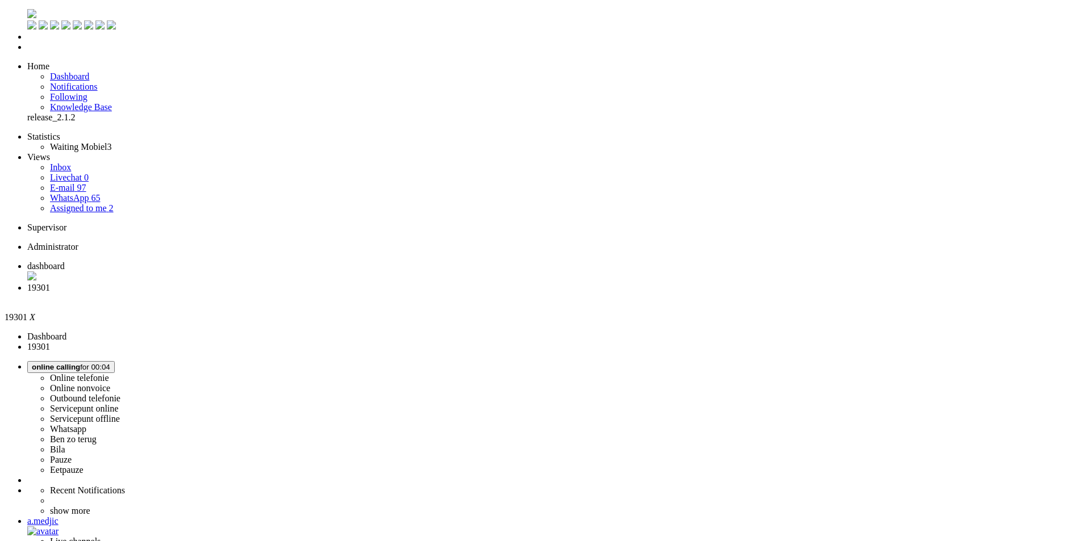
click at [65, 261] on span "dashboard" at bounding box center [45, 266] width 37 height 10
click at [50, 283] on span "19301" at bounding box center [38, 288] width 23 height 10
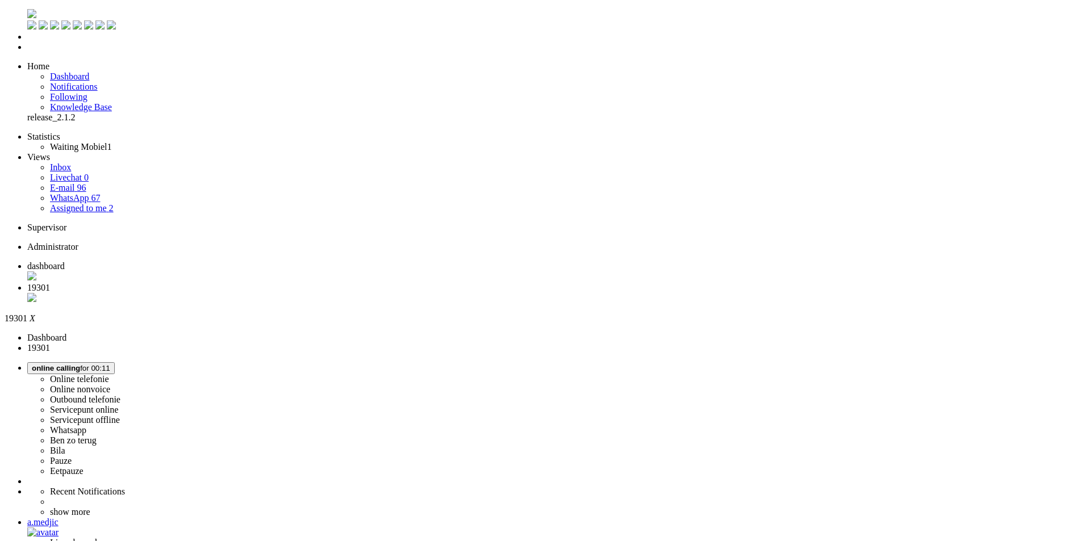
type input "sam"
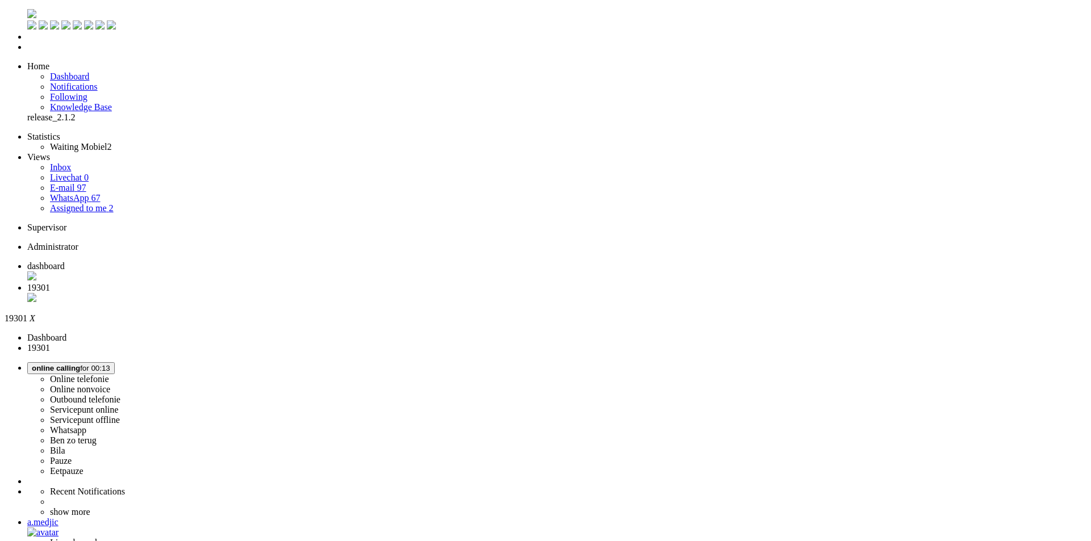
drag, startPoint x: 224, startPoint y: 165, endPoint x: 240, endPoint y: 144, distance: 26.4
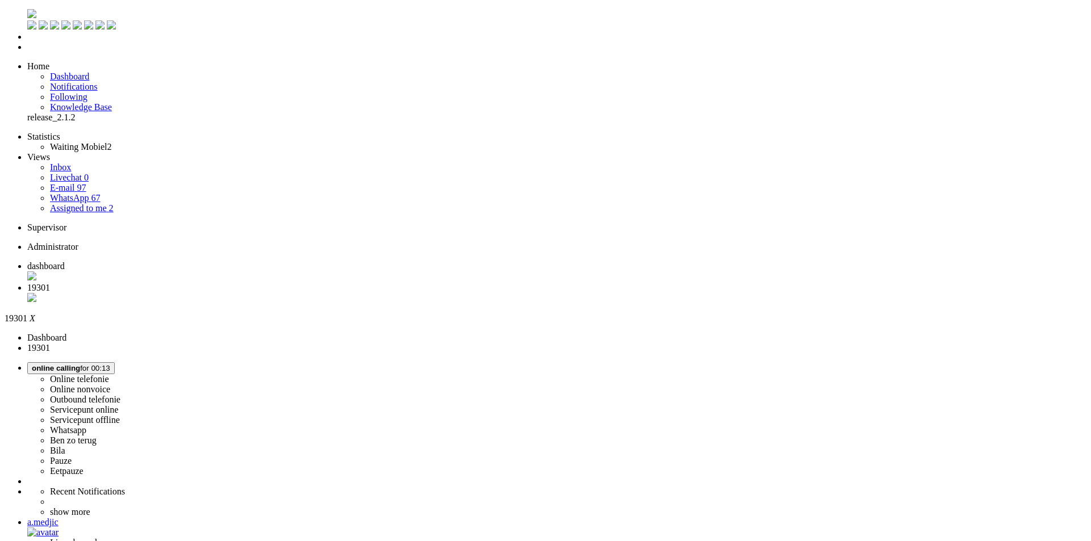
click at [325, 293] on div "Close tab" at bounding box center [556, 298] width 1059 height 11
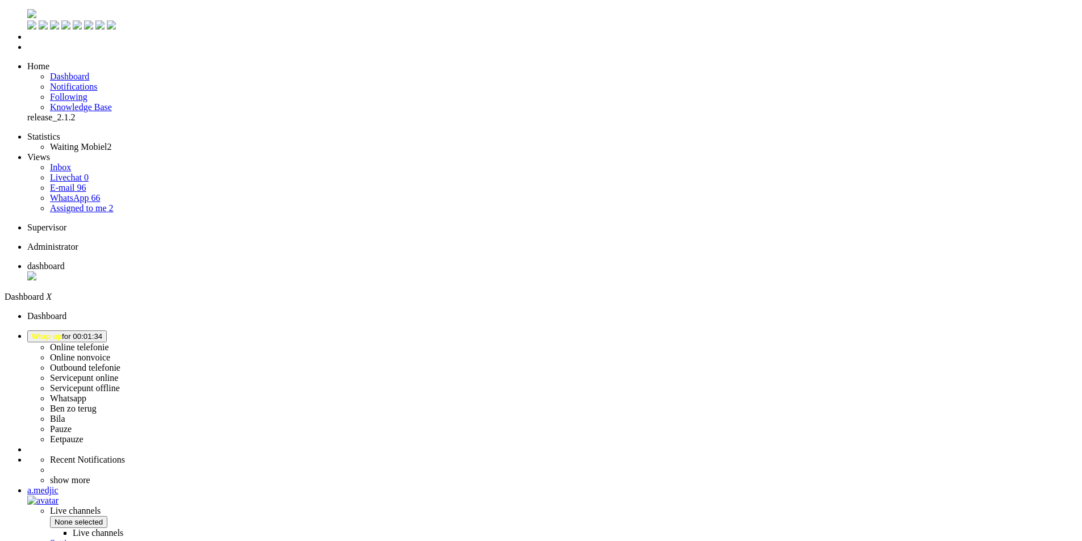
click at [107, 331] on button "Wrap up for 00:01:34" at bounding box center [67, 337] width 80 height 12
click at [109, 343] on label "Online telefonie" at bounding box center [79, 348] width 59 height 10
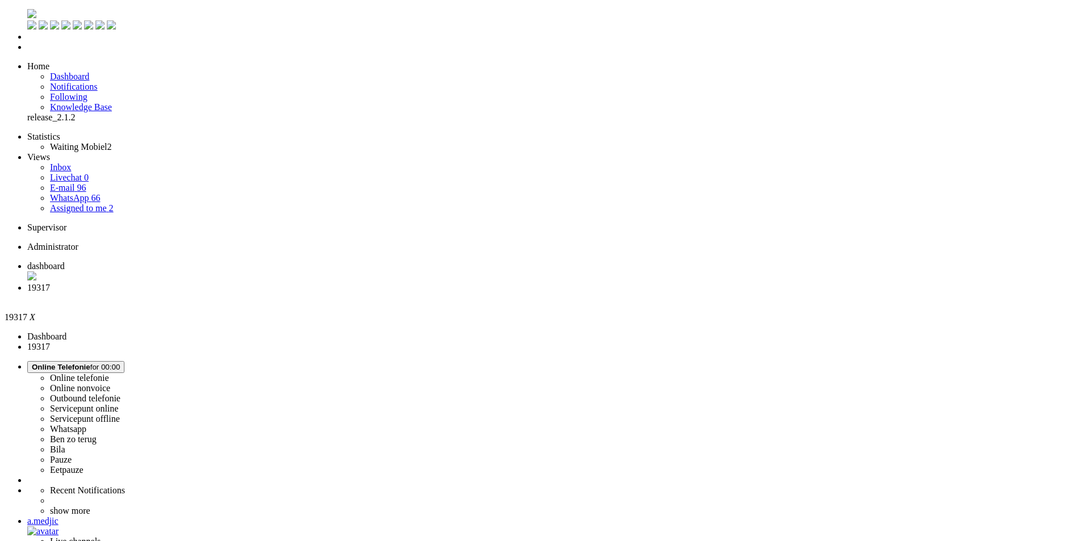
copy span "31627094896"
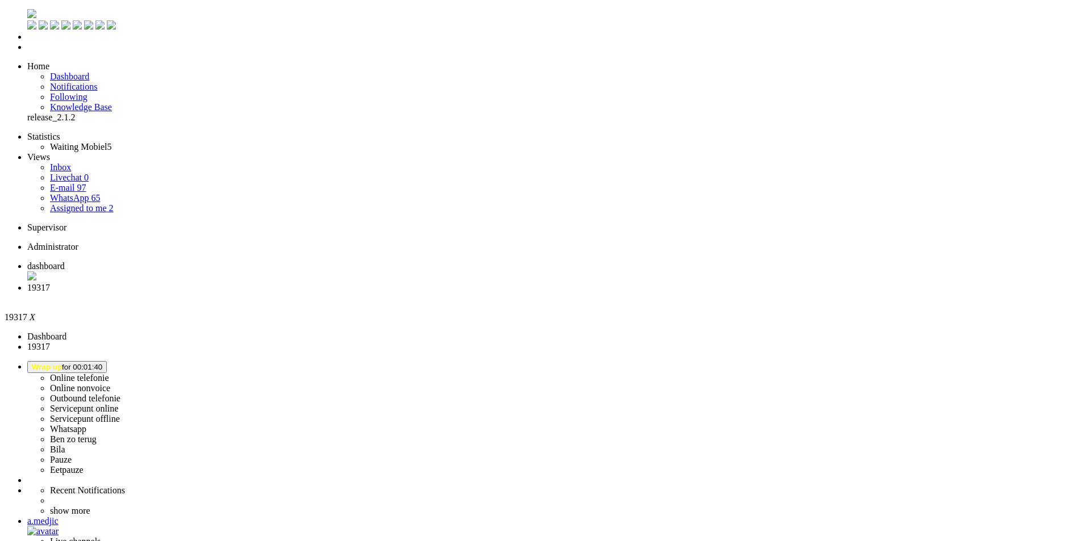
click at [328, 293] on div "Close tab" at bounding box center [556, 298] width 1059 height 10
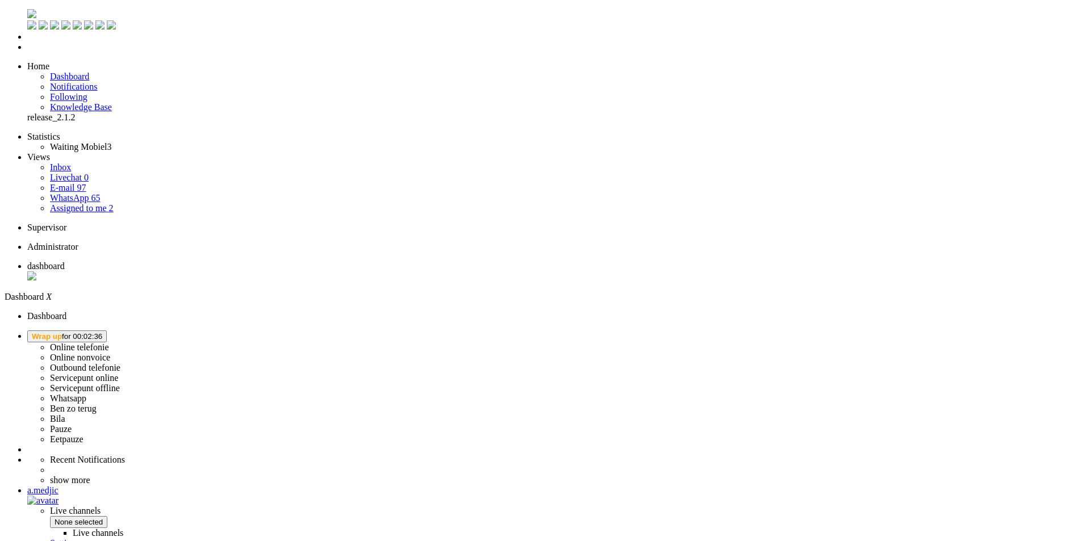
click at [102, 332] on span "Wrap up for 00:02:36" at bounding box center [67, 336] width 70 height 9
click at [109, 343] on label "Online telefonie" at bounding box center [79, 348] width 59 height 10
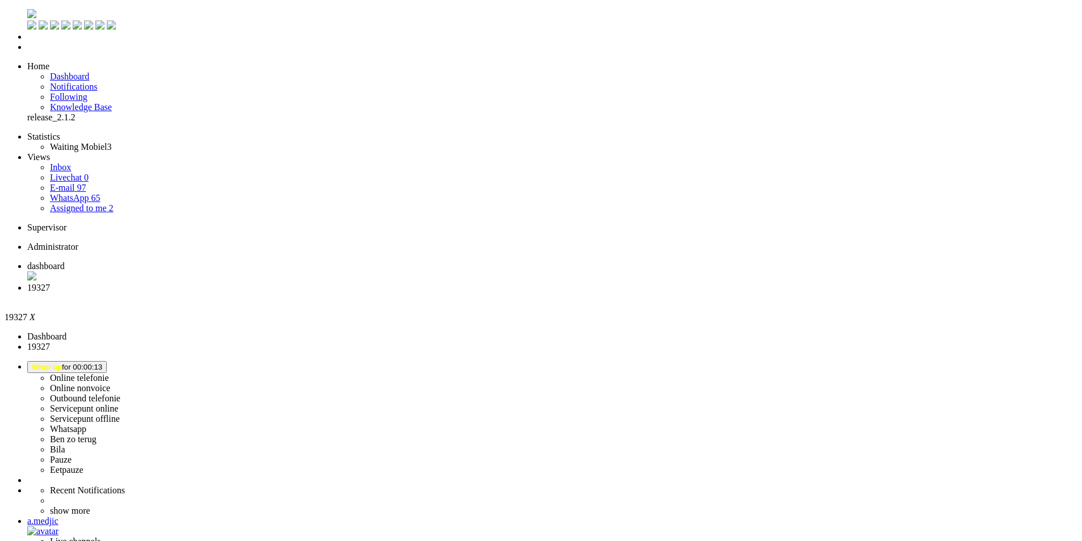
click at [65, 261] on span "dashboard" at bounding box center [45, 266] width 37 height 10
click at [85, 361] on button "away for 00:00" at bounding box center [55, 367] width 57 height 12
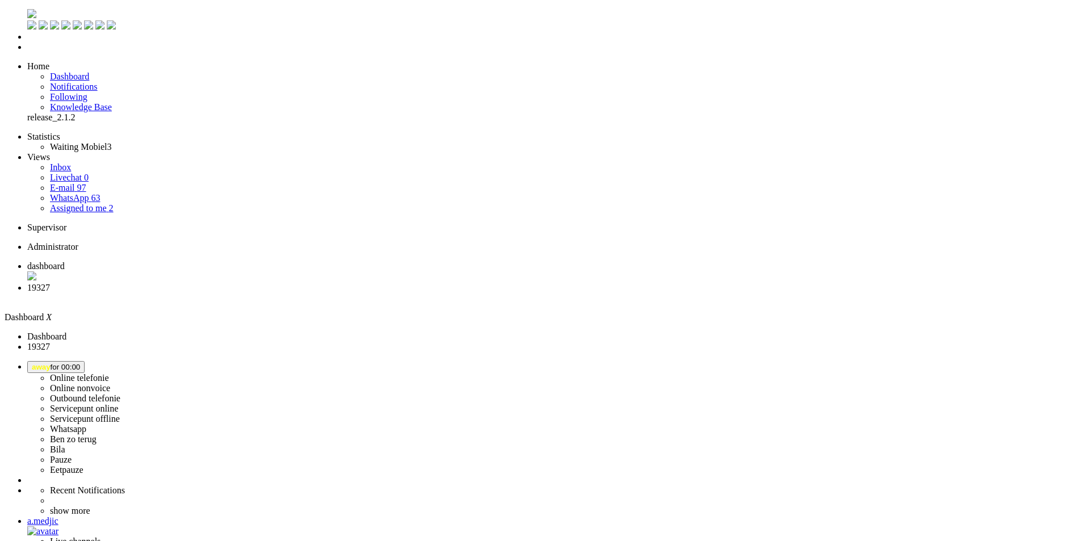
click at [97, 435] on label "Ben zo terug" at bounding box center [73, 440] width 47 height 10
click at [107, 363] on span "Ben zo terug for 00:03" at bounding box center [70, 367] width 76 height 9
click at [109, 373] on label "Online telefonie" at bounding box center [79, 378] width 59 height 10
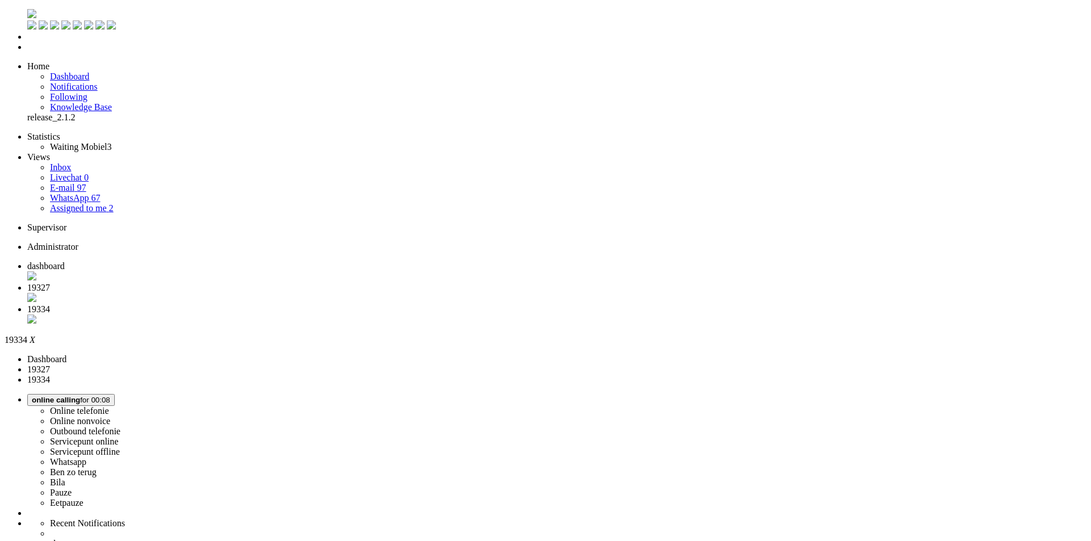
scroll to position [114, 0]
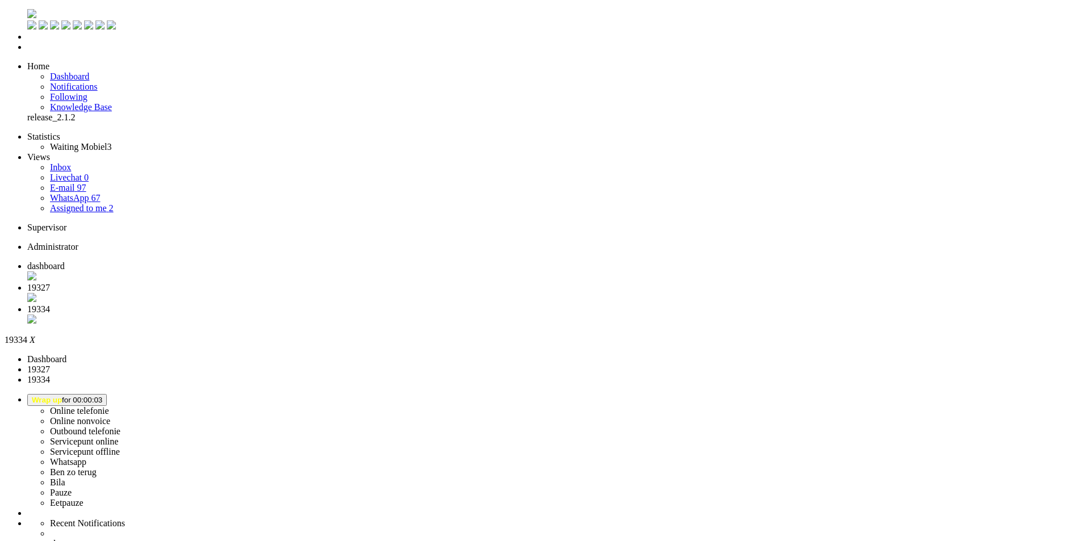
click at [427, 315] on div "Close tab" at bounding box center [556, 320] width 1059 height 11
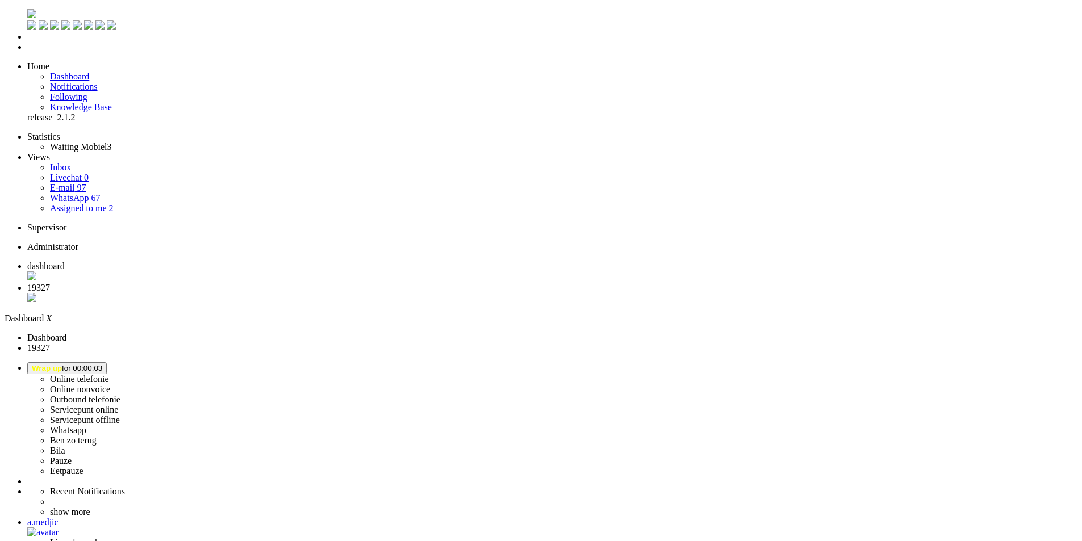
click at [50, 283] on span "19327" at bounding box center [38, 288] width 23 height 10
click at [330, 293] on div "Close tab" at bounding box center [552, 298] width 1050 height 11
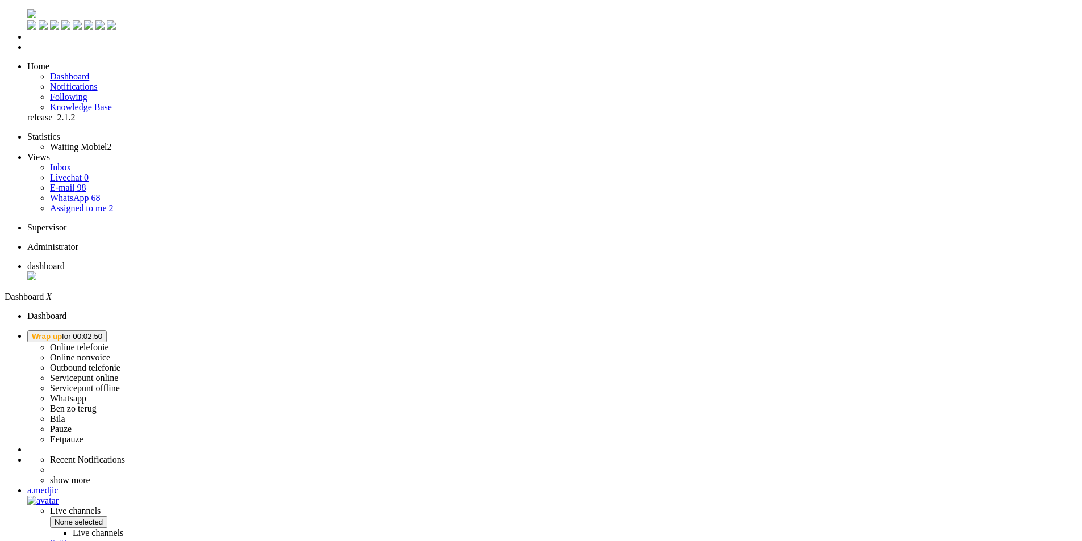
click at [102, 332] on span "Wrap up for 00:02:50" at bounding box center [67, 336] width 70 height 9
click at [72, 424] on label "Pauze" at bounding box center [61, 429] width 22 height 10
click at [27, 14] on img "Omnidesk" at bounding box center [31, 13] width 9 height 9
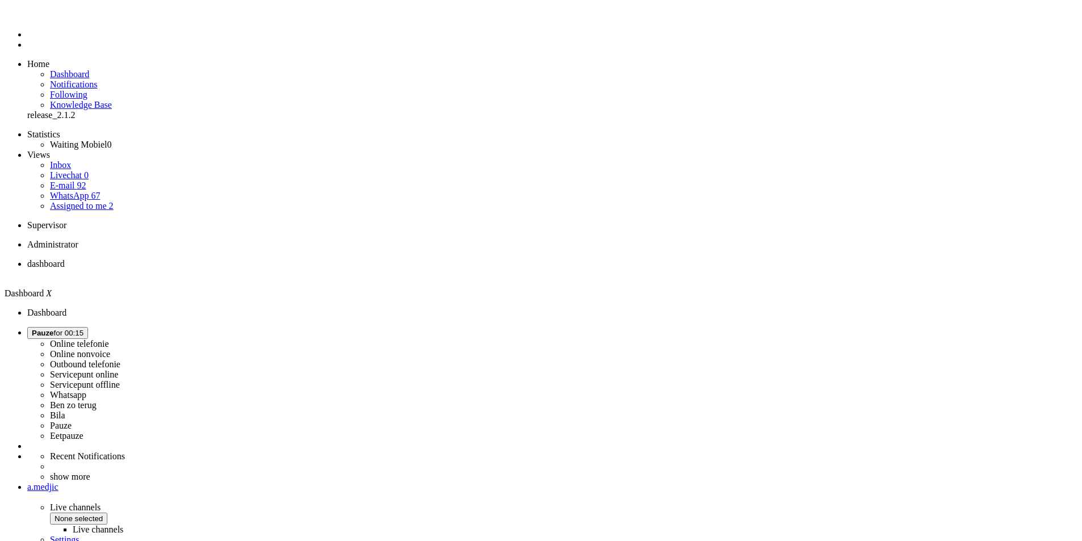
click at [88, 327] on button "Pauze for 00:15" at bounding box center [57, 333] width 61 height 12
click at [109, 339] on label "Online telefonie" at bounding box center [79, 344] width 59 height 10
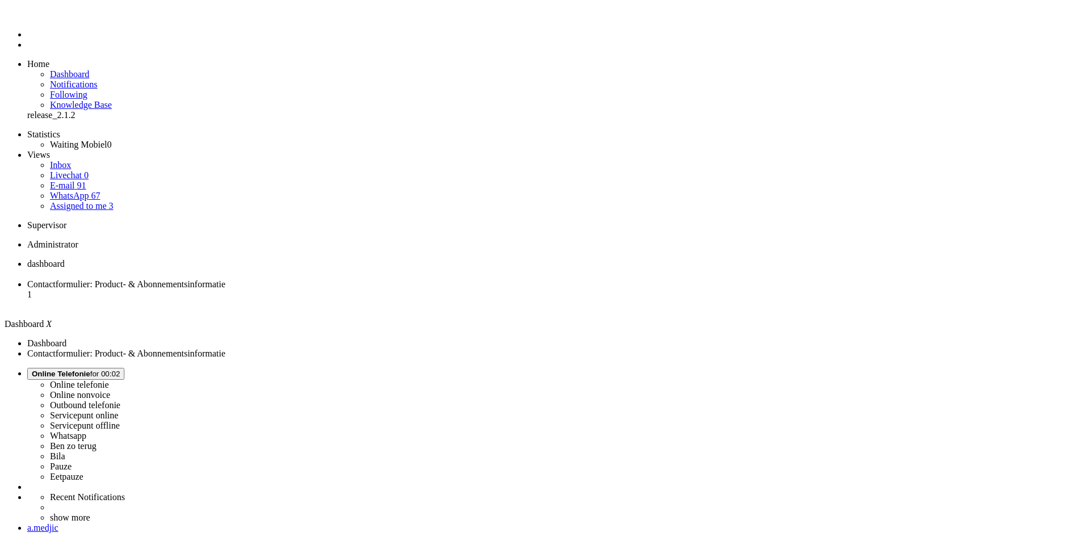
click at [226, 280] on span "Contactformulier: Product- & Abonnementsinformatie" at bounding box center [126, 285] width 198 height 10
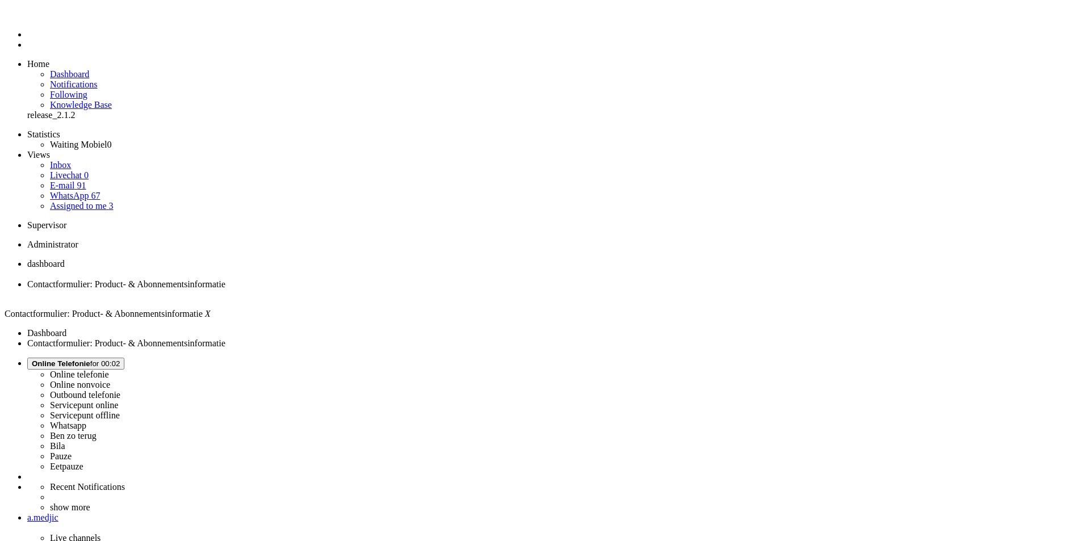
click at [65, 259] on span "dashboard" at bounding box center [45, 264] width 37 height 10
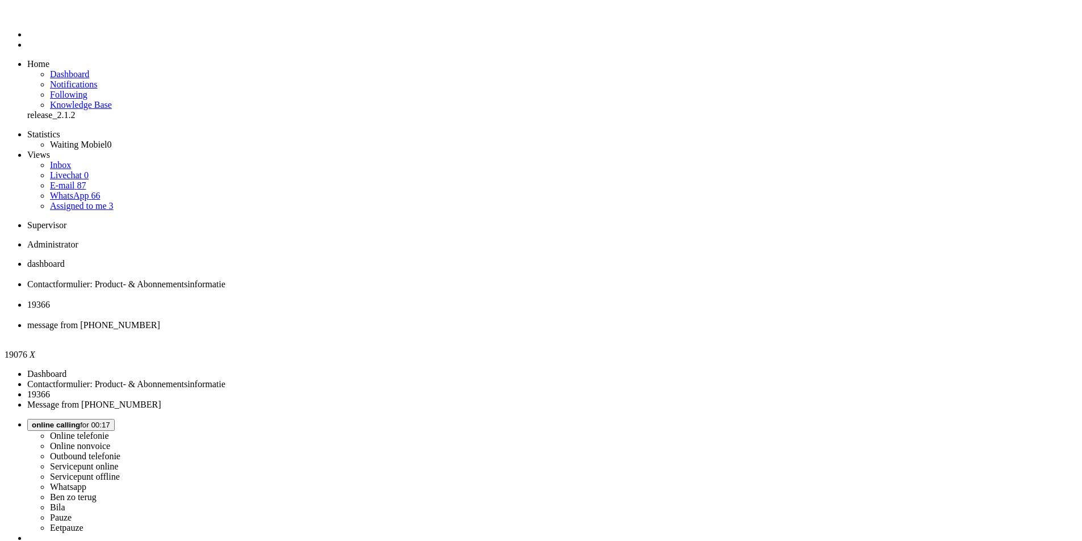
type input "reeds"
drag, startPoint x: 143, startPoint y: 1956, endPoint x: 131, endPoint y: 1958, distance: 12.6
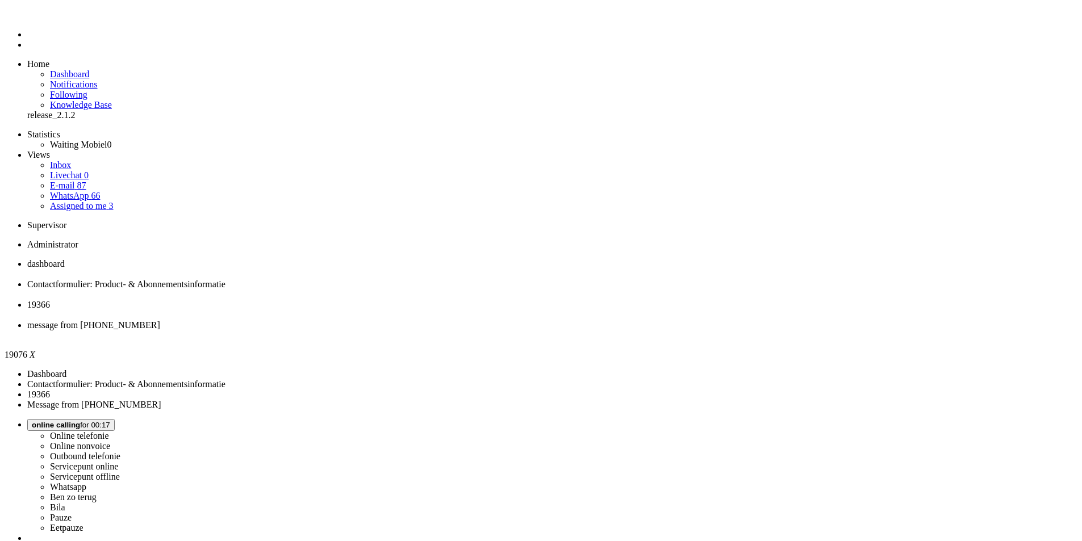
click at [369, 300] on li "19366" at bounding box center [552, 310] width 1050 height 20
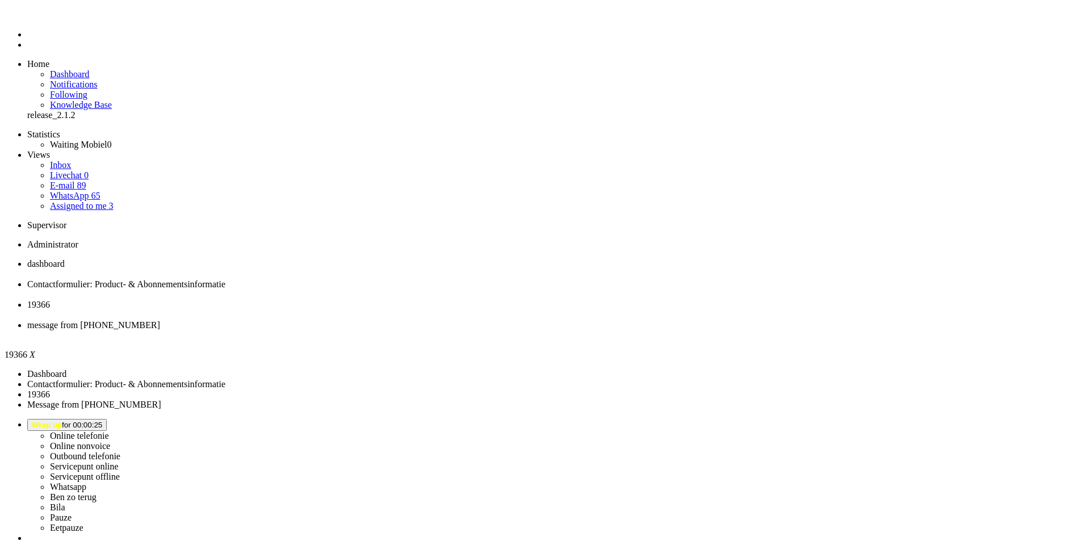
scroll to position [57, 0]
click at [427, 310] on div "Close tab" at bounding box center [552, 315] width 1050 height 10
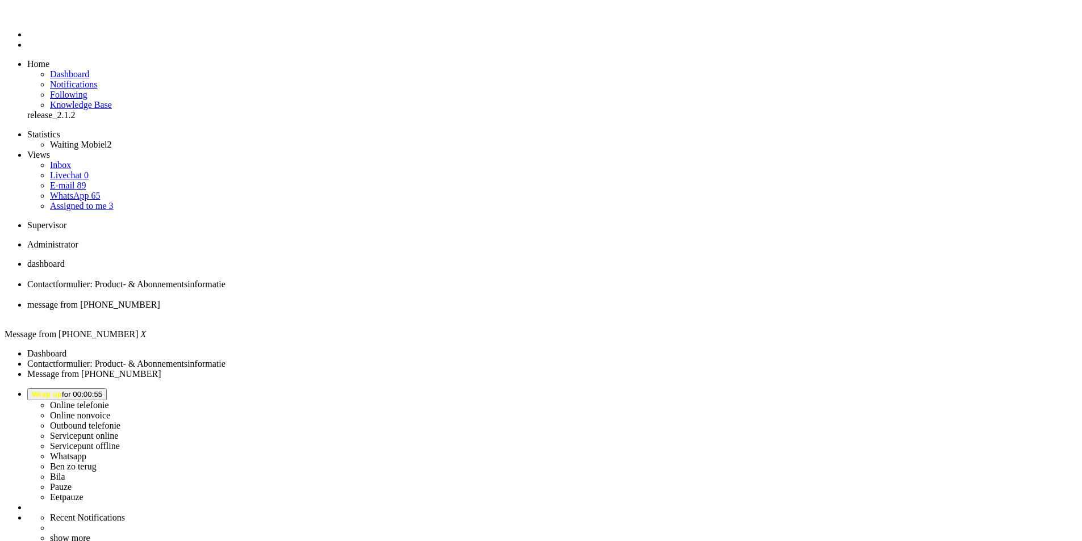
click at [427, 310] on div "Close tab" at bounding box center [552, 315] width 1050 height 10
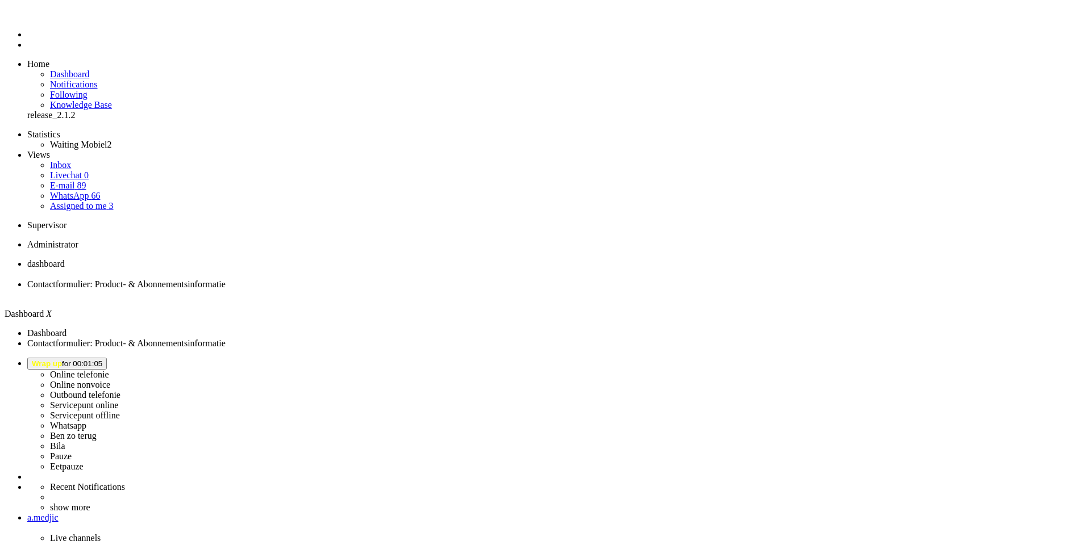
click at [226, 280] on span "Contactformulier: Product- & Abonnementsinformatie" at bounding box center [126, 285] width 198 height 10
click at [328, 290] on div "Close tab" at bounding box center [552, 295] width 1050 height 10
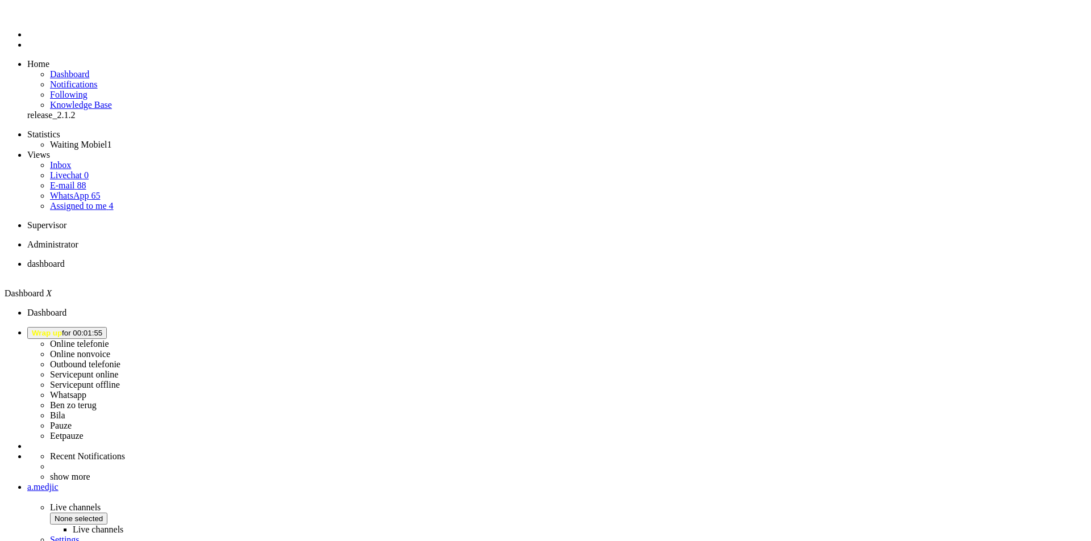
click at [107, 327] on button "Wrap up for 00:01:55" at bounding box center [67, 333] width 80 height 12
click at [97, 401] on label "Ben zo terug" at bounding box center [73, 406] width 47 height 10
click at [107, 329] on span "[PERSON_NAME] zo terug for 00:02" at bounding box center [70, 333] width 76 height 9
click at [109, 339] on label "Online telefonie" at bounding box center [79, 344] width 59 height 10
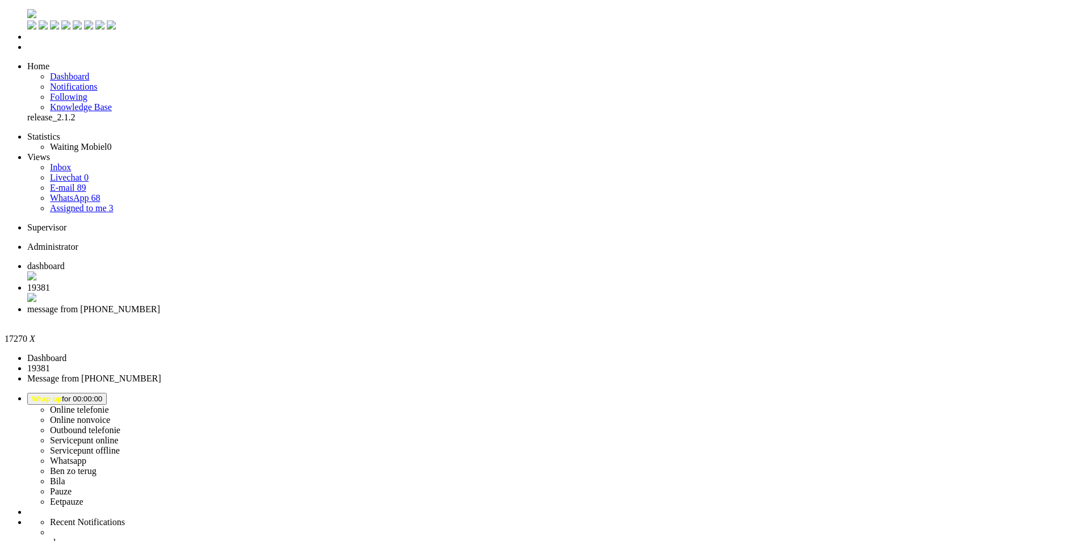
type input "reed"
drag, startPoint x: 269, startPoint y: 1932, endPoint x: 260, endPoint y: 1933, distance: 8.5
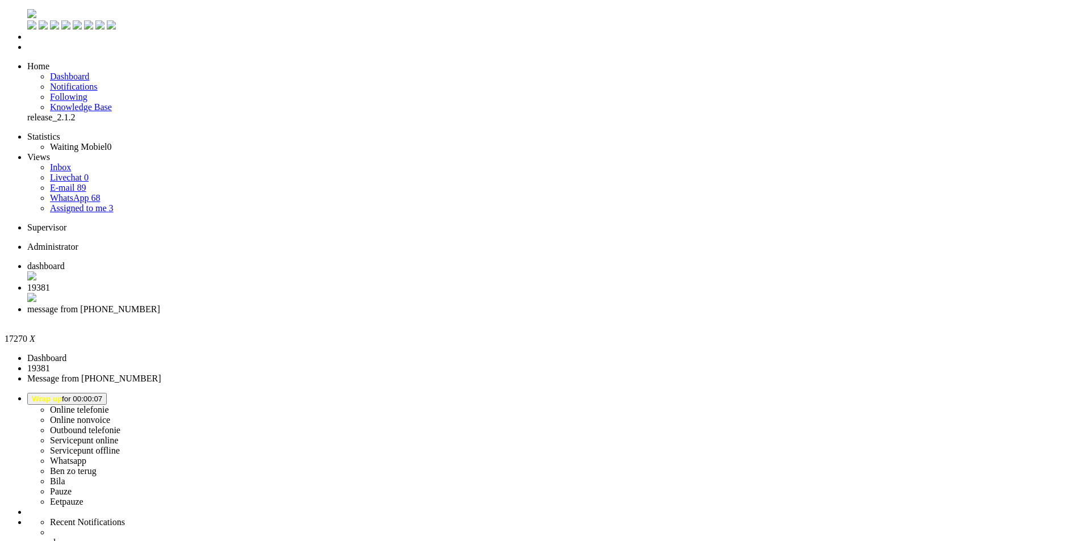
click at [427, 315] on div "Close tab" at bounding box center [552, 320] width 1050 height 10
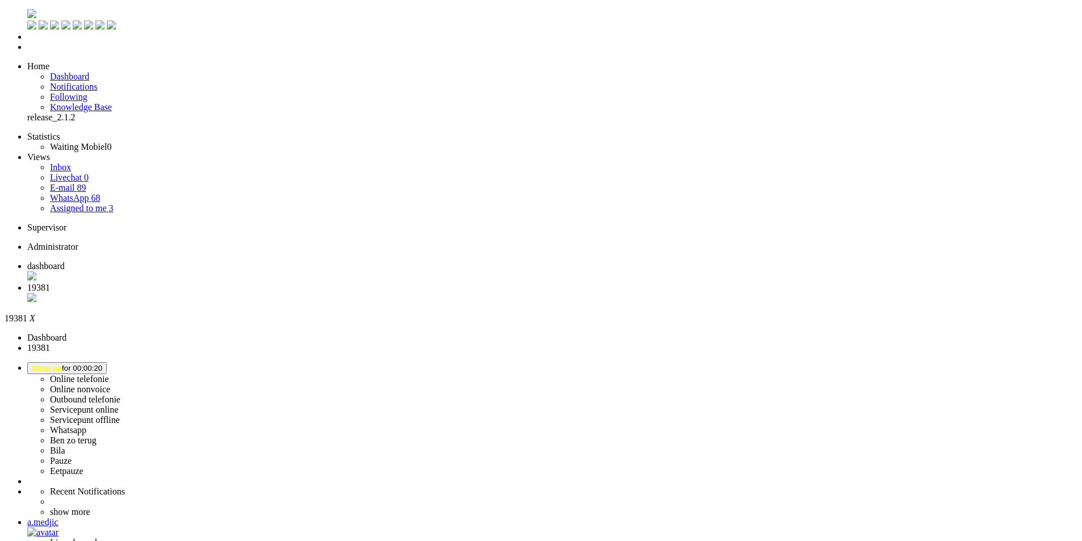
click at [329, 293] on div "Close tab" at bounding box center [552, 298] width 1050 height 11
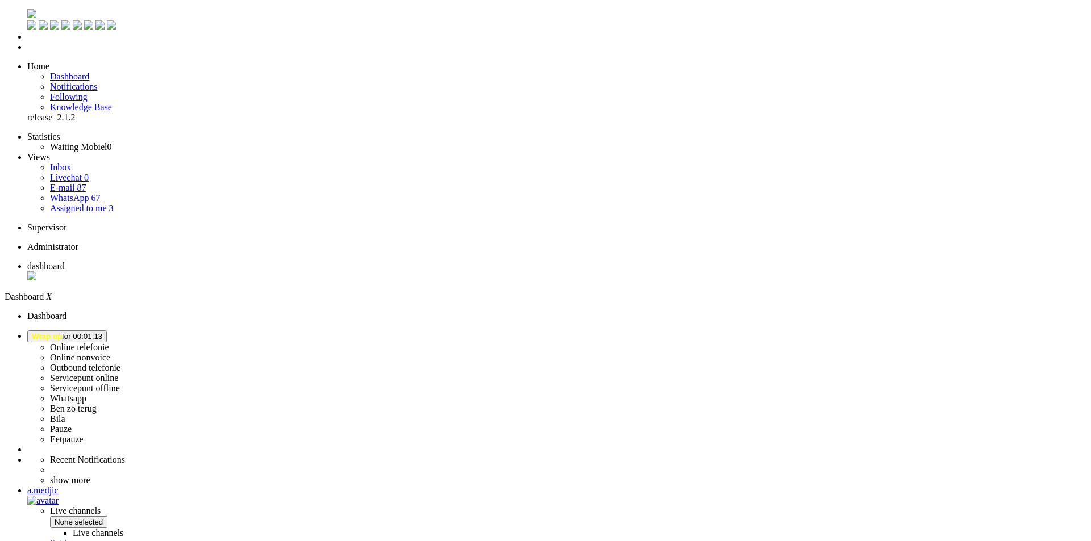
click at [102, 332] on span "Wrap up for 00:01:23" at bounding box center [67, 336] width 70 height 9
click at [109, 343] on label "Online telefonie" at bounding box center [79, 348] width 59 height 10
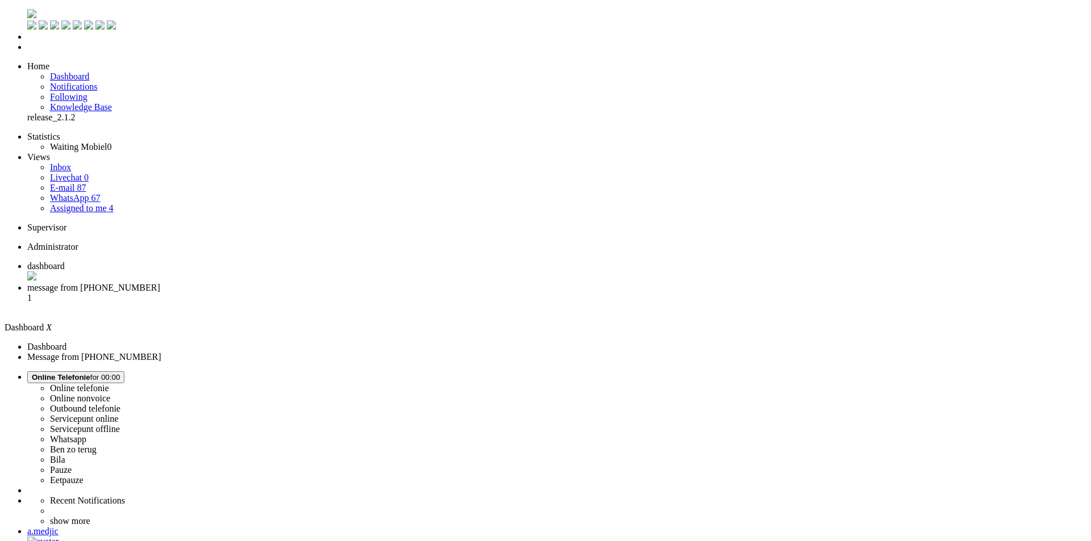
click at [160, 283] on span "message from +31630028448" at bounding box center [93, 288] width 133 height 10
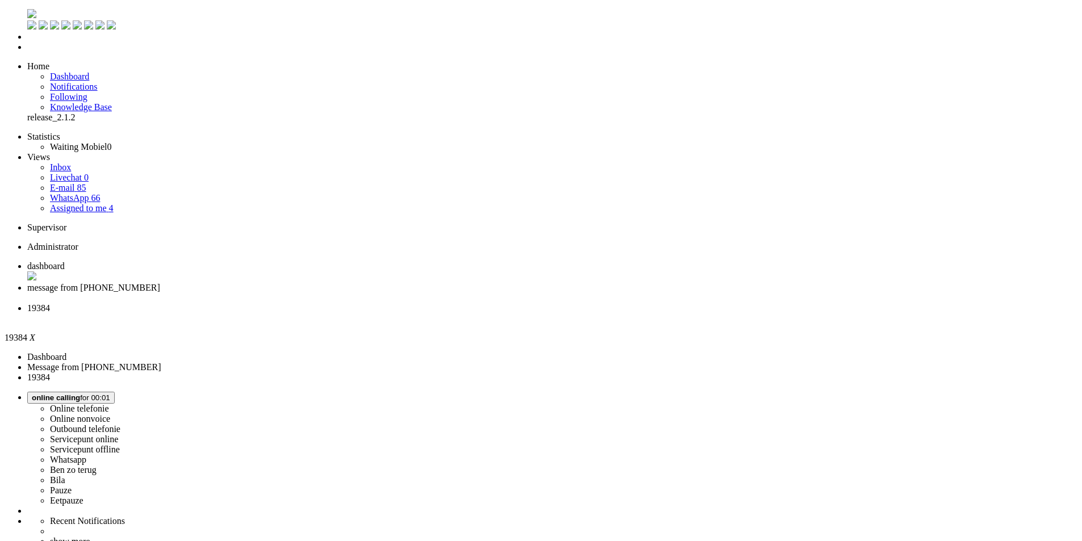
click at [273, 283] on li "message from +31630028448" at bounding box center [552, 293] width 1050 height 20
click at [374, 303] on li "19384" at bounding box center [556, 313] width 1059 height 20
click at [178, 261] on li "dashboard" at bounding box center [552, 272] width 1050 height 22
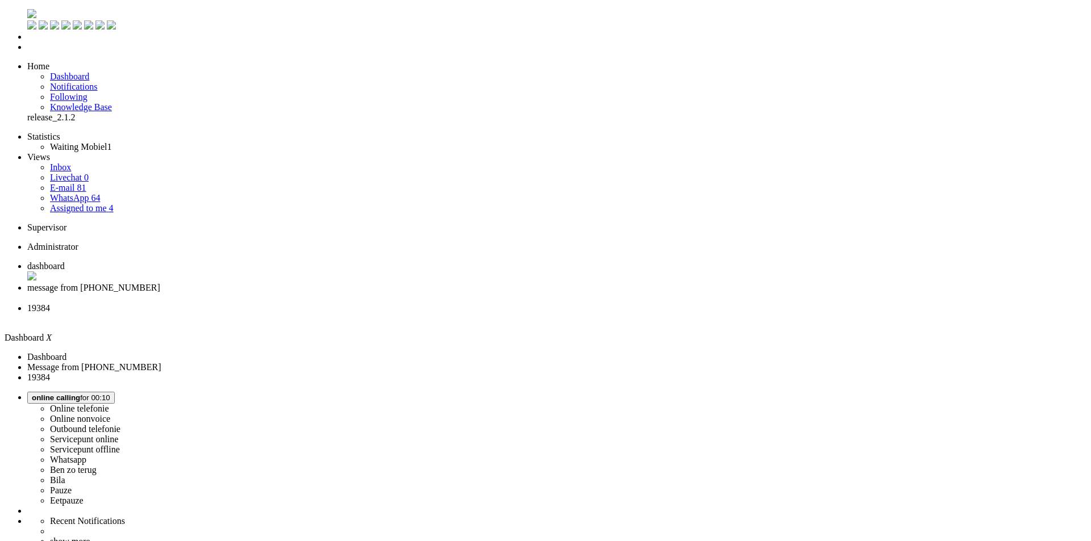
click at [160, 283] on span "message from +31630028448" at bounding box center [93, 288] width 133 height 10
click at [50, 303] on span "19384" at bounding box center [38, 308] width 23 height 10
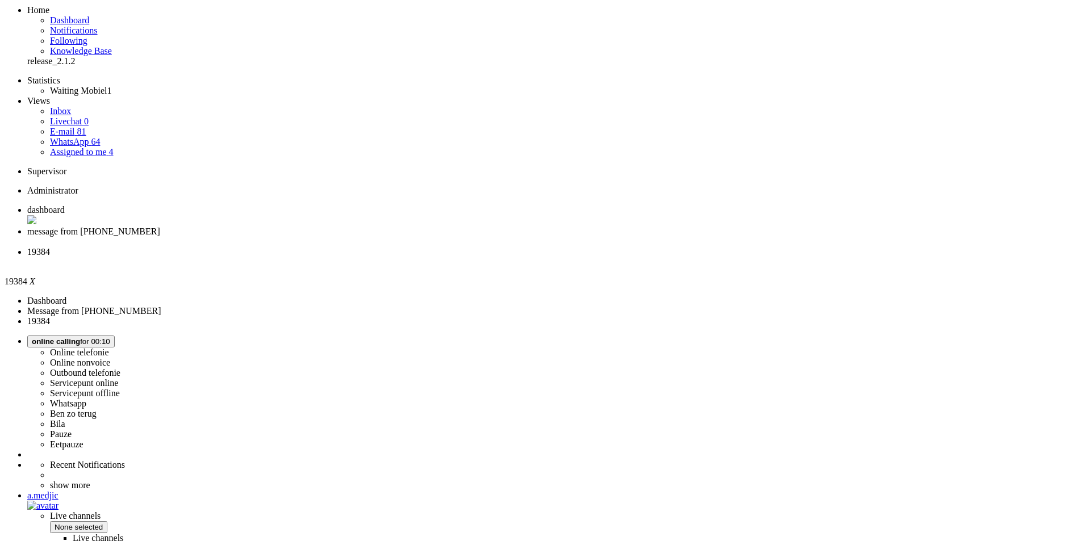
scroll to position [57, 0]
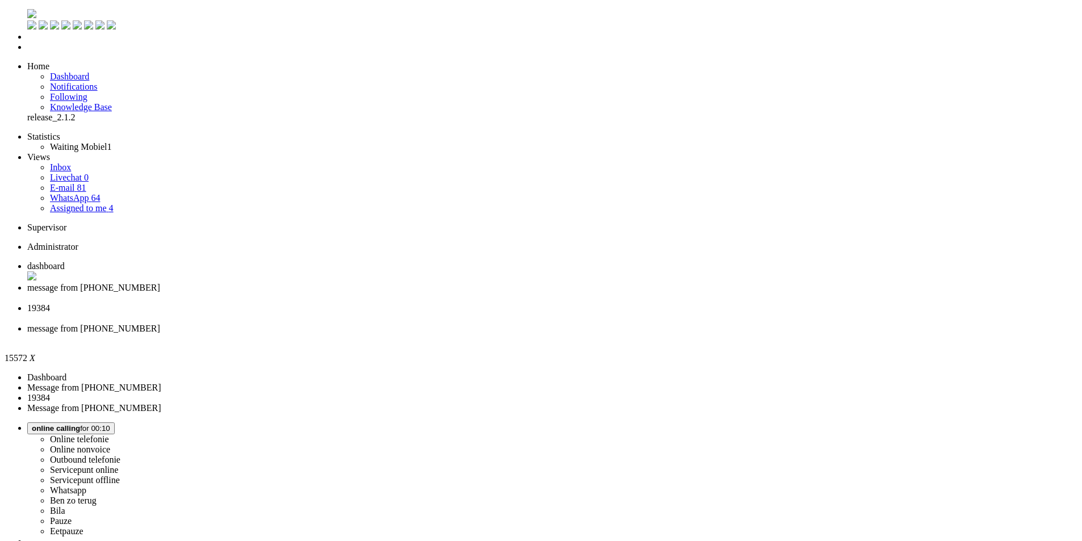
drag, startPoint x: 603, startPoint y: 238, endPoint x: 308, endPoint y: 244, distance: 295.5
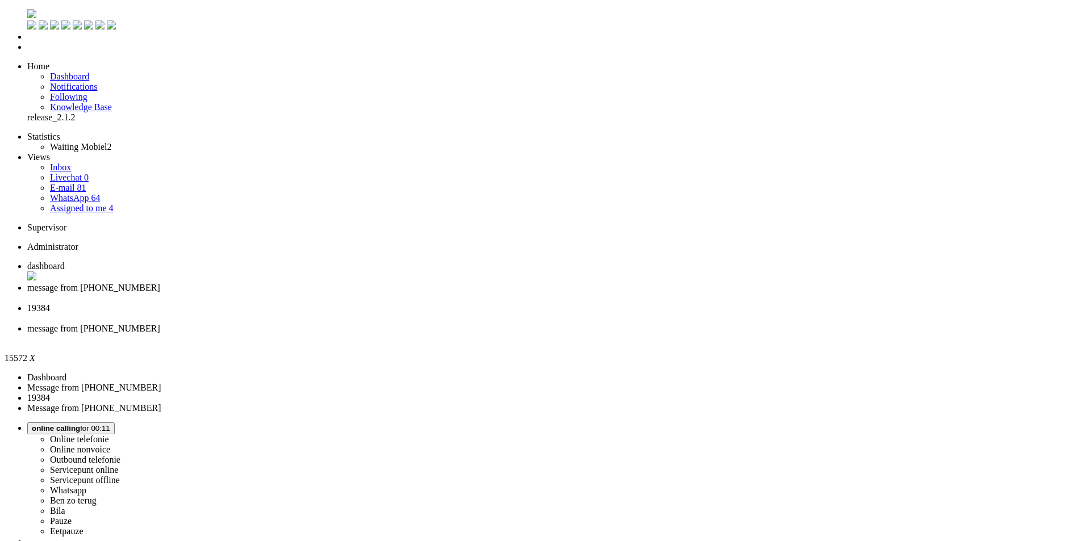
copy div "Goedenavond, bedankt voor je bericht! De mail kan je sturen naar aftersales@mob…"
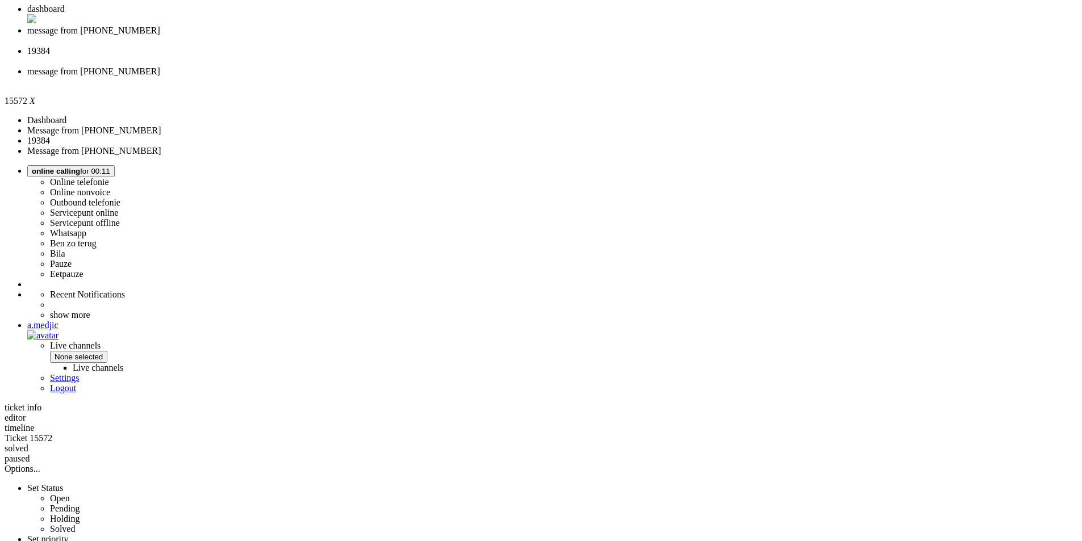
scroll to position [341, 0]
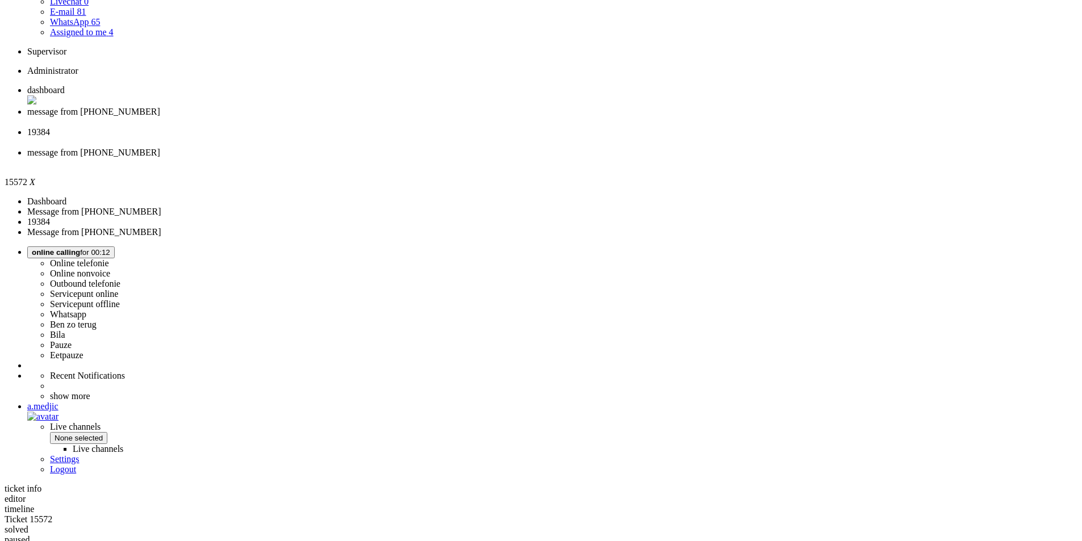
scroll to position [0, 0]
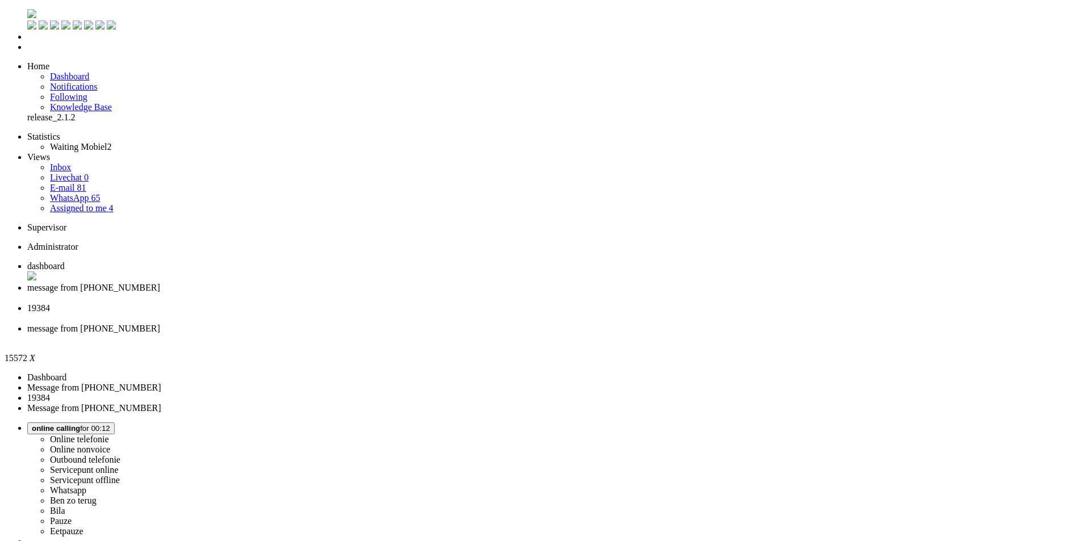
click at [160, 283] on span "message from +31630028448" at bounding box center [93, 288] width 133 height 10
click at [395, 303] on li "19384" at bounding box center [556, 313] width 1059 height 20
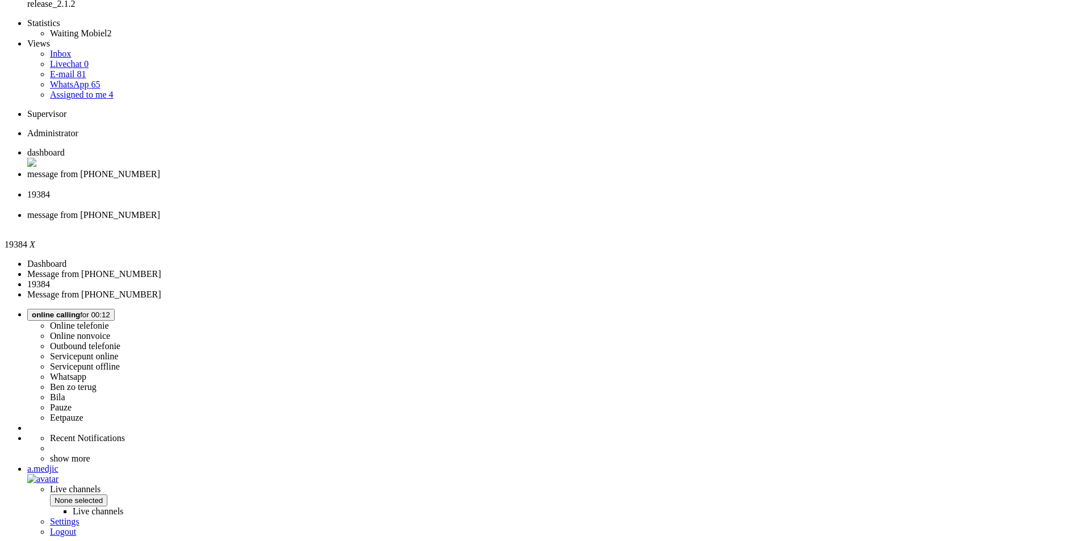
scroll to position [57, 0]
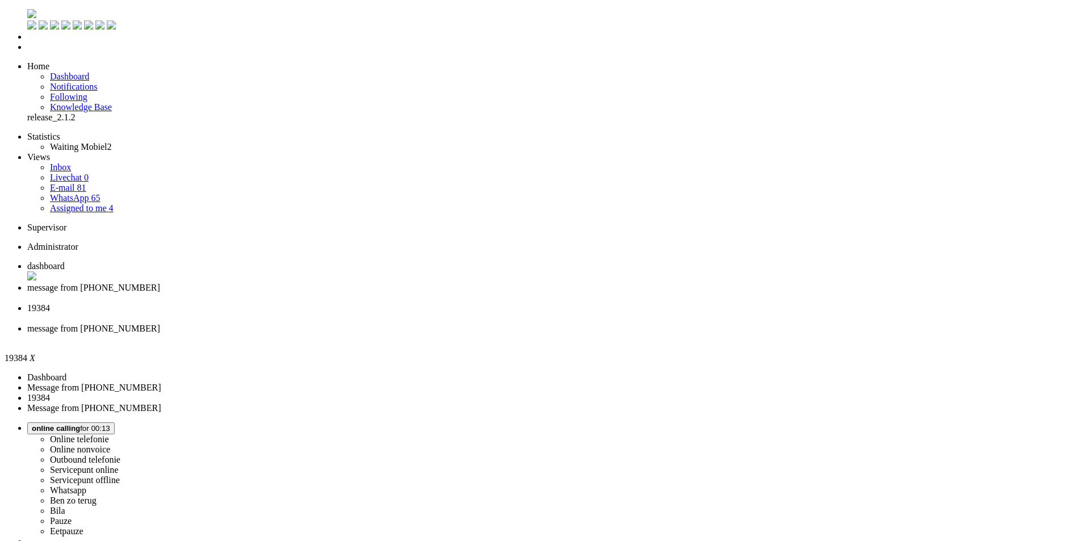
click at [466, 324] on li "message from +31639122330" at bounding box center [552, 334] width 1050 height 20
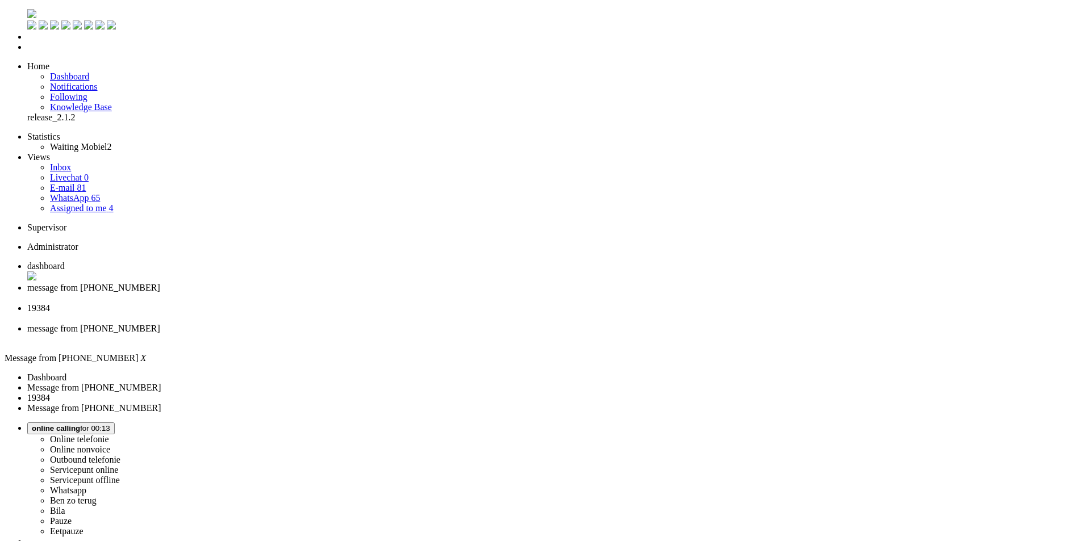
click at [520, 334] on div "Close tab" at bounding box center [552, 339] width 1050 height 10
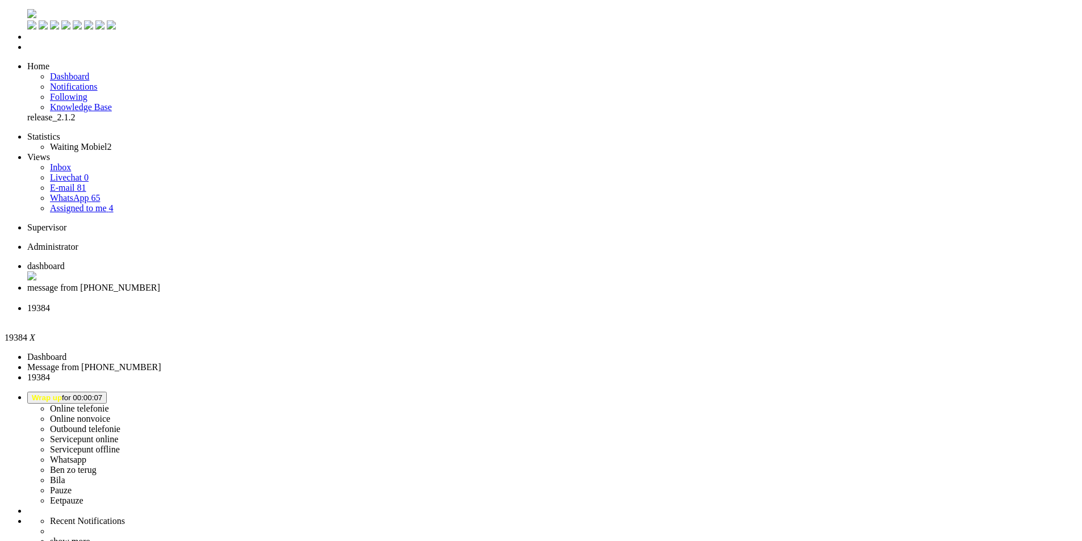
click at [420, 314] on div "Close tab" at bounding box center [552, 319] width 1050 height 10
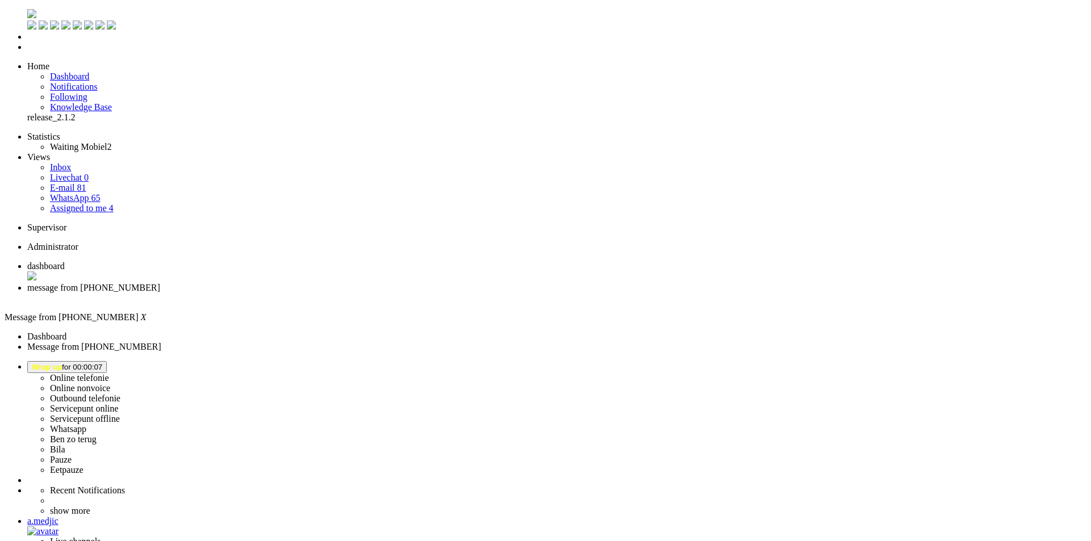
click at [65, 261] on span "dashboard" at bounding box center [45, 266] width 37 height 10
click at [283, 283] on li "message from +31630028448" at bounding box center [556, 293] width 1059 height 20
click at [102, 363] on span "Wrap up for 00:02:04" at bounding box center [67, 367] width 70 height 9
click at [97, 435] on label "Ben zo terug" at bounding box center [73, 440] width 47 height 10
click at [112, 362] on button "Ben zo terug for 00:02" at bounding box center [69, 368] width 85 height 12
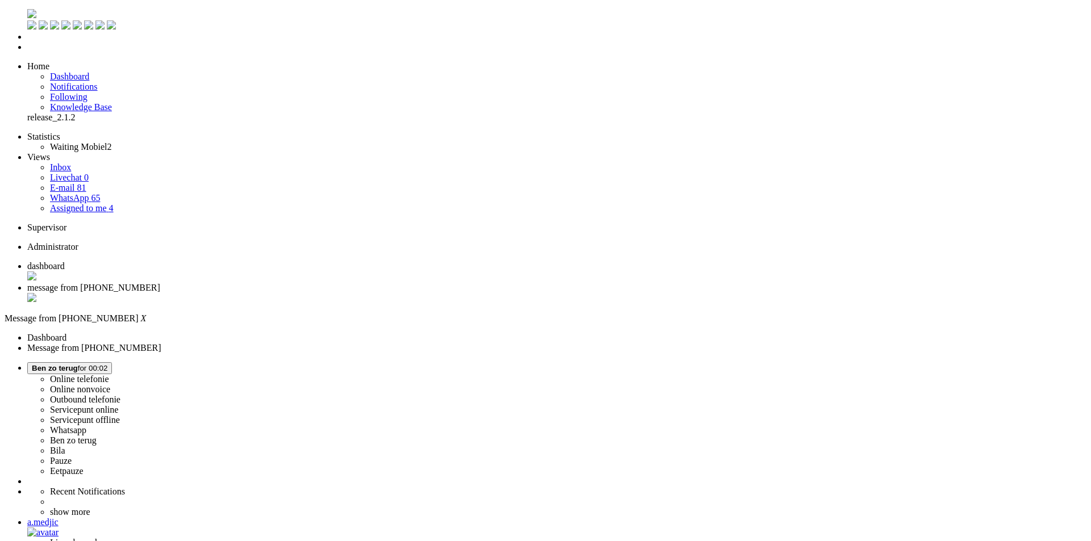
click at [109, 374] on label "Online telefonie" at bounding box center [79, 379] width 59 height 10
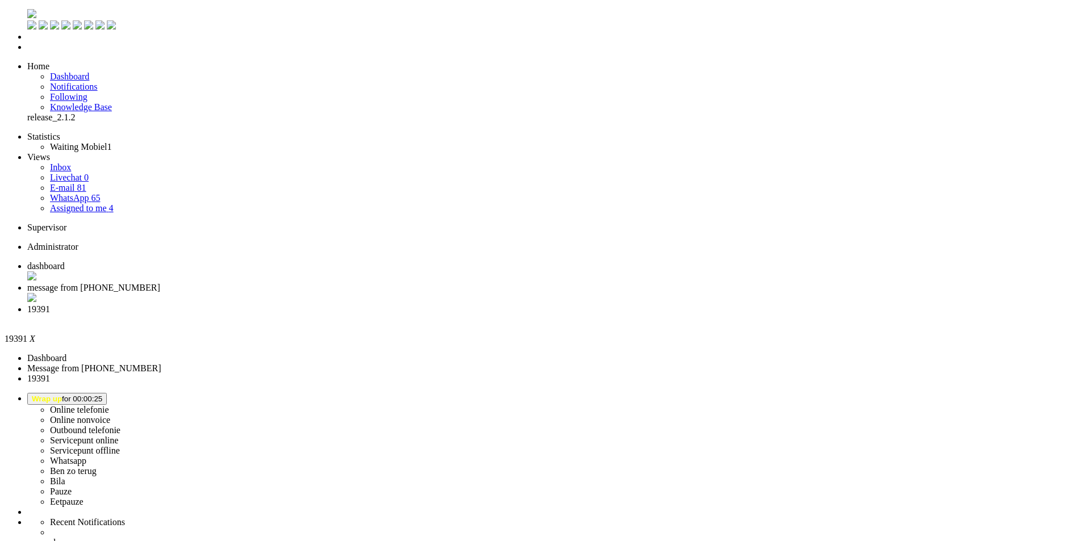
click at [422, 315] on div "Close tab" at bounding box center [556, 320] width 1059 height 10
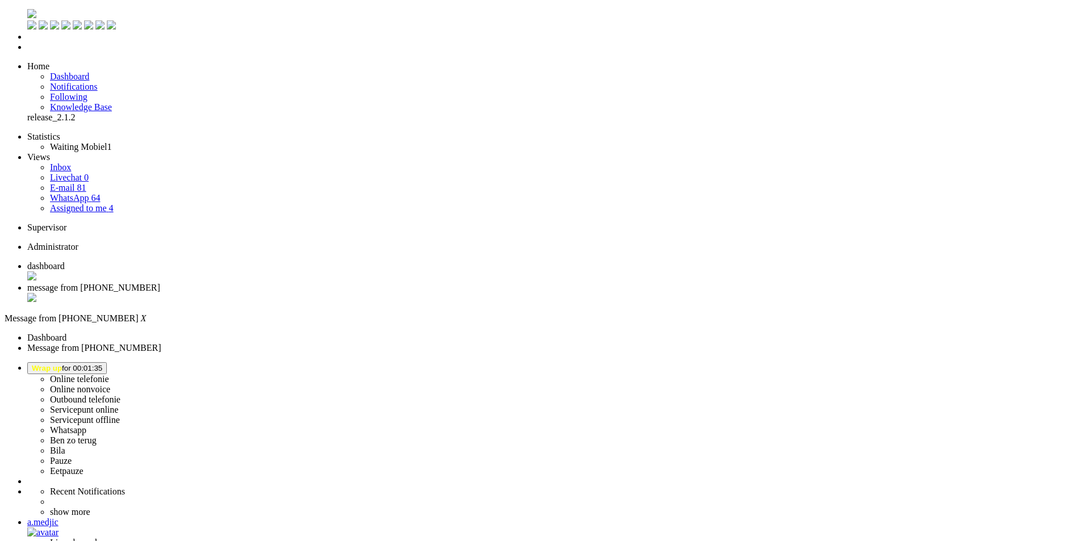
click at [330, 293] on div "Close tab" at bounding box center [556, 298] width 1059 height 11
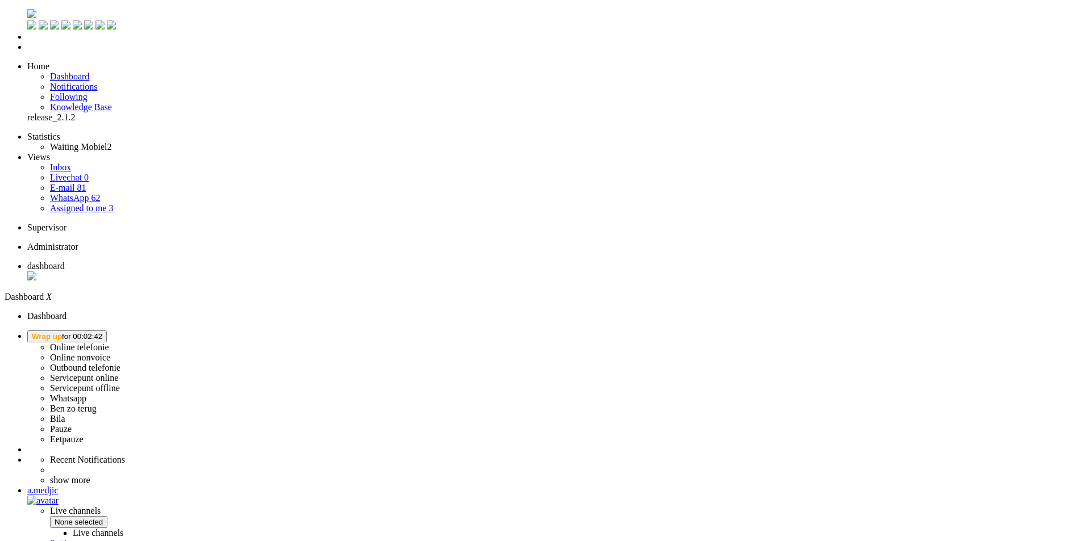
click at [107, 331] on button "Wrap up for 00:02:42" at bounding box center [67, 337] width 80 height 12
click at [109, 343] on label "Online telefonie" at bounding box center [79, 348] width 59 height 10
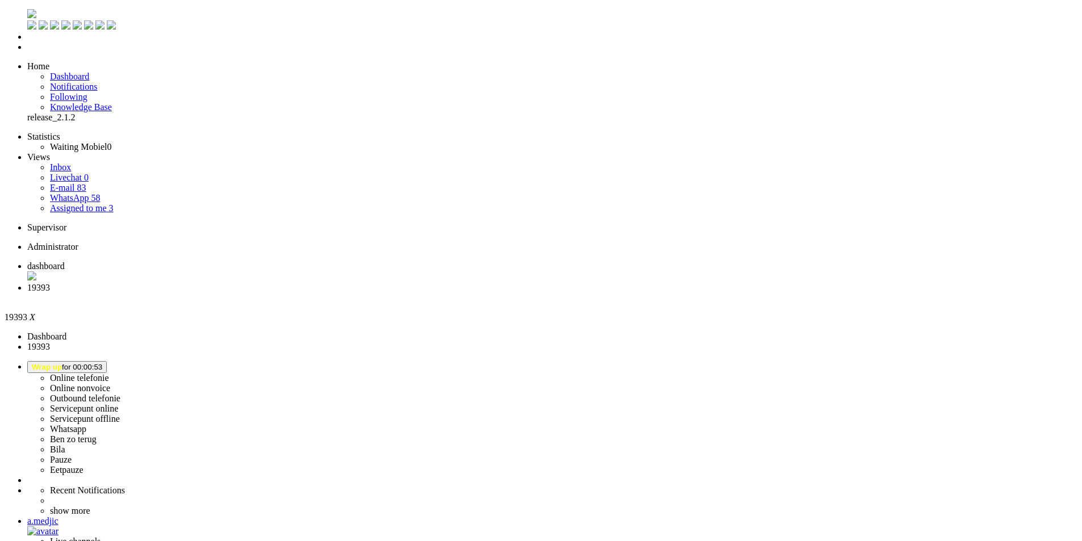
click at [328, 293] on div "Close tab" at bounding box center [552, 298] width 1050 height 10
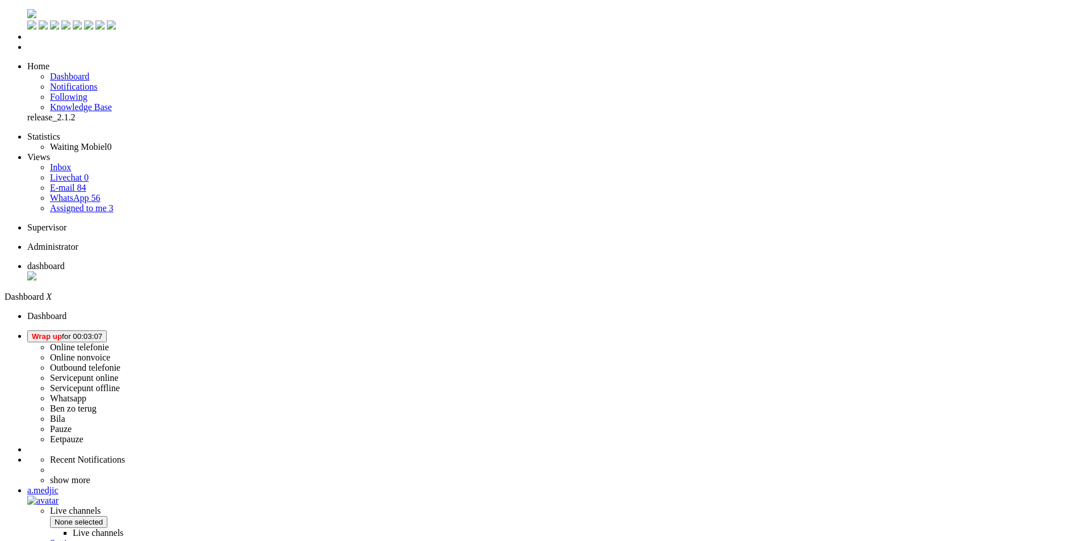
drag, startPoint x: 916, startPoint y: 14, endPoint x: 923, endPoint y: 21, distance: 9.2
click at [62, 332] on span "Wrap up" at bounding box center [47, 336] width 30 height 9
click at [109, 343] on label "Online telefonie" at bounding box center [79, 348] width 59 height 10
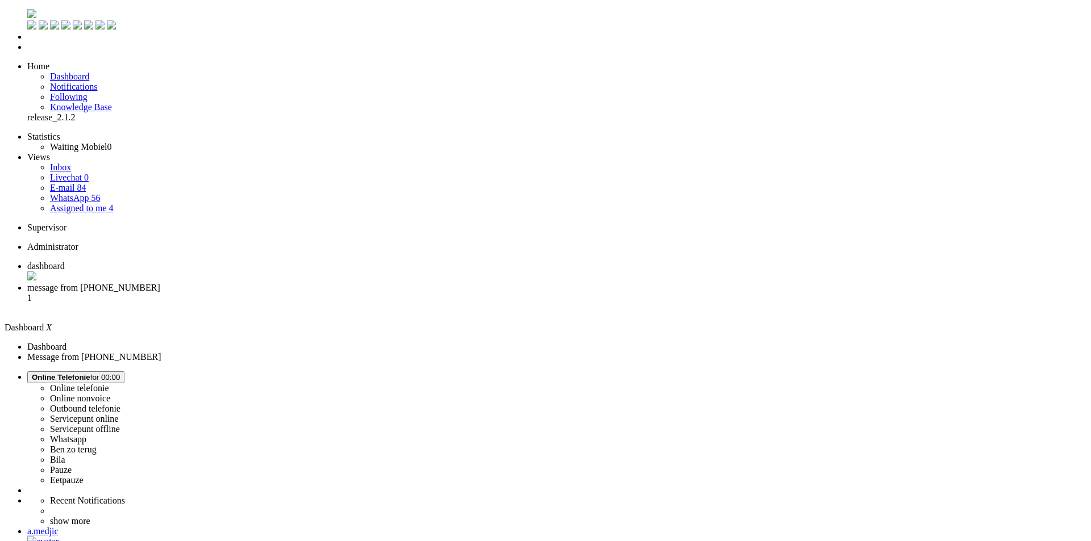
click at [160, 283] on span "message from +31620703089" at bounding box center [93, 288] width 133 height 10
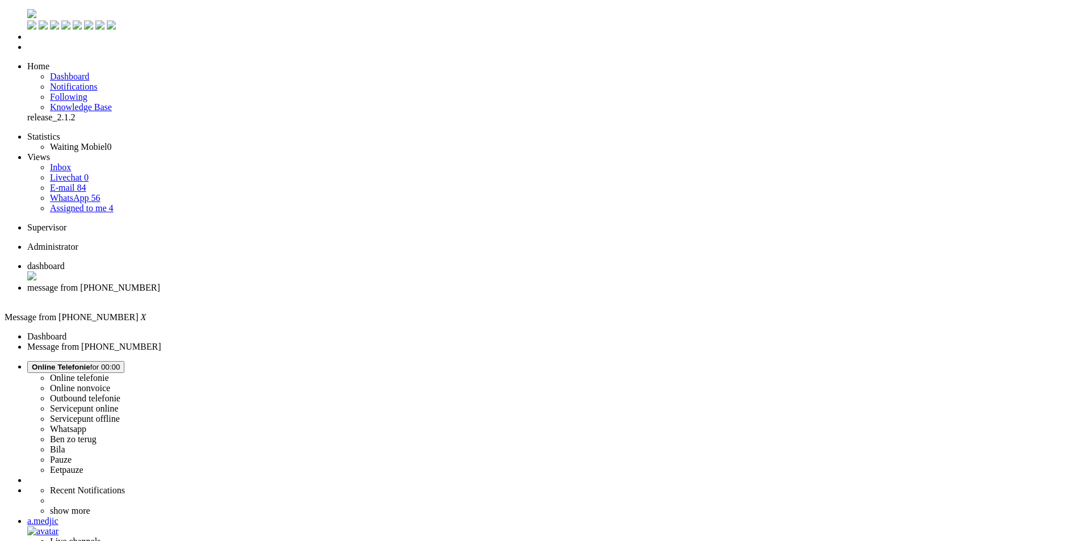
drag, startPoint x: 70, startPoint y: 1964, endPoint x: 278, endPoint y: 2025, distance: 216.5
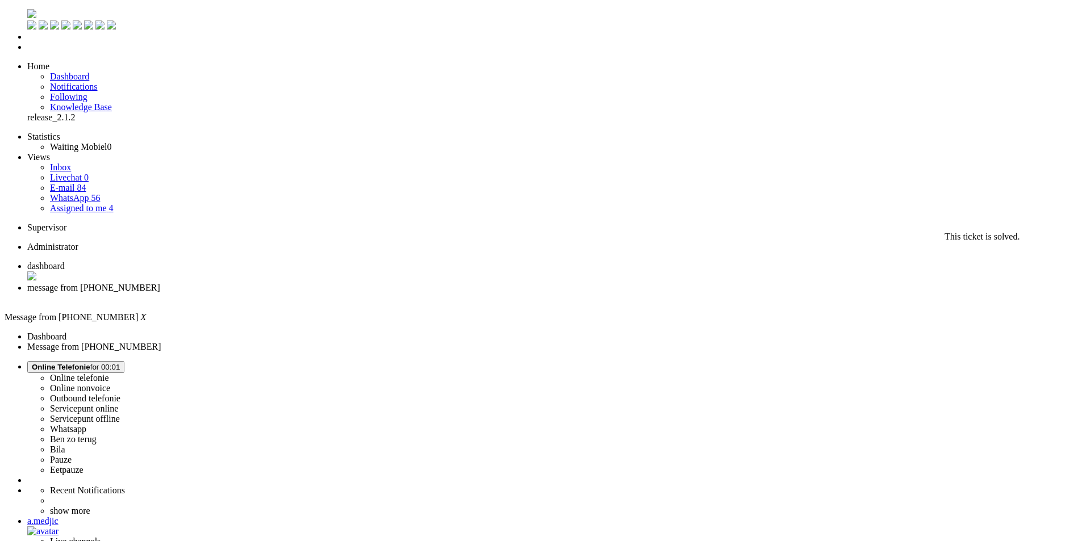
click at [326, 293] on div "Close tab" at bounding box center [552, 298] width 1050 height 10
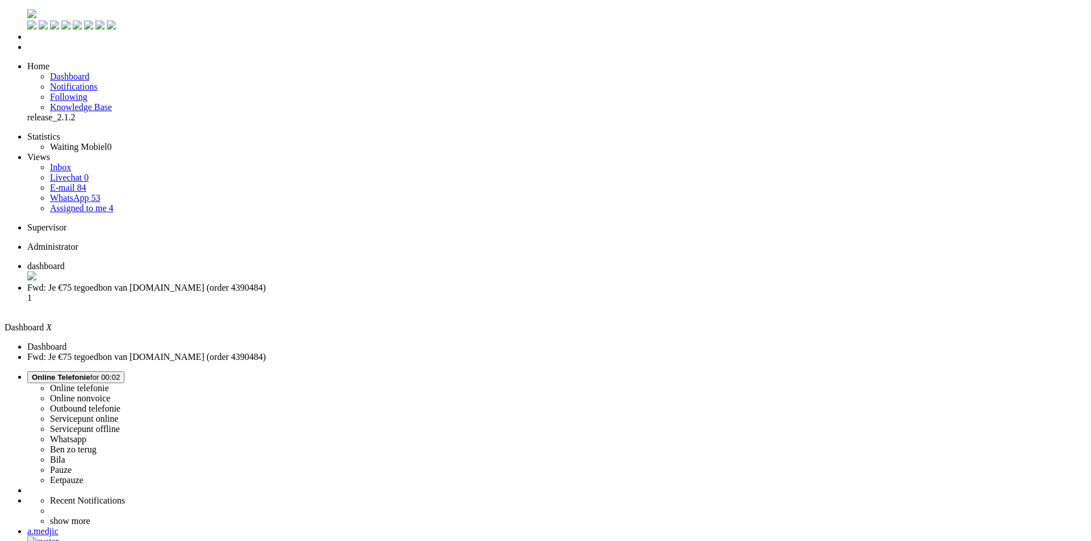
click at [288, 283] on li "Fwd: Je €75 tegoedbon van Mobiel.nl (order 4390484) 1" at bounding box center [556, 298] width 1059 height 31
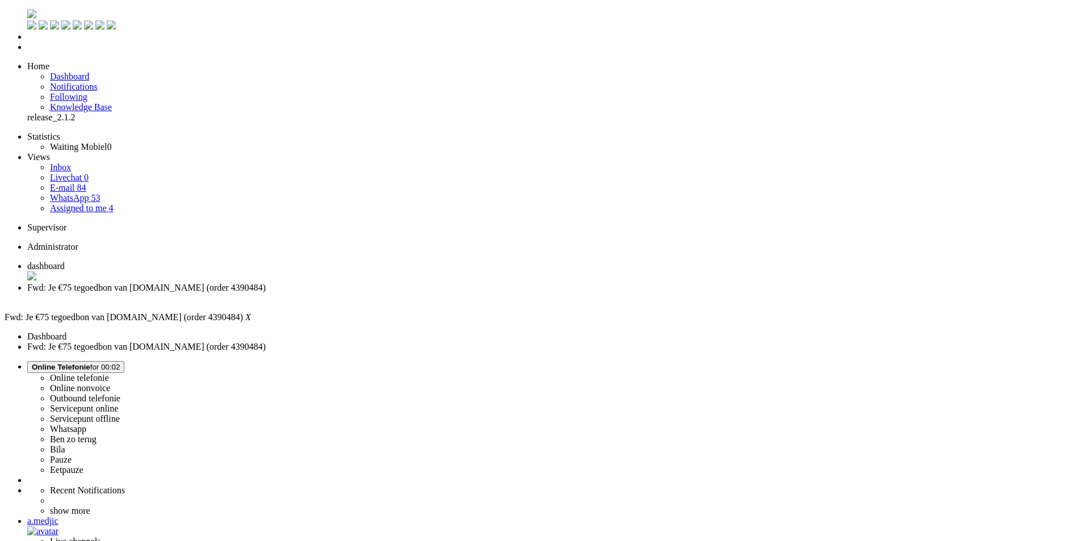
click at [327, 293] on div "Close tab" at bounding box center [552, 298] width 1050 height 10
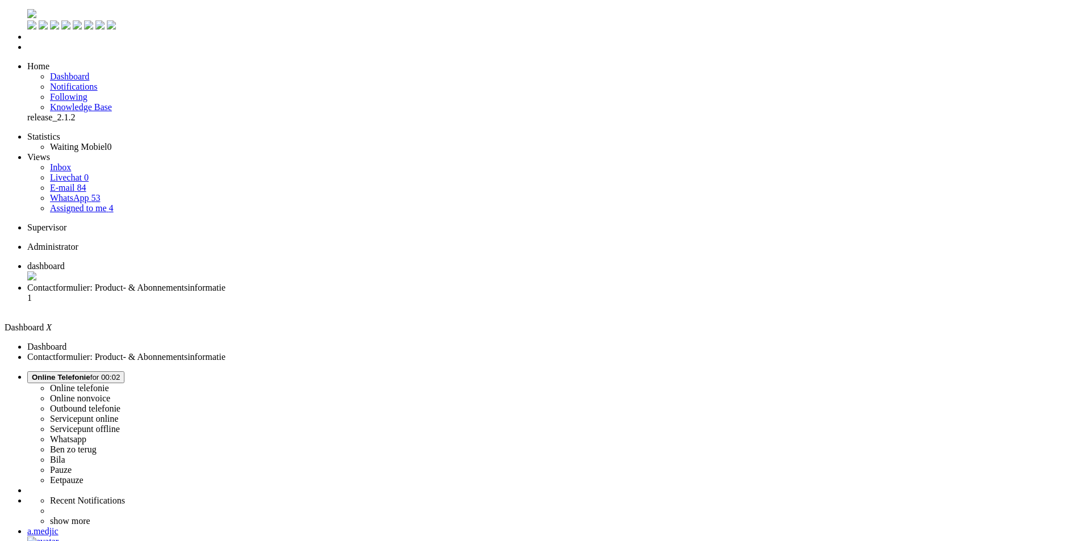
click at [226, 283] on span "Contactformulier: Product- & Abonnementsinformatie" at bounding box center [126, 288] width 198 height 10
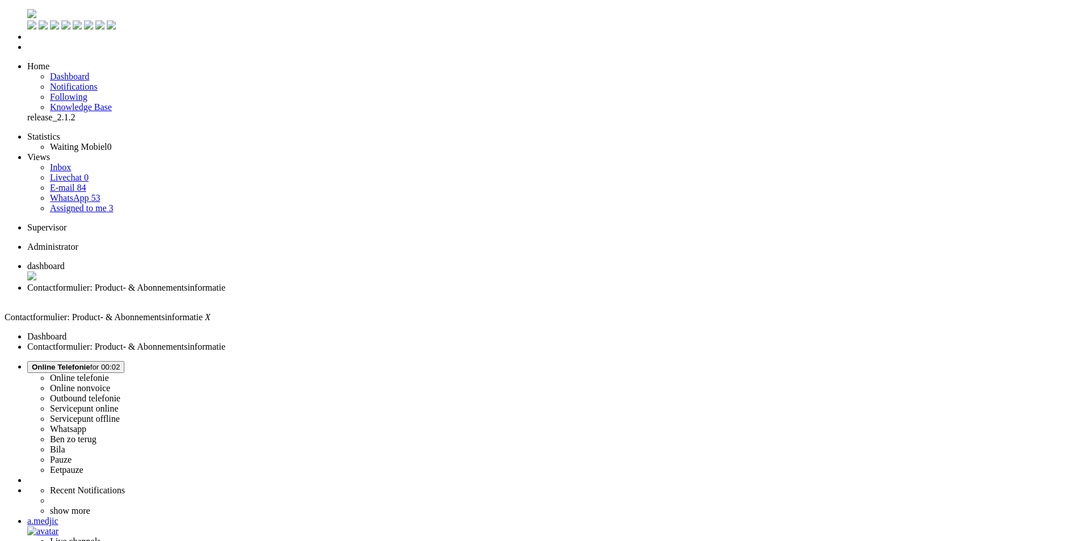
click at [328, 293] on div "Close tab" at bounding box center [552, 298] width 1050 height 10
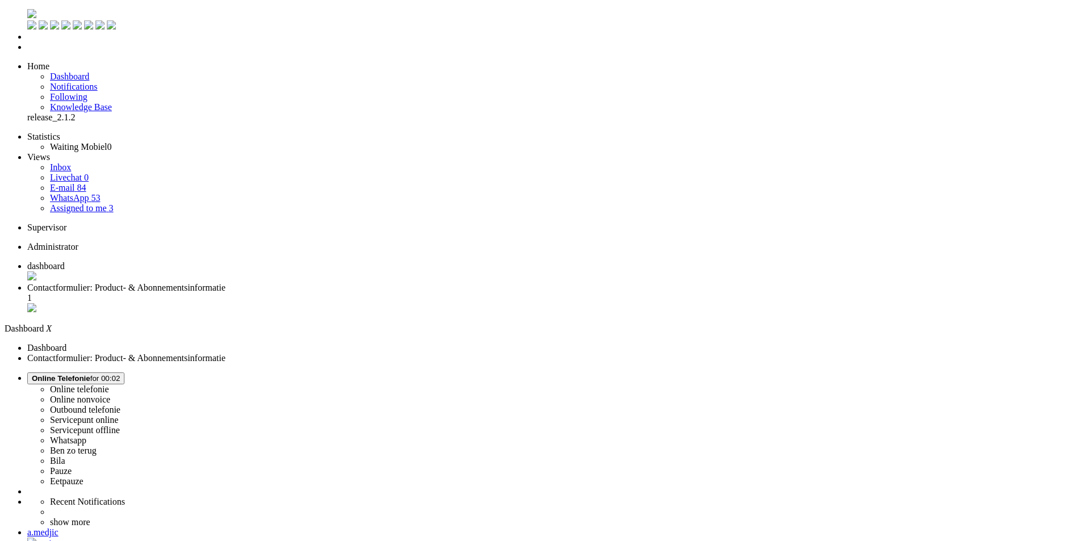
click at [226, 283] on span "Contactformulier: Product- & Abonnementsinformatie" at bounding box center [126, 288] width 198 height 10
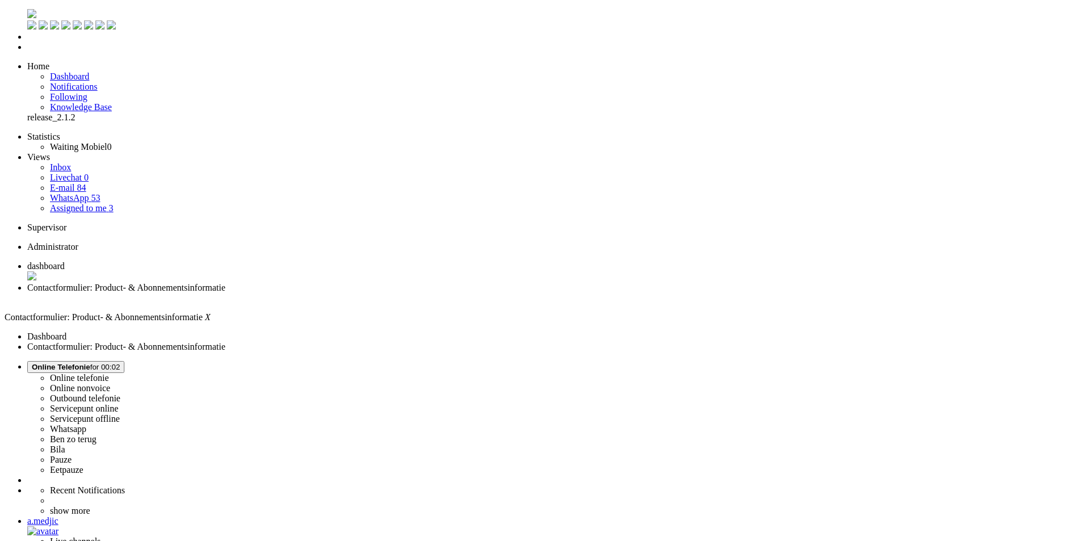
click at [65, 261] on span "dashboard" at bounding box center [45, 266] width 37 height 10
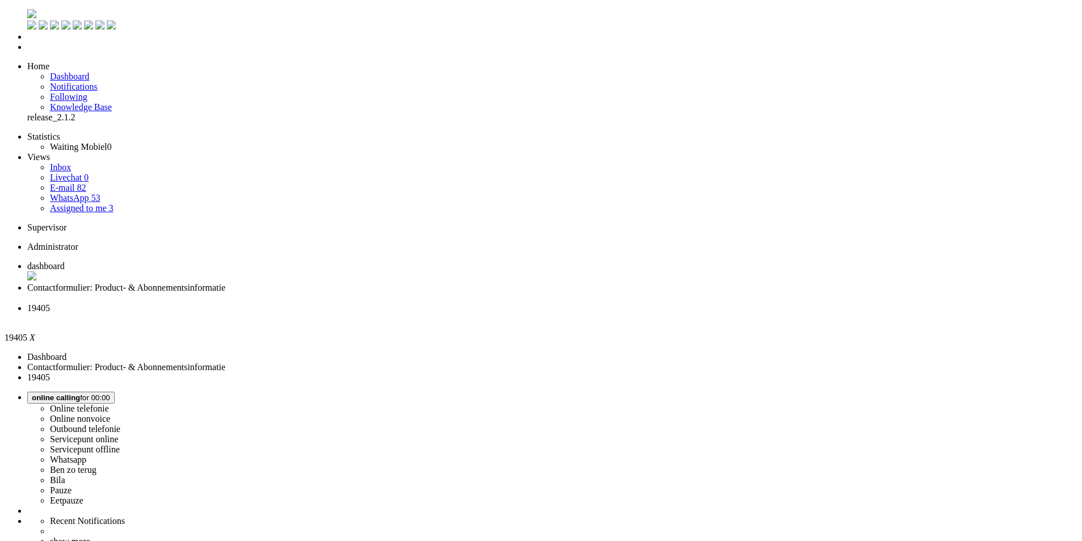
drag, startPoint x: 386, startPoint y: 212, endPoint x: 359, endPoint y: 213, distance: 26.7
copy span "612644664"
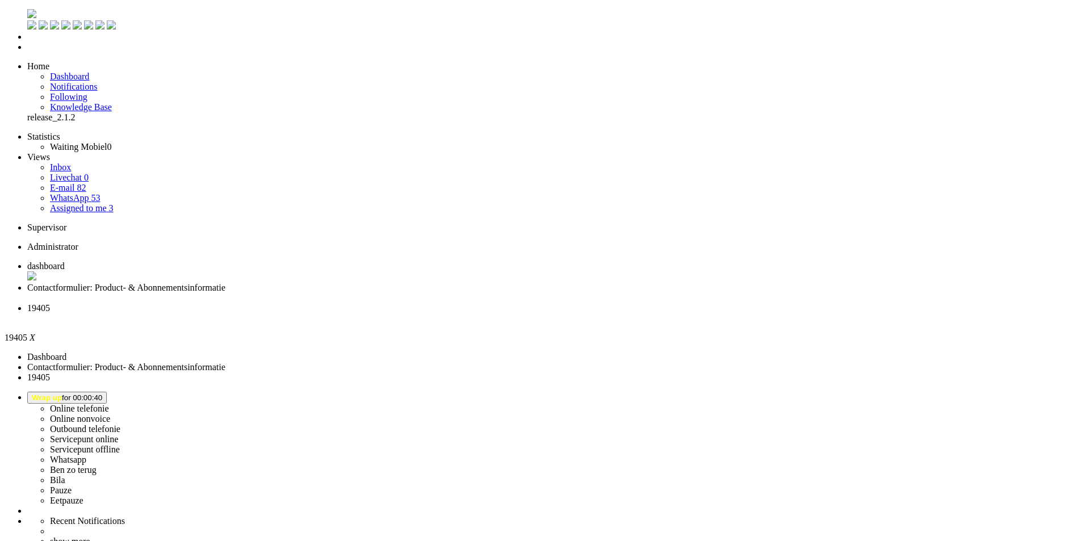
copy span "31612644664"
click at [182, 261] on li "dashboard" at bounding box center [552, 272] width 1050 height 22
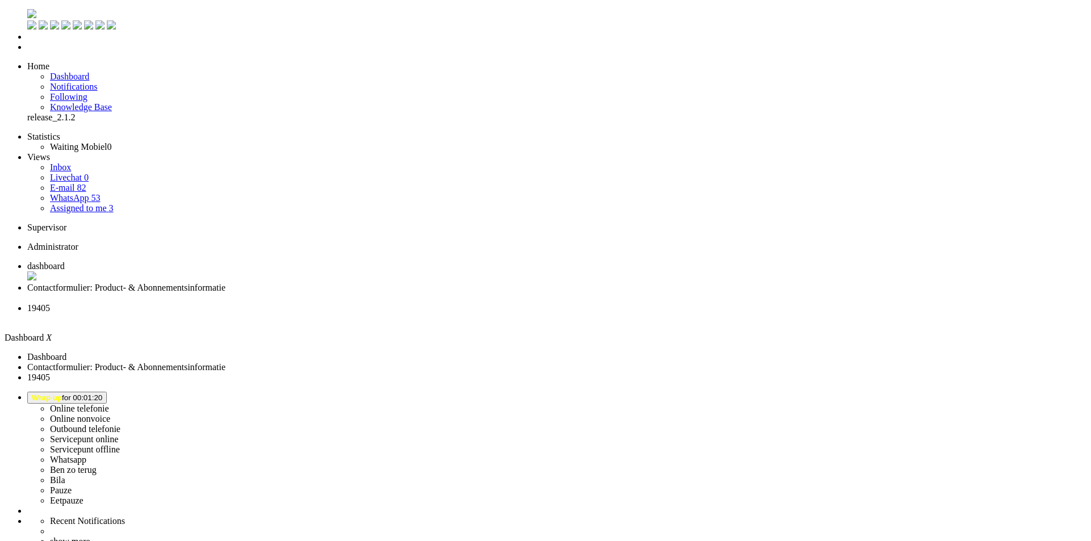
click at [226, 283] on span "Contactformulier: Product- & Abonnementsinformatie" at bounding box center [126, 288] width 198 height 10
click at [385, 303] on li "19405" at bounding box center [552, 313] width 1050 height 20
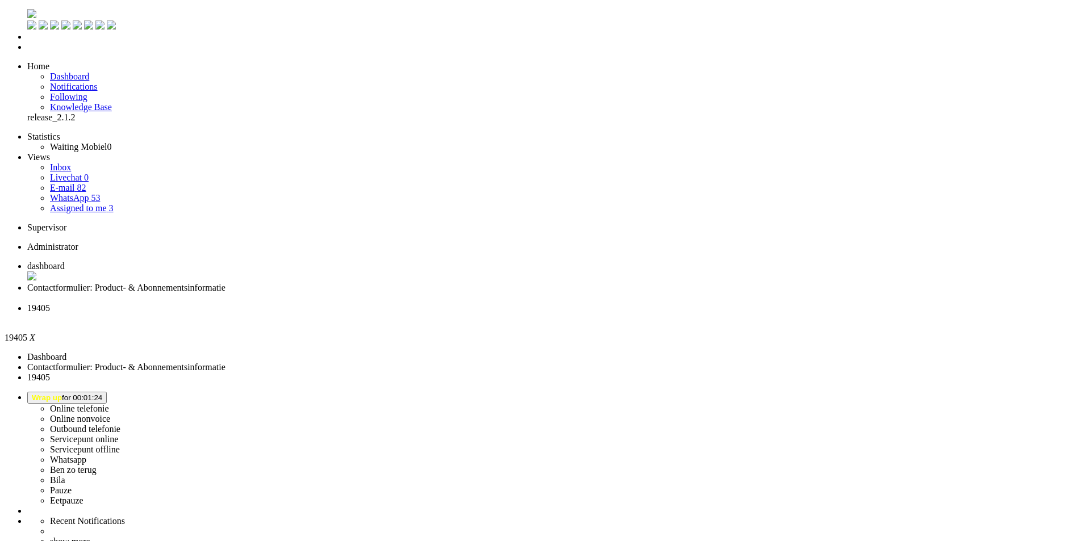
click at [423, 314] on div "Close tab" at bounding box center [552, 319] width 1050 height 10
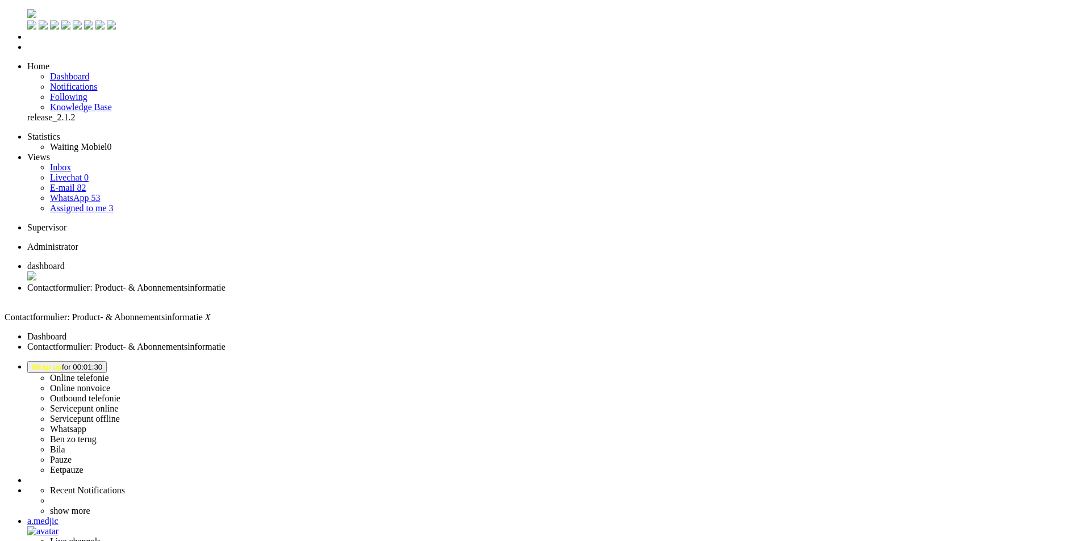
click at [65, 261] on span "dashboard" at bounding box center [45, 266] width 37 height 10
click at [102, 363] on span "Wrap up for 00:01:34" at bounding box center [67, 367] width 70 height 9
click at [109, 373] on label "Online telefonie" at bounding box center [79, 378] width 59 height 10
click at [27, 14] on img "Omnidesk" at bounding box center [31, 13] width 9 height 9
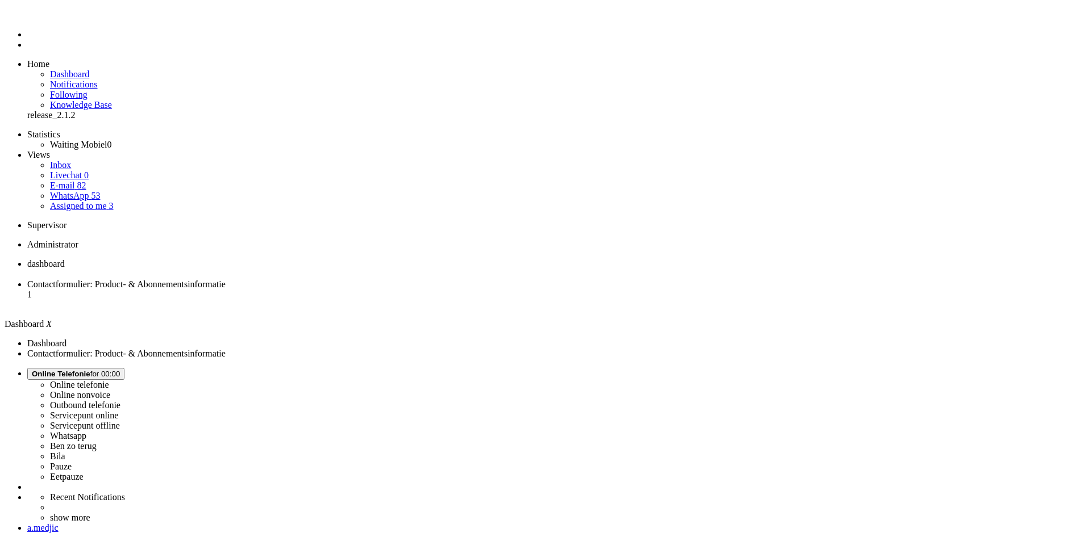
click at [272, 280] on li "Contactformulier: Product- & Abonnementsinformatie 1" at bounding box center [556, 295] width 1059 height 31
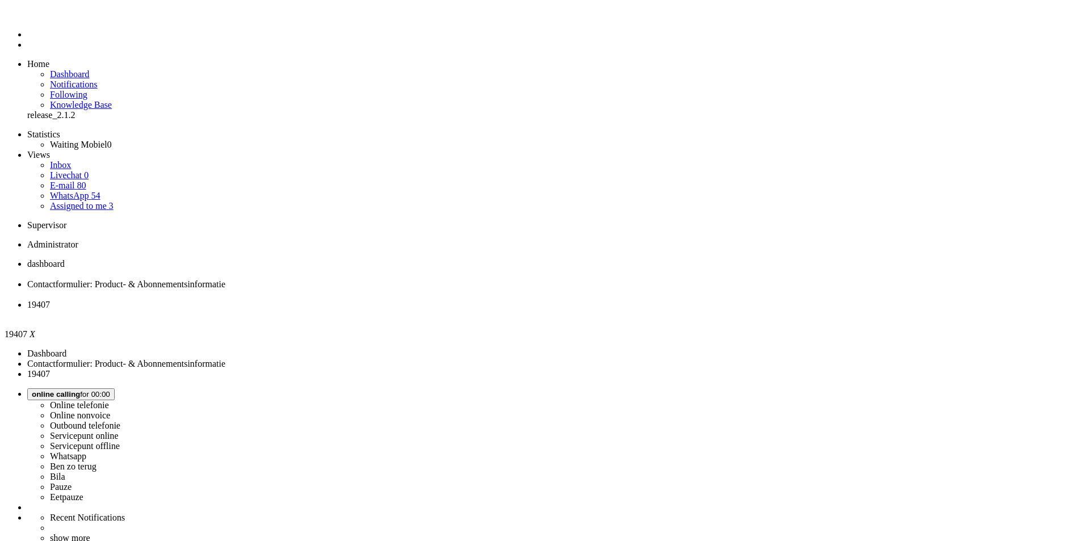
click at [107, 389] on button "Wrap up for 00:01:15" at bounding box center [67, 395] width 80 height 12
click at [109, 401] on link "Online telefonie" at bounding box center [79, 406] width 59 height 10
click at [109, 401] on label "Online telefonie" at bounding box center [79, 406] width 59 height 10
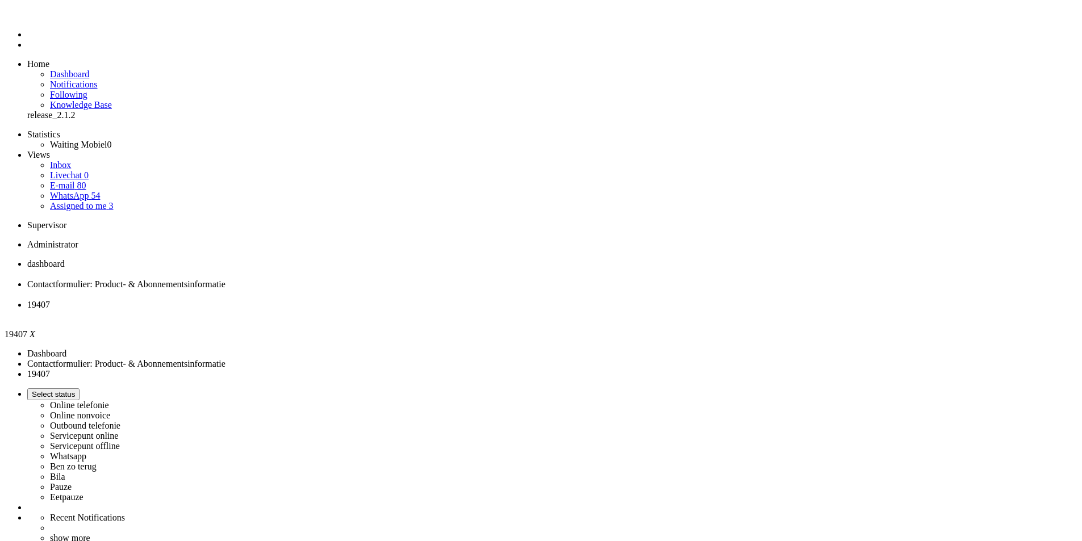
drag, startPoint x: 208, startPoint y: 164, endPoint x: 86, endPoint y: 1, distance: 204.2
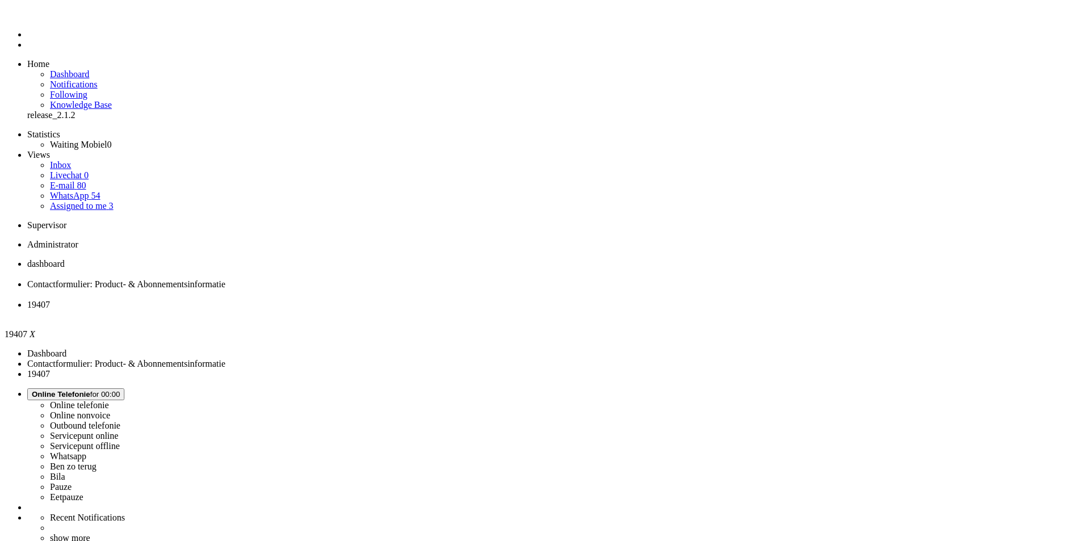
click at [422, 310] on div "Close tab" at bounding box center [552, 315] width 1050 height 10
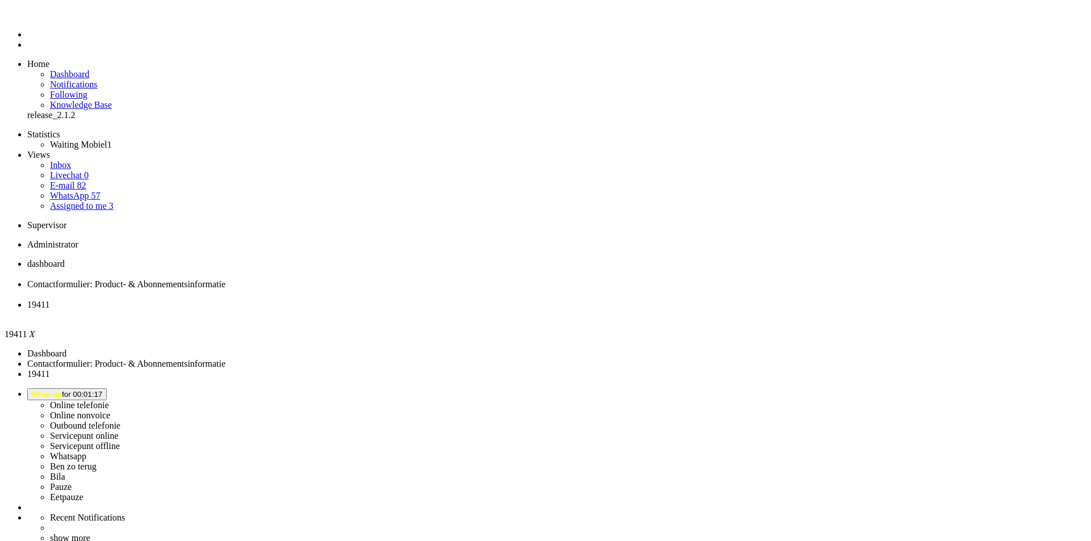
click at [107, 389] on button "Wrap up for 00:01:20" at bounding box center [67, 395] width 80 height 12
click at [97, 462] on label "Ben zo terug" at bounding box center [73, 467] width 47 height 10
click at [175, 259] on li "dashboard" at bounding box center [556, 269] width 1059 height 20
click at [49, 300] on span "19411" at bounding box center [38, 305] width 22 height 10
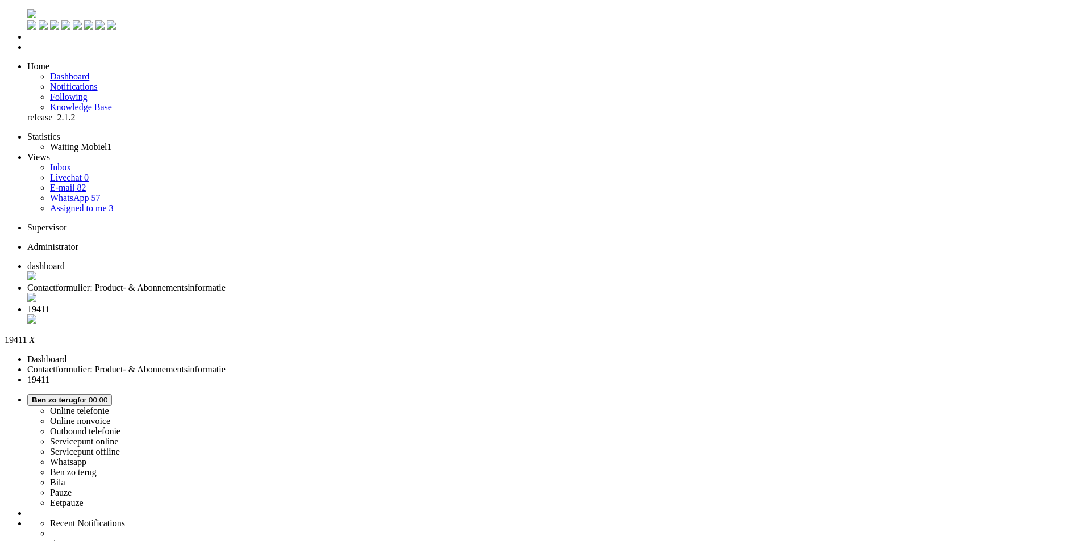
click at [423, 315] on div "Close tab" at bounding box center [556, 320] width 1059 height 11
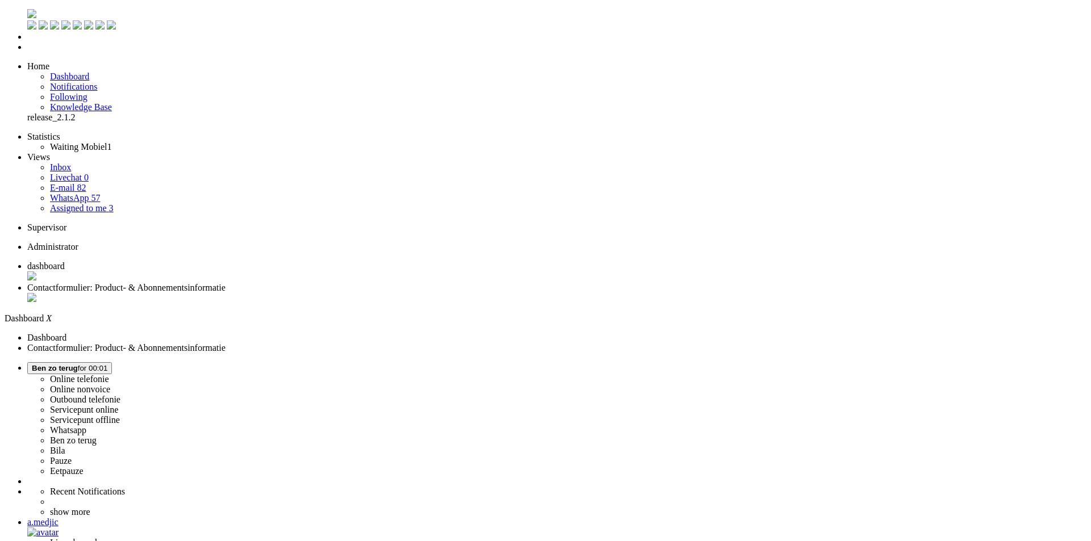
click at [107, 364] on span "[PERSON_NAME] zo terug for 00:01" at bounding box center [70, 368] width 76 height 9
click at [109, 374] on label "Online telefonie" at bounding box center [79, 379] width 59 height 10
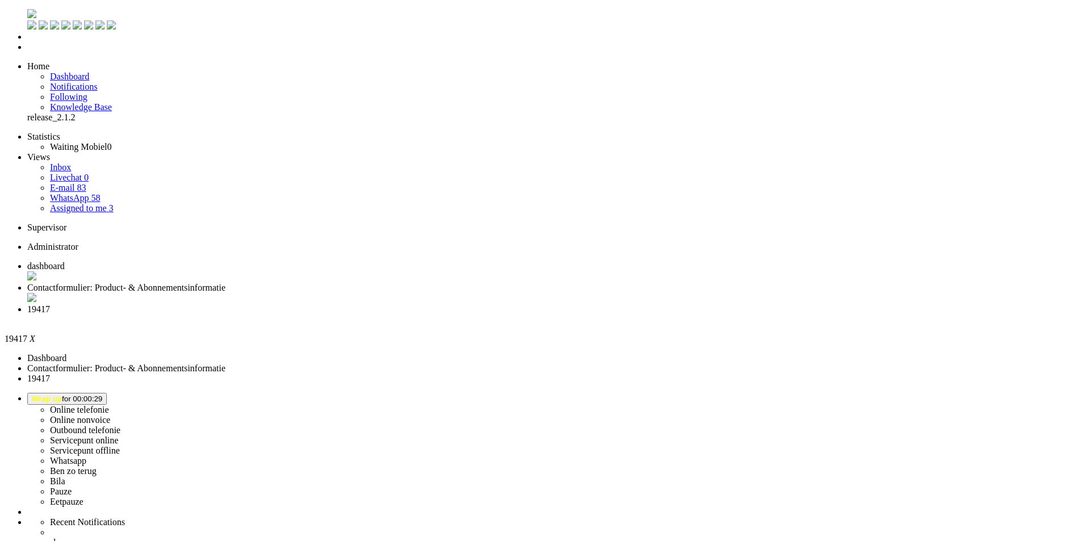
click at [427, 315] on div "Close tab" at bounding box center [556, 320] width 1059 height 10
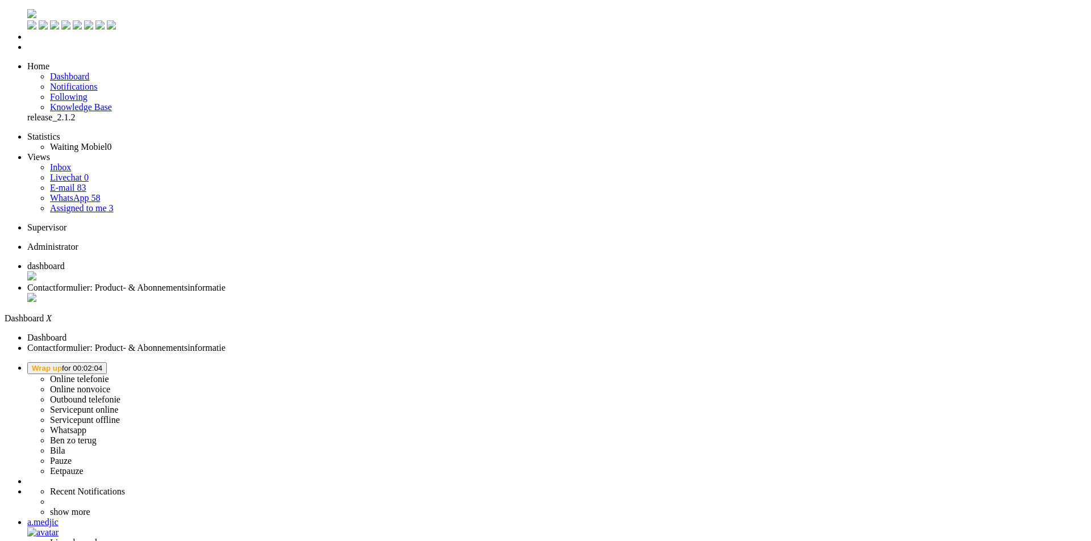
click at [102, 364] on span "Wrap up for 00:02:04" at bounding box center [67, 368] width 70 height 9
click at [109, 374] on label "Online telefonie" at bounding box center [79, 379] width 59 height 10
click at [274, 283] on li "Contactformulier: Product- & Abonnementsinformatie" at bounding box center [556, 294] width 1059 height 22
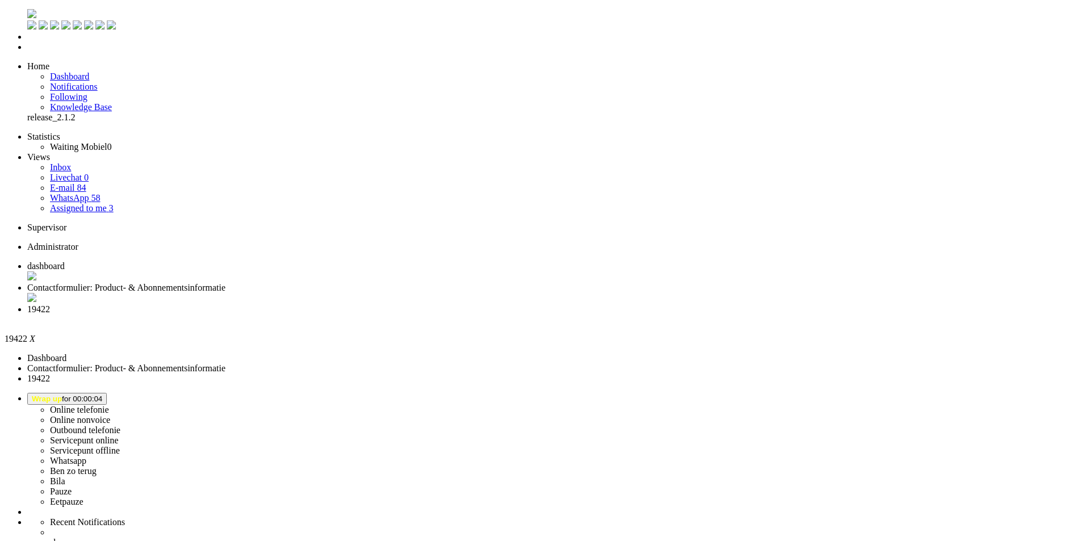
click at [425, 315] on div "Close tab" at bounding box center [556, 320] width 1059 height 10
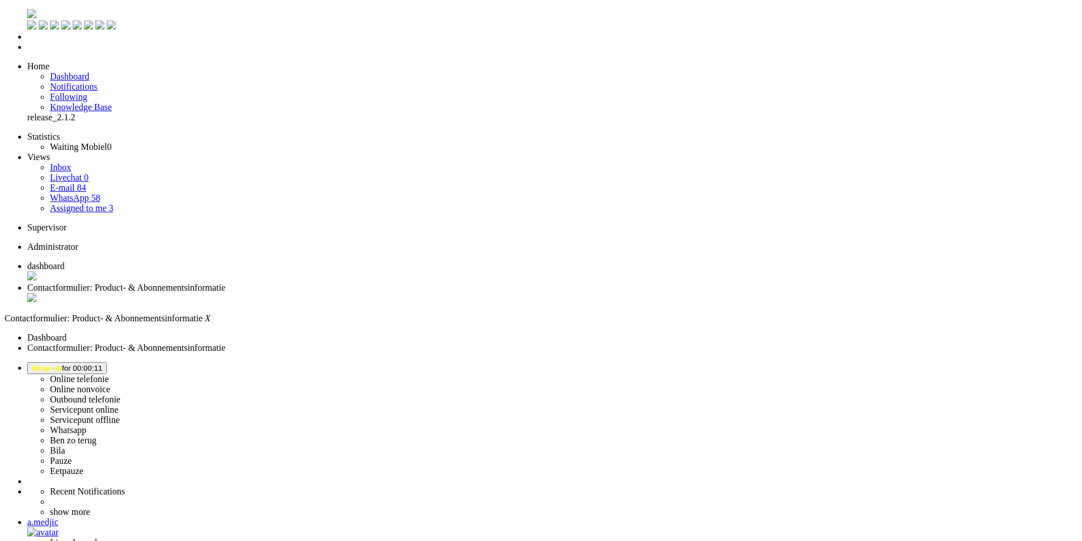
click at [331, 293] on div "Close tab" at bounding box center [552, 298] width 1050 height 11
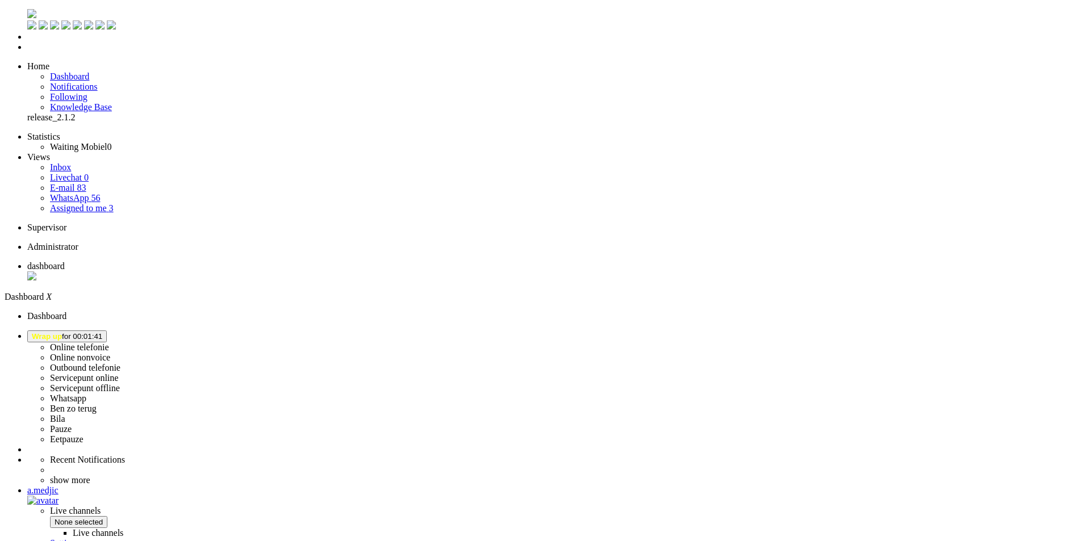
click at [107, 331] on button "Wrap up for 00:01:41" at bounding box center [67, 337] width 80 height 12
click at [109, 343] on label "Online telefonie" at bounding box center [79, 348] width 59 height 10
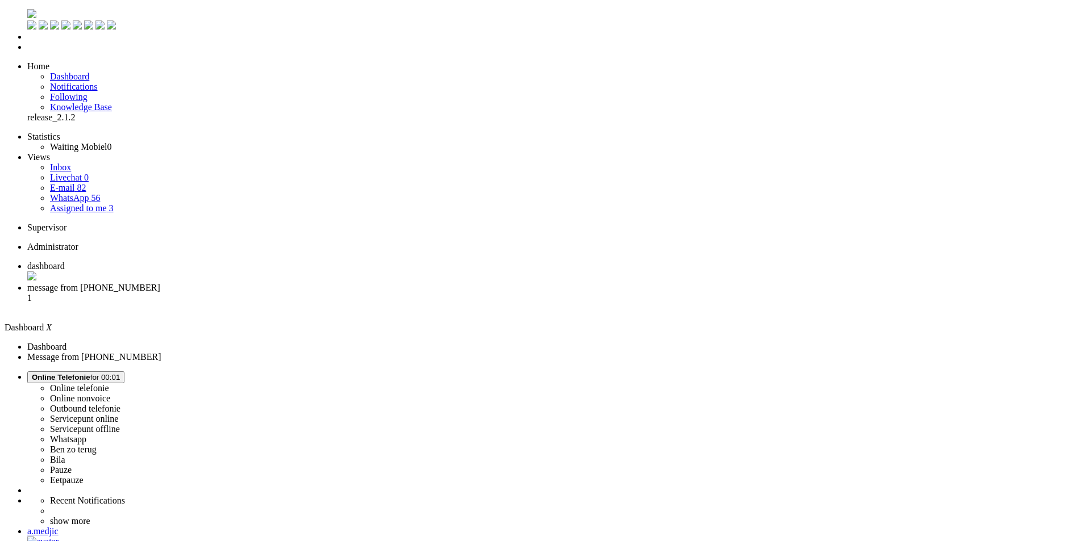
click at [160, 283] on span "message from [PHONE_NUMBER]" at bounding box center [93, 288] width 133 height 10
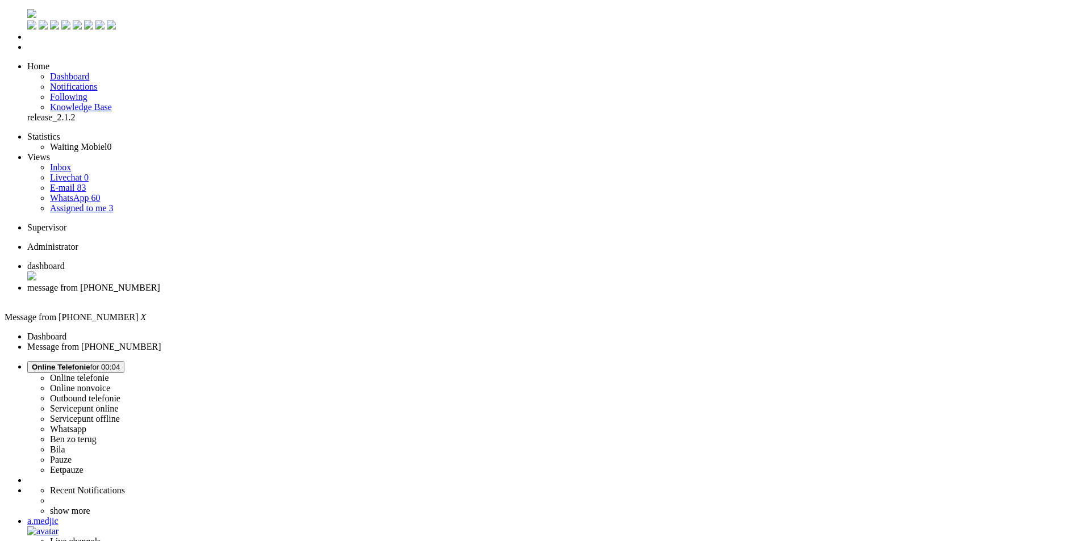
click at [124, 361] on button "Online Telefonie for 00:04" at bounding box center [75, 367] width 97 height 12
click at [110, 383] on label "Online nonvoice" at bounding box center [80, 388] width 60 height 10
click at [1038, 516] on div "a.medjic" at bounding box center [552, 521] width 1050 height 10
